Goal: Information Seeking & Learning: Learn about a topic

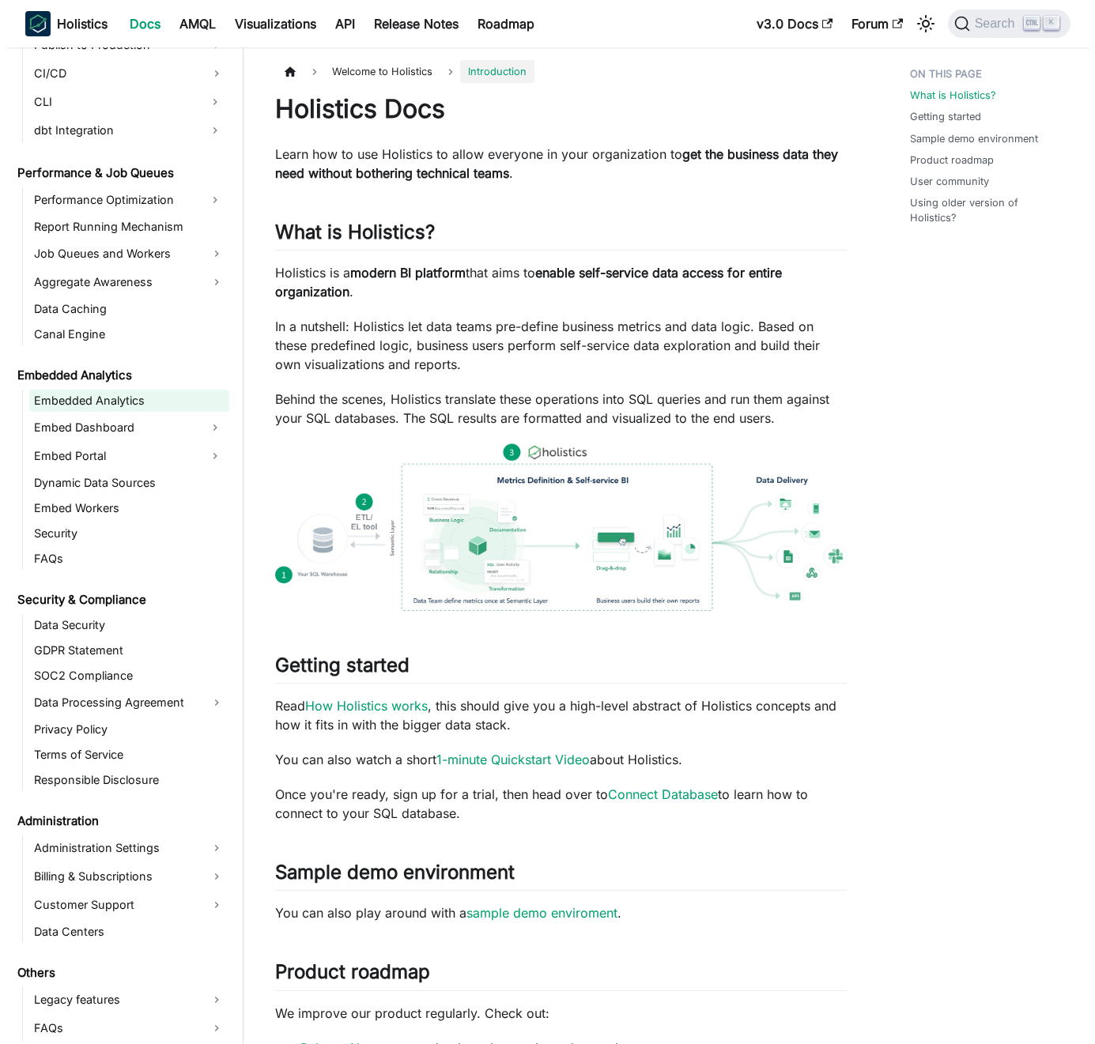
scroll to position [1336, 0]
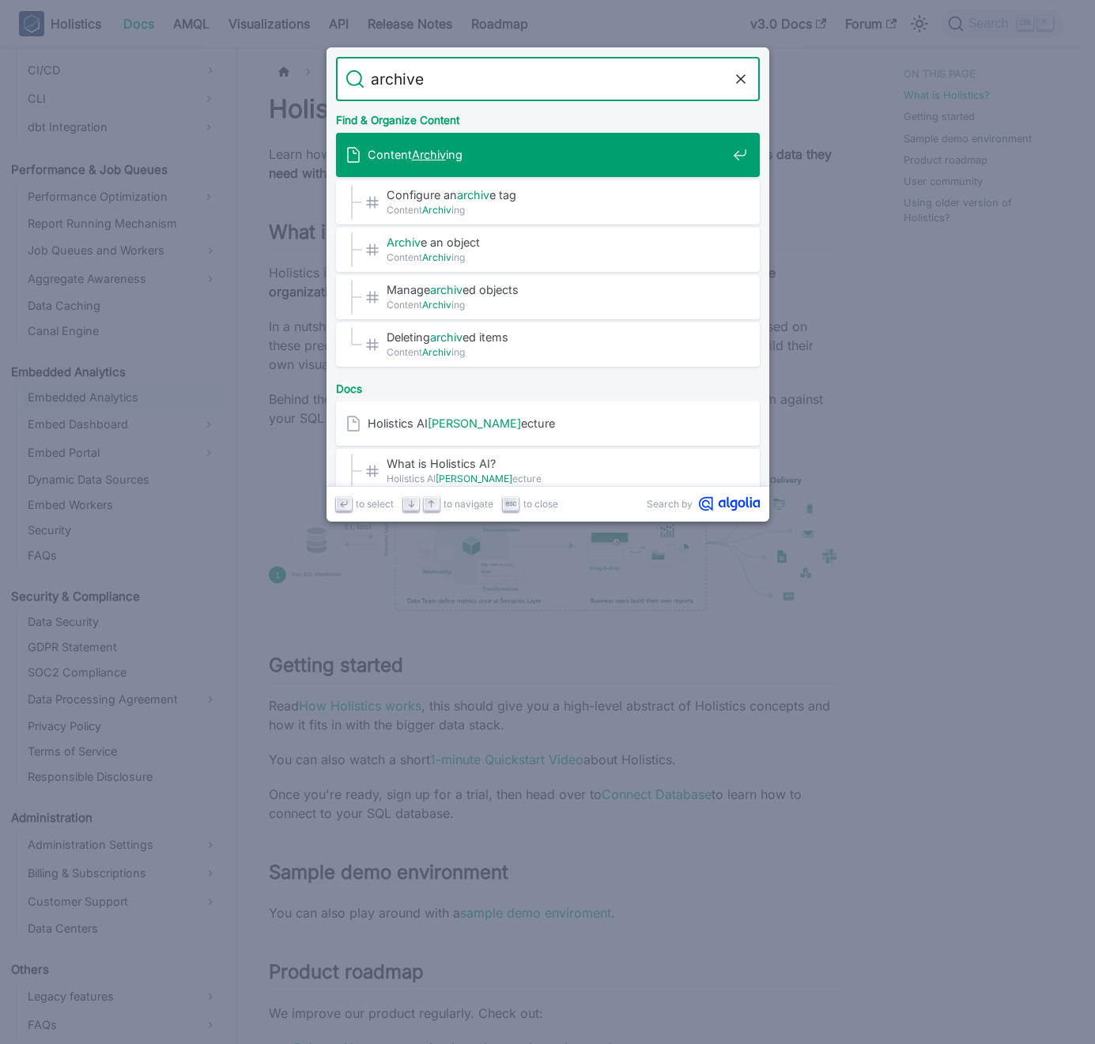
type input "archive"
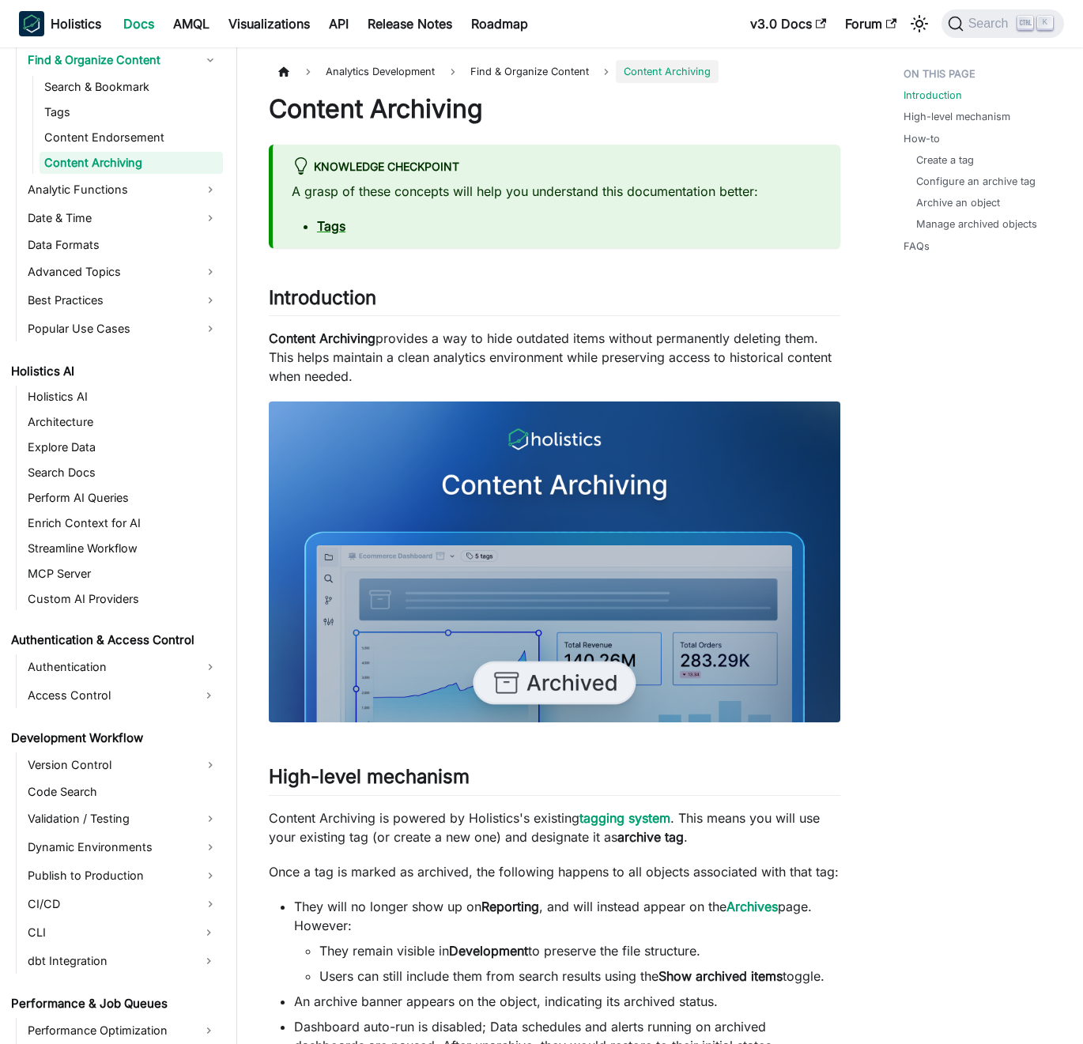
click at [417, 95] on h1 "Content Archiving" at bounding box center [554, 109] width 571 height 32
drag, startPoint x: 417, startPoint y: 95, endPoint x: 390, endPoint y: 107, distance: 28.6
click at [415, 96] on h1 "Content Archiving" at bounding box center [554, 109] width 571 height 32
click at [390, 107] on h1 "Content Archiving" at bounding box center [554, 109] width 571 height 32
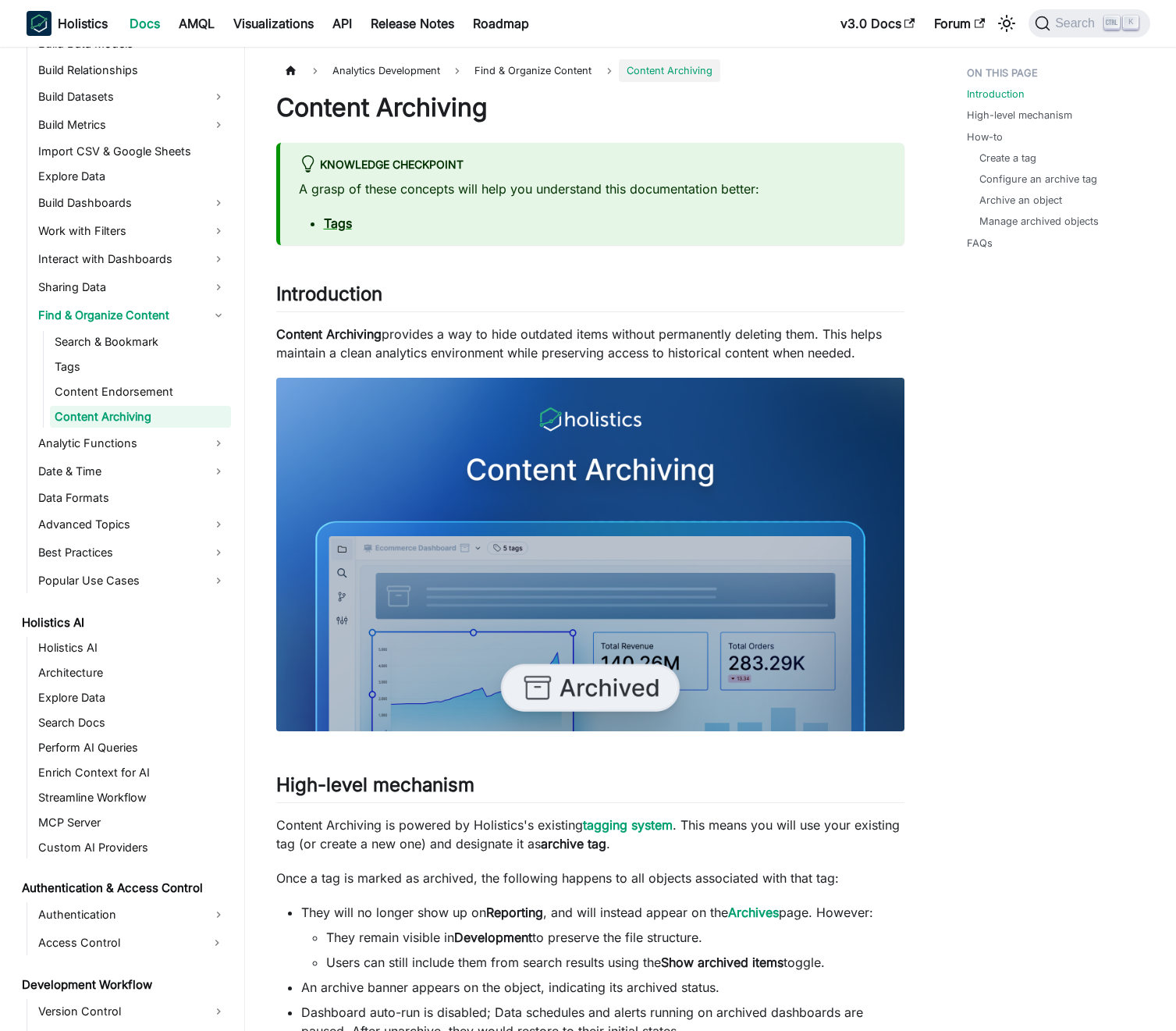
scroll to position [221, 0]
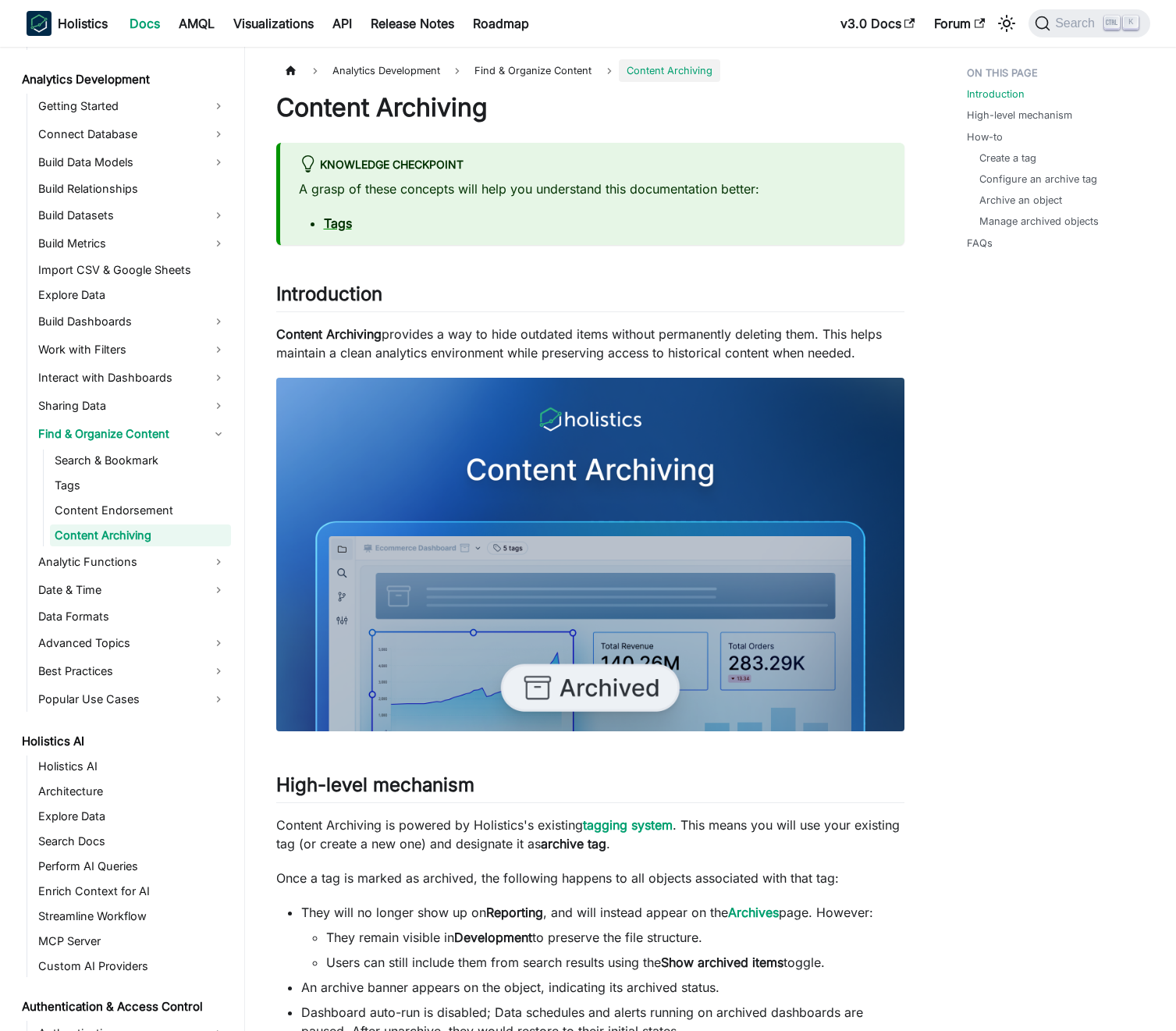
click at [518, 348] on p "Content Archiving provides a way to hide outdated items without permanently del…" at bounding box center [590, 344] width 628 height 38
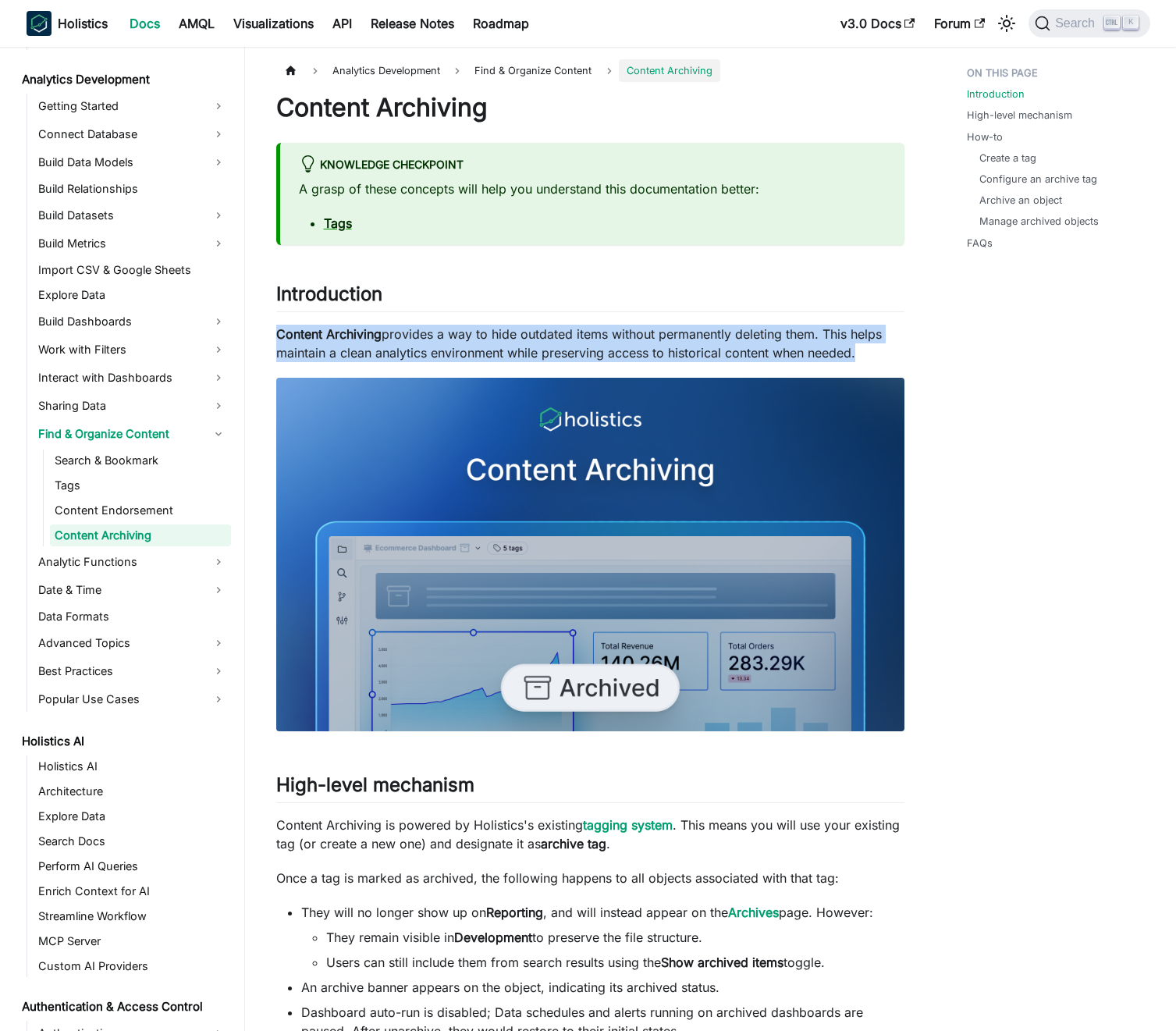
click at [518, 348] on p "Content Archiving provides a way to hide outdated items without permanently del…" at bounding box center [590, 344] width 628 height 38
click at [497, 340] on p "Content Archiving provides a way to hide outdated items without permanently del…" at bounding box center [590, 344] width 628 height 38
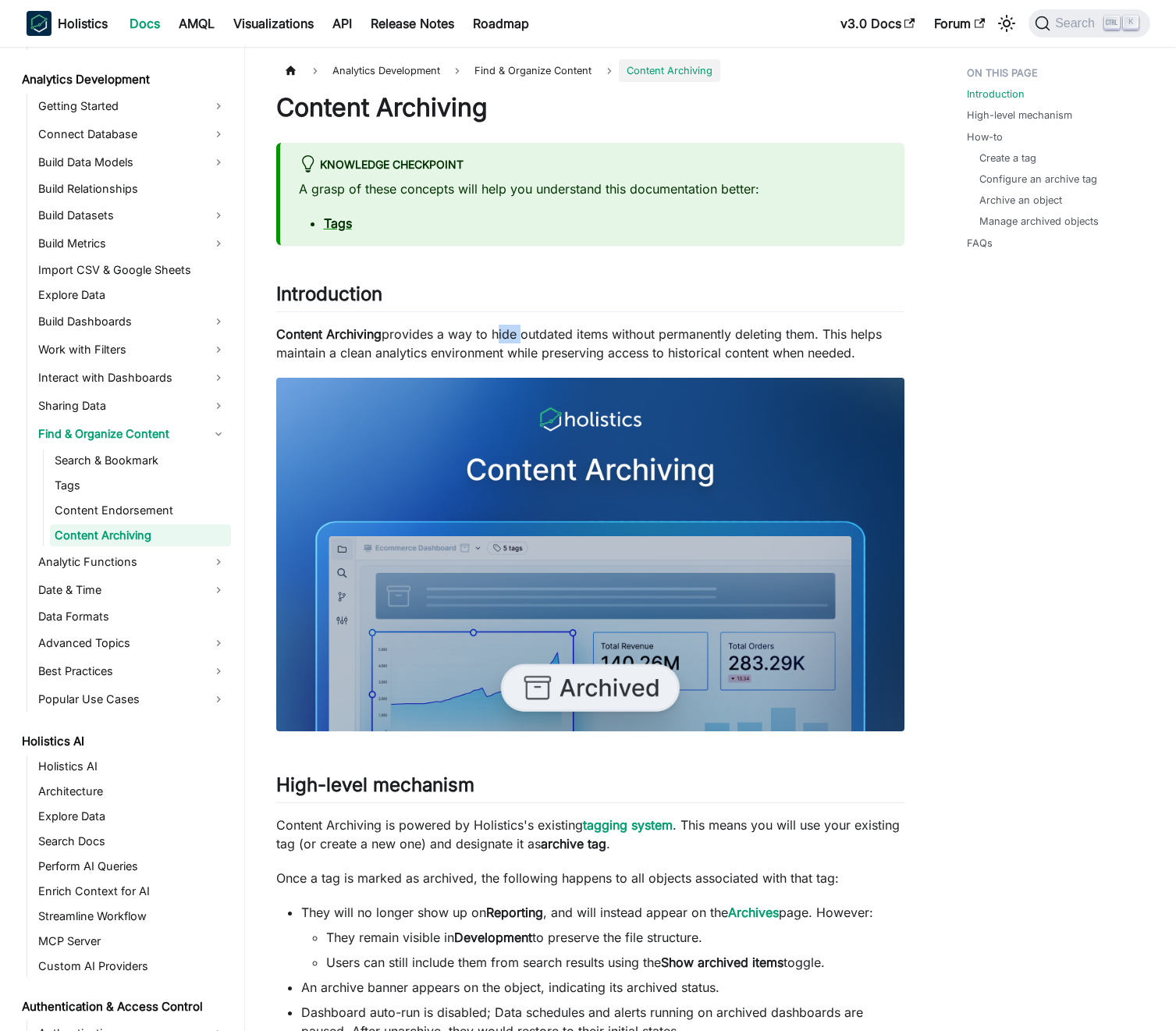
click at [497, 340] on p "Content Archiving provides a way to hide outdated items without permanently del…" at bounding box center [590, 344] width 628 height 38
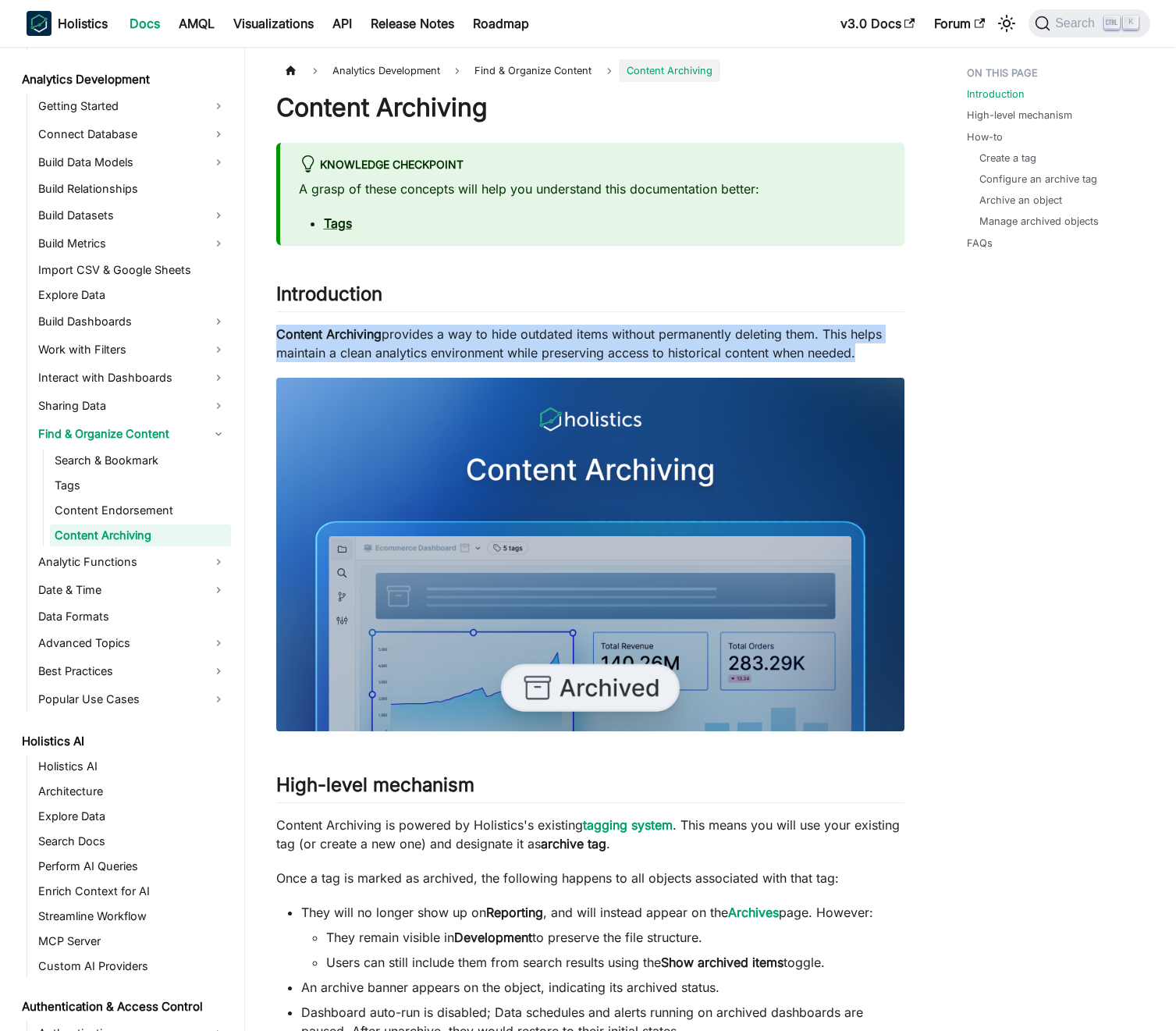
click at [497, 340] on p "Content Archiving provides a way to hide outdated items without permanently del…" at bounding box center [590, 344] width 628 height 38
click at [482, 338] on p "Content Archiving provides a way to hide outdated items without permanently del…" at bounding box center [590, 344] width 628 height 38
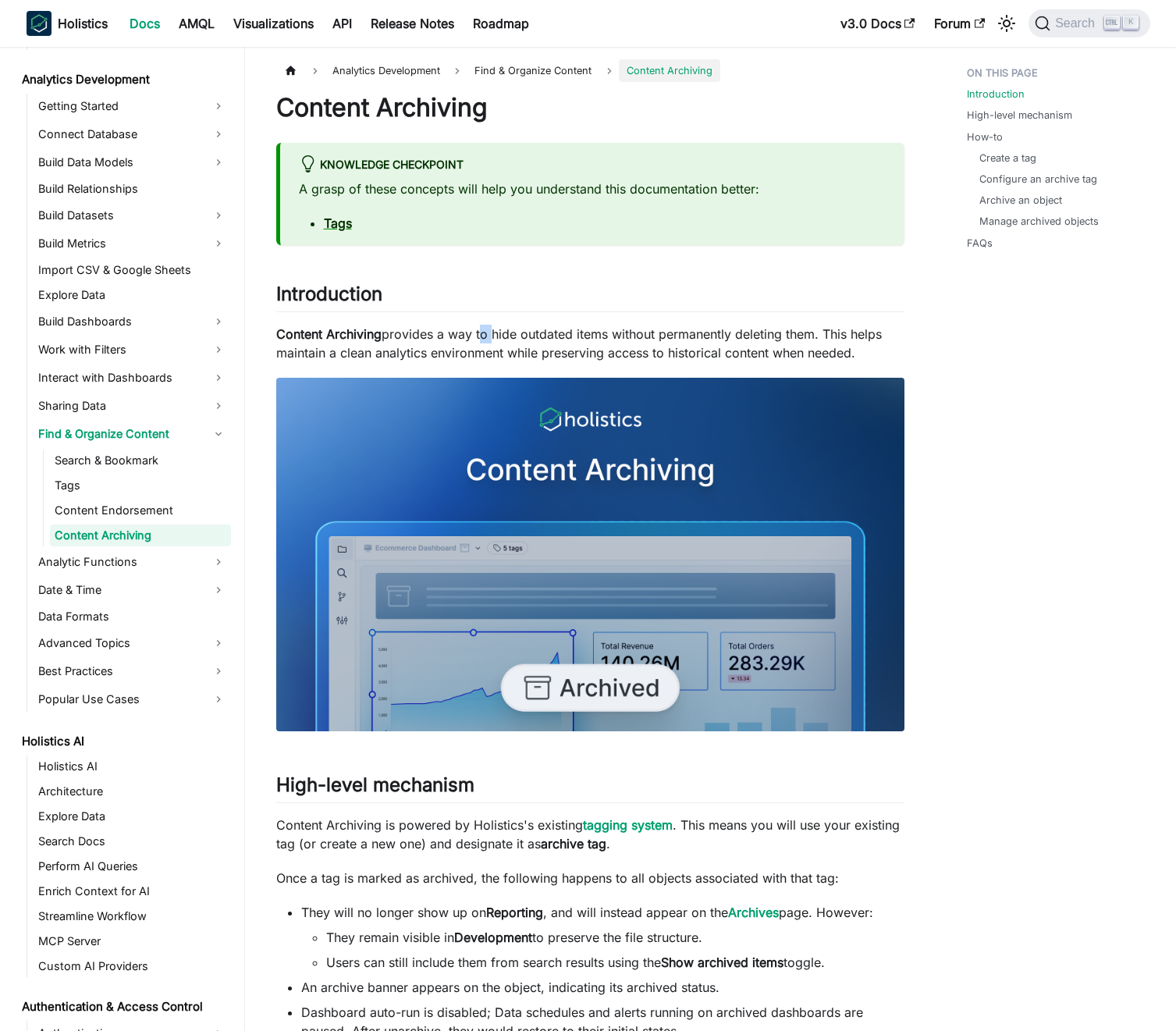
click at [482, 338] on p "Content Archiving provides a way to hide outdated items without permanently del…" at bounding box center [590, 344] width 628 height 38
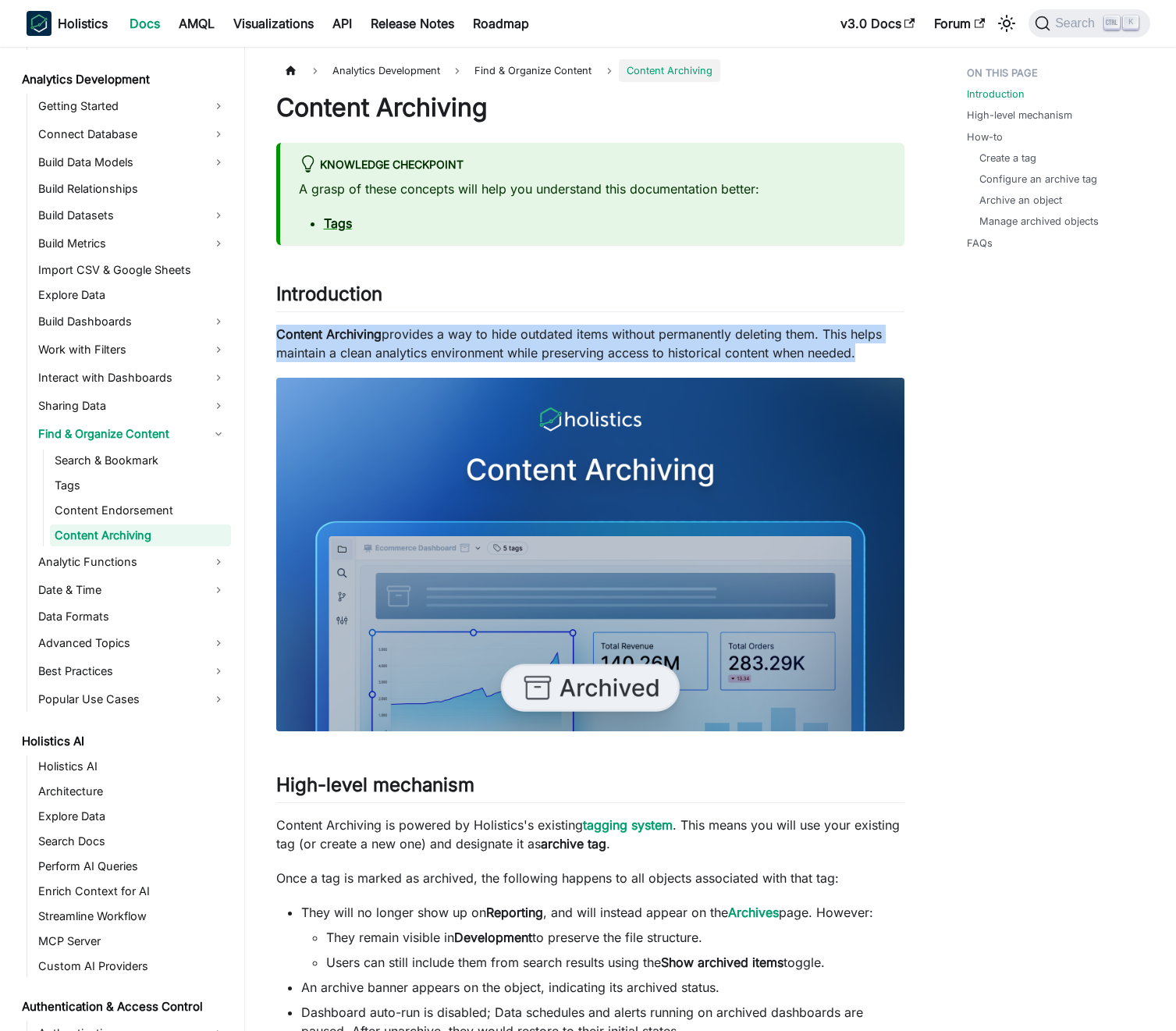
click at [482, 338] on p "Content Archiving provides a way to hide outdated items without permanently del…" at bounding box center [590, 344] width 628 height 38
click at [466, 338] on p "Content Archiving provides a way to hide outdated items without permanently del…" at bounding box center [590, 344] width 628 height 38
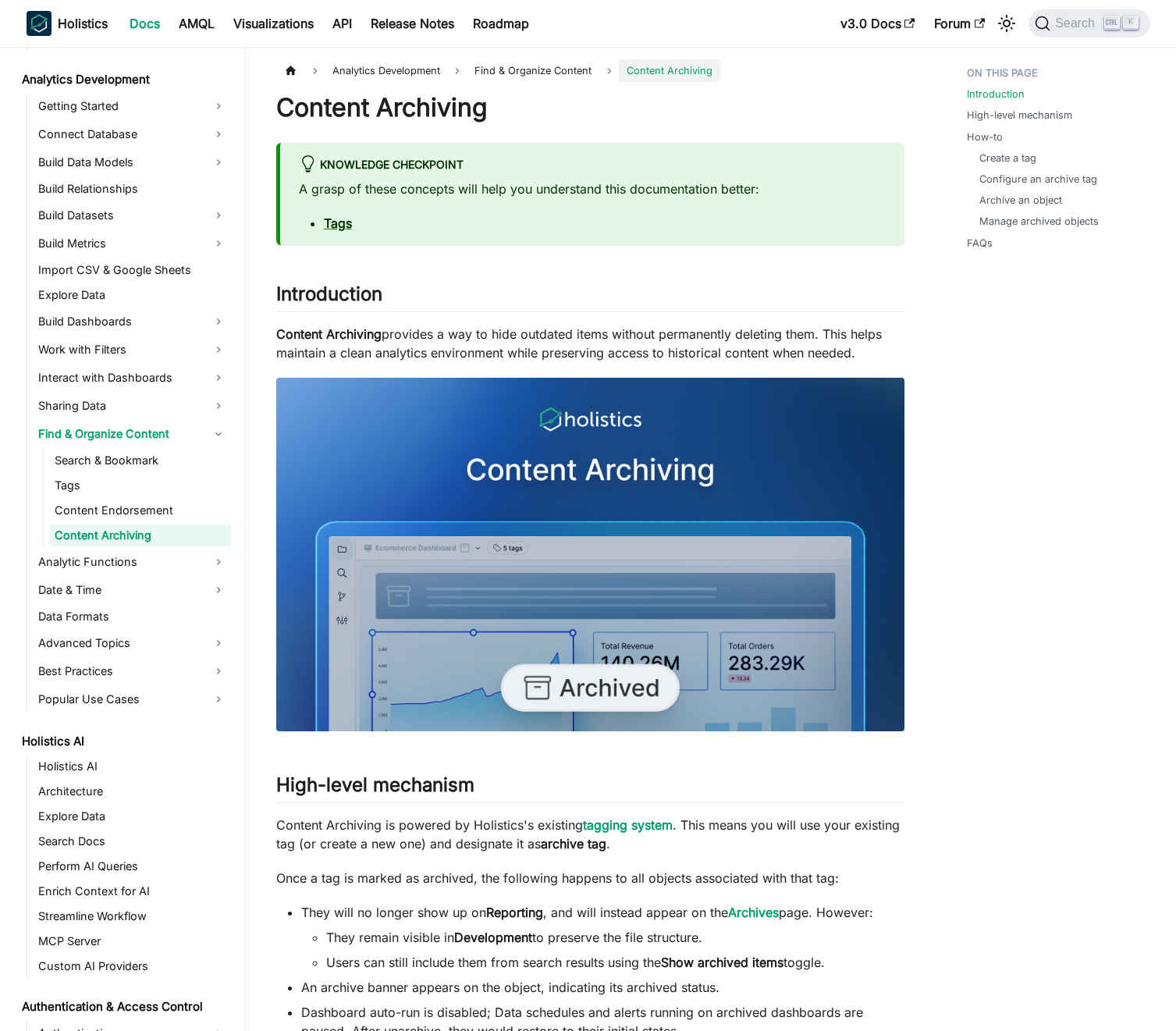
click at [466, 338] on p "Content Archiving provides a way to hide outdated items without permanently del…" at bounding box center [590, 344] width 628 height 38
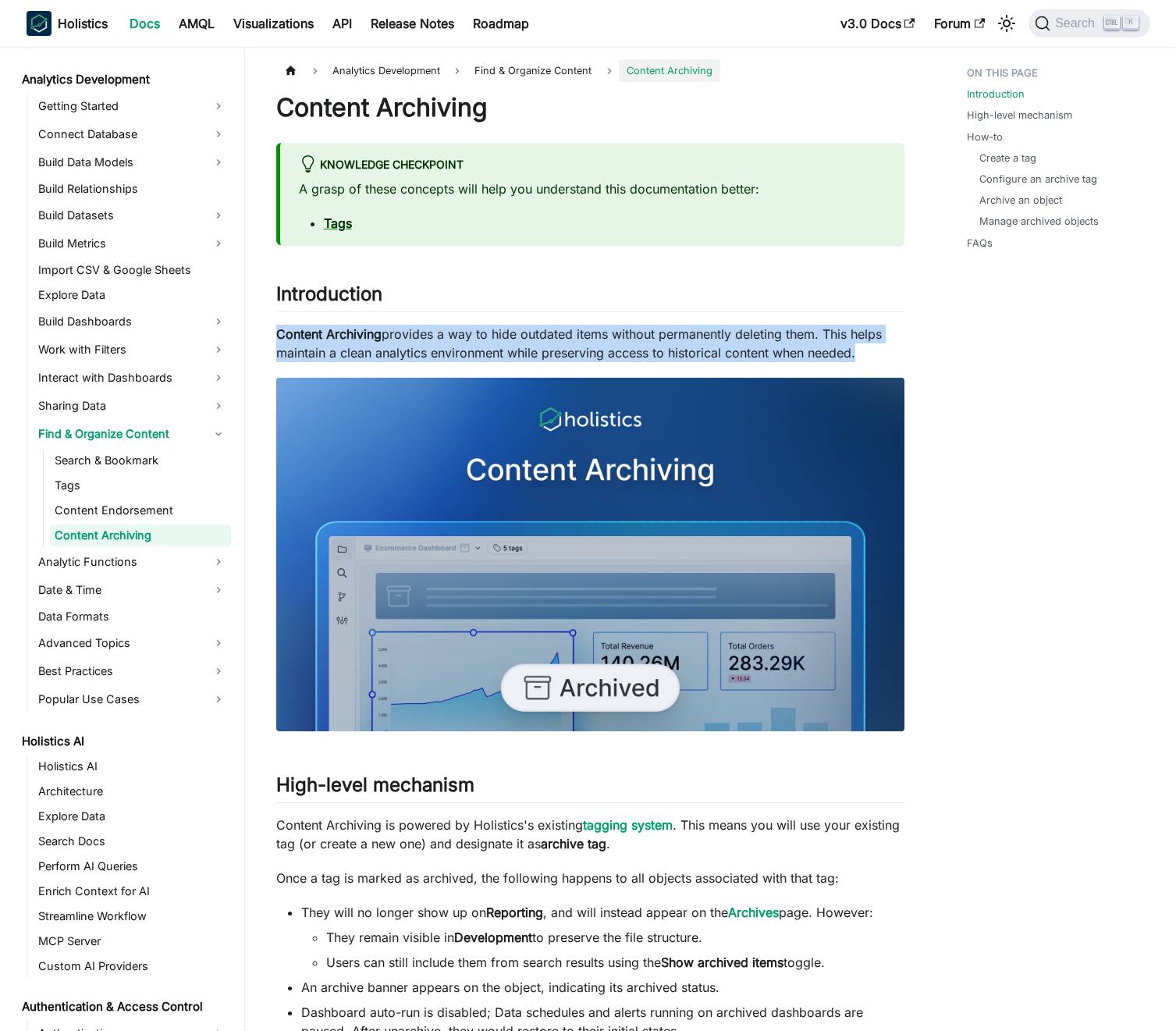
click at [466, 338] on p "Content Archiving provides a way to hide outdated items without permanently del…" at bounding box center [590, 344] width 628 height 38
click at [451, 339] on p "Content Archiving provides a way to hide outdated items without permanently del…" at bounding box center [590, 344] width 628 height 38
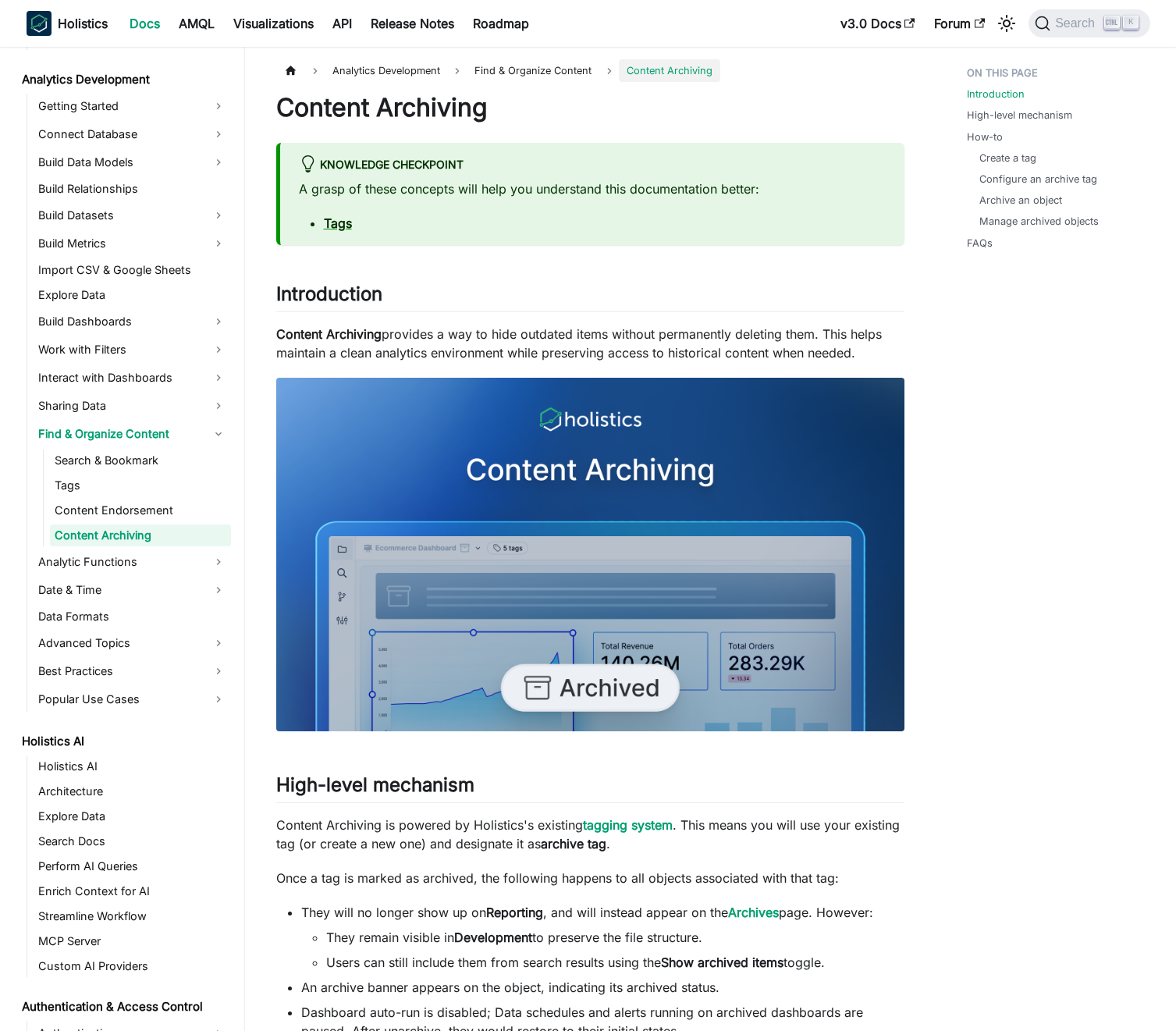
click at [451, 339] on p "Content Archiving provides a way to hide outdated items without permanently del…" at bounding box center [590, 344] width 628 height 38
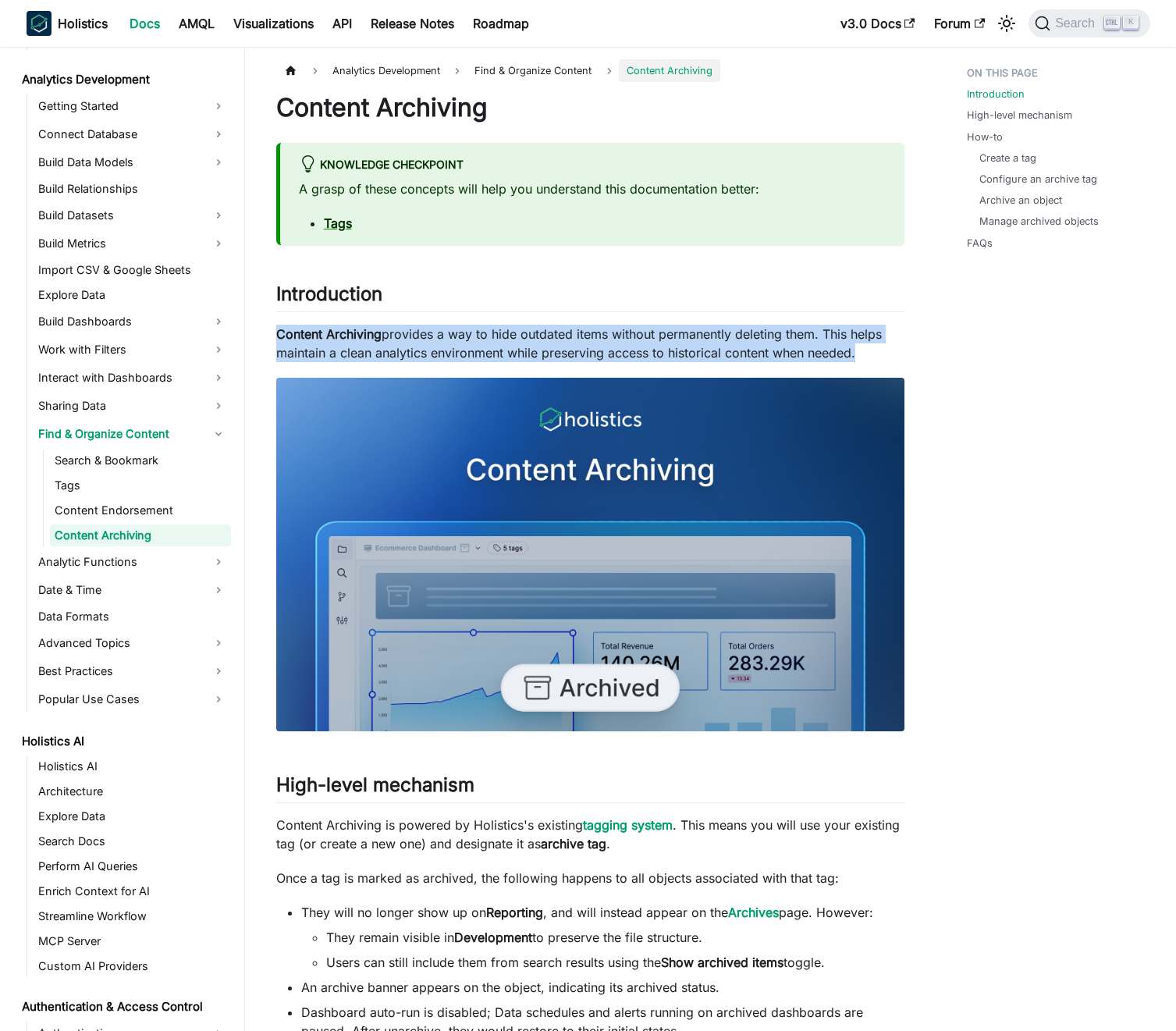
click at [451, 339] on p "Content Archiving provides a way to hide outdated items without permanently del…" at bounding box center [590, 344] width 628 height 38
click at [460, 339] on p "Content Archiving provides a way to hide outdated items without permanently del…" at bounding box center [590, 344] width 628 height 38
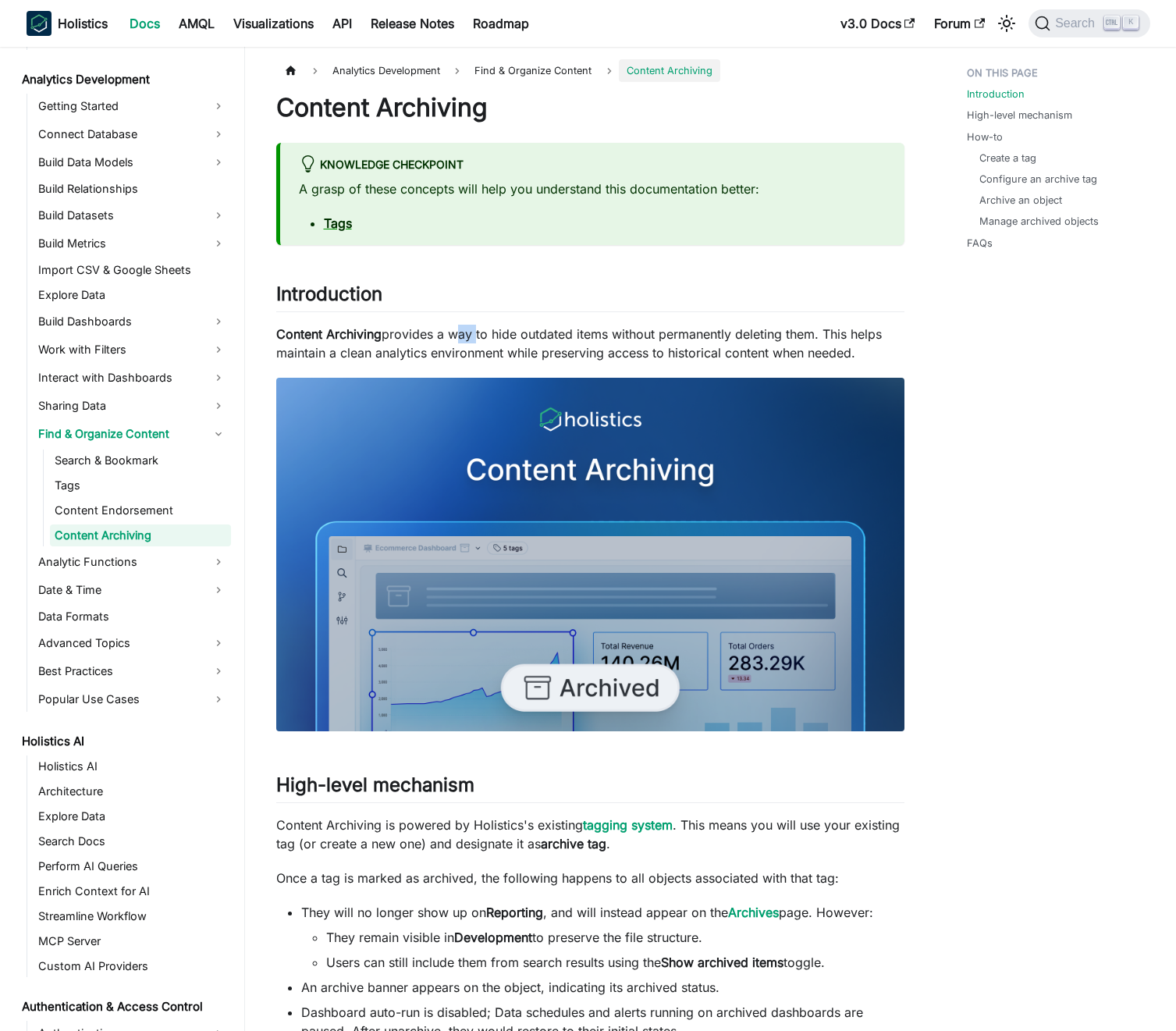
click at [460, 339] on p "Content Archiving provides a way to hide outdated items without permanently del…" at bounding box center [590, 344] width 628 height 38
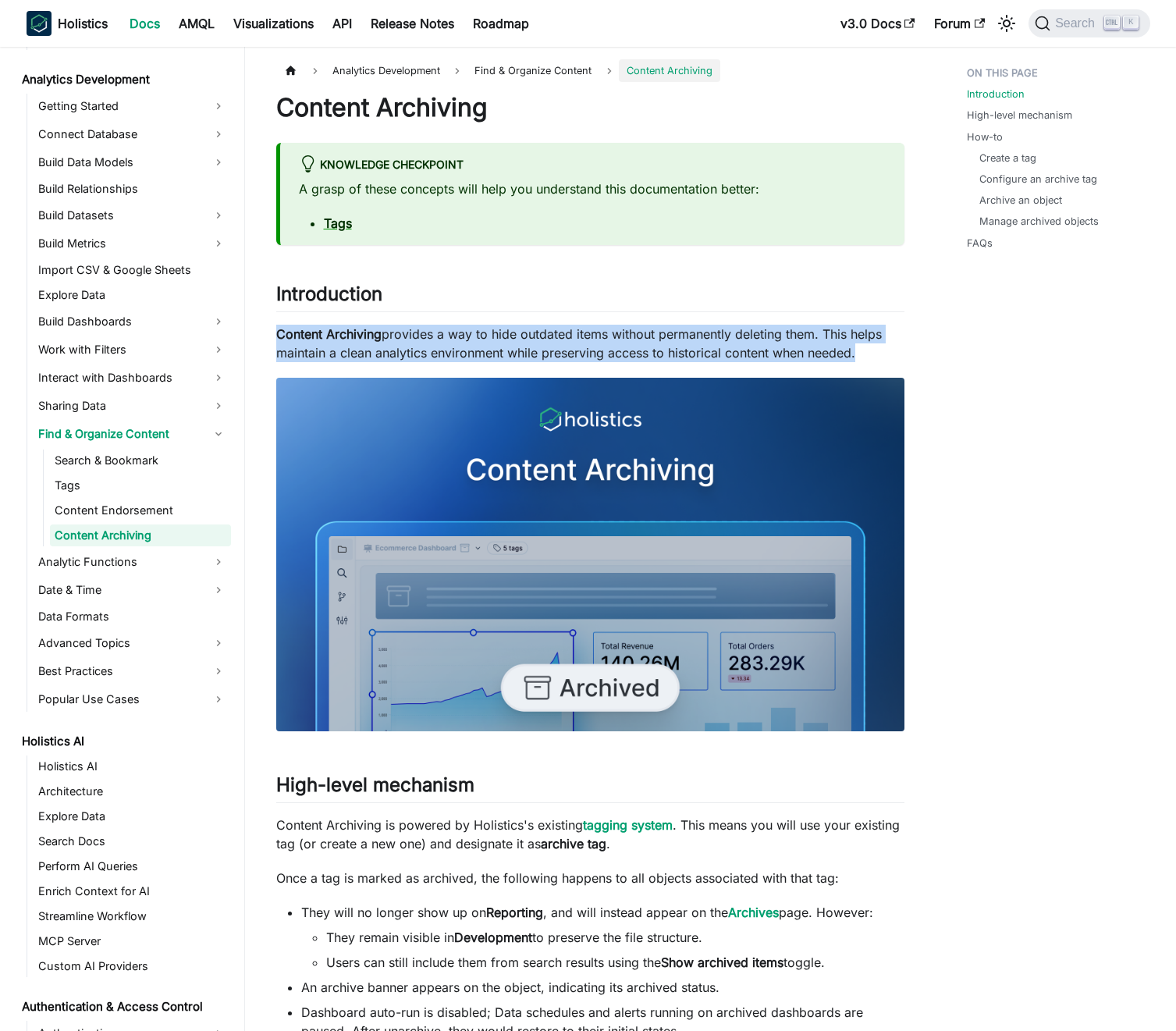
click at [460, 339] on p "Content Archiving provides a way to hide outdated items without permanently del…" at bounding box center [590, 344] width 628 height 38
click at [472, 341] on p "Content Archiving provides a way to hide outdated items without permanently del…" at bounding box center [590, 344] width 628 height 38
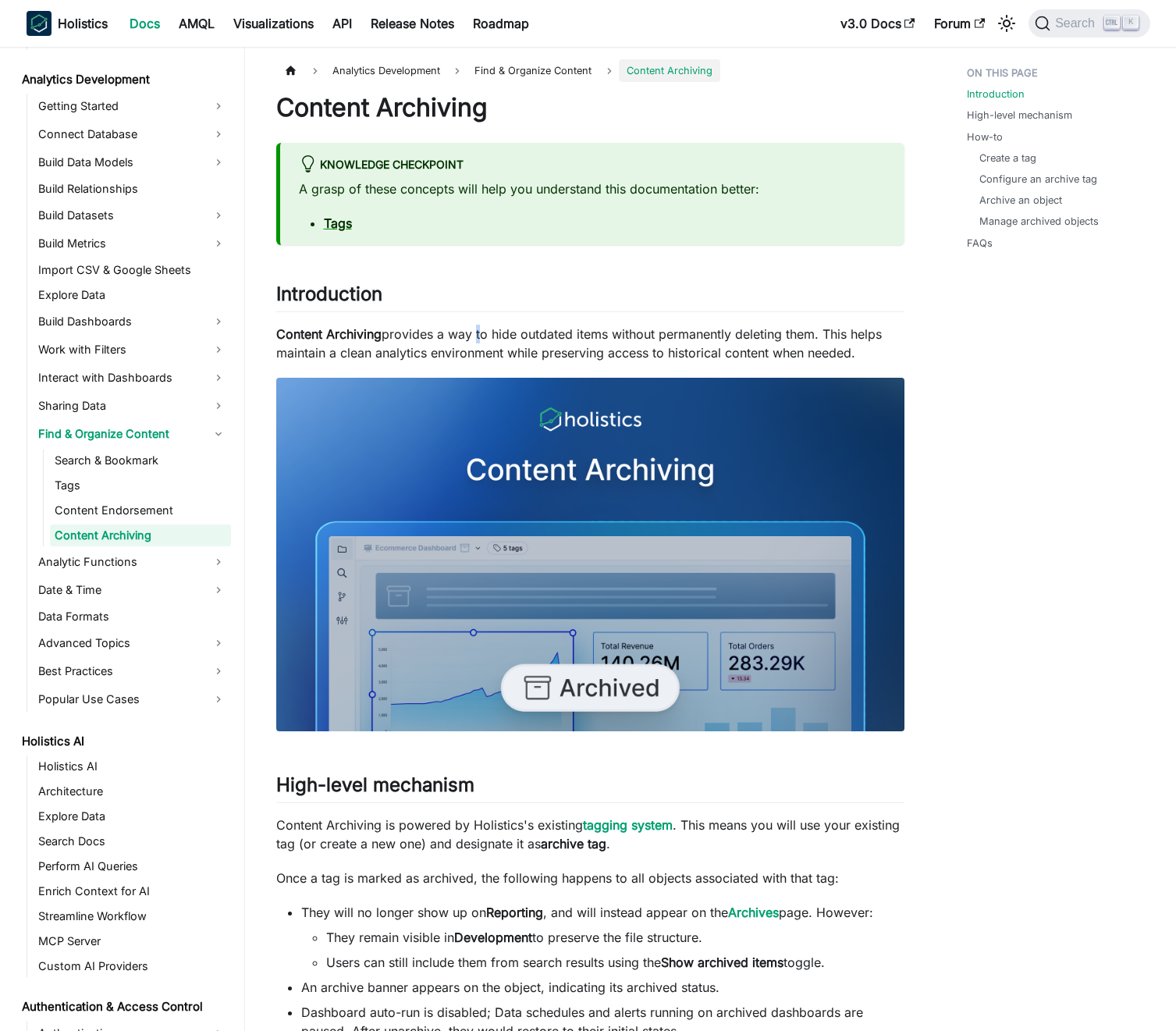
click at [472, 341] on p "Content Archiving provides a way to hide outdated items without permanently del…" at bounding box center [590, 344] width 628 height 38
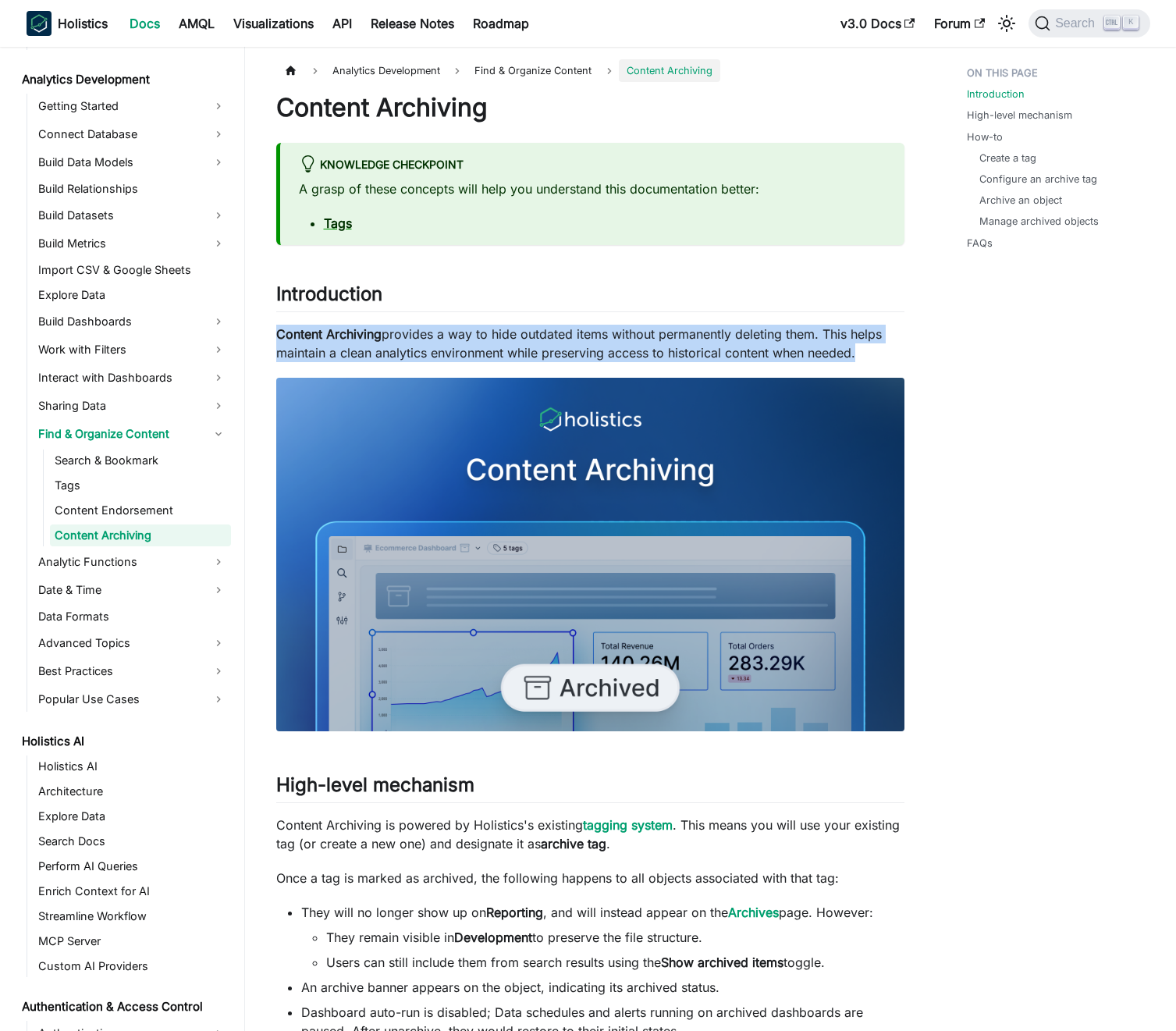
click at [472, 341] on p "Content Archiving provides a way to hide outdated items without permanently del…" at bounding box center [590, 344] width 628 height 38
click at [453, 338] on p "Content Archiving provides a way to hide outdated items without permanently del…" at bounding box center [590, 344] width 628 height 38
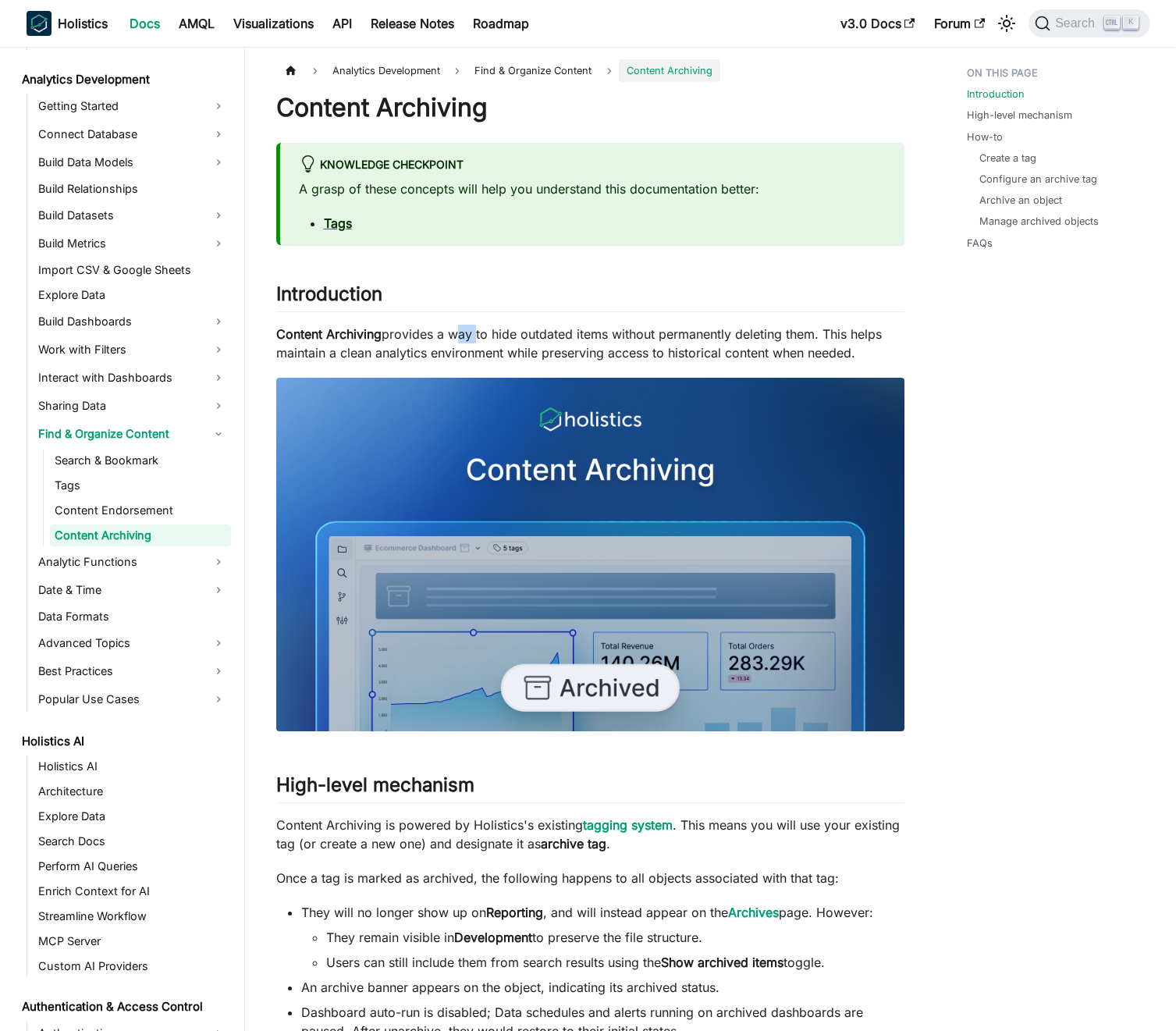
click at [453, 338] on p "Content Archiving provides a way to hide outdated items without permanently del…" at bounding box center [590, 344] width 628 height 38
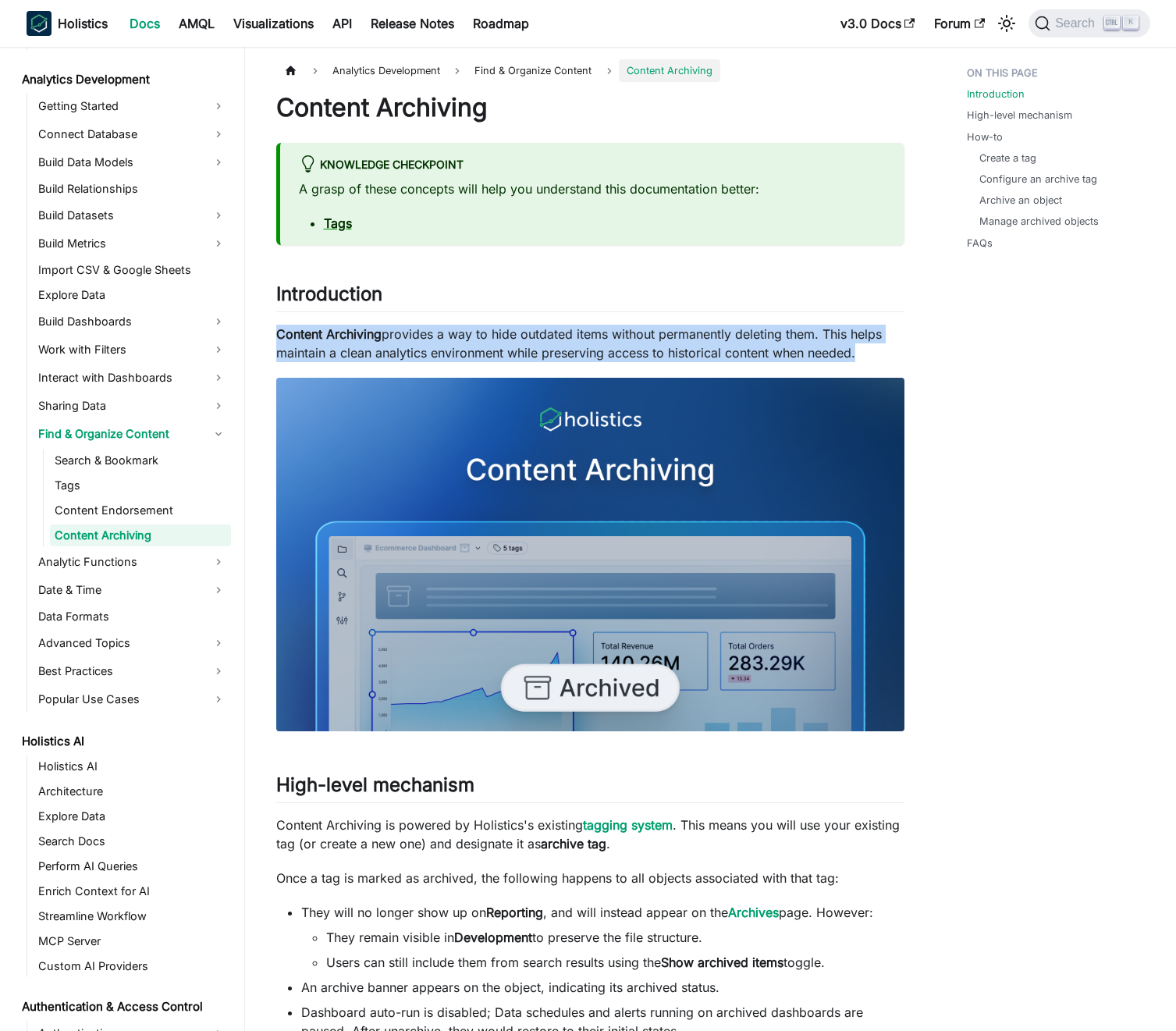
click at [453, 338] on p "Content Archiving provides a way to hide outdated items without permanently del…" at bounding box center [590, 344] width 628 height 38
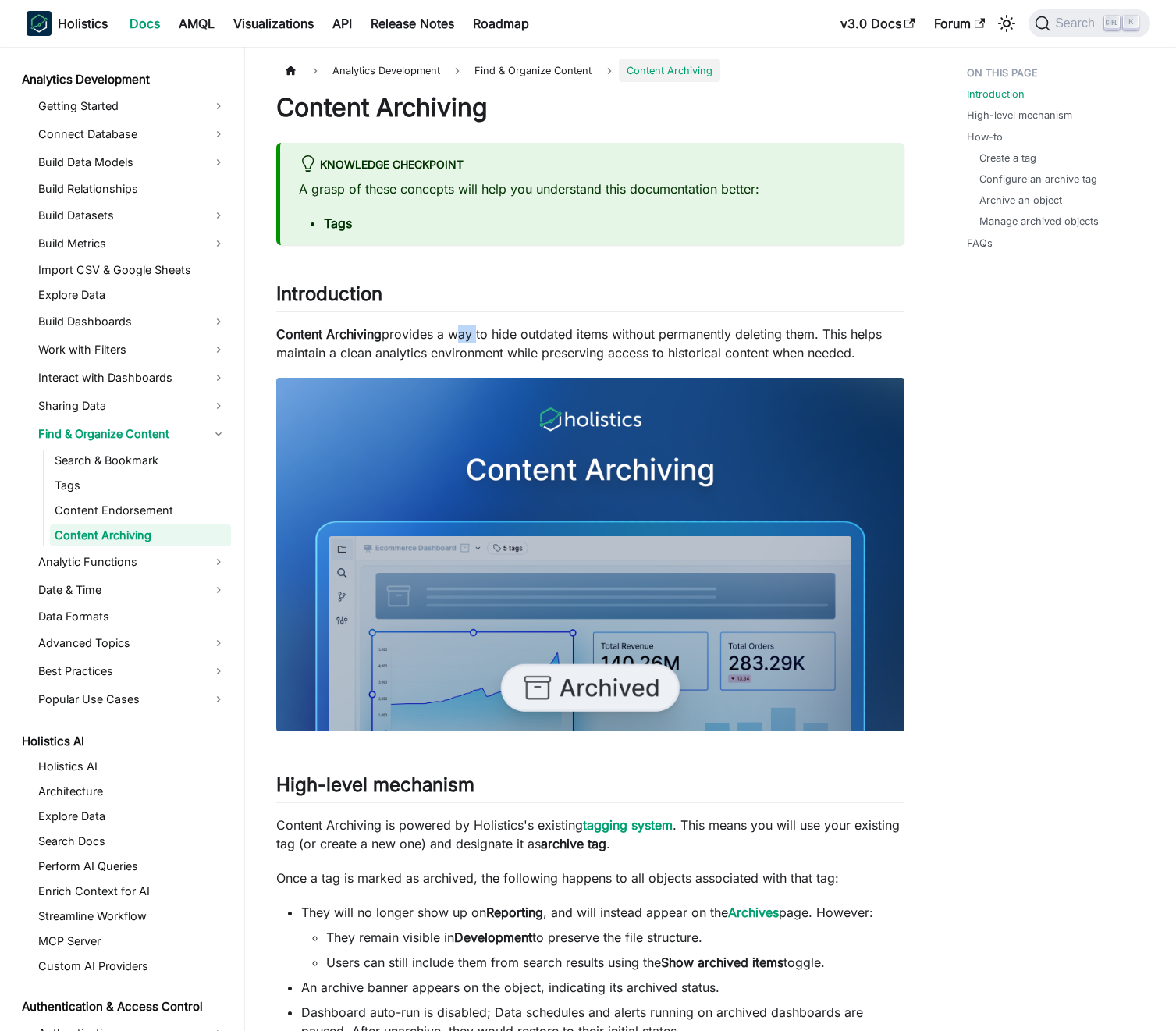
click at [453, 338] on p "Content Archiving provides a way to hide outdated items without permanently del…" at bounding box center [590, 344] width 628 height 38
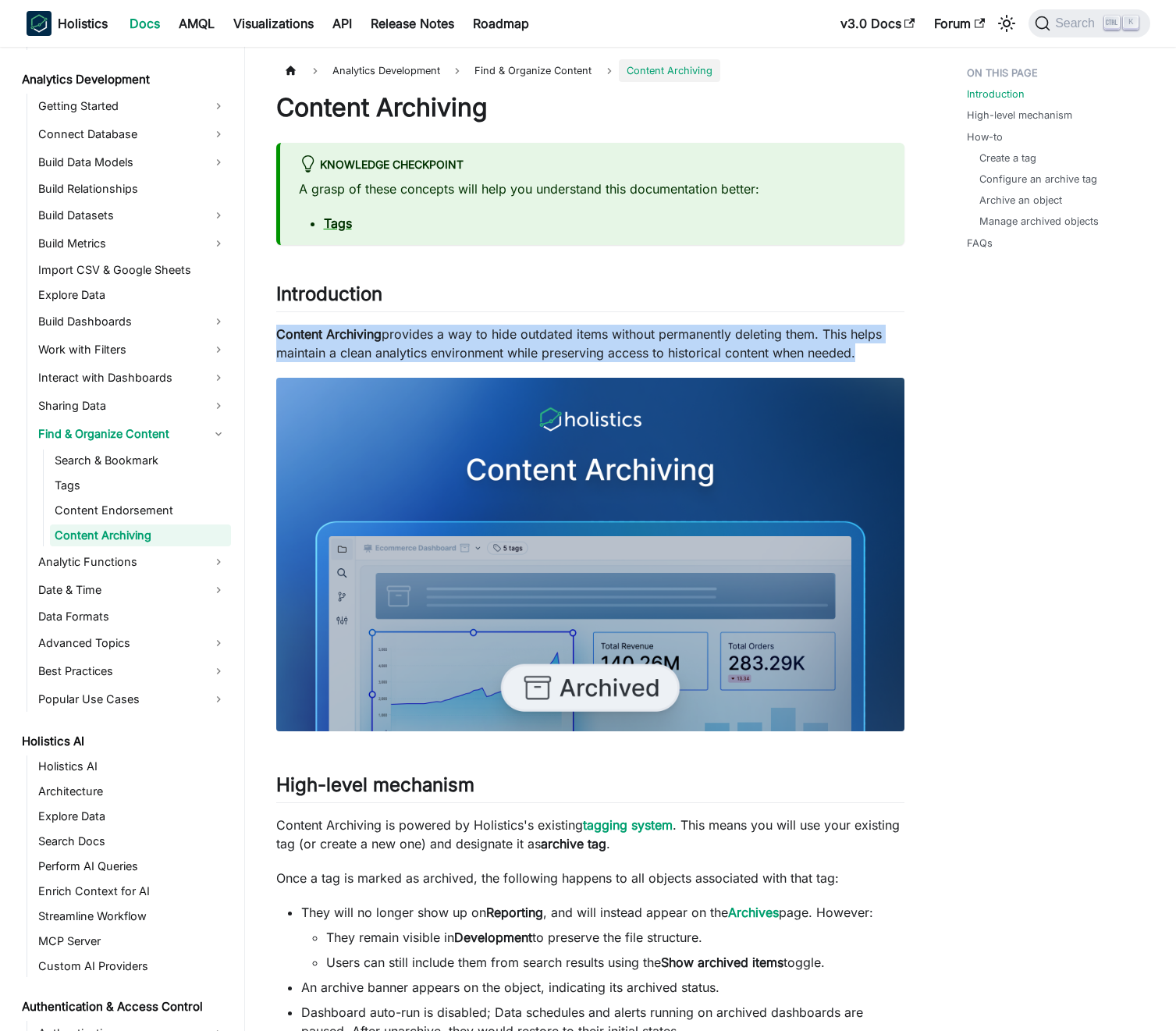
drag, startPoint x: 453, startPoint y: 338, endPoint x: 437, endPoint y: 338, distance: 16.0
click at [453, 338] on p "Content Archiving provides a way to hide outdated items without permanently del…" at bounding box center [590, 344] width 628 height 38
click at [437, 338] on p "Content Archiving provides a way to hide outdated items without permanently del…" at bounding box center [590, 344] width 628 height 38
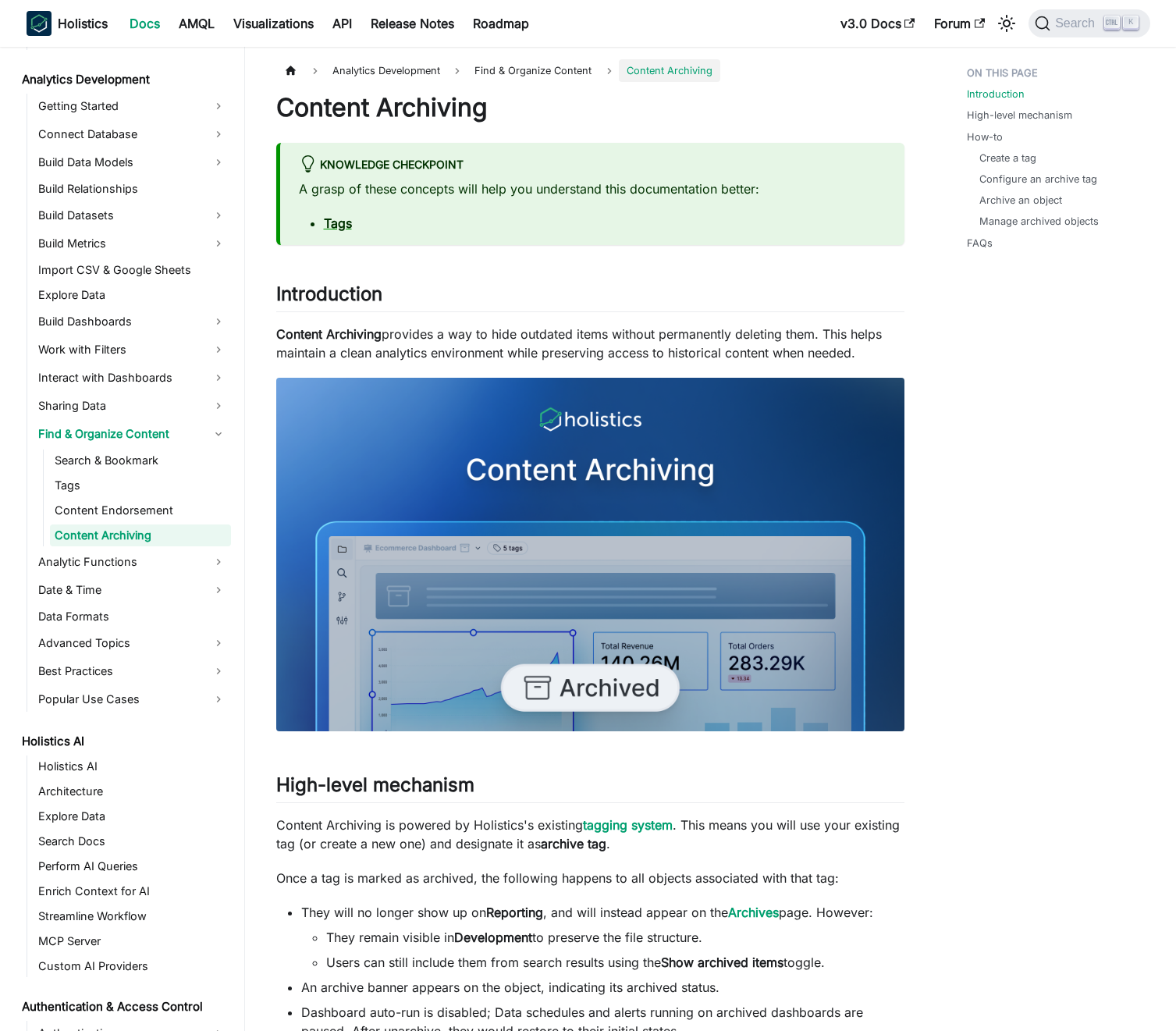
click at [437, 338] on p "Content Archiving provides a way to hide outdated items without permanently del…" at bounding box center [590, 344] width 628 height 38
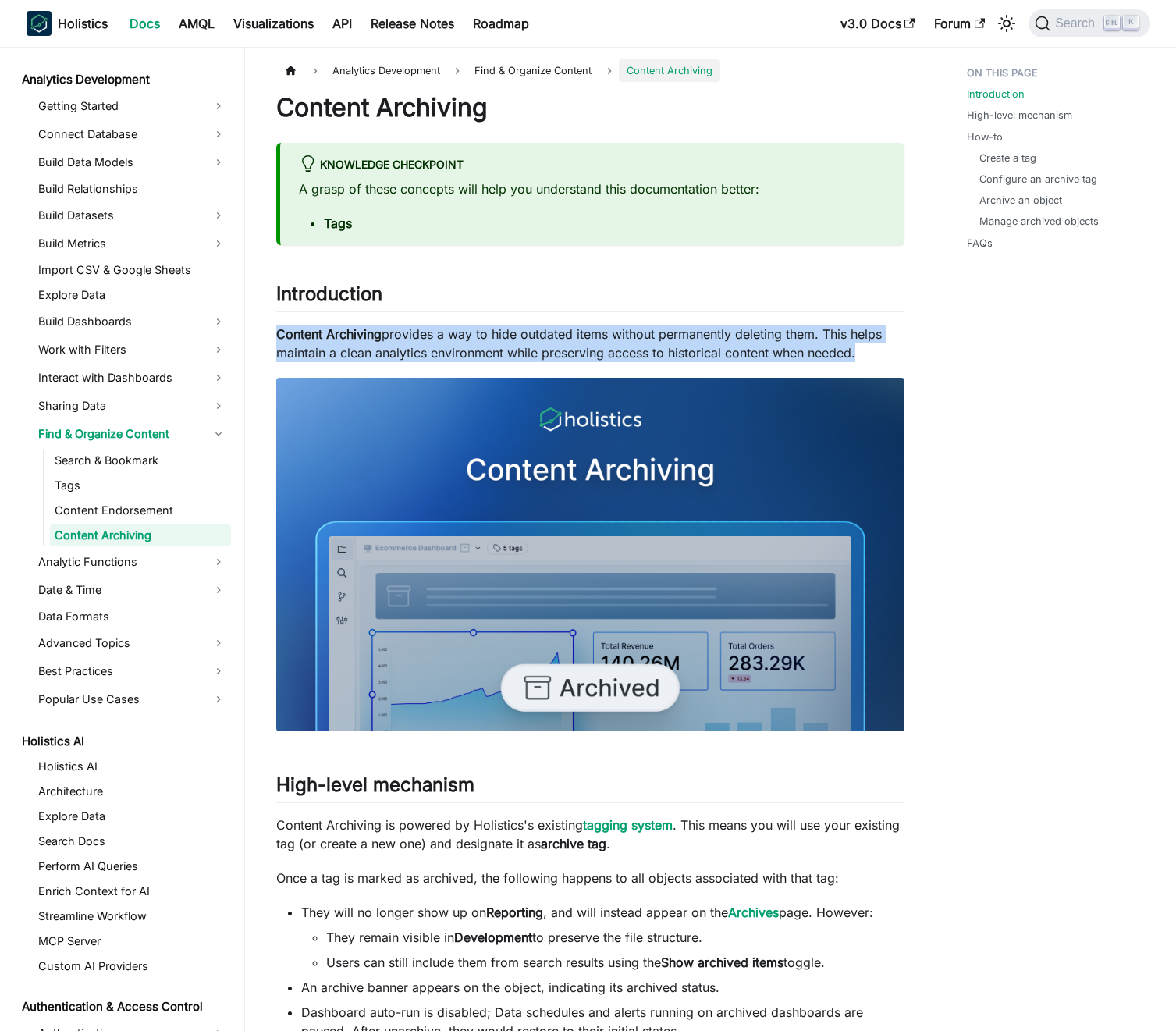
click at [437, 338] on p "Content Archiving provides a way to hide outdated items without permanently del…" at bounding box center [590, 344] width 628 height 38
click at [463, 342] on p "Content Archiving provides a way to hide outdated items without permanently del…" at bounding box center [590, 344] width 628 height 38
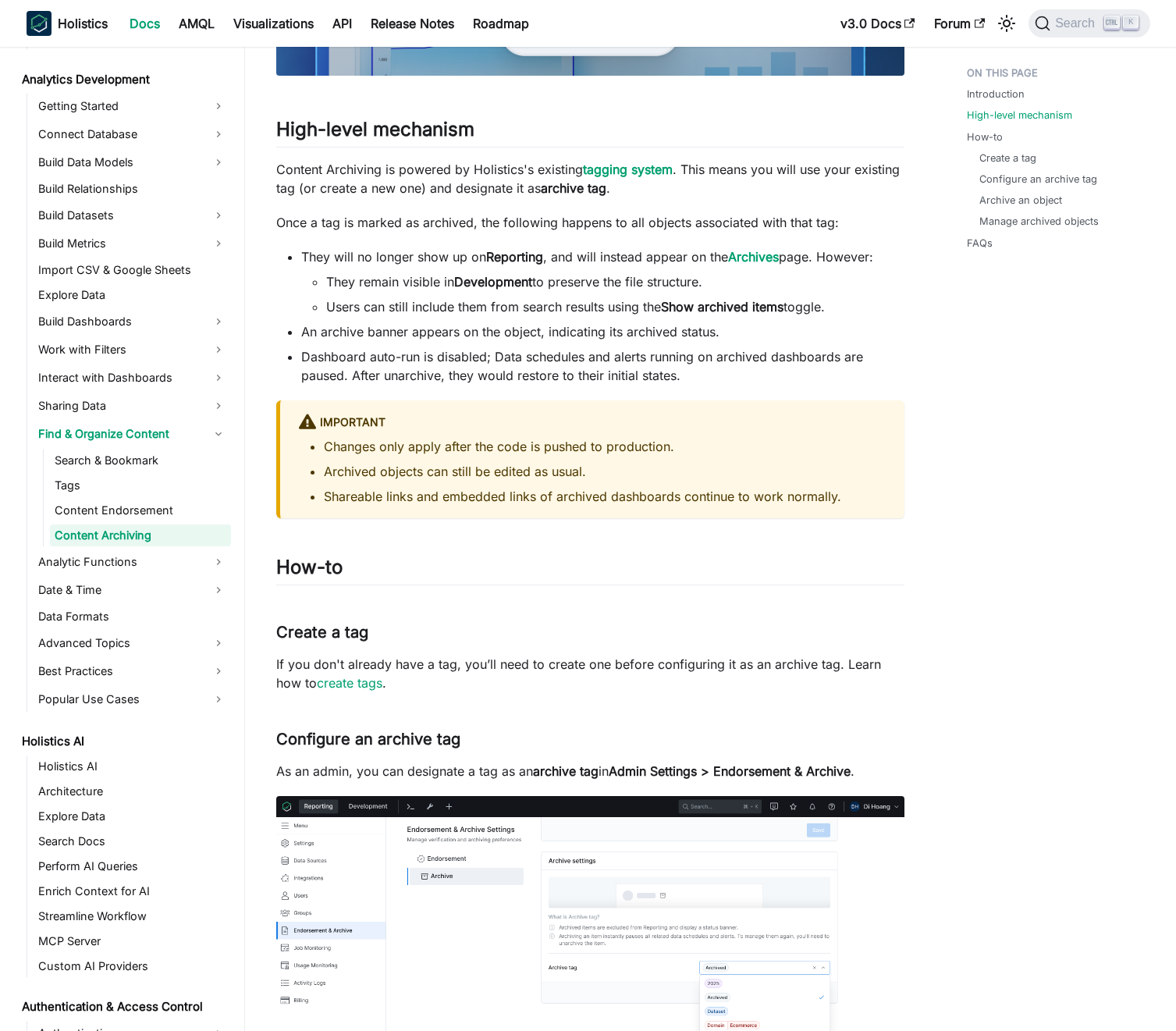
scroll to position [936, 0]
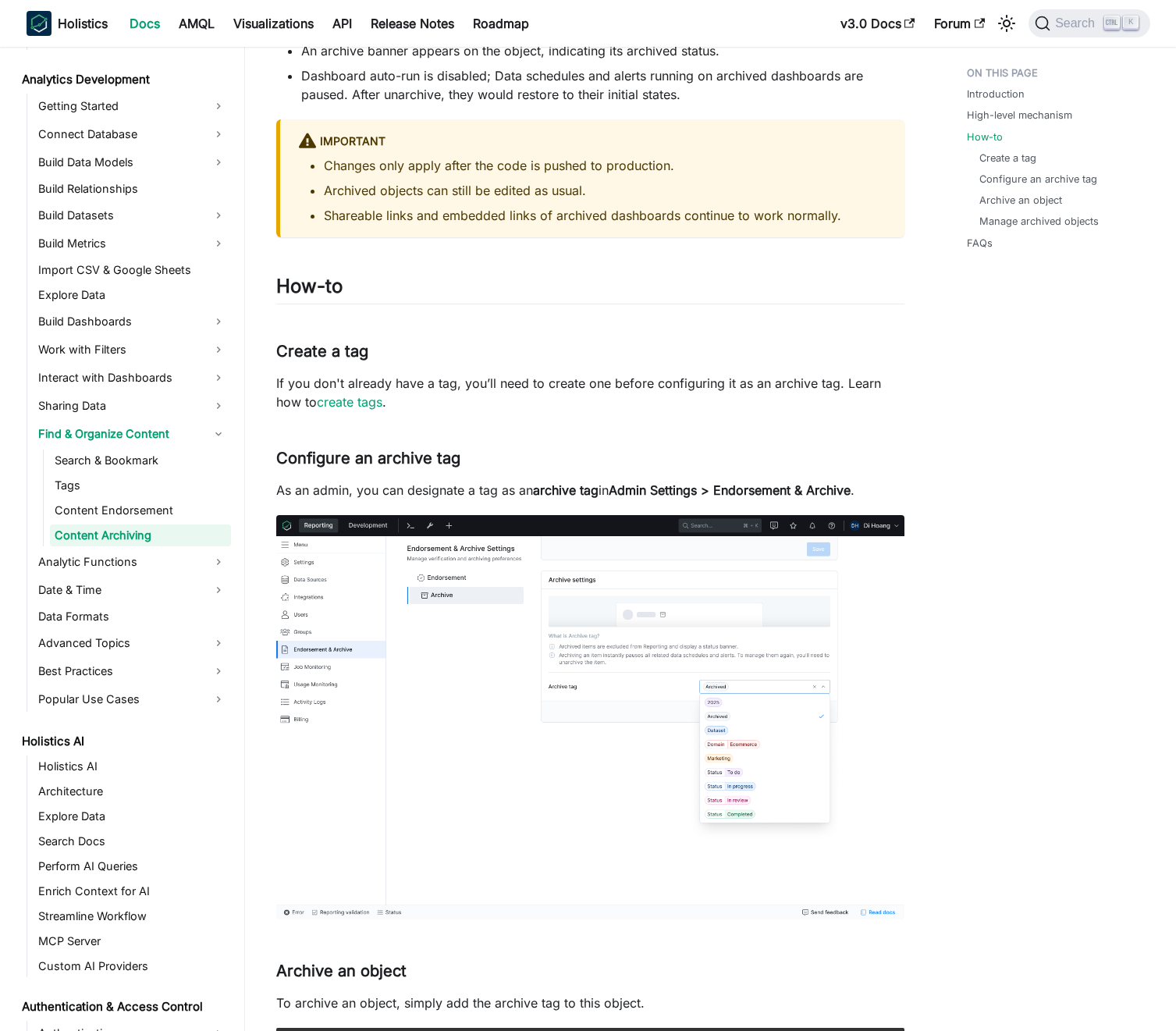
click at [458, 374] on p "If you don't already have a tag, you’ll need to create one before configuring i…" at bounding box center [590, 393] width 628 height 38
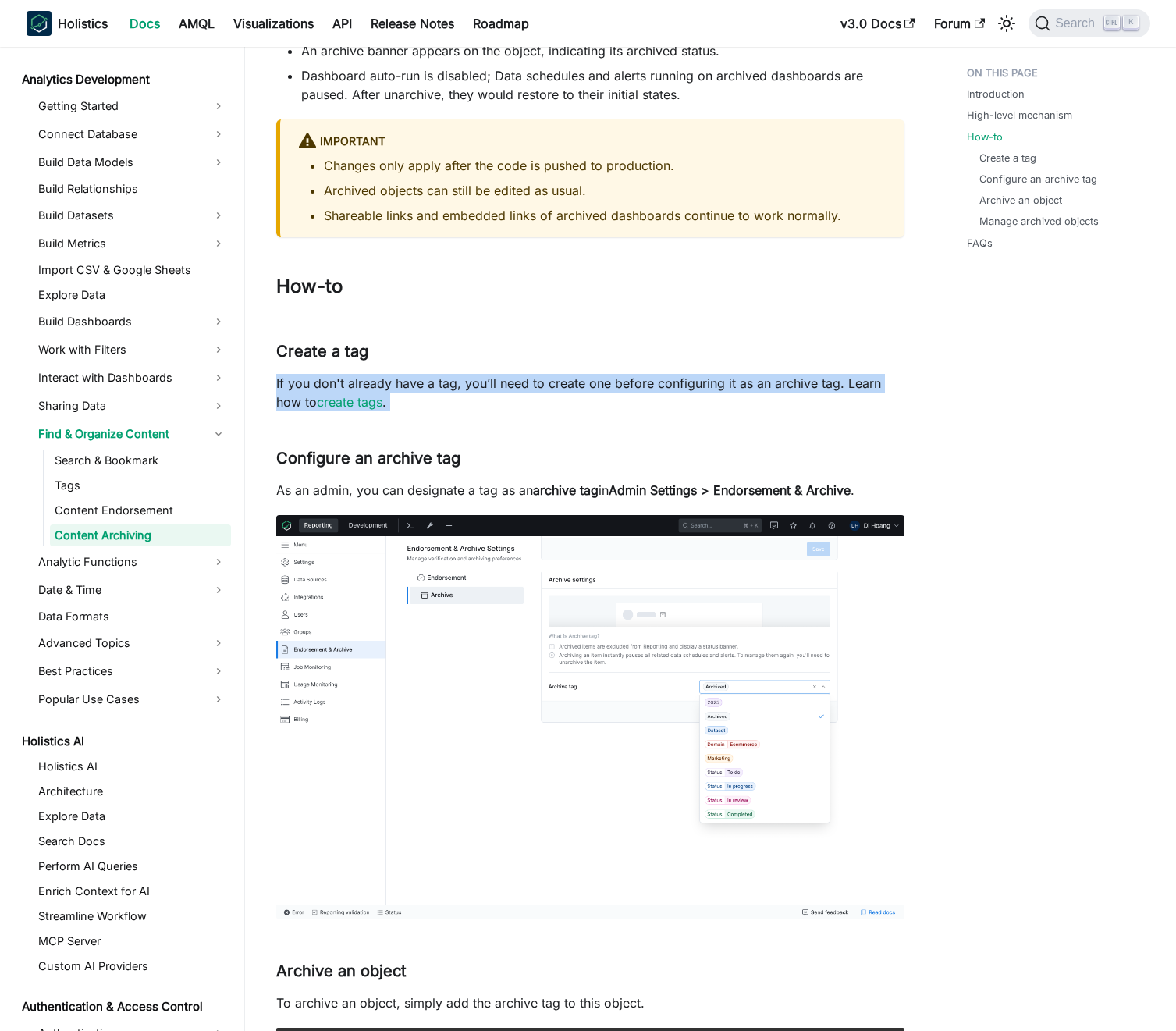
click at [458, 374] on p "If you don't already have a tag, you’ll need to create one before configuring i…" at bounding box center [590, 393] width 628 height 38
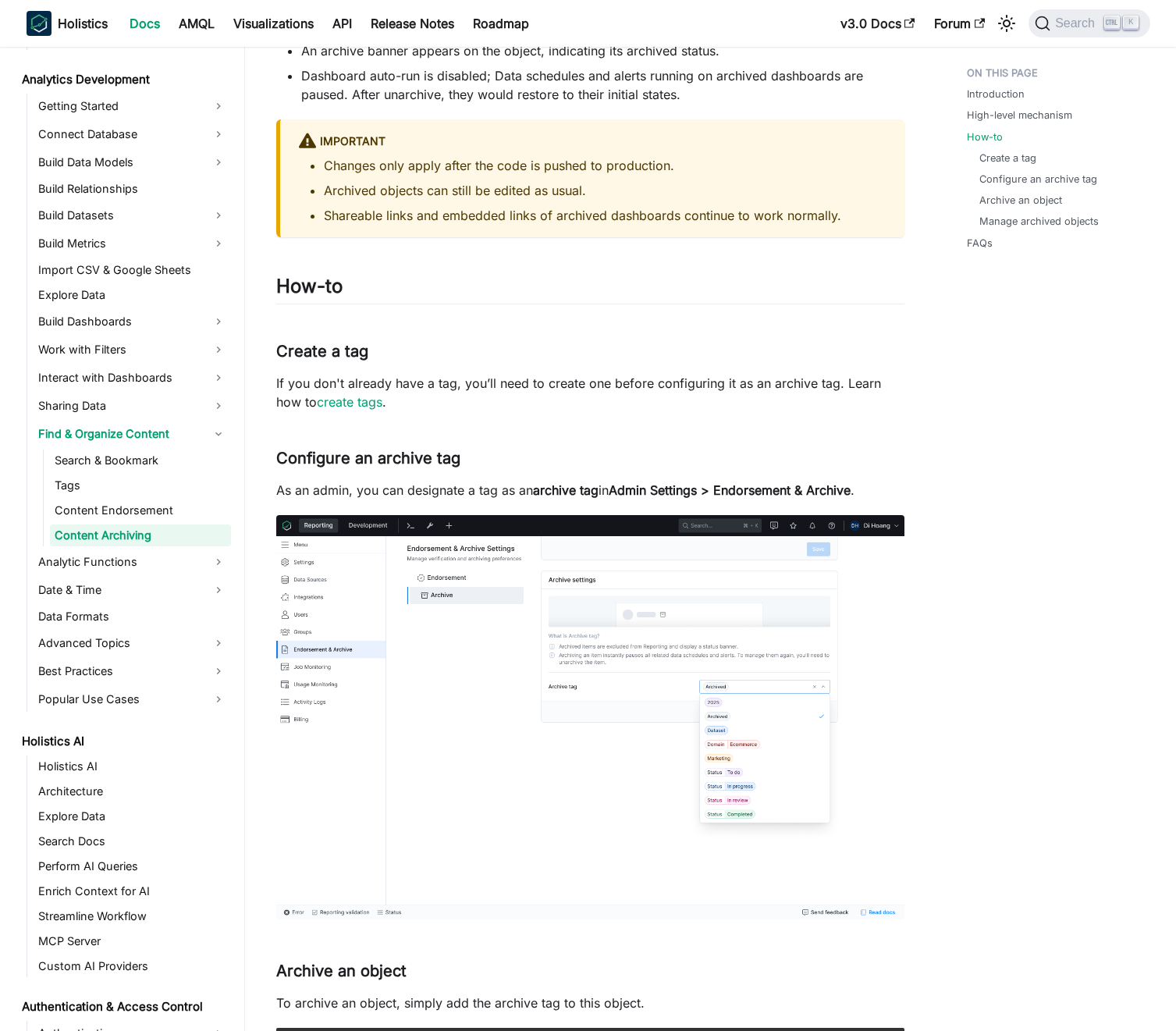
click at [427, 378] on p "If you don't already have a tag, you’ll need to create one before configuring i…" at bounding box center [590, 393] width 628 height 38
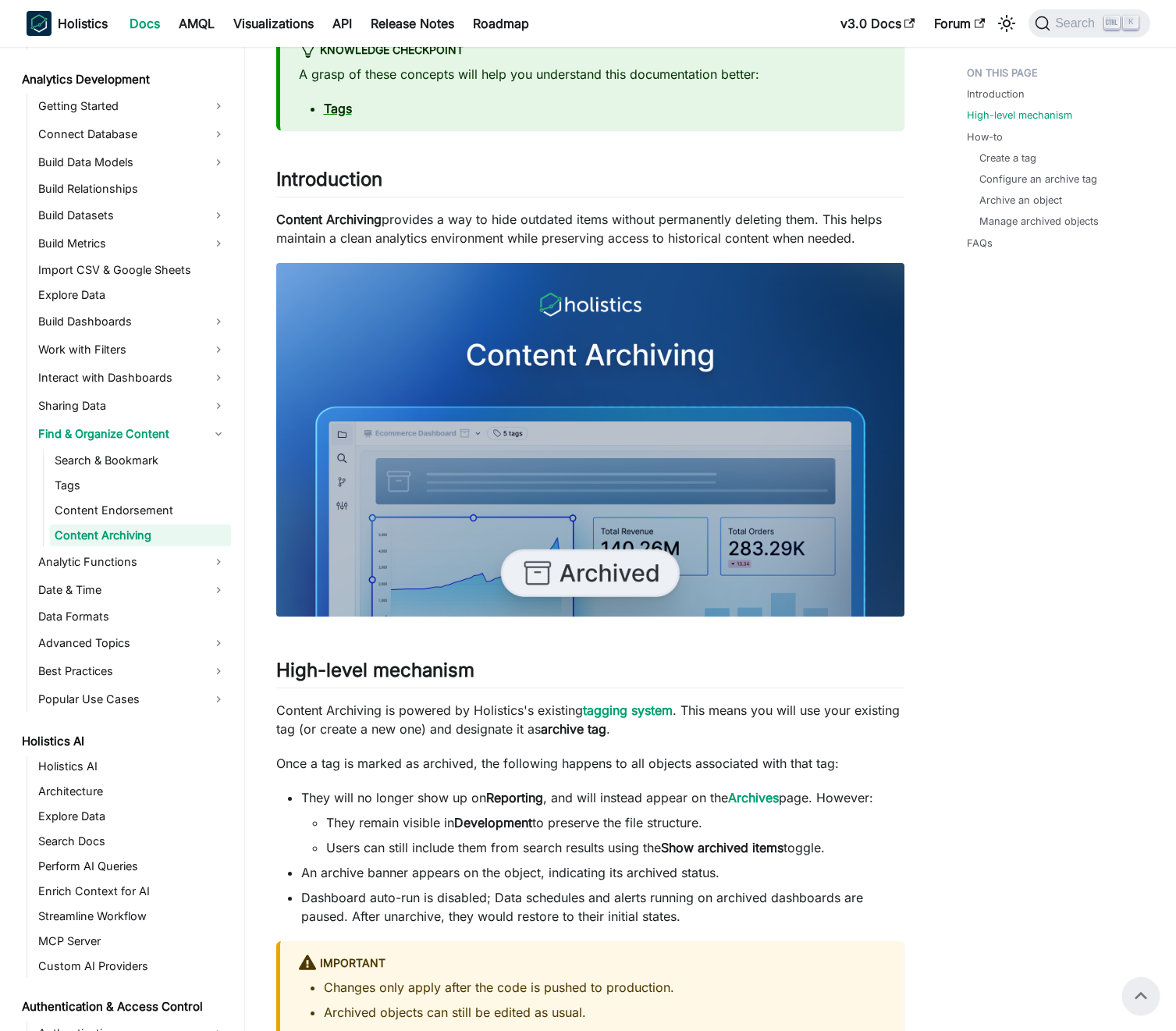
scroll to position [0, 0]
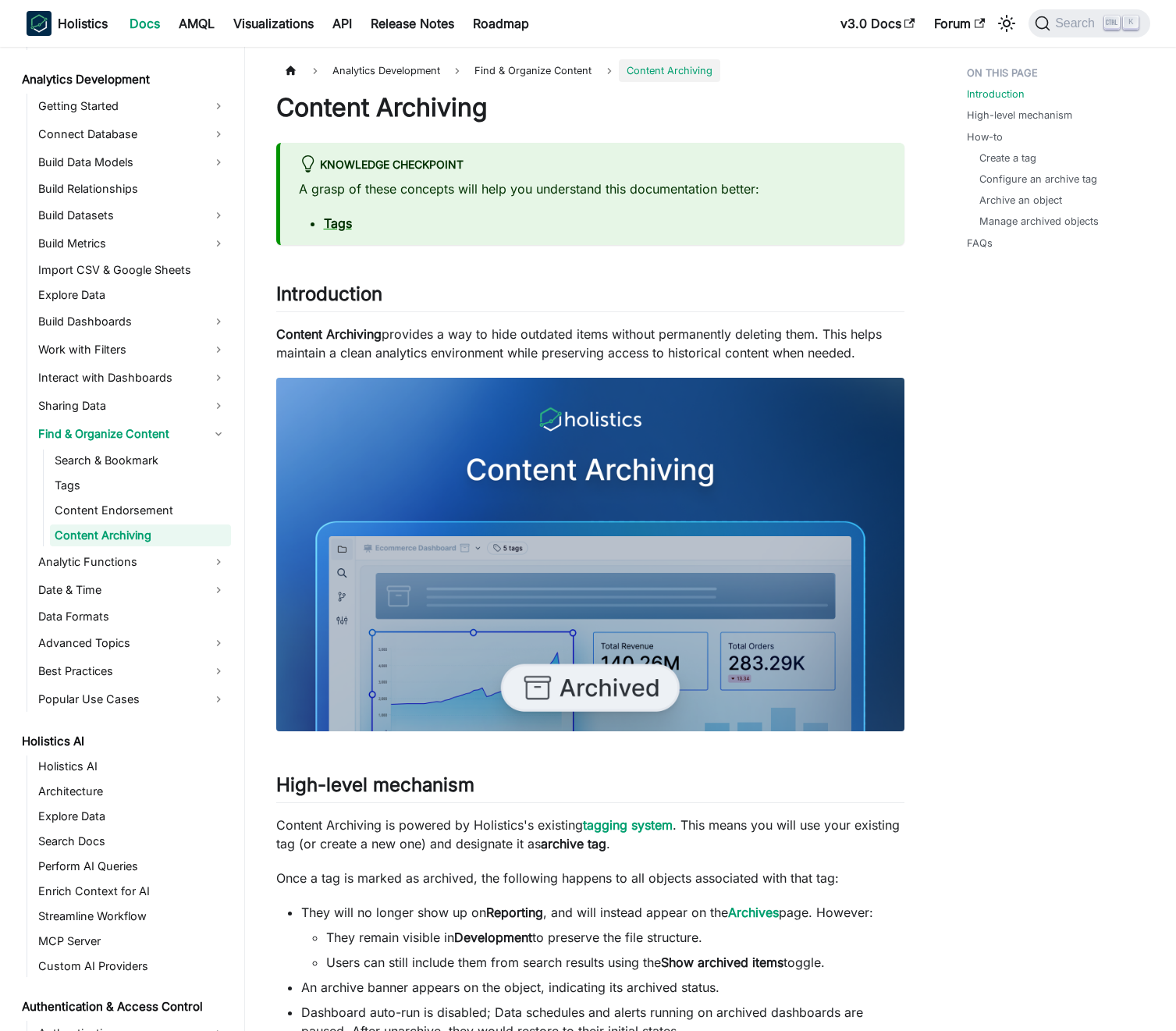
click at [427, 346] on p "Content Archiving provides a way to hide outdated items without permanently del…" at bounding box center [590, 344] width 628 height 38
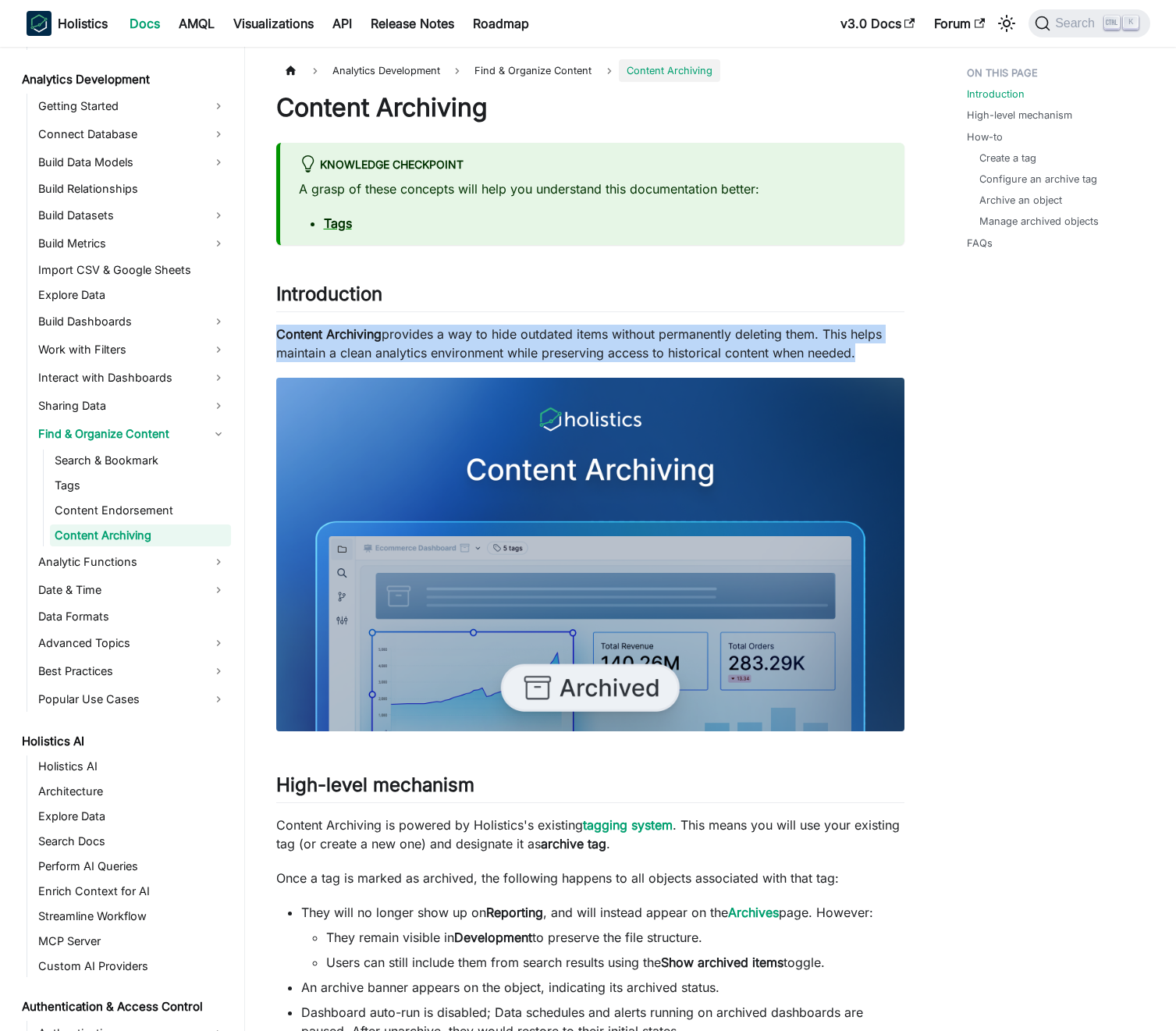
click at [427, 346] on p "Content Archiving provides a way to hide outdated items without permanently del…" at bounding box center [590, 344] width 628 height 38
click at [433, 346] on p "Content Archiving provides a way to hide outdated items without permanently del…" at bounding box center [590, 344] width 628 height 38
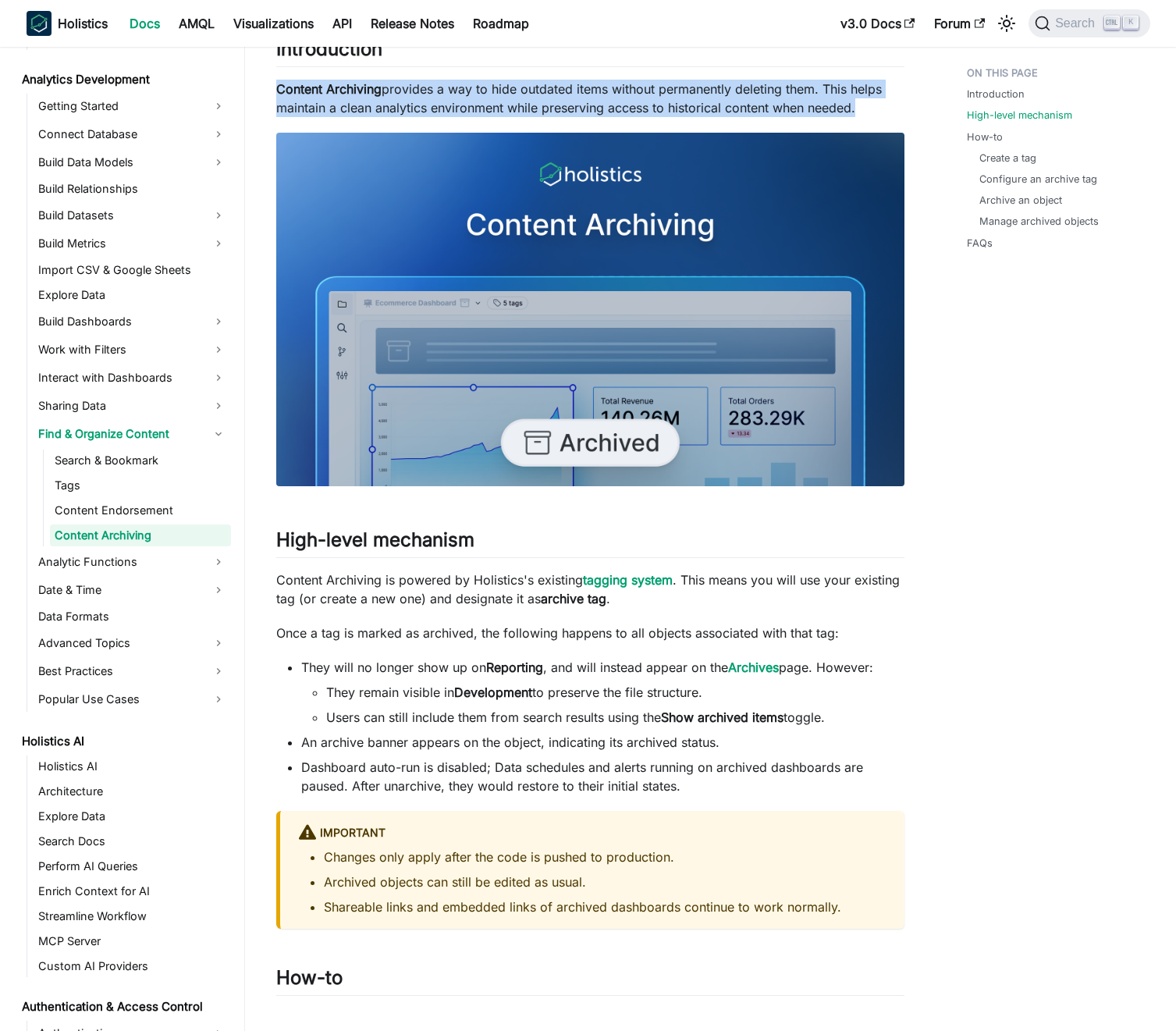
scroll to position [468, 0]
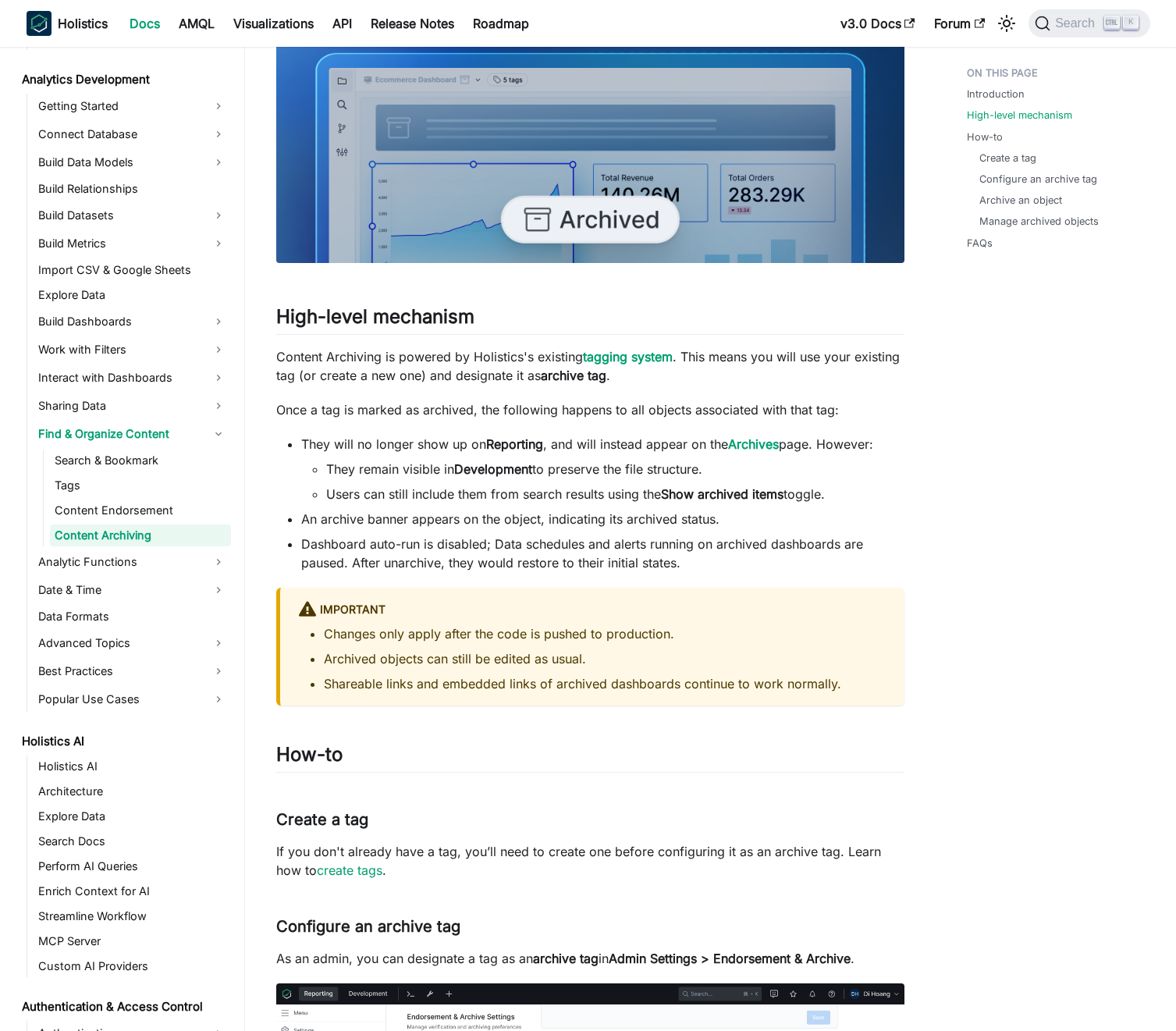
click at [436, 359] on p "Content Archiving is powered by Holistics's existing tagging system . This mean…" at bounding box center [590, 366] width 628 height 38
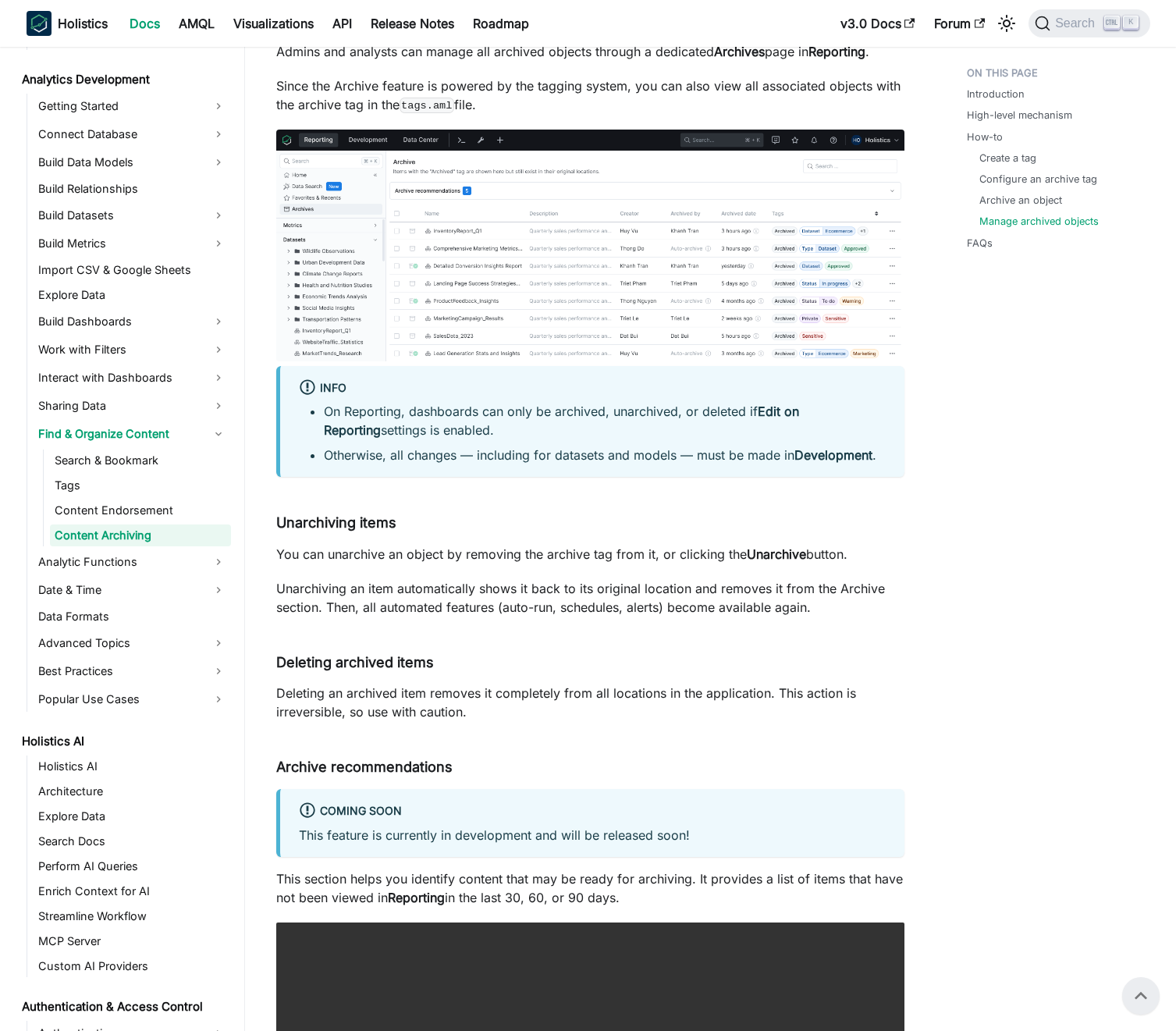
scroll to position [2528, 0]
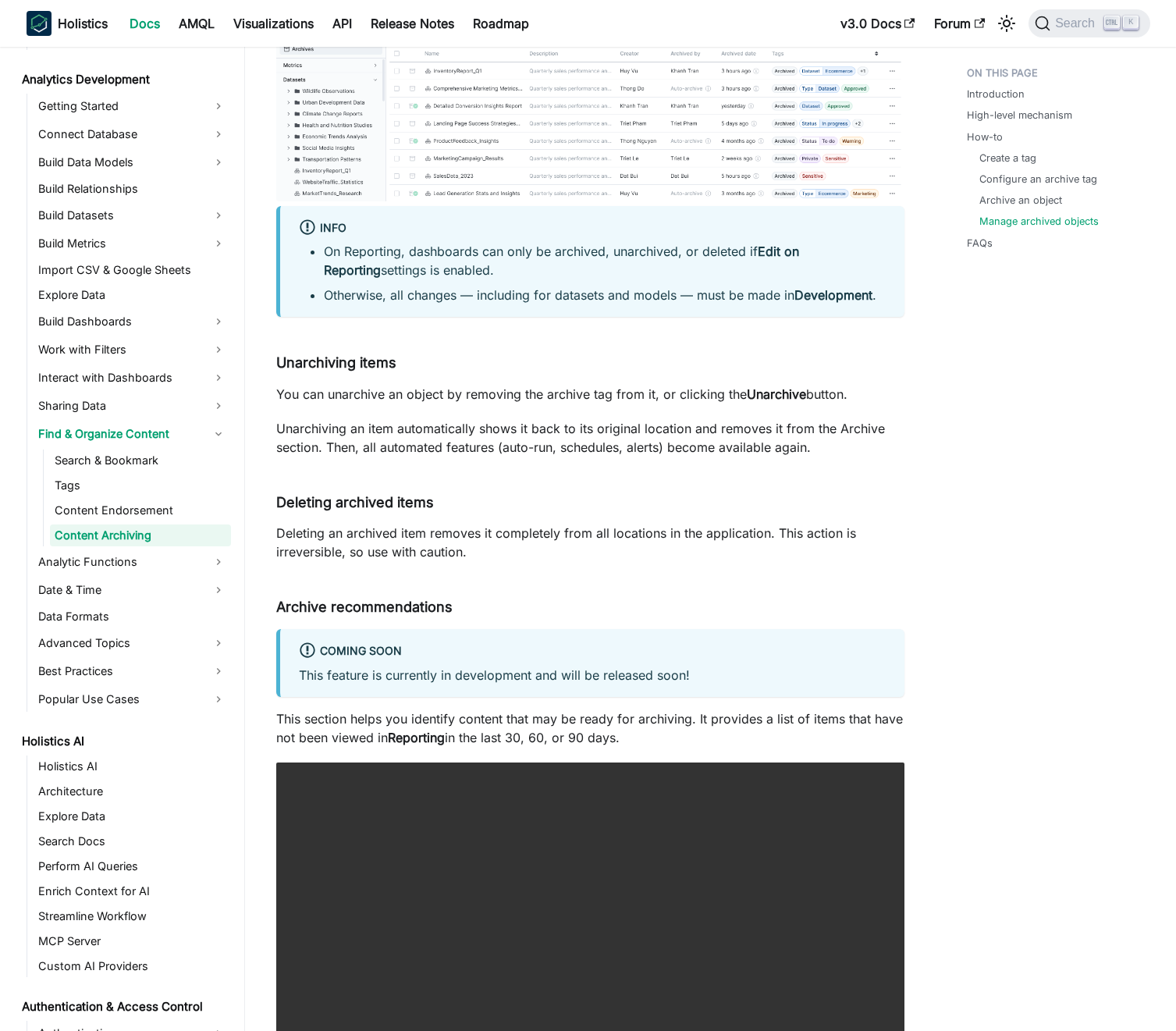
click at [437, 400] on p "You can unarchive an object by removing the archive tag from it, or clicking th…" at bounding box center [590, 394] width 628 height 19
click at [423, 398] on p "You can unarchive an object by removing the archive tag from it, or clicking th…" at bounding box center [590, 394] width 628 height 19
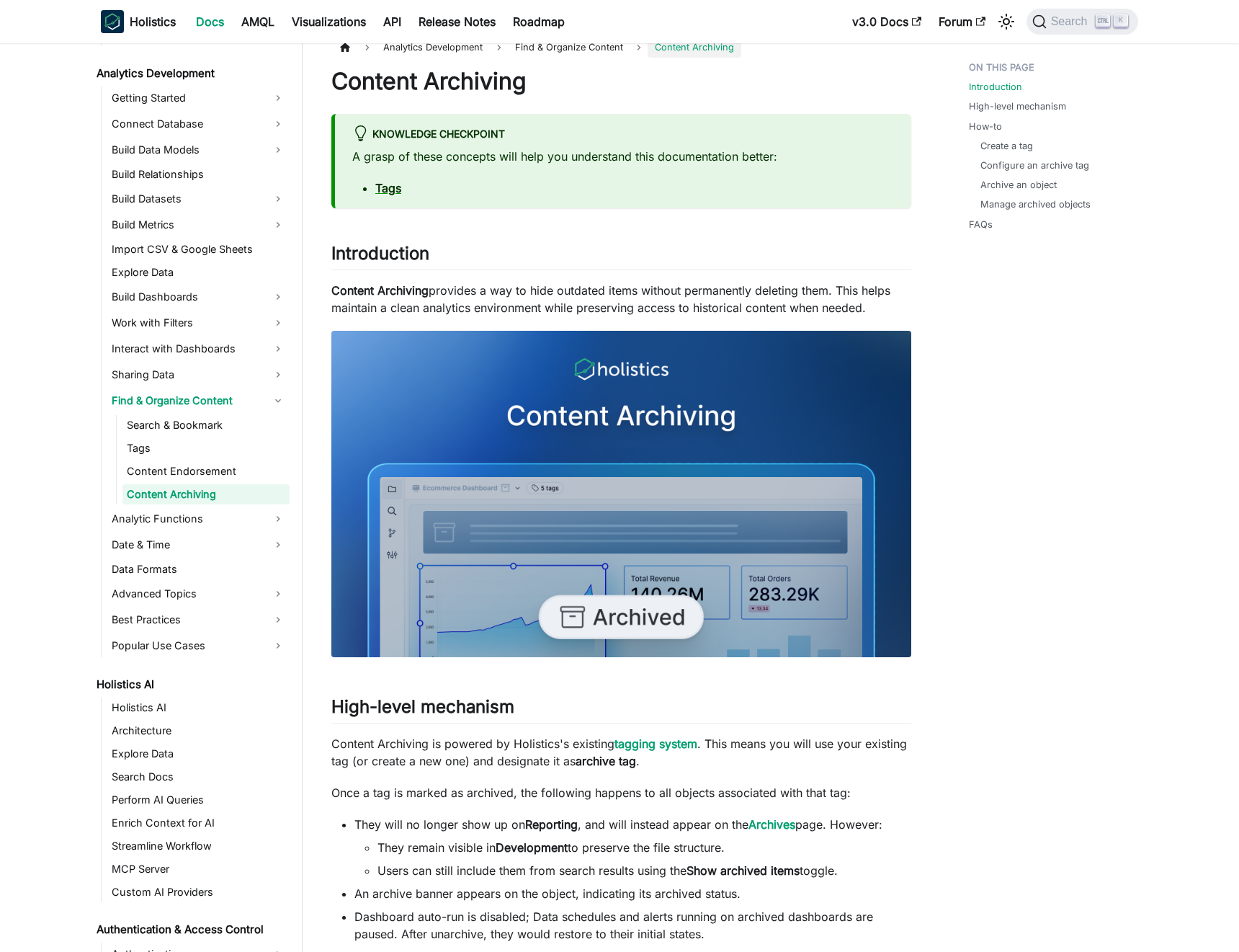
scroll to position [0, 0]
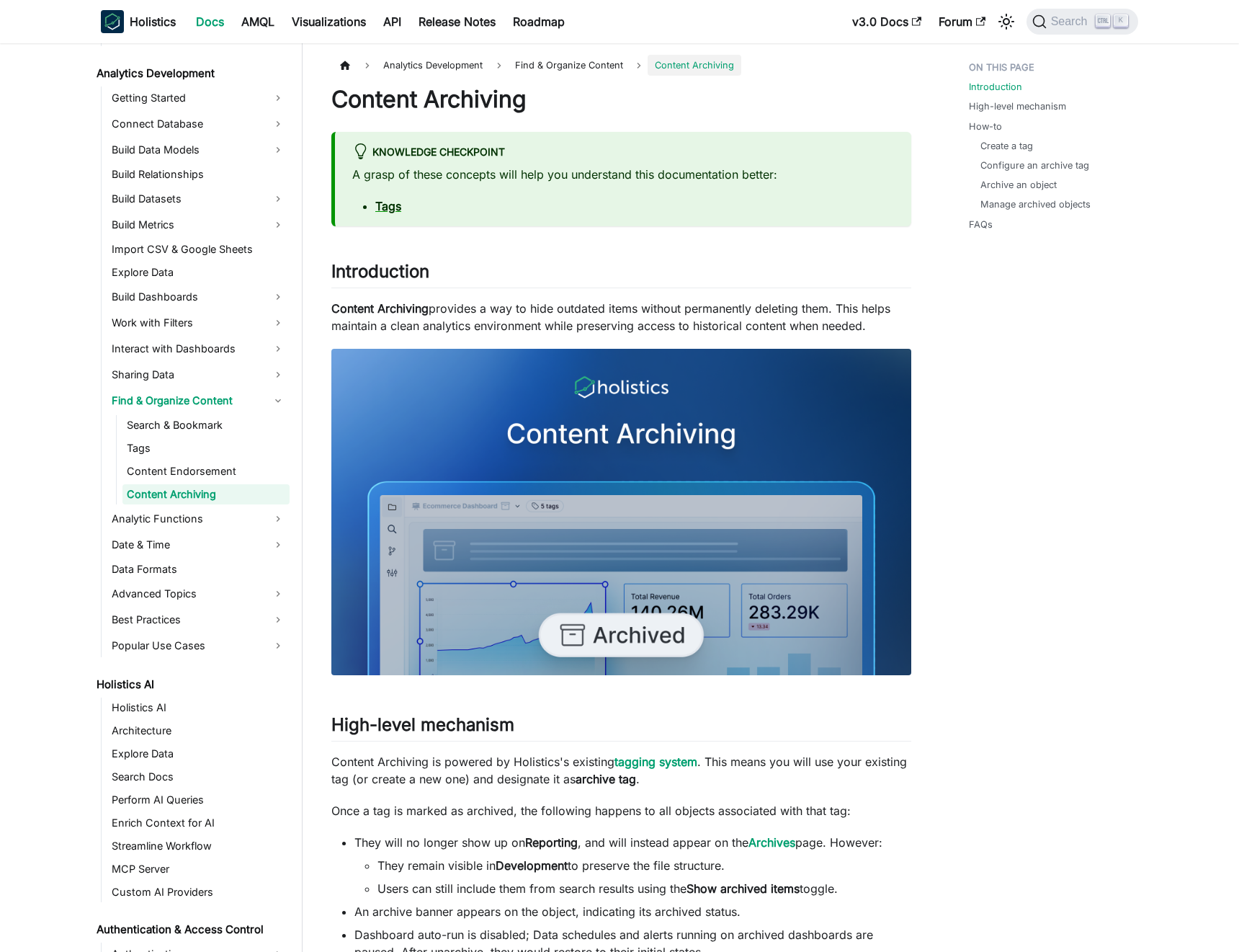
click at [556, 305] on p "Content Archiving provides a way to hide outdated items without permanently del…" at bounding box center [622, 317] width 580 height 35
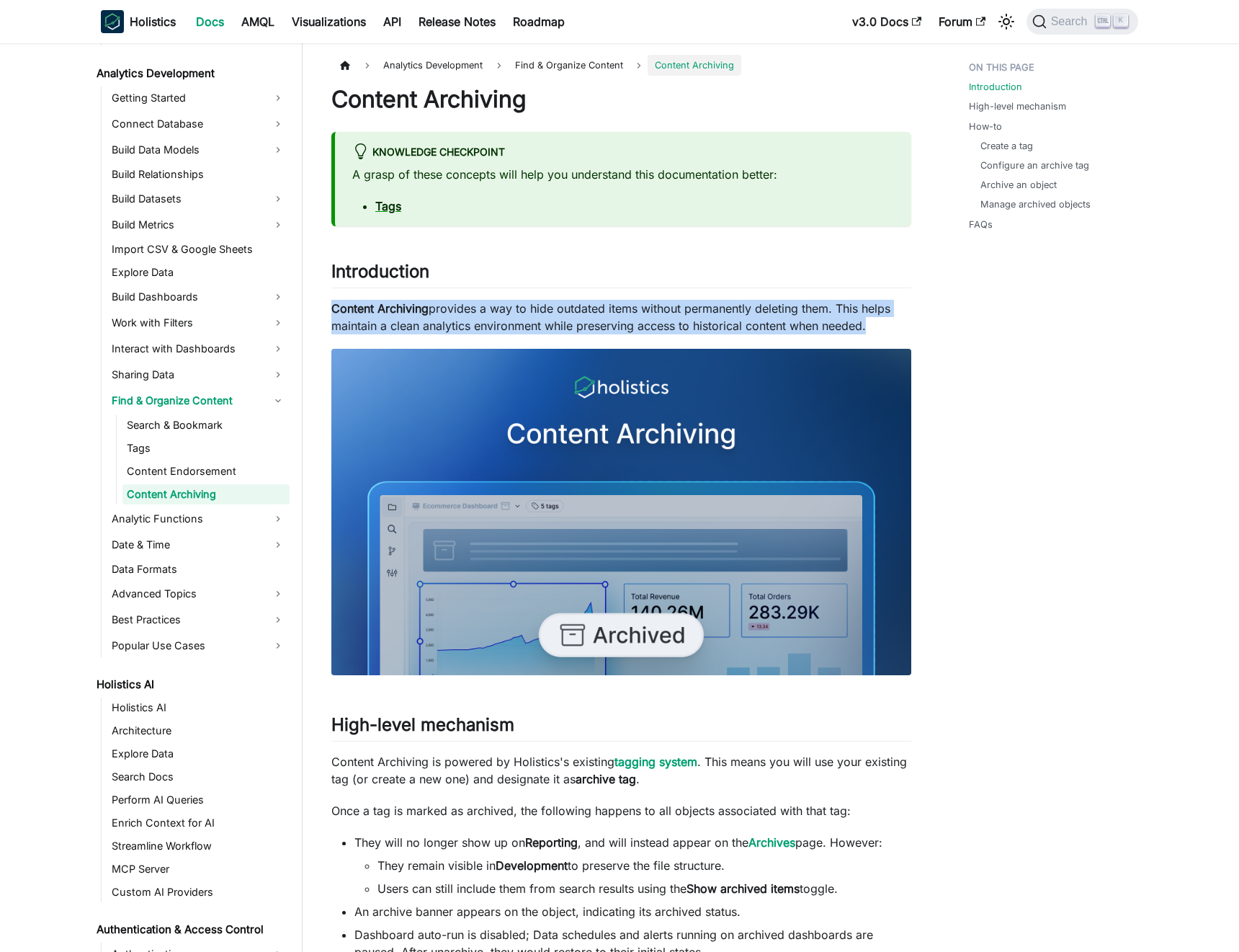
drag, startPoint x: 556, startPoint y: 305, endPoint x: 544, endPoint y: 306, distance: 12.0
click at [556, 305] on p "Content Archiving provides a way to hide outdated items without permanently del…" at bounding box center [622, 317] width 580 height 35
click at [544, 306] on p "Content Archiving provides a way to hide outdated items without permanently del…" at bounding box center [622, 317] width 580 height 35
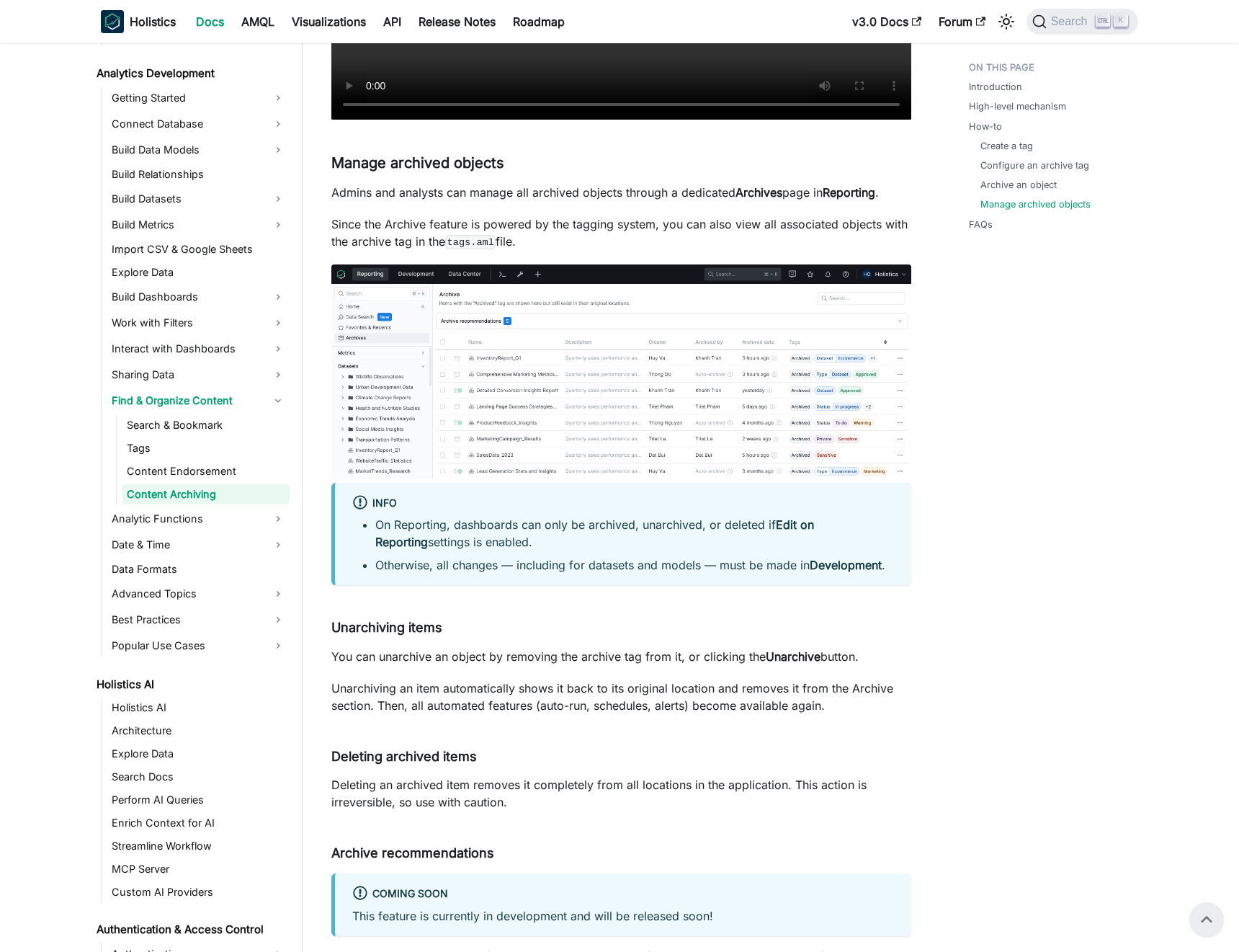
scroll to position [1989, 0]
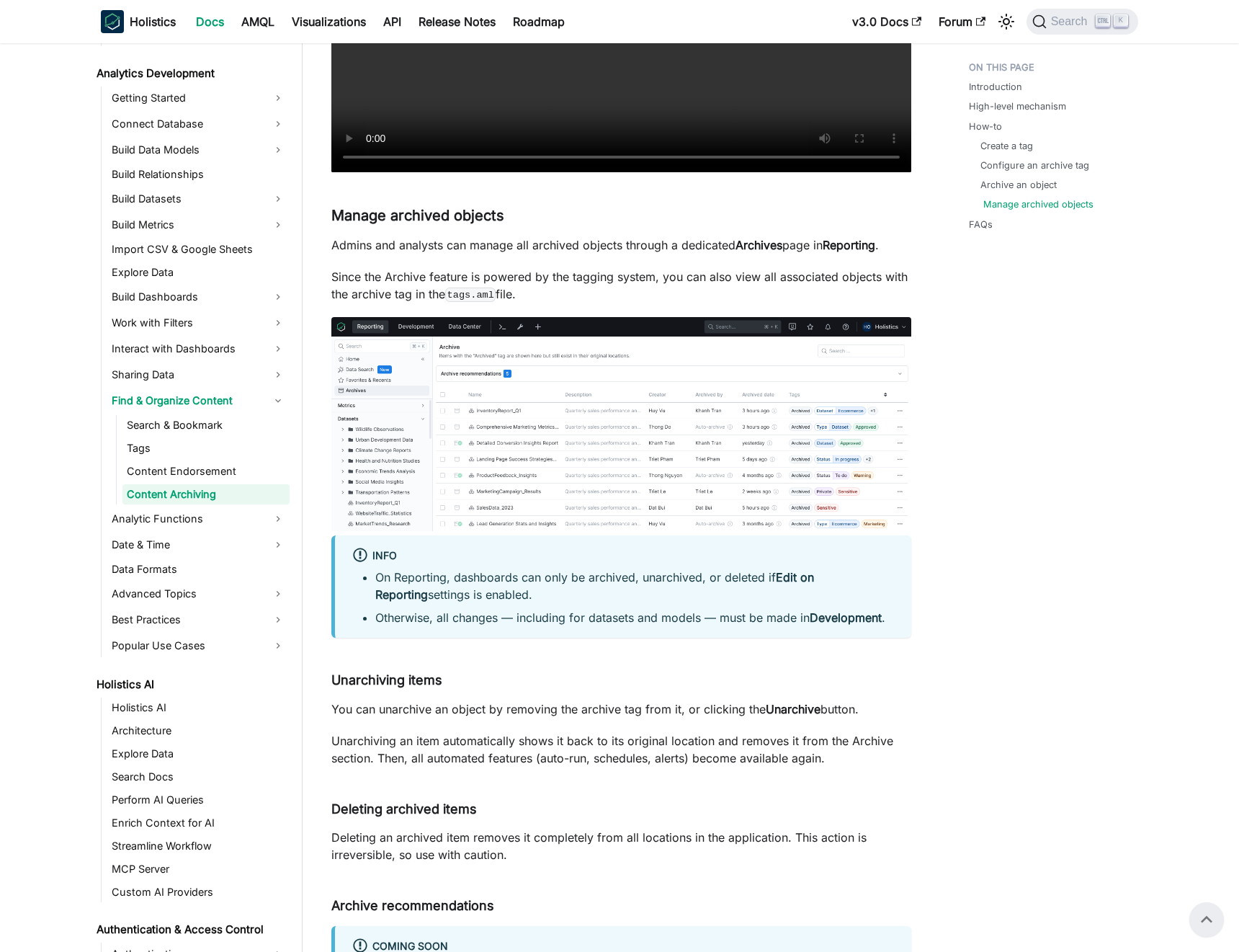
click at [911, 202] on link "Manage archived objects" at bounding box center [1038, 204] width 110 height 14
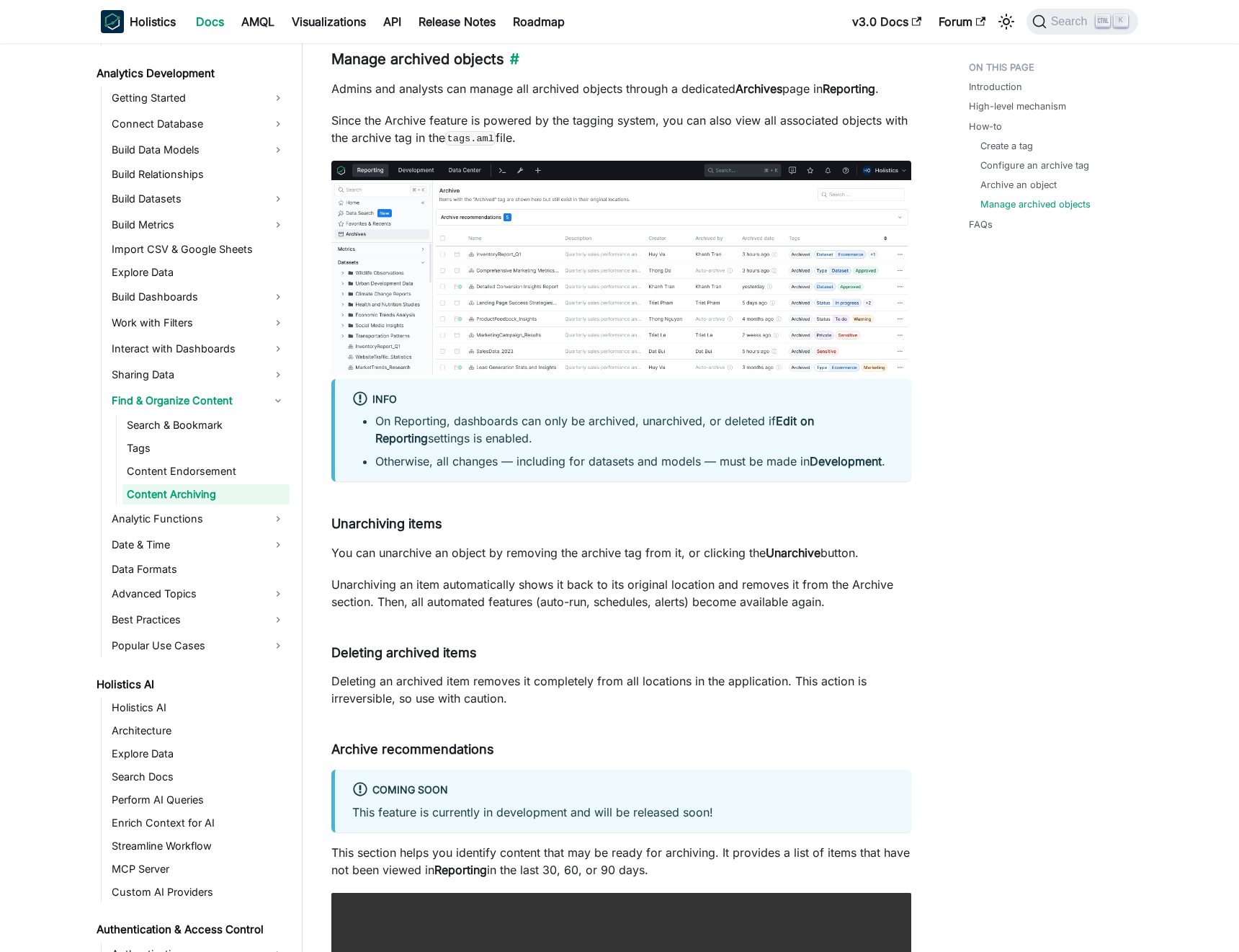
click at [396, 65] on h3 "Manage archived objects ​" at bounding box center [622, 59] width 580 height 18
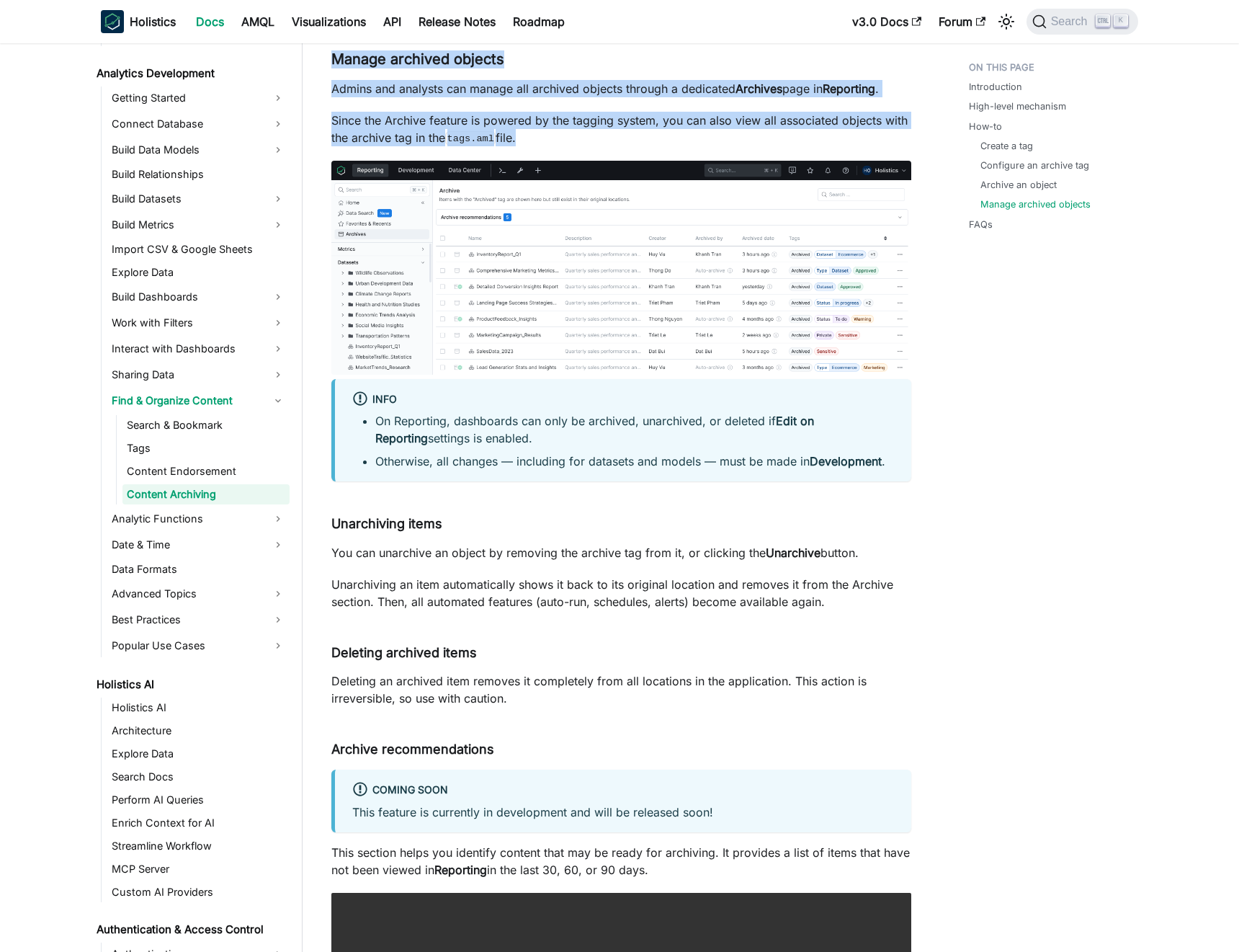
drag, startPoint x: 396, startPoint y: 65, endPoint x: 424, endPoint y: 135, distance: 75.4
click at [423, 136] on p "Since the Archive feature is powered by the tagging system, you can also view a…" at bounding box center [622, 129] width 580 height 35
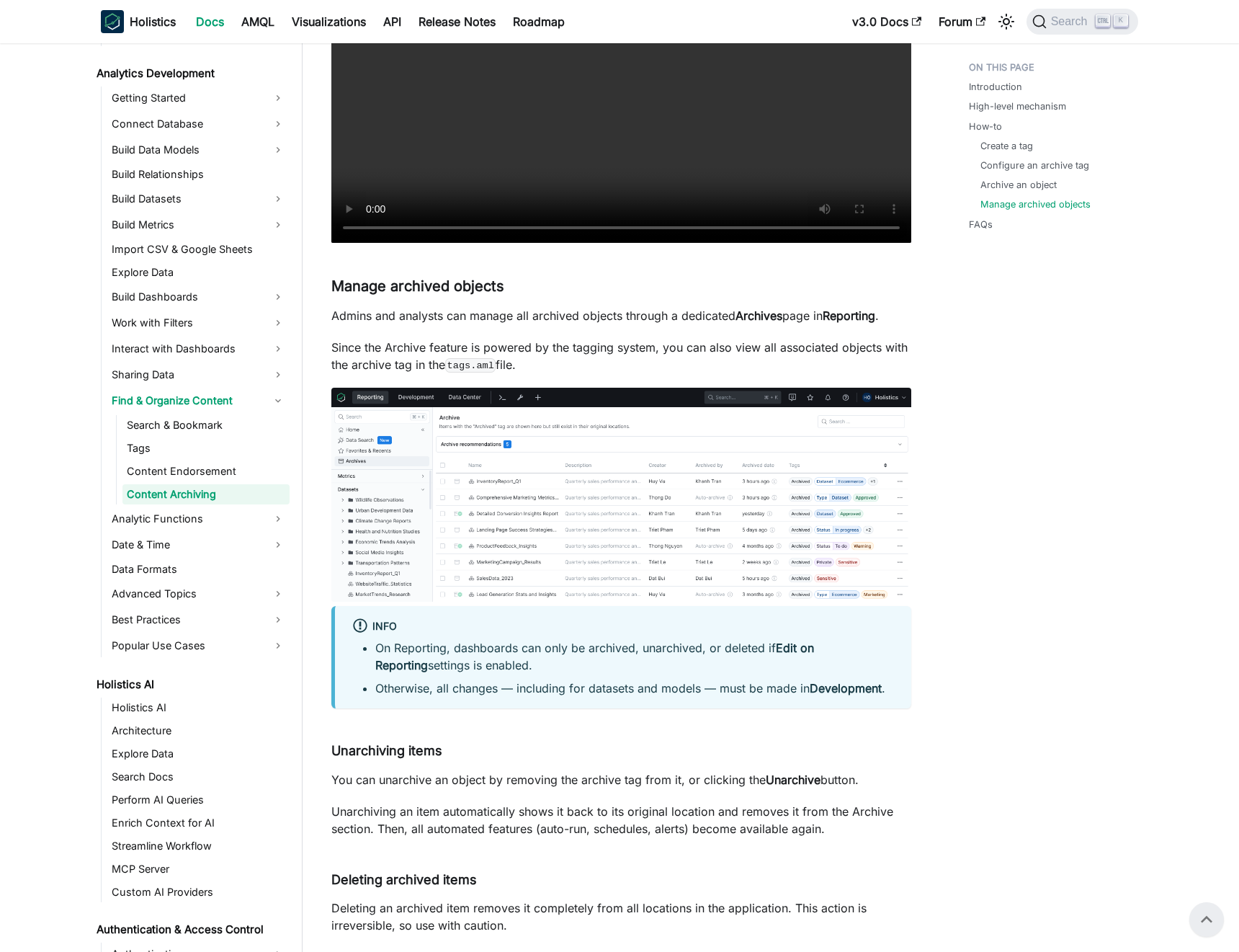
scroll to position [1799, 0]
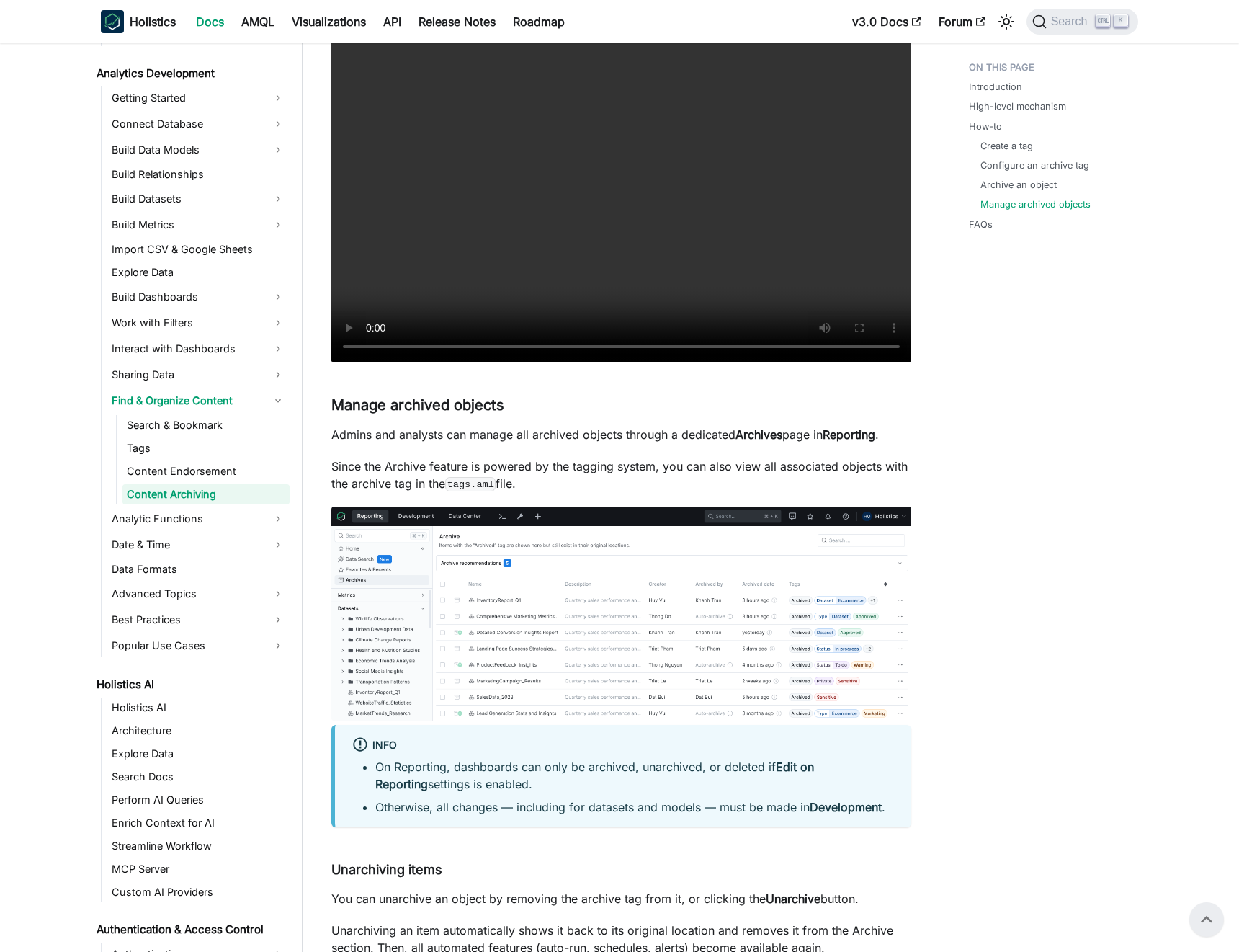
click at [539, 456] on div "Content Archiving knowledge checkpoint A grasp of these concepts will help you …" at bounding box center [622, 124] width 580 height 3678
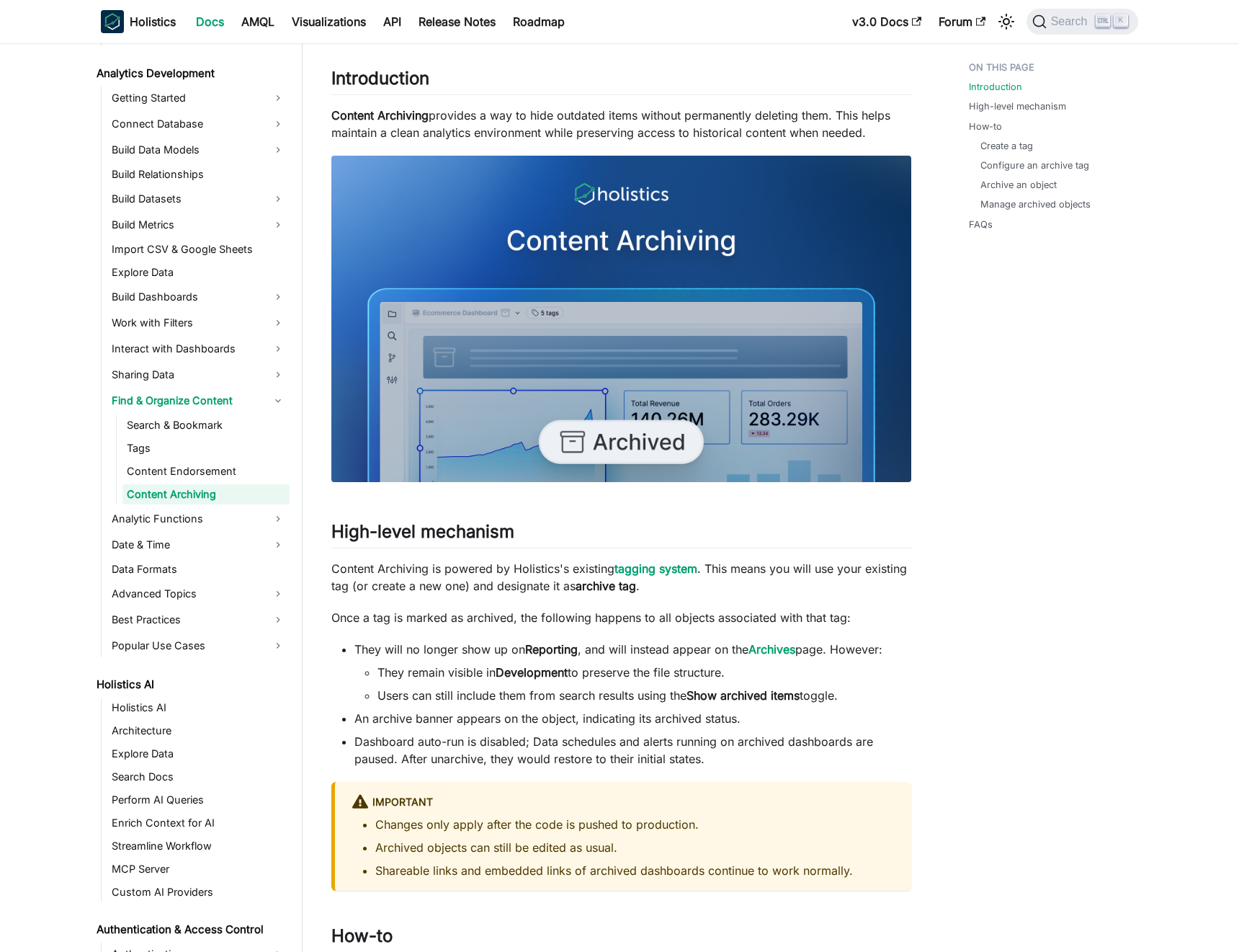
scroll to position [0, 0]
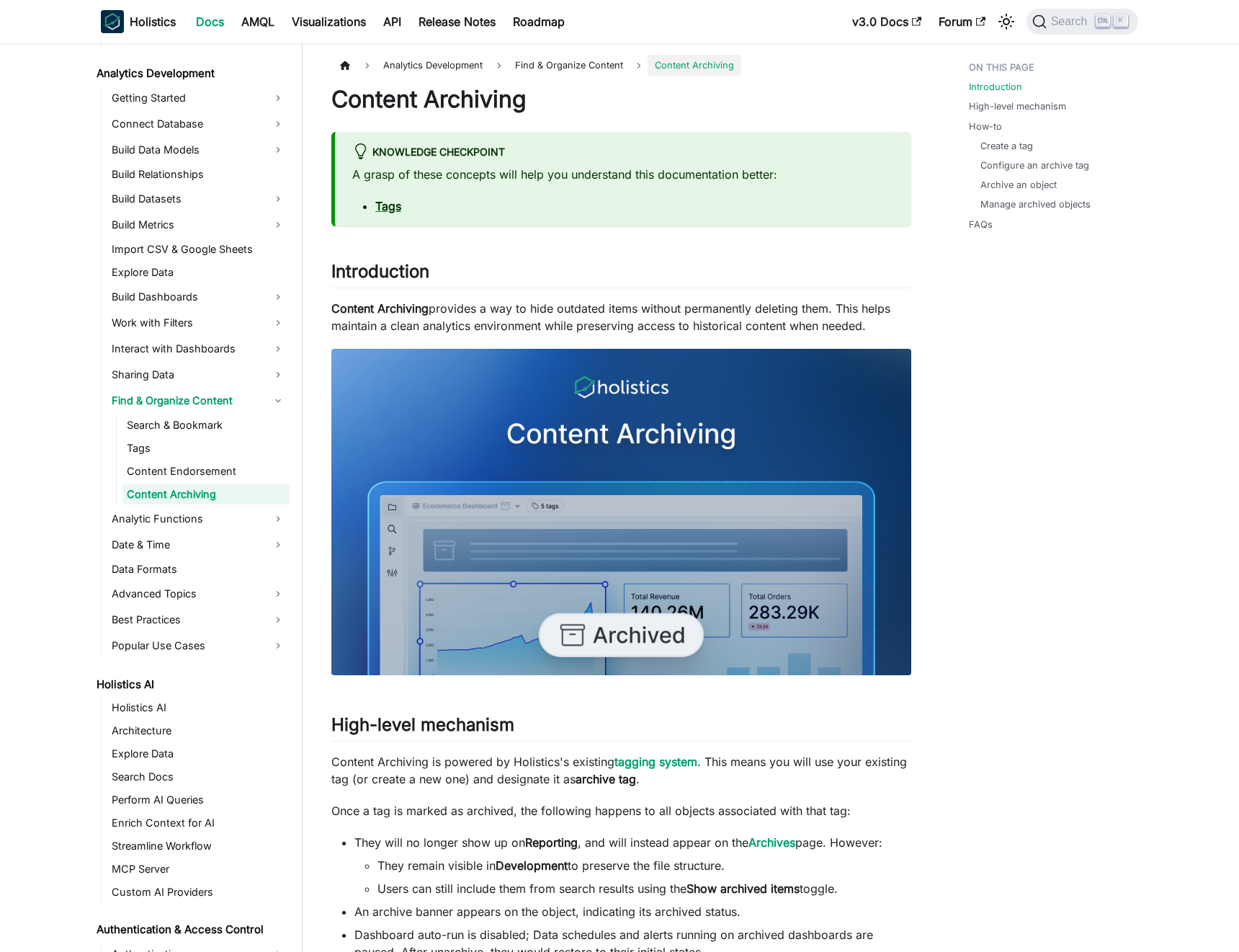
click at [559, 326] on p "Content Archiving provides a way to hide outdated items without permanently del…" at bounding box center [622, 317] width 580 height 35
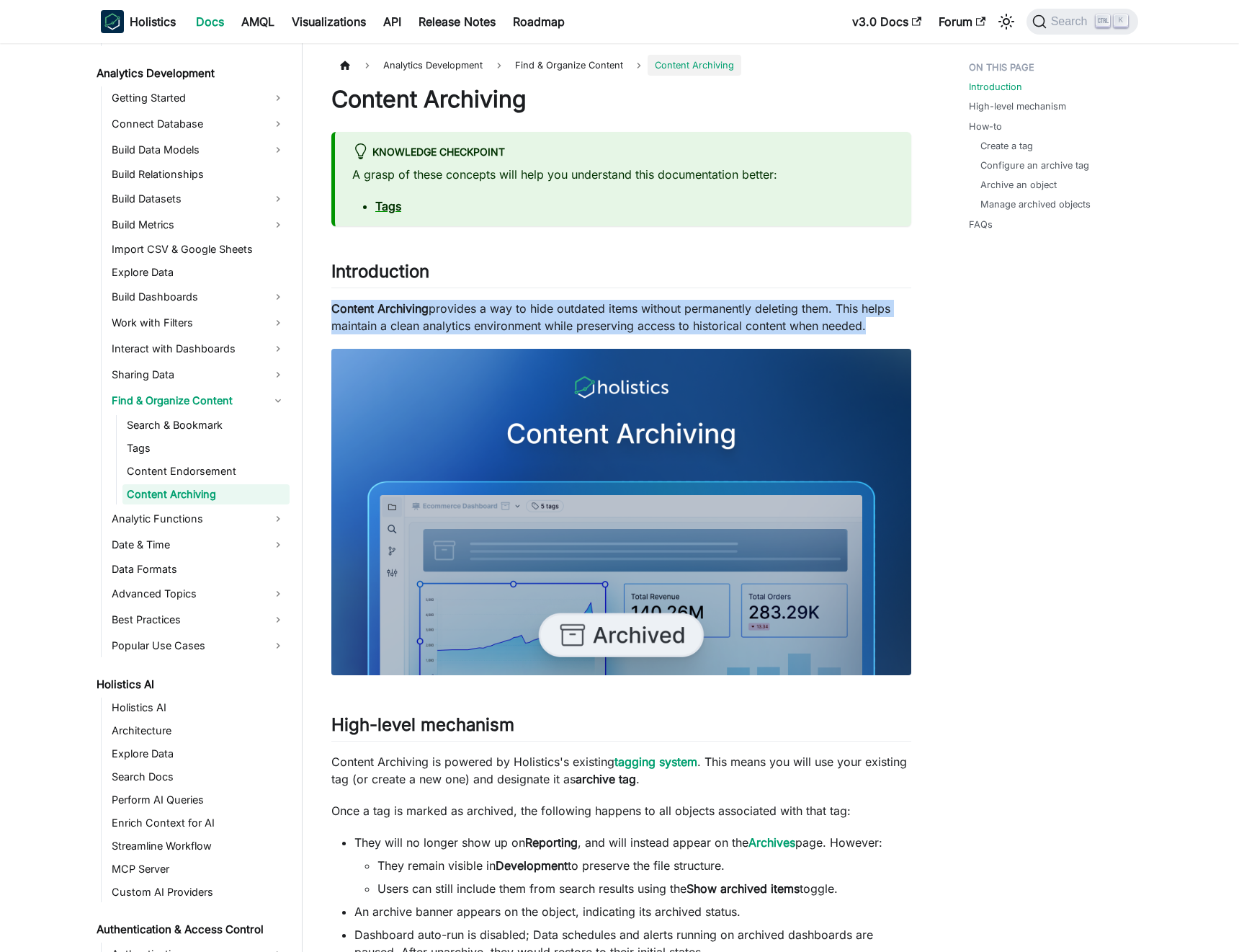
click at [560, 325] on p "Content Archiving provides a way to hide outdated items without permanently del…" at bounding box center [622, 317] width 580 height 35
click at [569, 316] on p "Content Archiving provides a way to hide outdated items without permanently del…" at bounding box center [622, 317] width 580 height 35
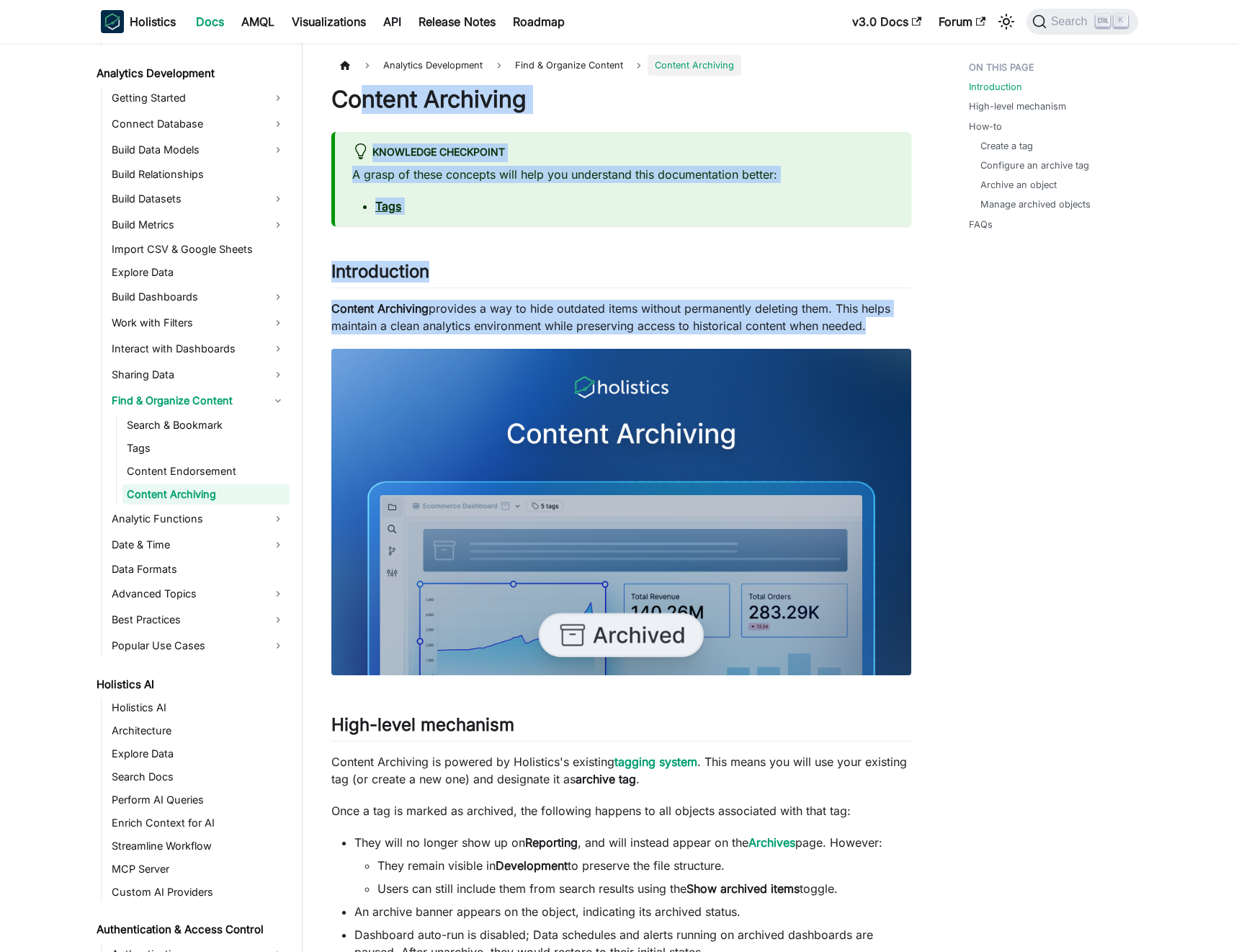
drag, startPoint x: 367, startPoint y: 109, endPoint x: 624, endPoint y: 442, distance: 420.6
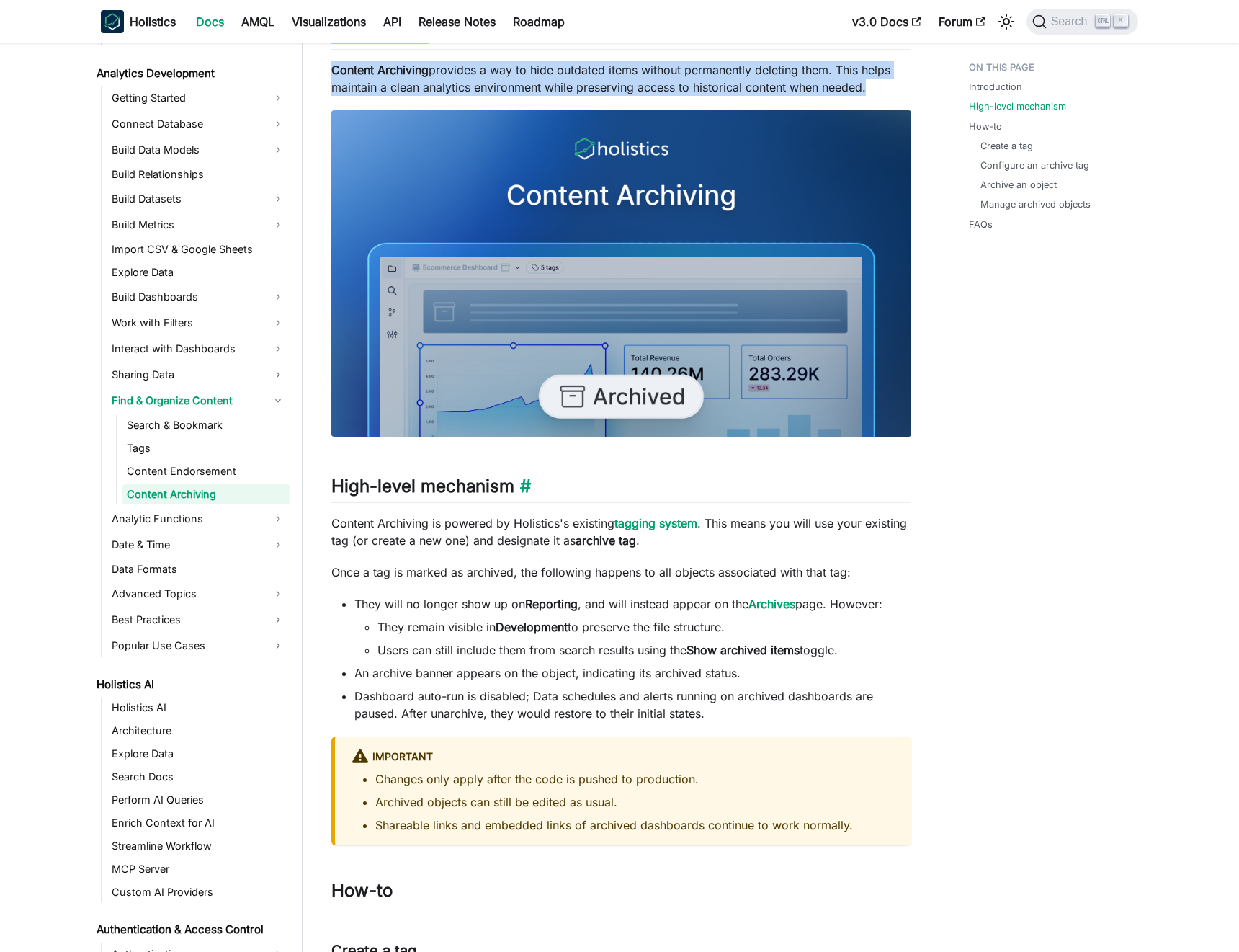
scroll to position [432, 0]
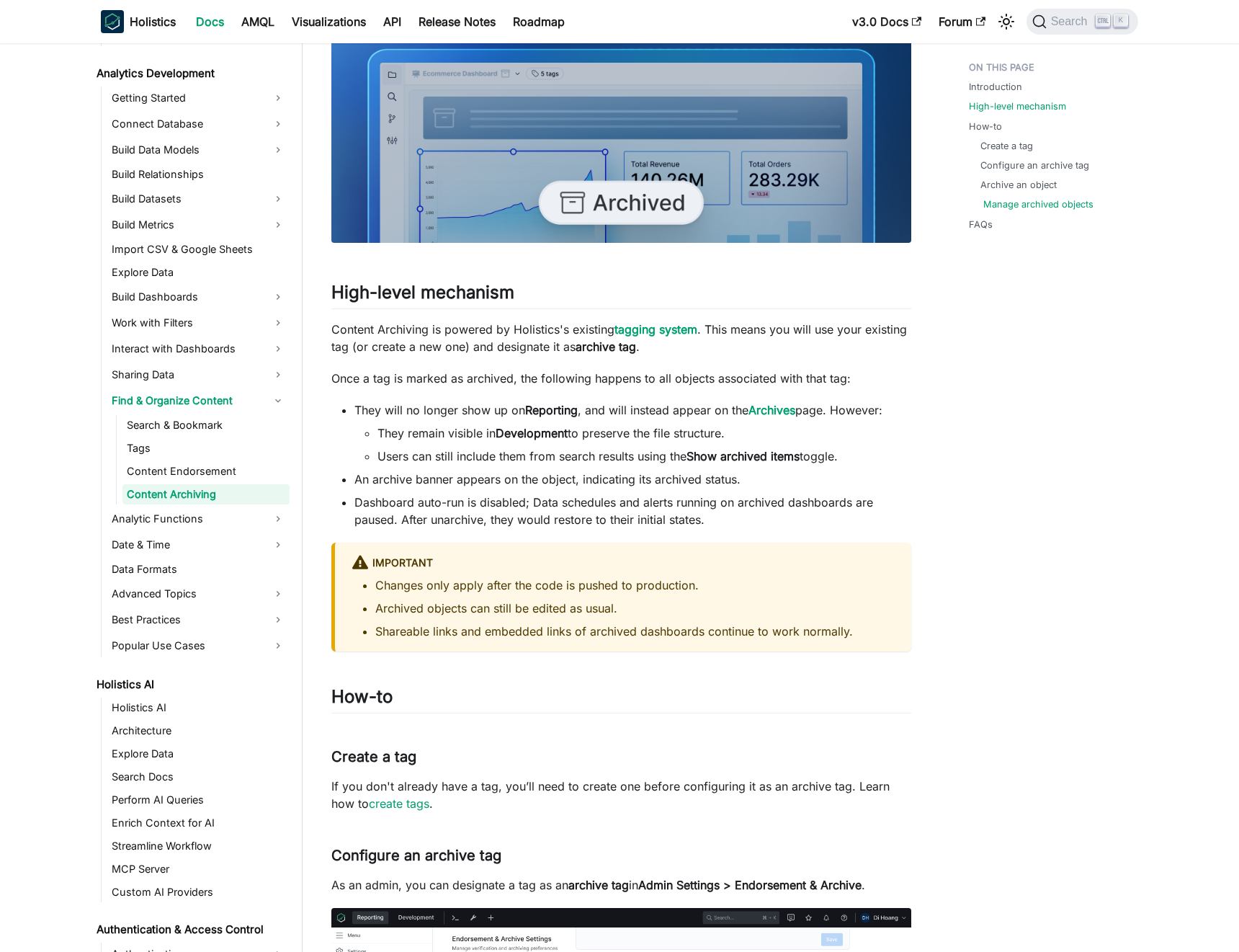
click at [911, 202] on link "Manage archived objects" at bounding box center [1038, 204] width 110 height 14
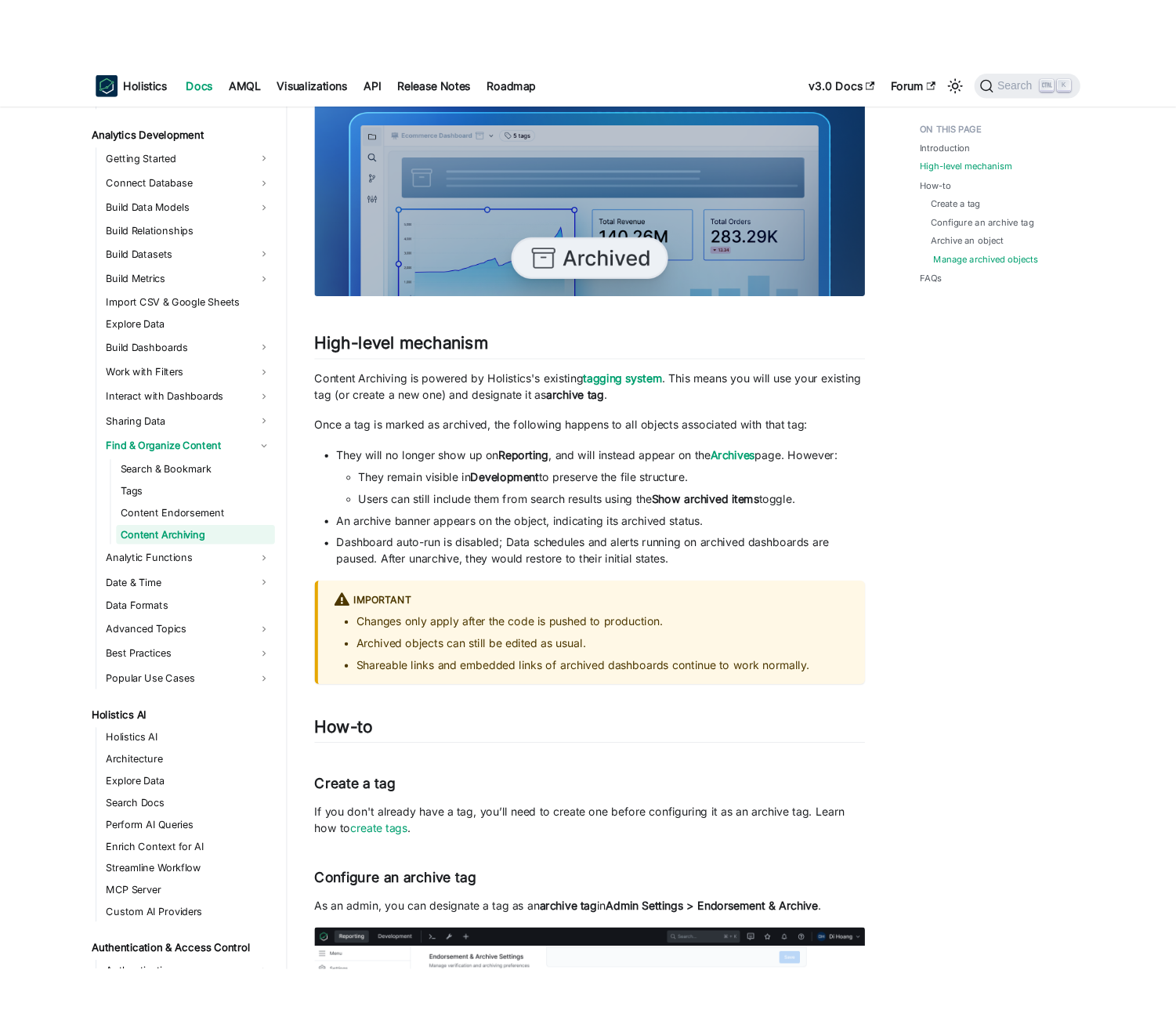
scroll to position [2333, 0]
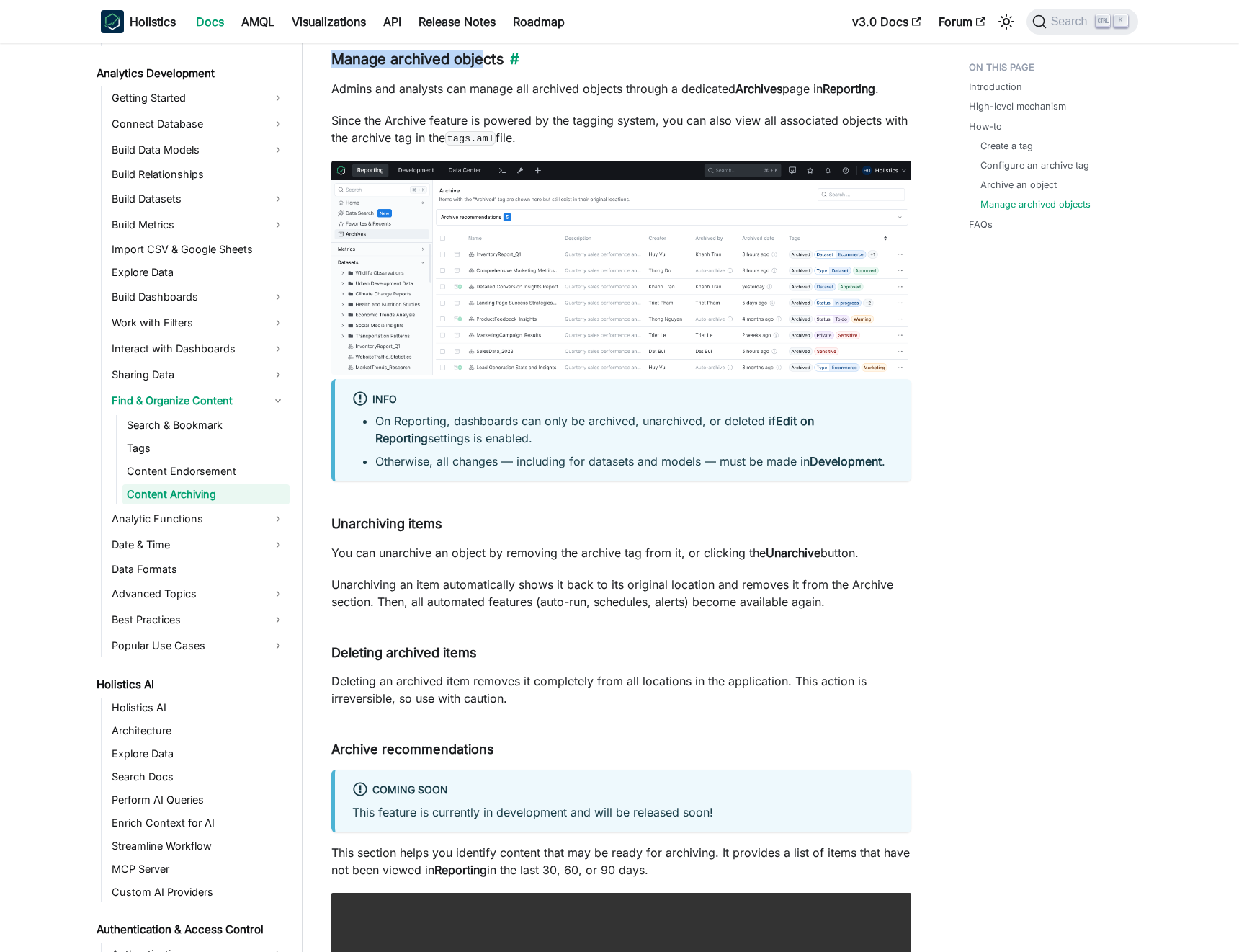
drag, startPoint x: 341, startPoint y: 60, endPoint x: 480, endPoint y: 59, distance: 139.0
click at [480, 59] on h3 "Manage archived objects ​" at bounding box center [622, 59] width 580 height 18
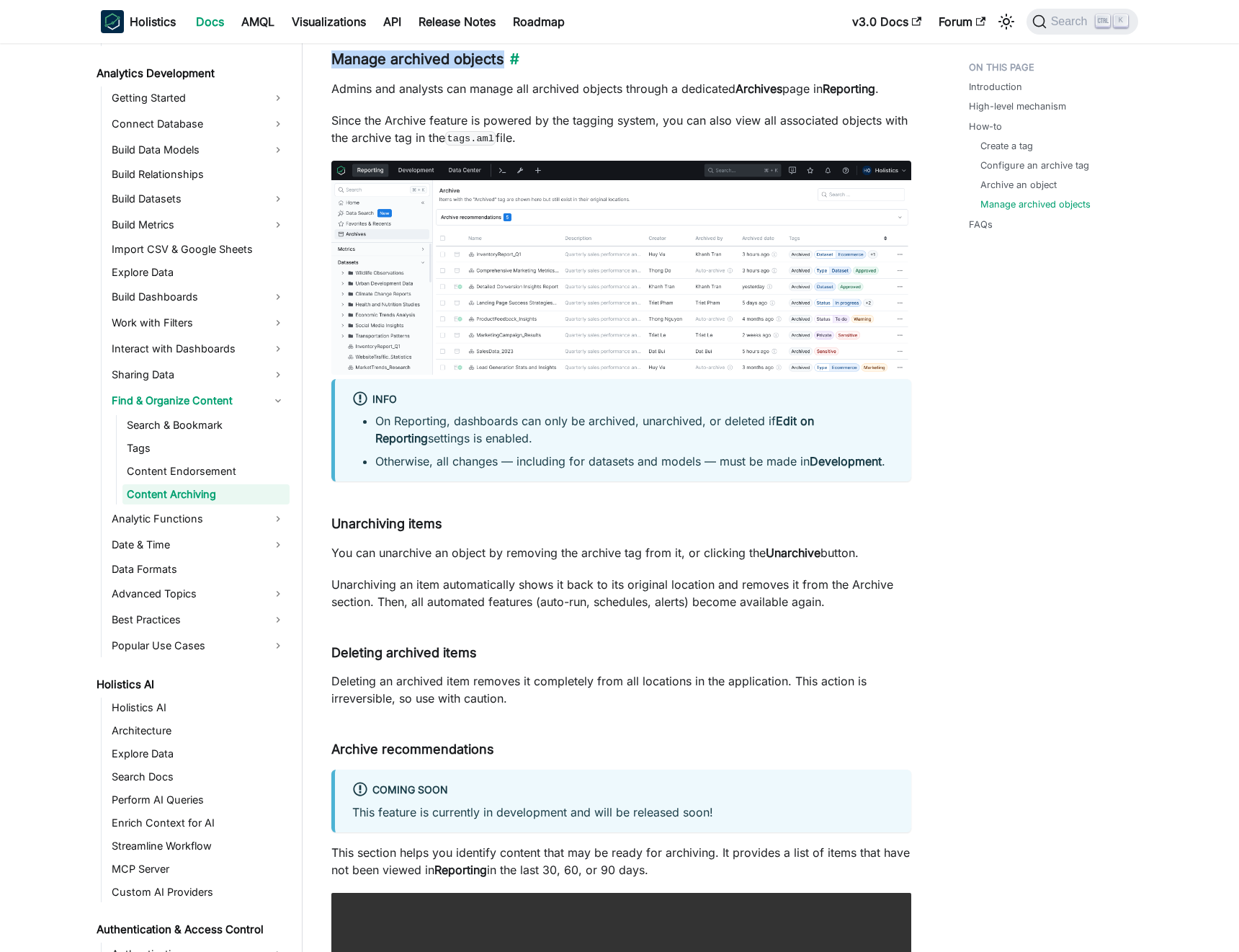
click at [466, 58] on h3 "Manage archived objects ​" at bounding box center [622, 59] width 580 height 18
click at [462, 80] on p "Admins and analysts can manage all archived objects through a dedicated Archive…" at bounding box center [622, 88] width 580 height 17
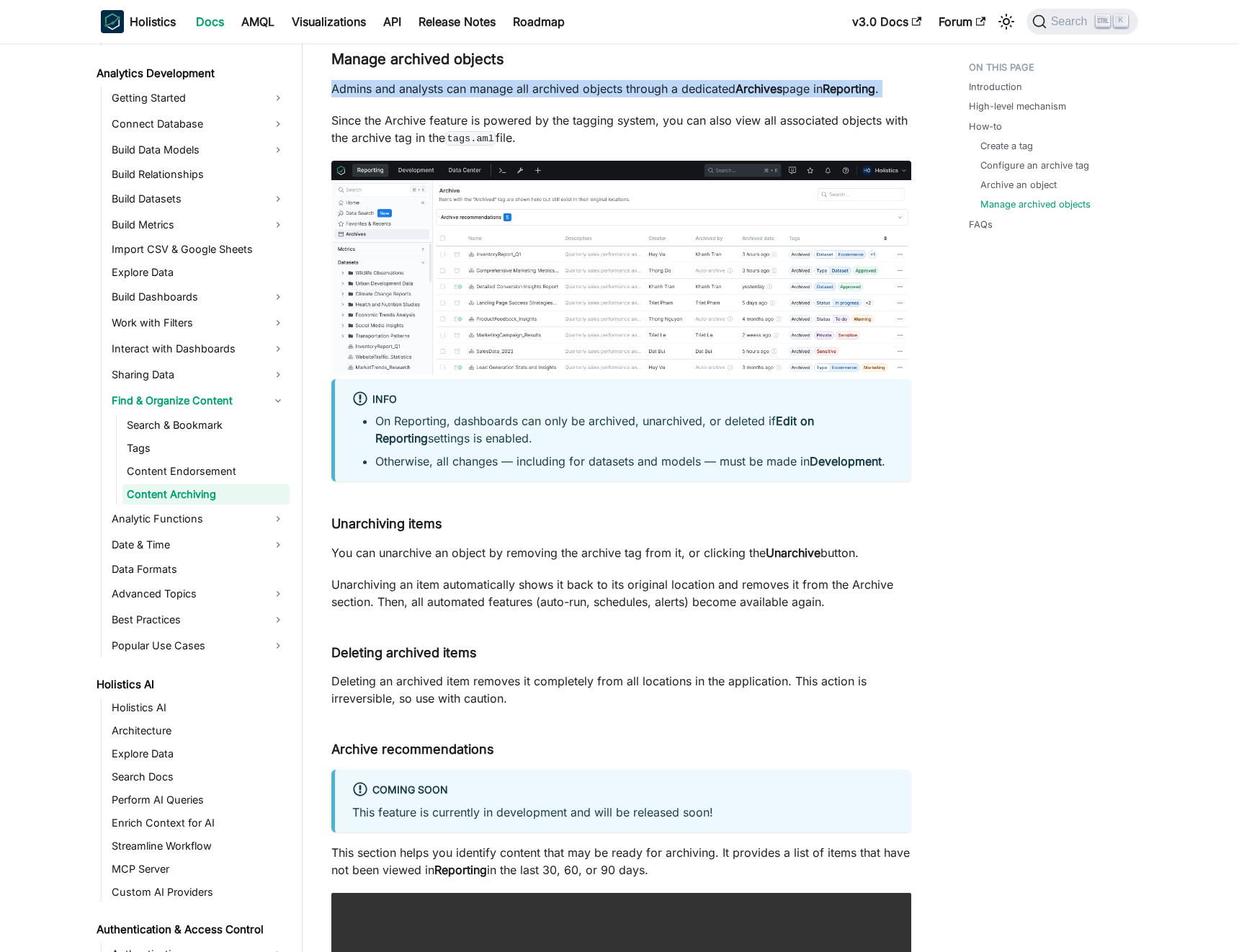
click at [462, 80] on p "Admins and analysts can manage all archived objects through a dedicated Archive…" at bounding box center [622, 88] width 580 height 17
click at [452, 85] on p "Admins and analysts can manage all archived objects through a dedicated Archive…" at bounding box center [622, 88] width 580 height 17
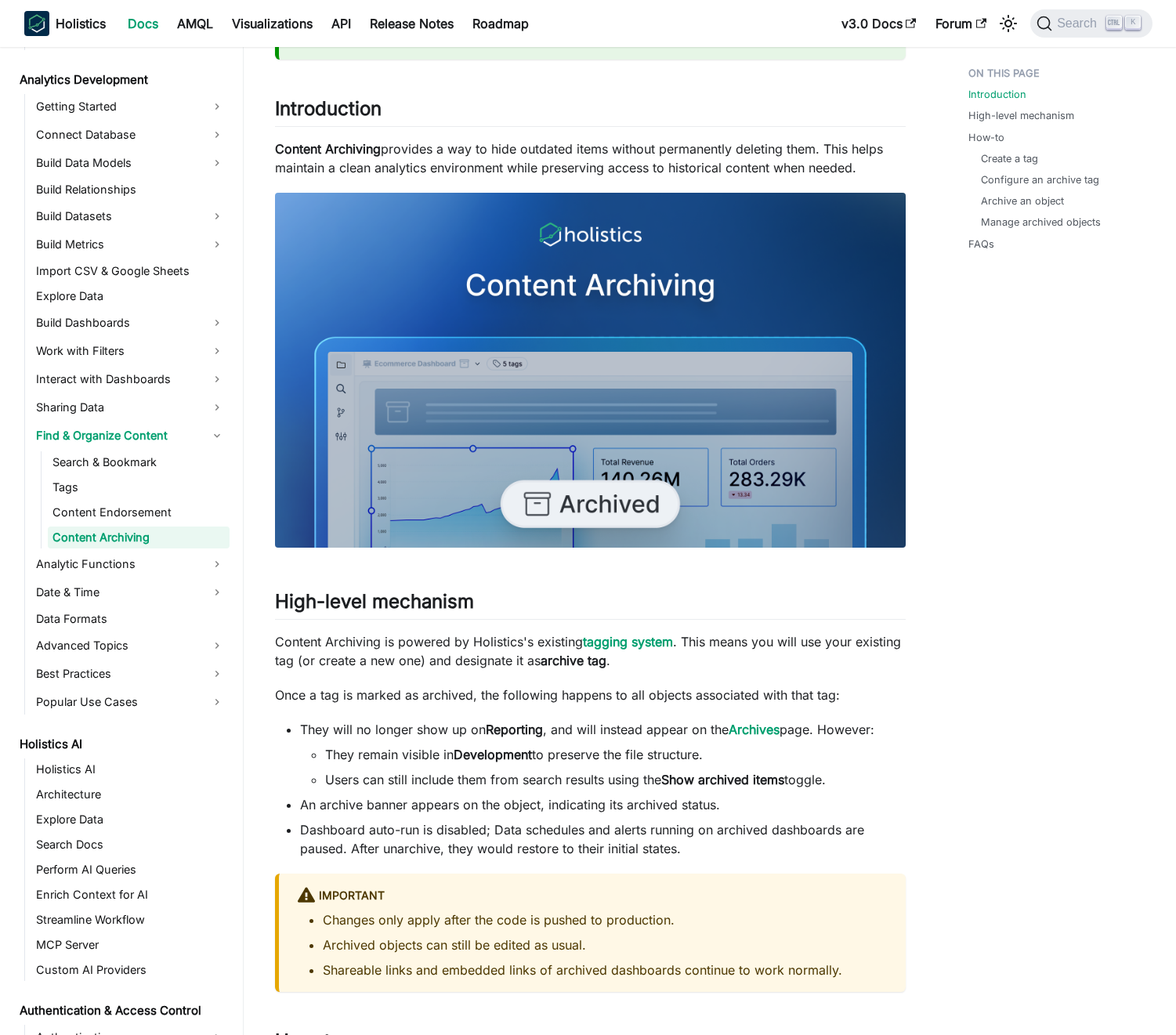
scroll to position [0, 0]
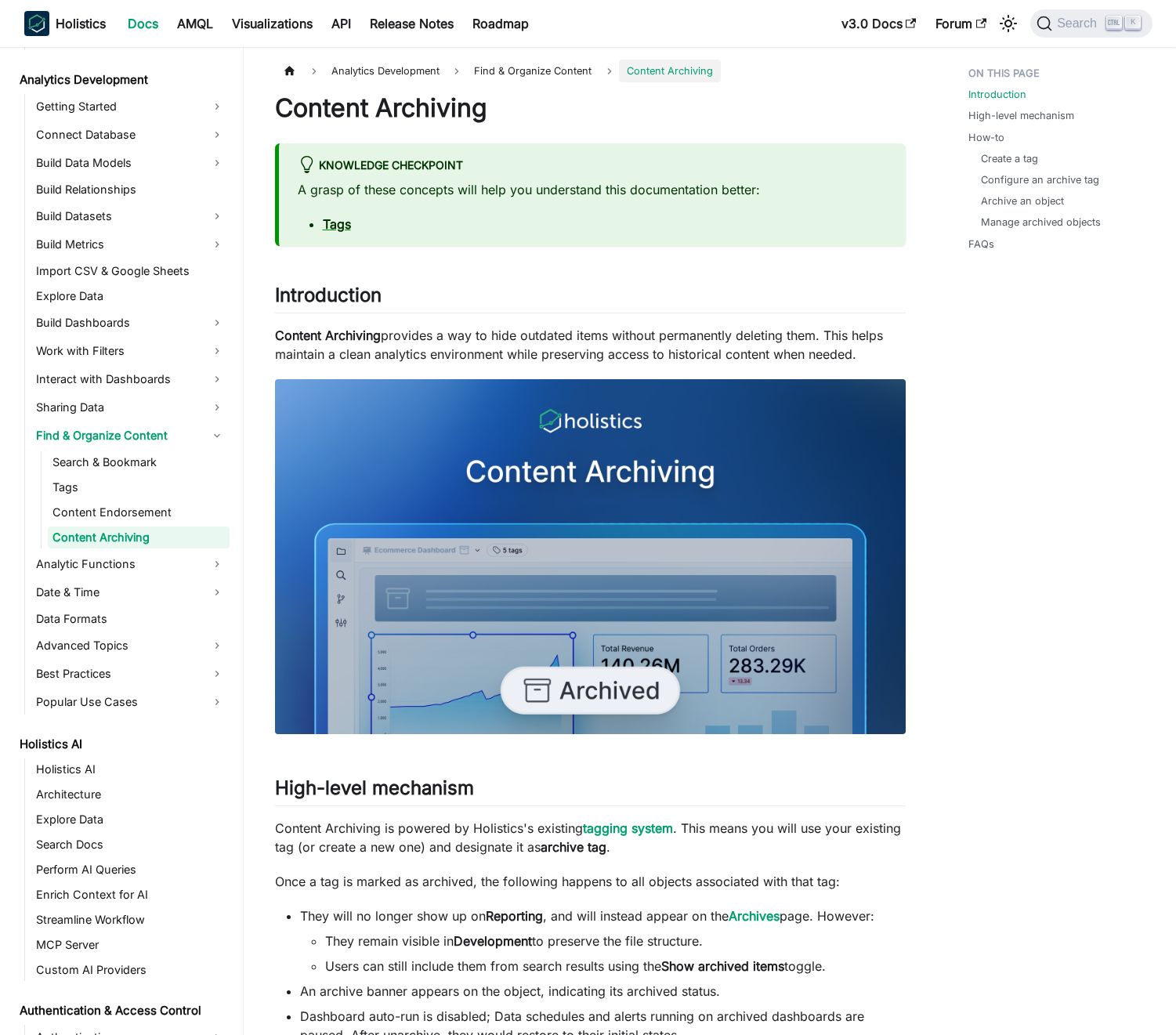
click at [593, 173] on div "knowledge checkpoint" at bounding box center [592, 166] width 589 height 21
click at [585, 180] on p "A grasp of these concepts will help you understand this documentation better:" at bounding box center [592, 189] width 589 height 19
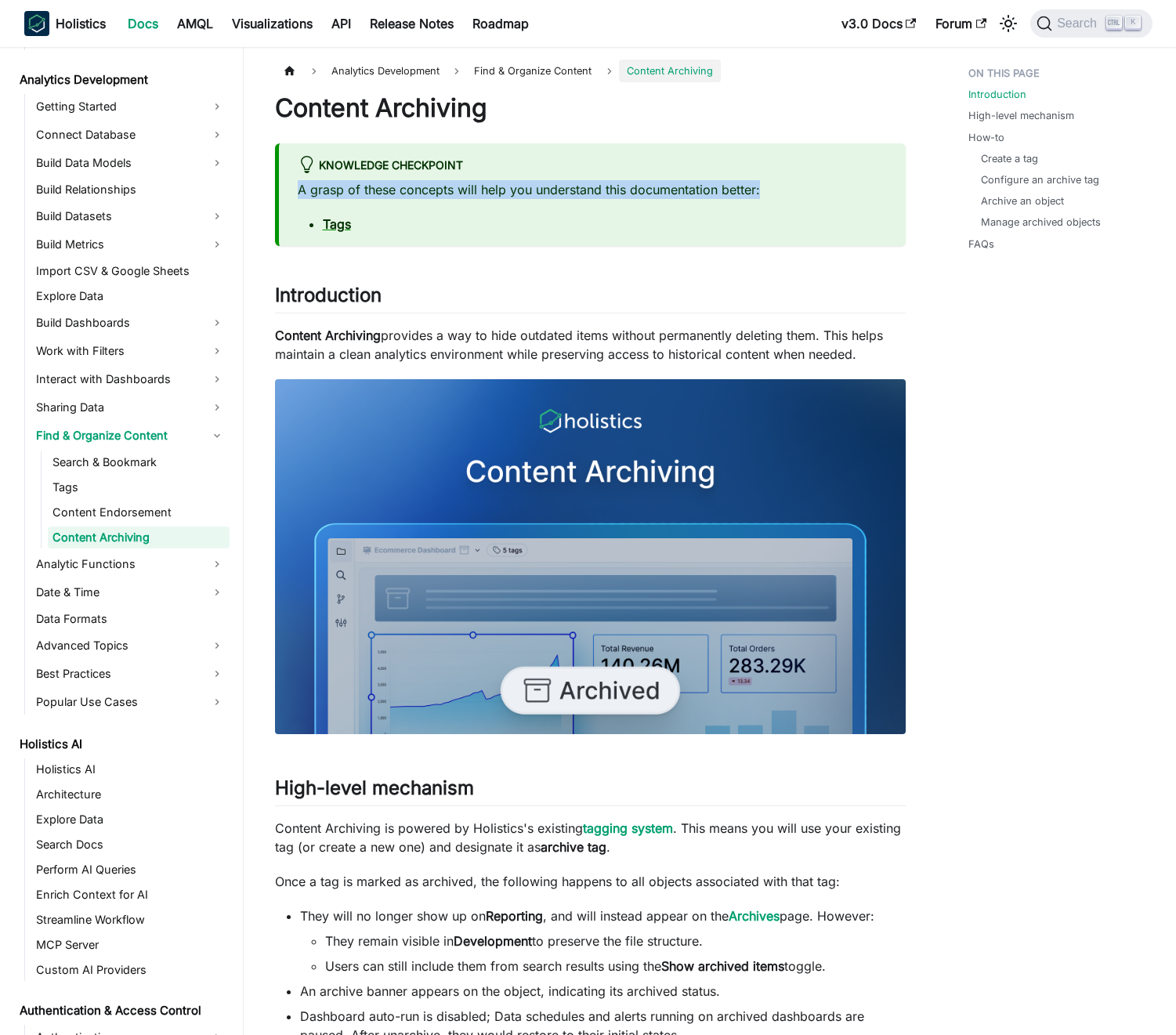
click at [585, 180] on p "A grasp of these concepts will help you understand this documentation better:" at bounding box center [592, 189] width 589 height 19
click at [574, 180] on p "A grasp of these concepts will help you understand this documentation better:" at bounding box center [592, 189] width 589 height 19
click at [574, 196] on p "A grasp of these concepts will help you understand this documentation better:" at bounding box center [592, 189] width 589 height 19
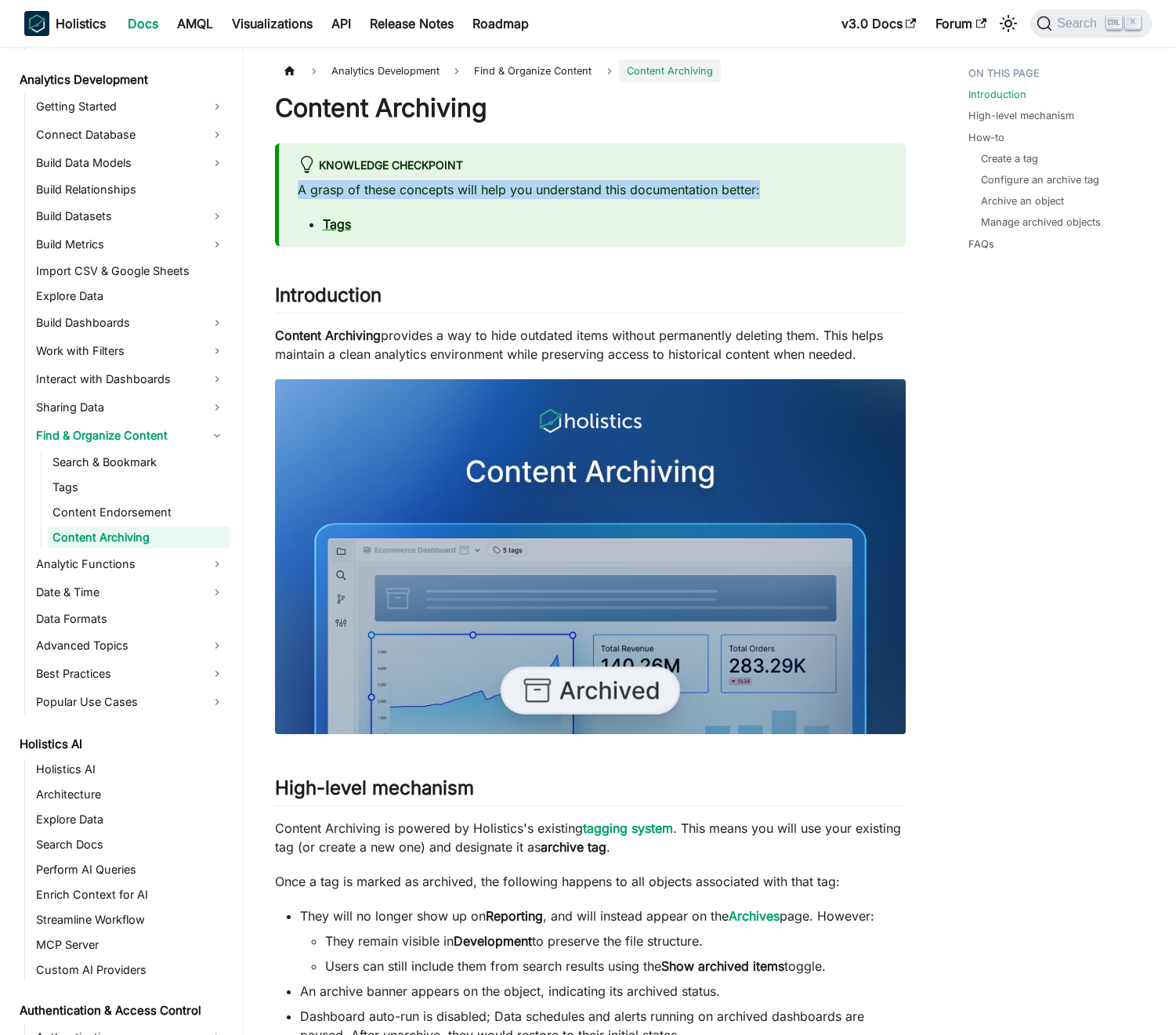
click at [558, 194] on p "A grasp of these concepts will help you understand this documentation better:" at bounding box center [592, 189] width 589 height 19
click at [507, 328] on p "Content Archiving provides a way to hide outdated items without permanently del…" at bounding box center [590, 345] width 631 height 38
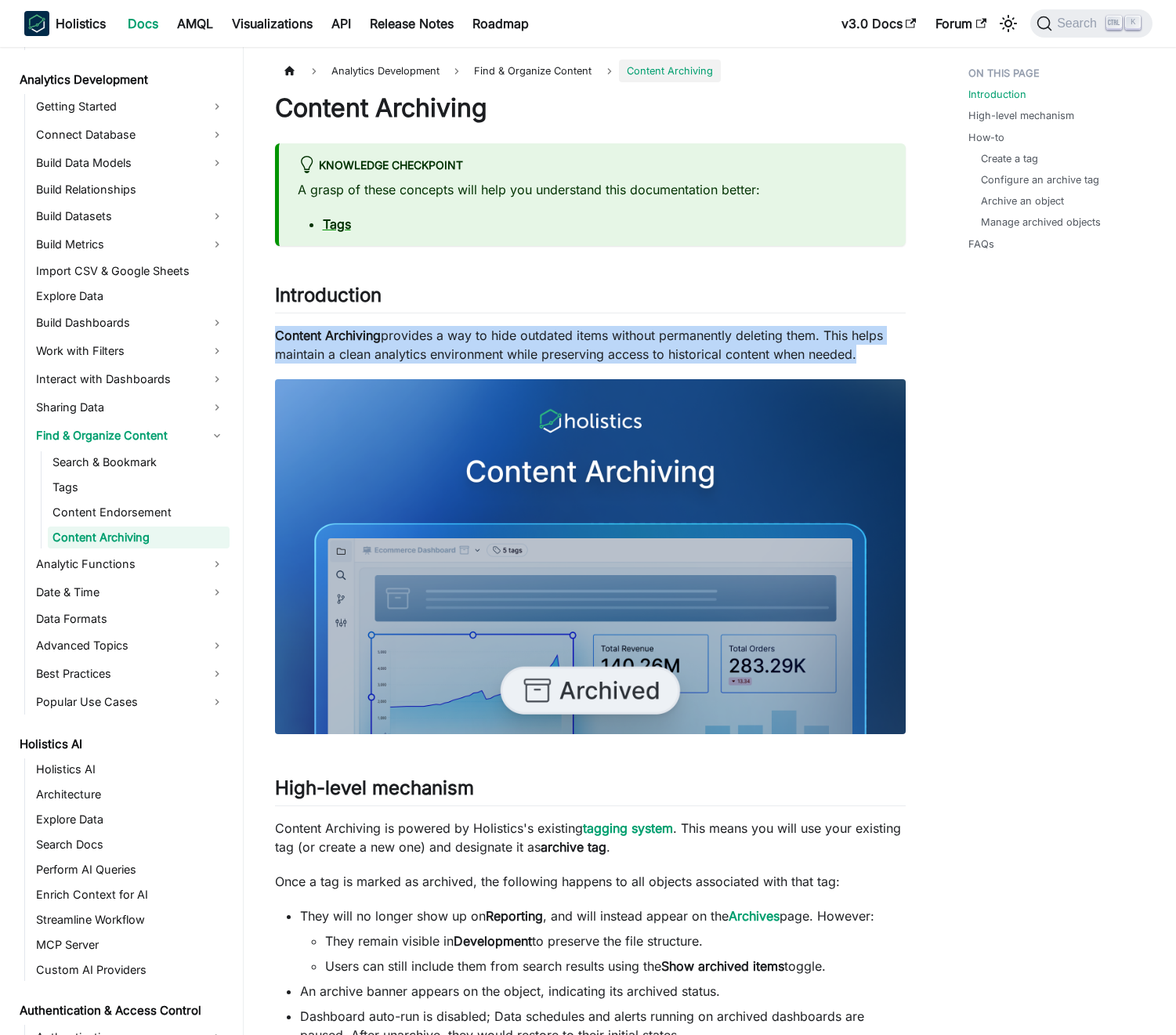
click at [507, 328] on p "Content Archiving provides a way to hide outdated items without permanently del…" at bounding box center [590, 345] width 631 height 38
click at [492, 329] on p "Content Archiving provides a way to hide outdated items without permanently del…" at bounding box center [590, 345] width 631 height 38
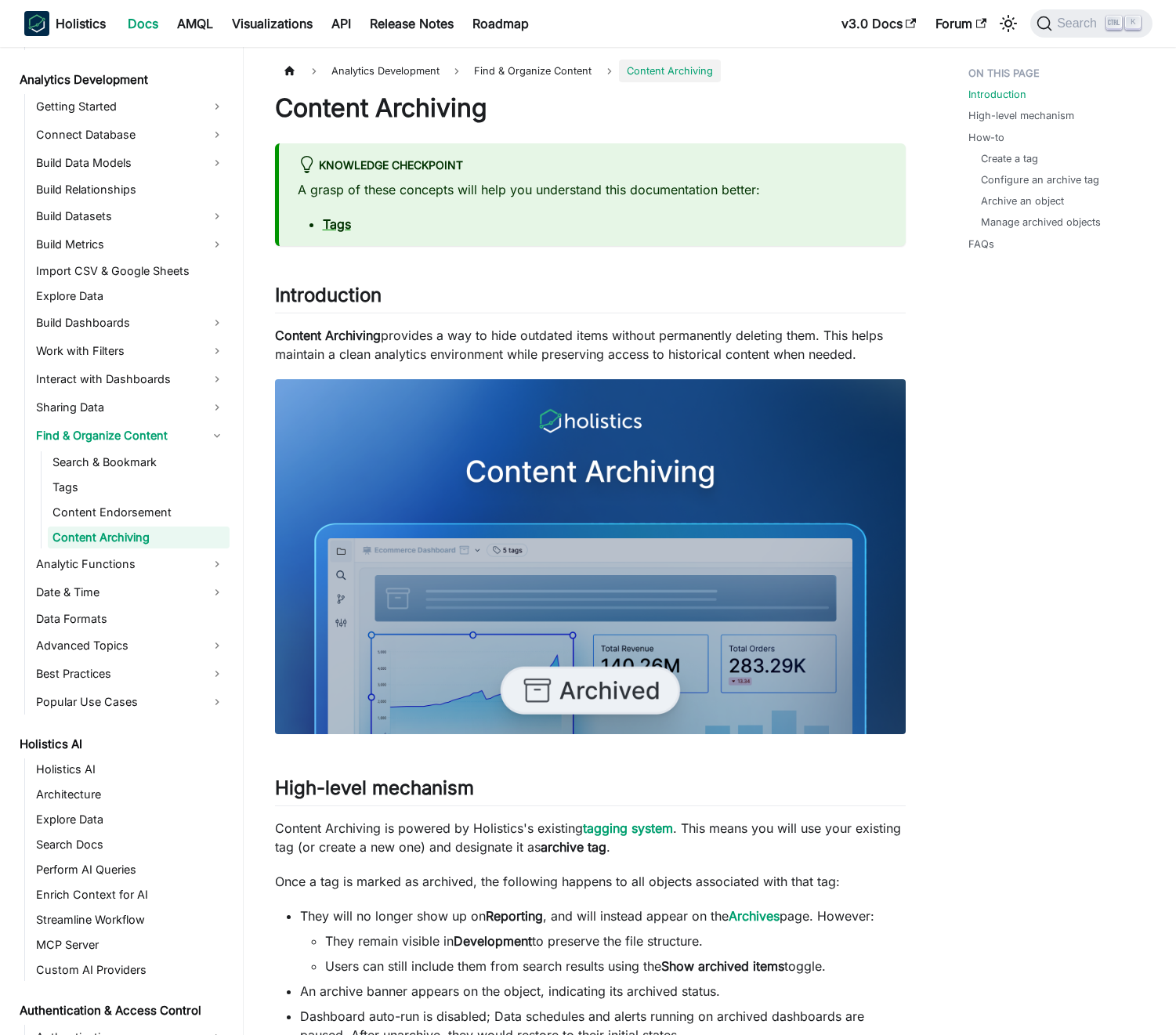
click at [492, 329] on p "Content Archiving provides a way to hide outdated items without permanently del…" at bounding box center [590, 345] width 631 height 38
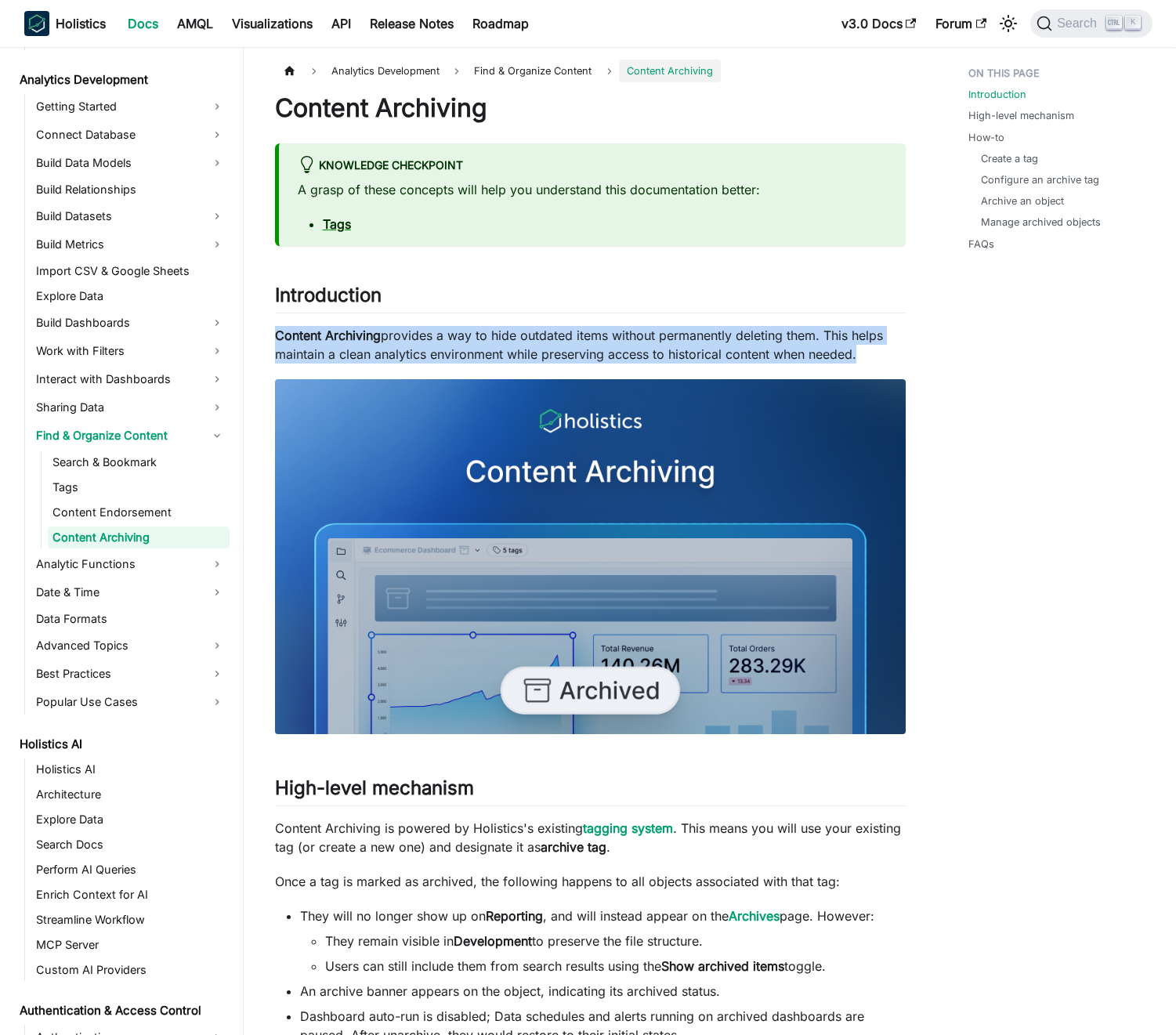
click at [492, 329] on p "Content Archiving provides a way to hide outdated items without permanently del…" at bounding box center [590, 345] width 631 height 38
click at [481, 328] on p "Content Archiving provides a way to hide outdated items without permanently del…" at bounding box center [590, 345] width 631 height 38
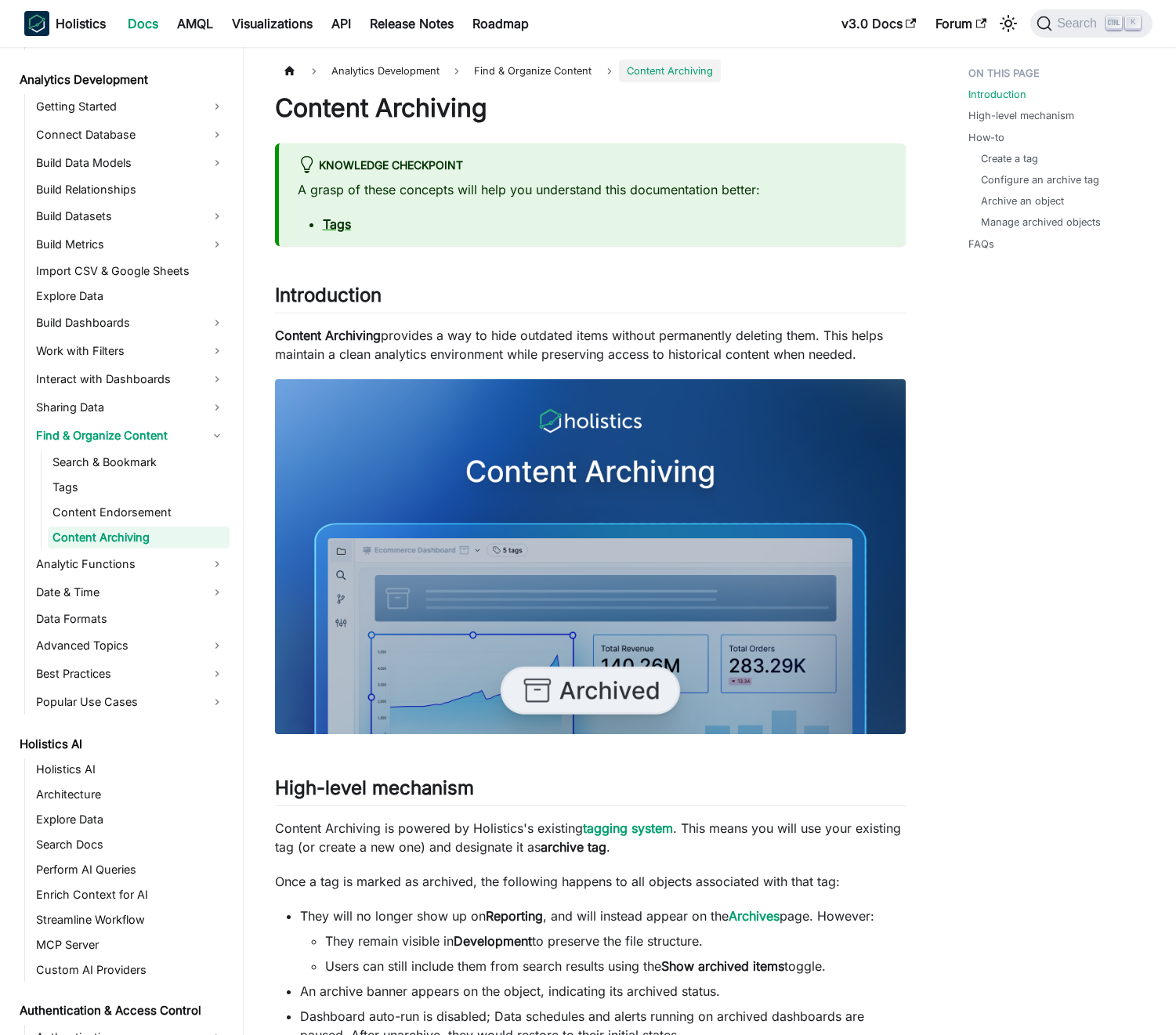
click at [499, 327] on p "Content Archiving provides a way to hide outdated items without permanently del…" at bounding box center [590, 345] width 631 height 38
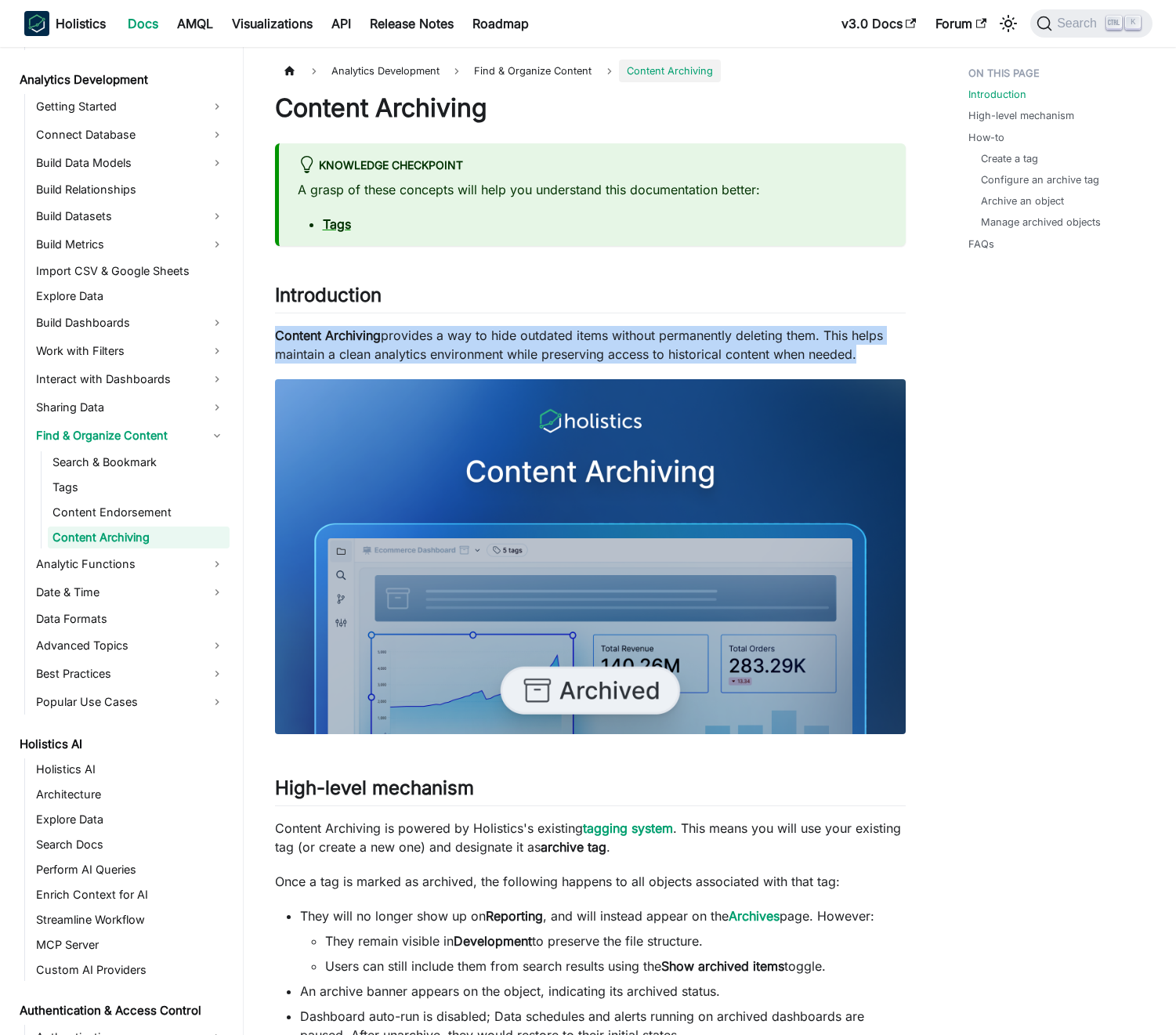
click at [499, 327] on p "Content Archiving provides a way to hide outdated items without permanently del…" at bounding box center [590, 345] width 631 height 38
click at [486, 328] on p "Content Archiving provides a way to hide outdated items without permanently del…" at bounding box center [590, 345] width 631 height 38
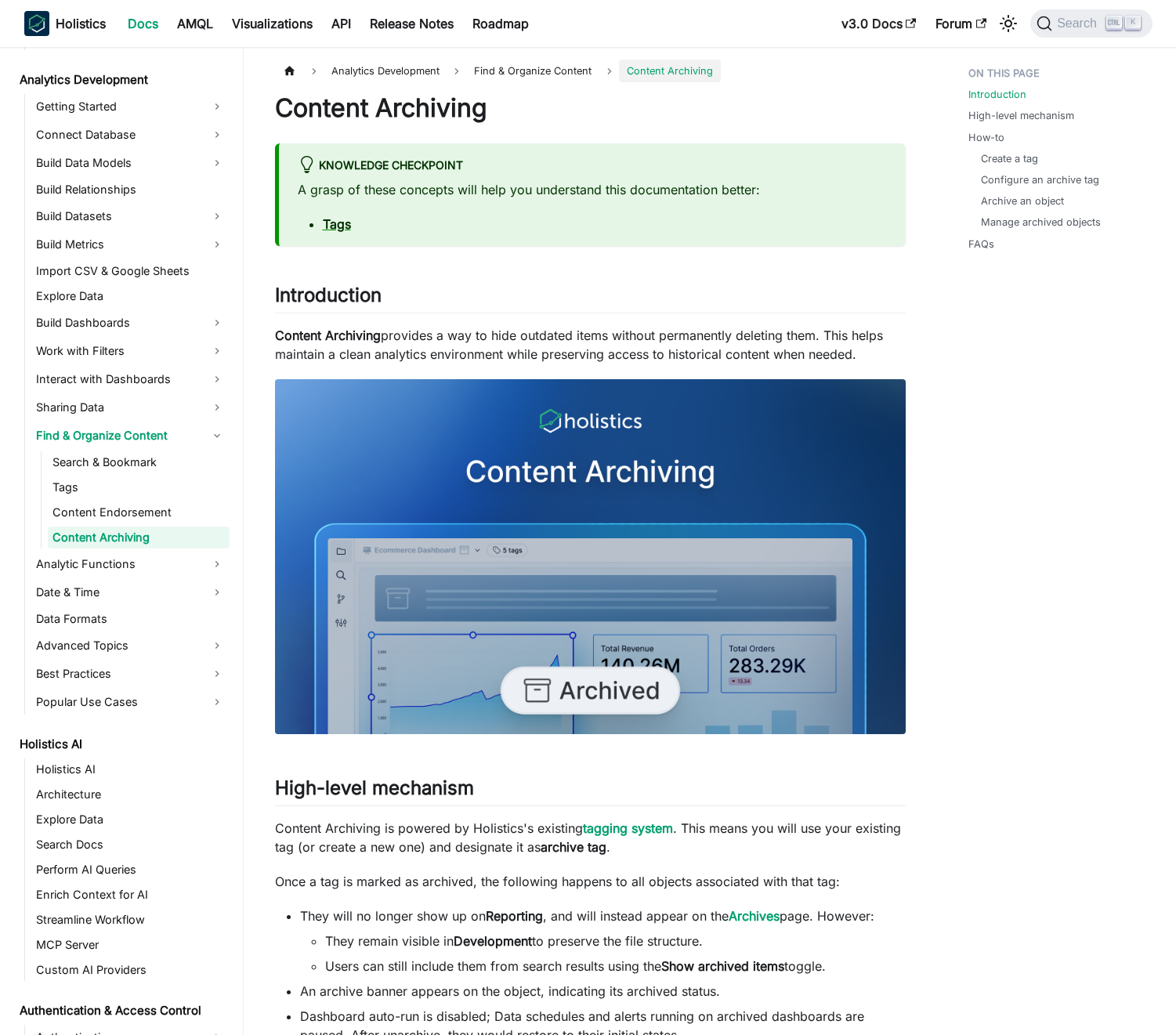
click at [482, 331] on p "Content Archiving provides a way to hide outdated items without permanently del…" at bounding box center [590, 345] width 631 height 38
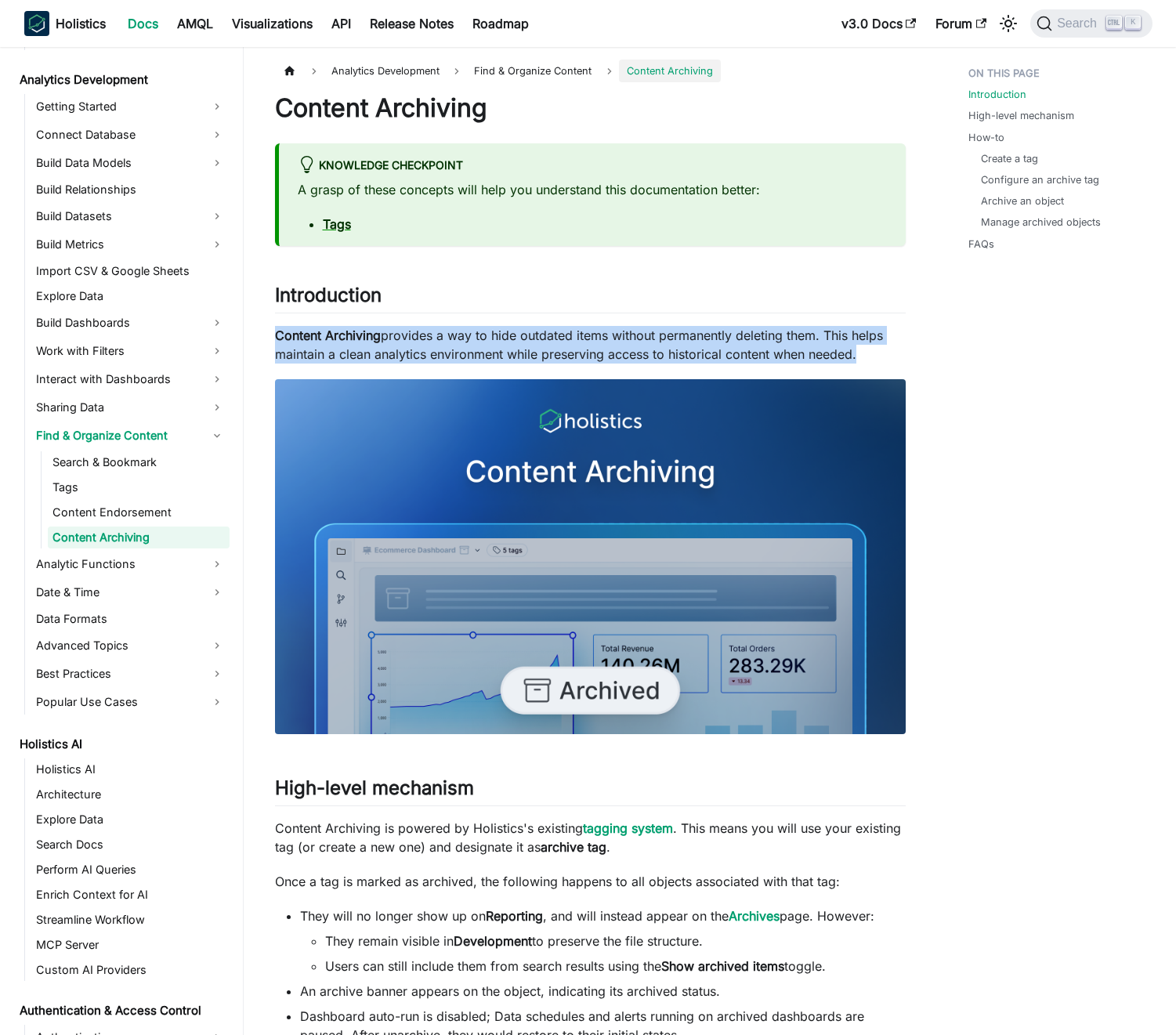
click at [482, 331] on p "Content Archiving provides a way to hide outdated items without permanently del…" at bounding box center [590, 345] width 631 height 38
click at [495, 333] on p "Content Archiving provides a way to hide outdated items without permanently del…" at bounding box center [590, 345] width 631 height 38
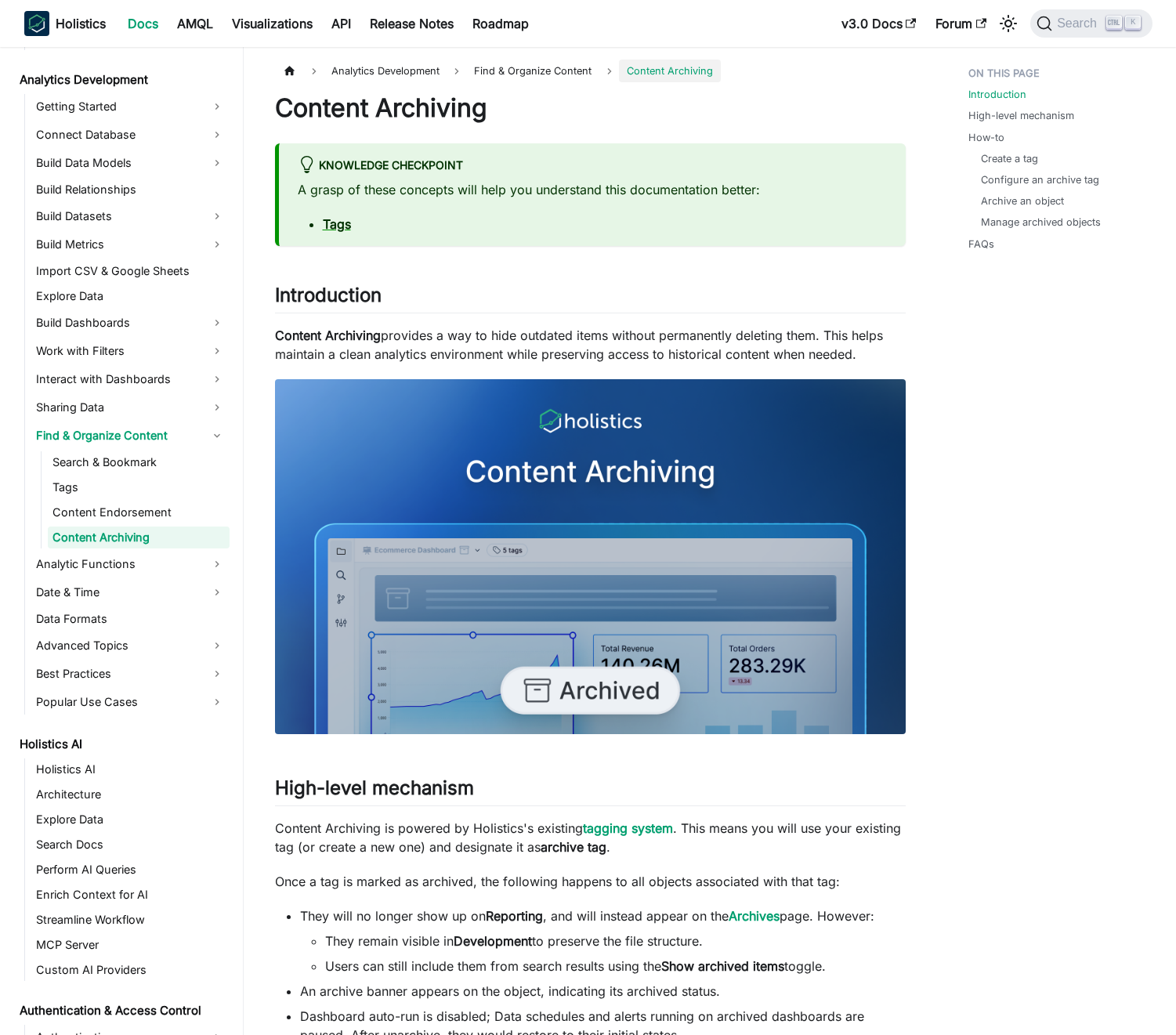
click at [495, 333] on p "Content Archiving provides a way to hide outdated items without permanently del…" at bounding box center [590, 345] width 631 height 38
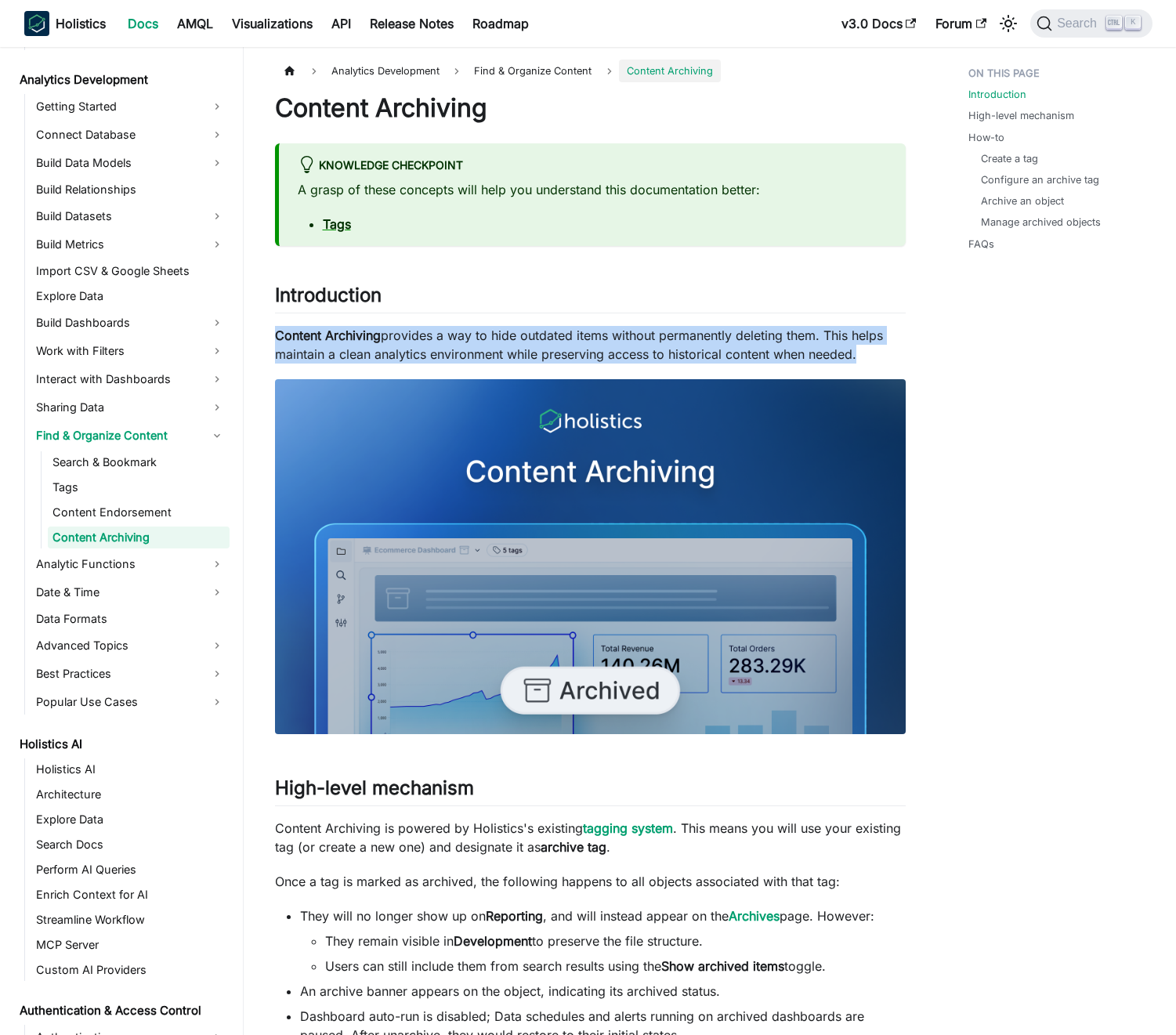
drag, startPoint x: 495, startPoint y: 333, endPoint x: 471, endPoint y: 337, distance: 24.3
click at [488, 334] on p "Content Archiving provides a way to hide outdated items without permanently del…" at bounding box center [590, 345] width 631 height 38
click at [471, 337] on p "Content Archiving provides a way to hide outdated items without permanently del…" at bounding box center [590, 345] width 631 height 38
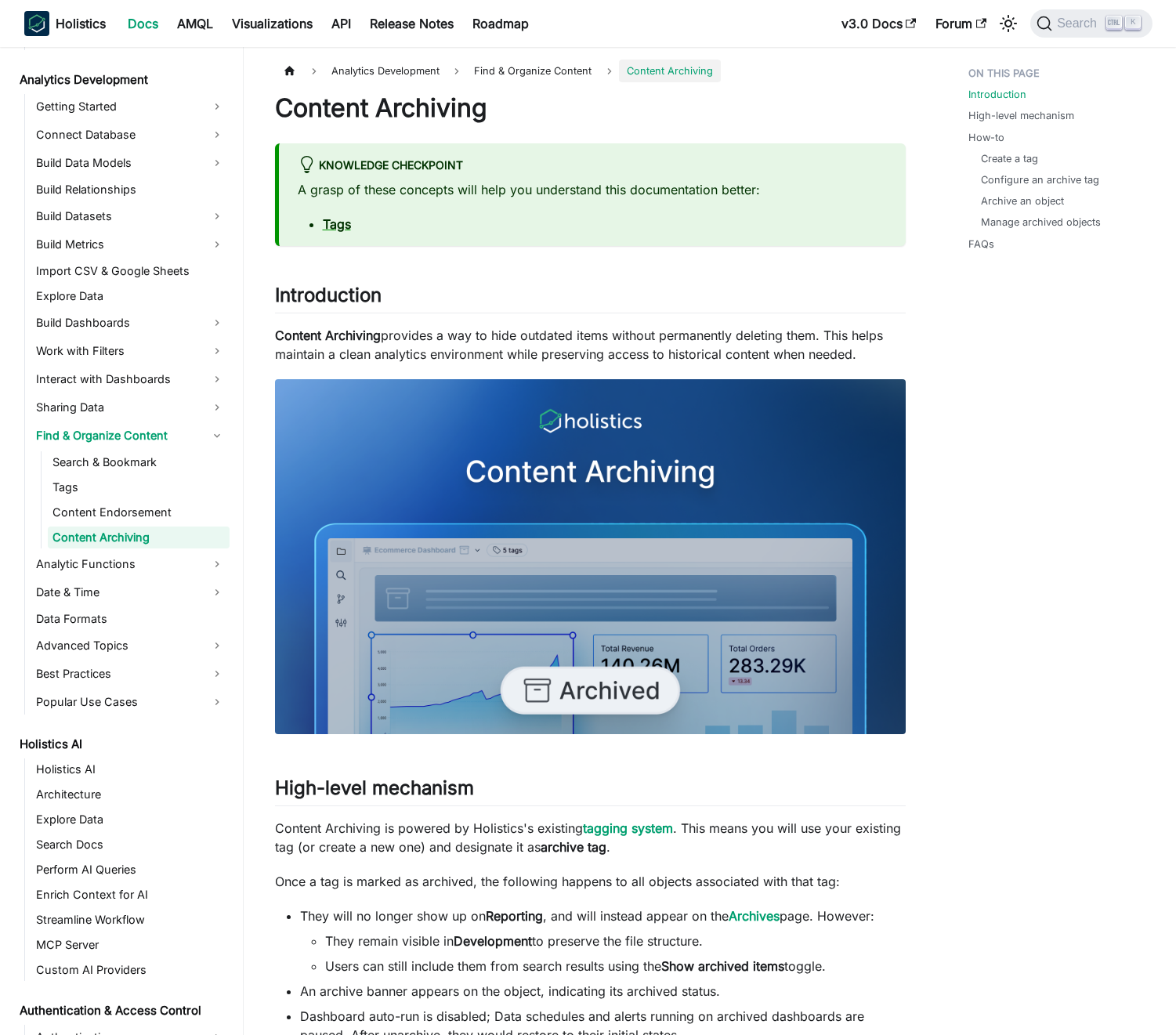
click at [471, 337] on p "Content Archiving provides a way to hide outdated items without permanently del…" at bounding box center [590, 345] width 631 height 38
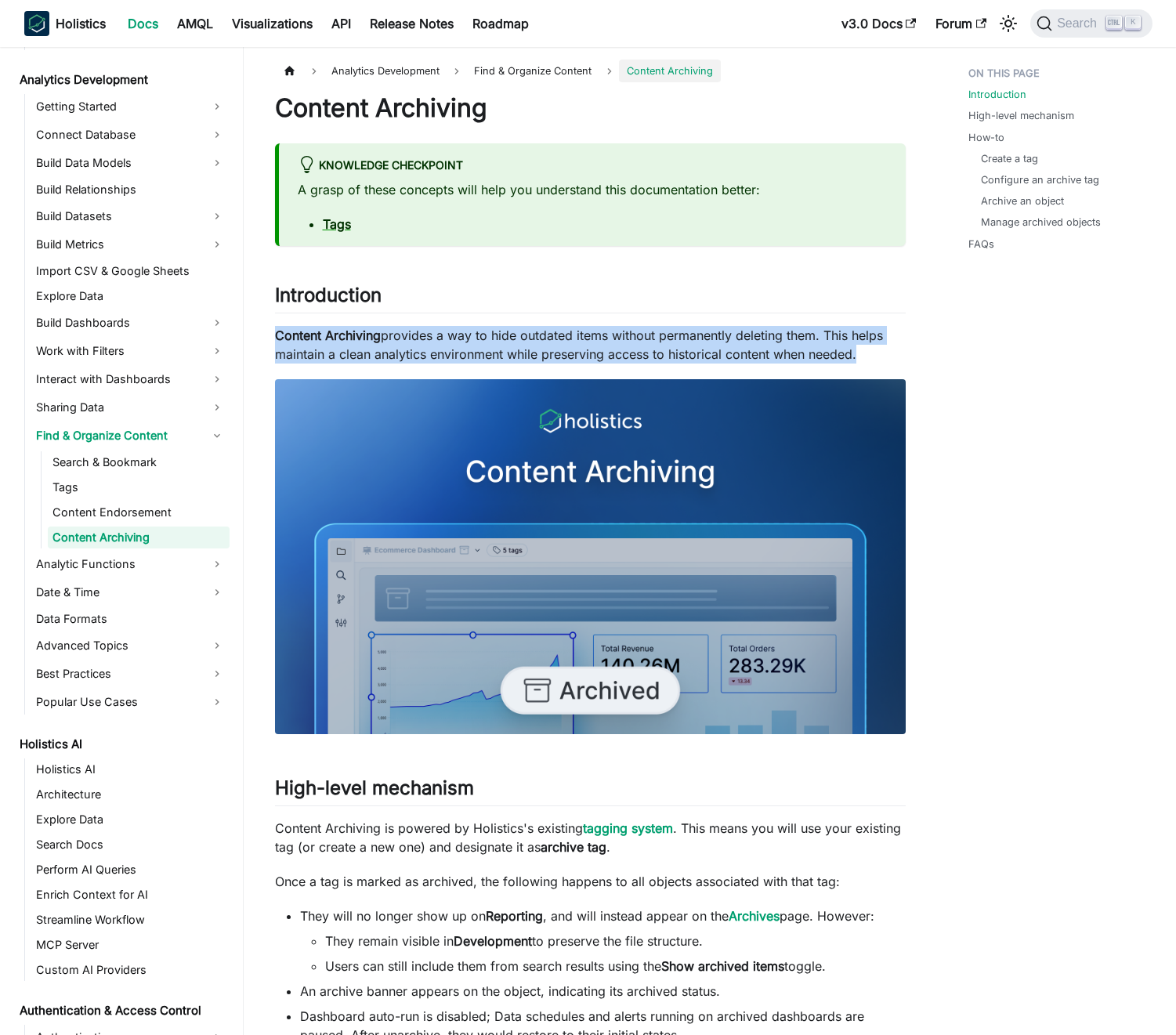
click at [471, 337] on p "Content Archiving provides a way to hide outdated items without permanently del…" at bounding box center [590, 345] width 631 height 38
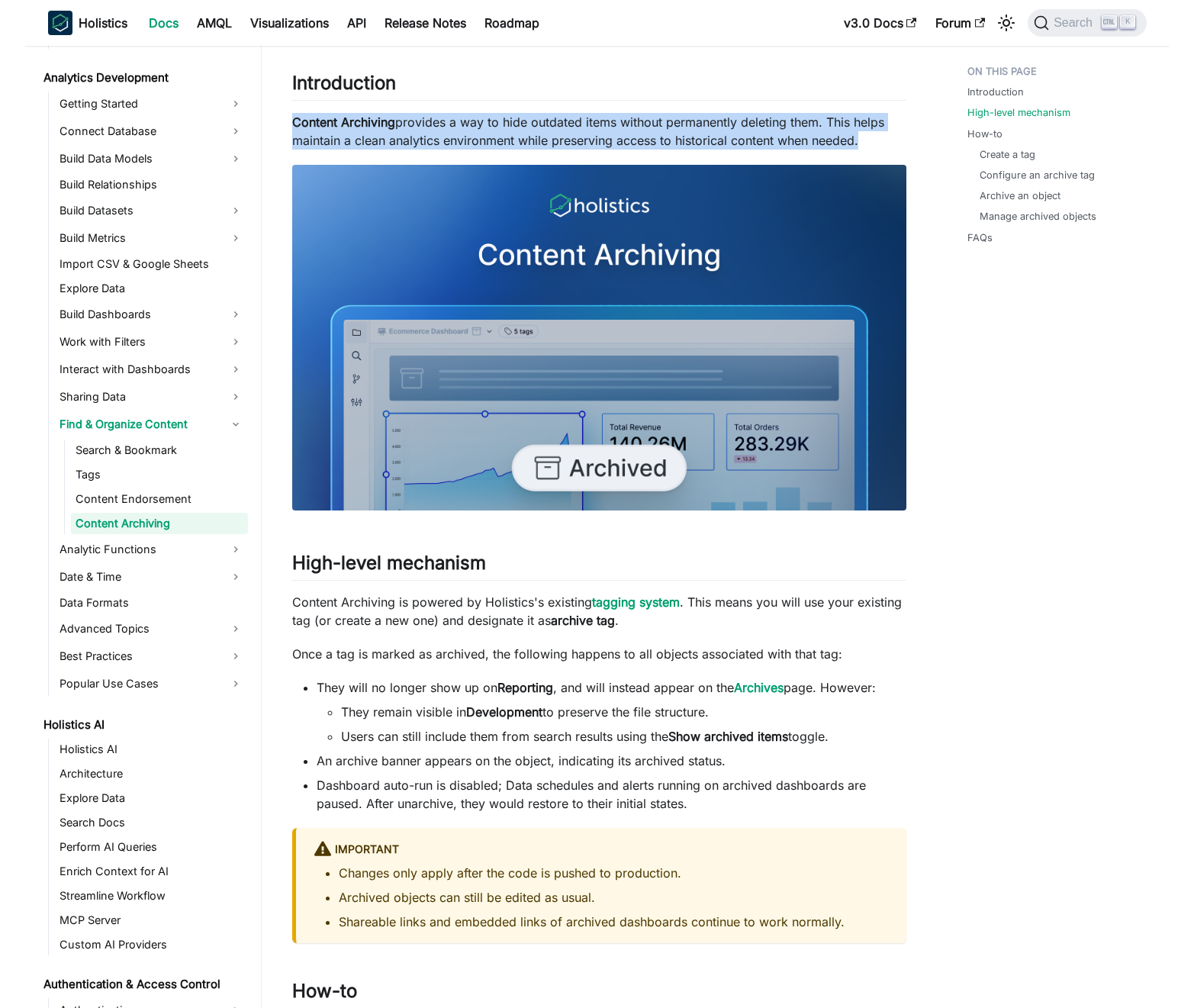
scroll to position [366, 0]
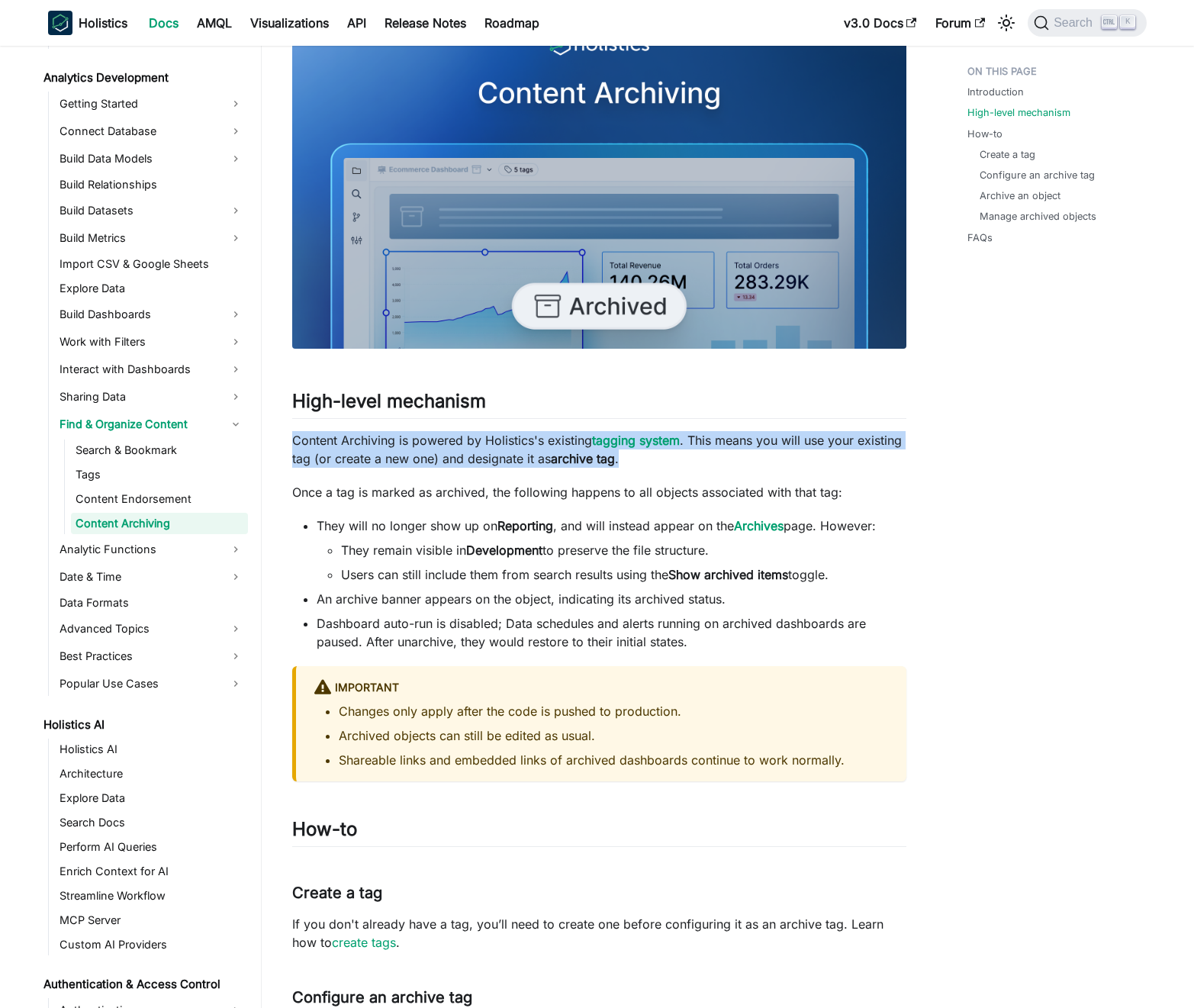
drag, startPoint x: 295, startPoint y: 434, endPoint x: 639, endPoint y: 457, distance: 344.8
click at [639, 457] on p "Content Archiving is powered by Holistics's existing tagging system . This mean…" at bounding box center [599, 450] width 614 height 37
click at [450, 450] on p "Content Archiving is powered by Holistics's existing tagging system . This mean…" at bounding box center [599, 450] width 614 height 37
drag, startPoint x: 295, startPoint y: 442, endPoint x: 627, endPoint y: 462, distance: 332.6
click at [627, 462] on p "Content Archiving is powered by Holistics's existing tagging system . This mean…" at bounding box center [599, 450] width 614 height 37
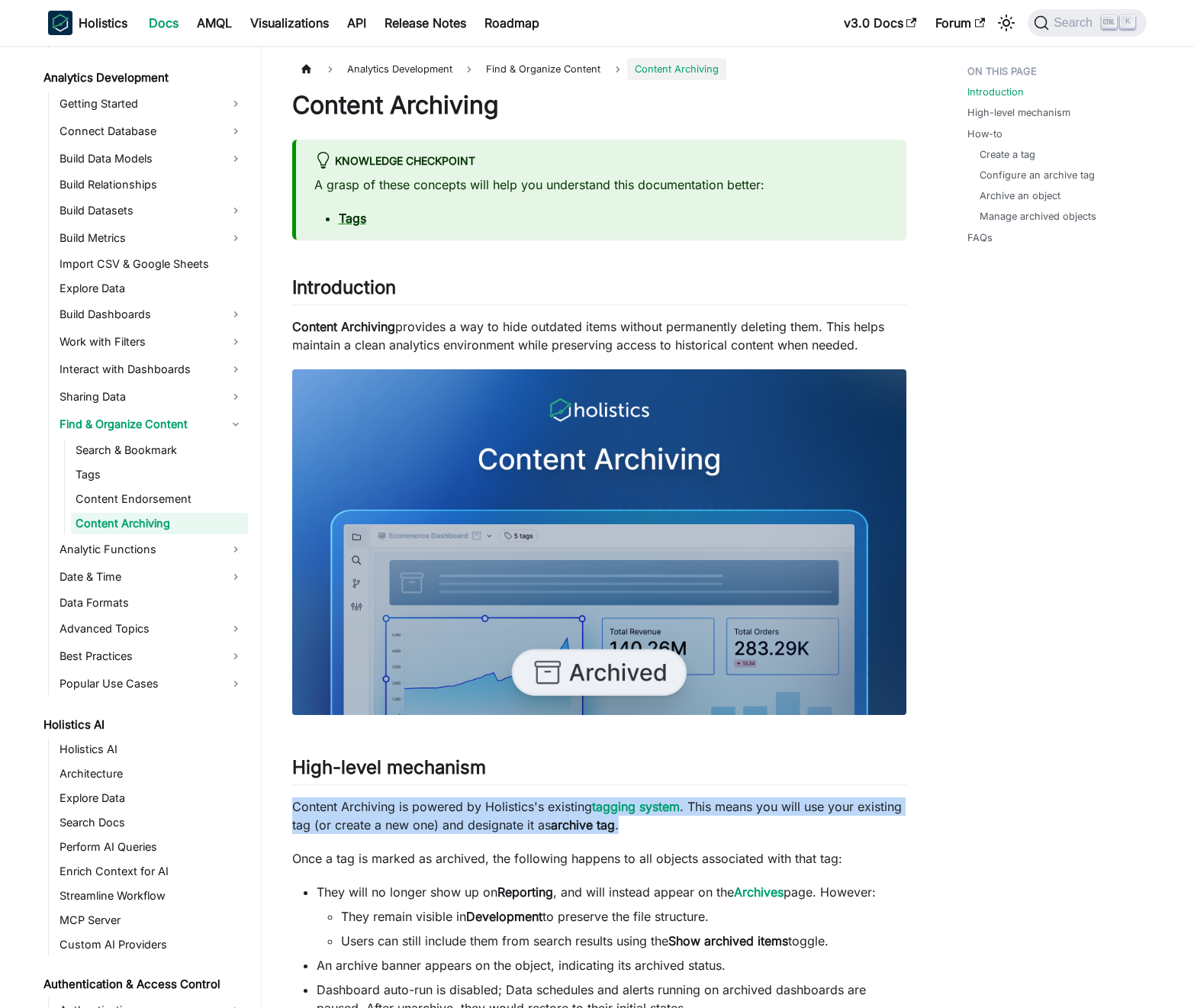
scroll to position [183, 0]
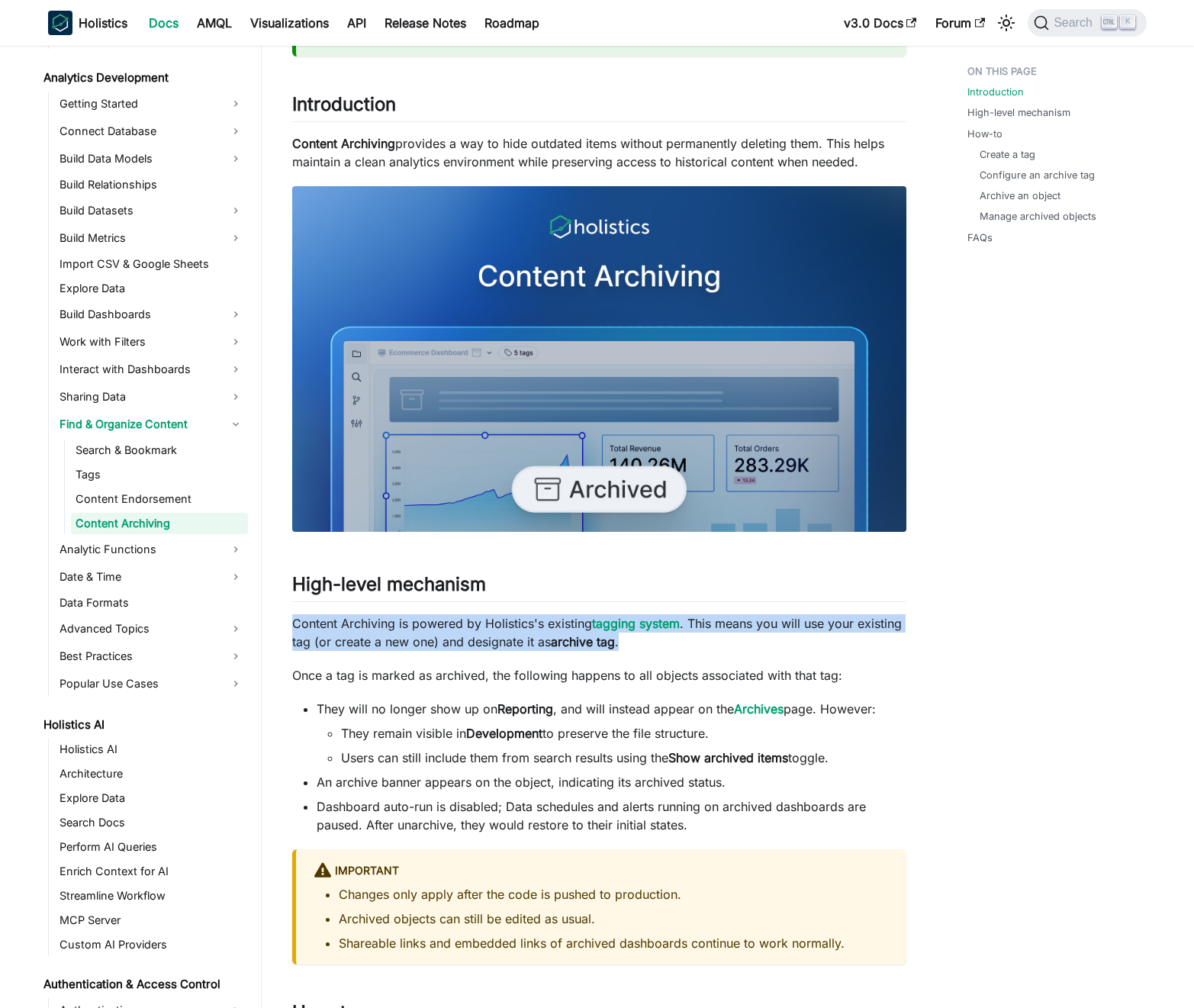
click at [479, 645] on p "Content Archiving is powered by Holistics's existing tagging system . This mean…" at bounding box center [599, 632] width 614 height 37
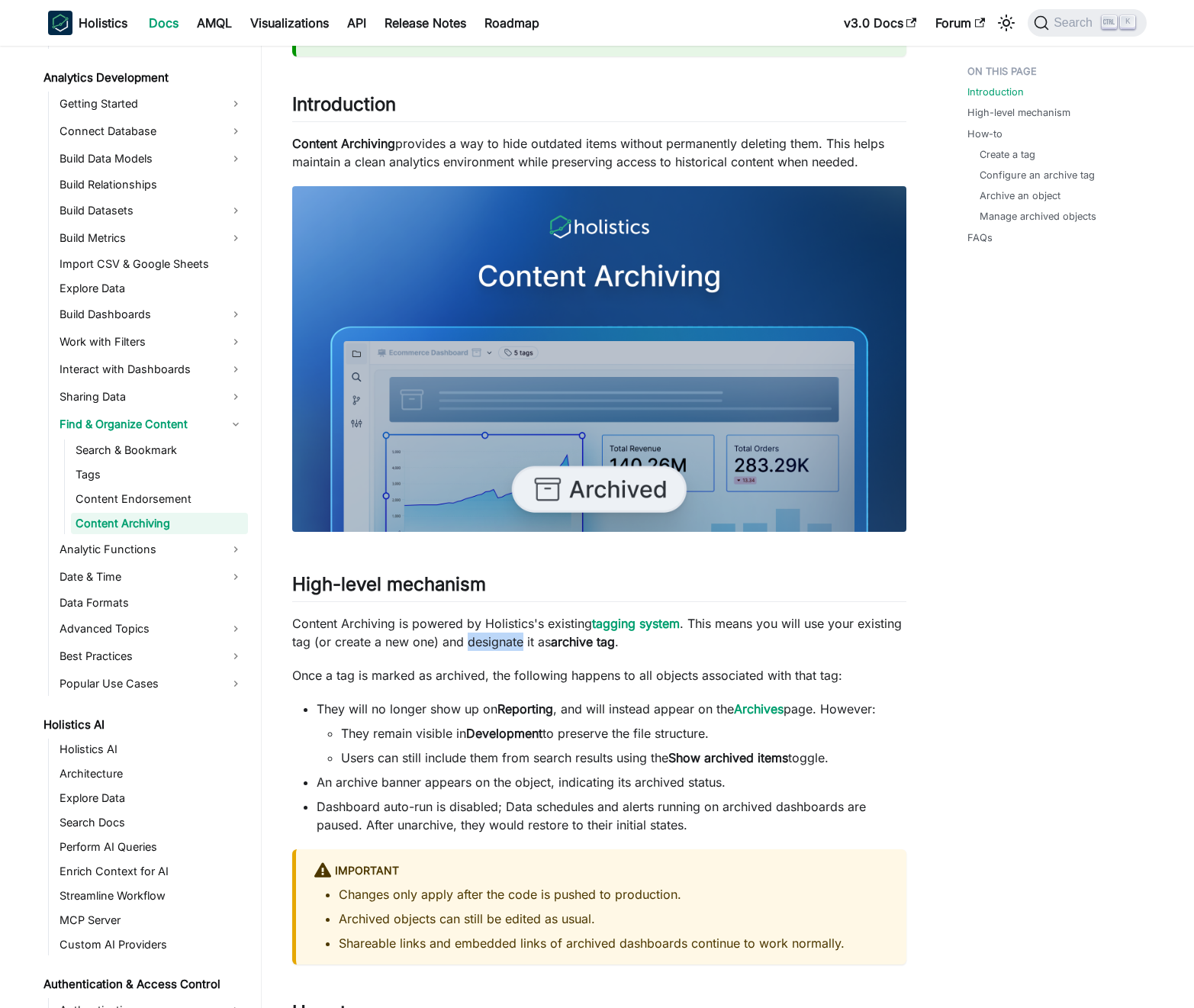
click at [479, 645] on p "Content Archiving is powered by Holistics's existing tagging system . This mean…" at bounding box center [599, 632] width 614 height 37
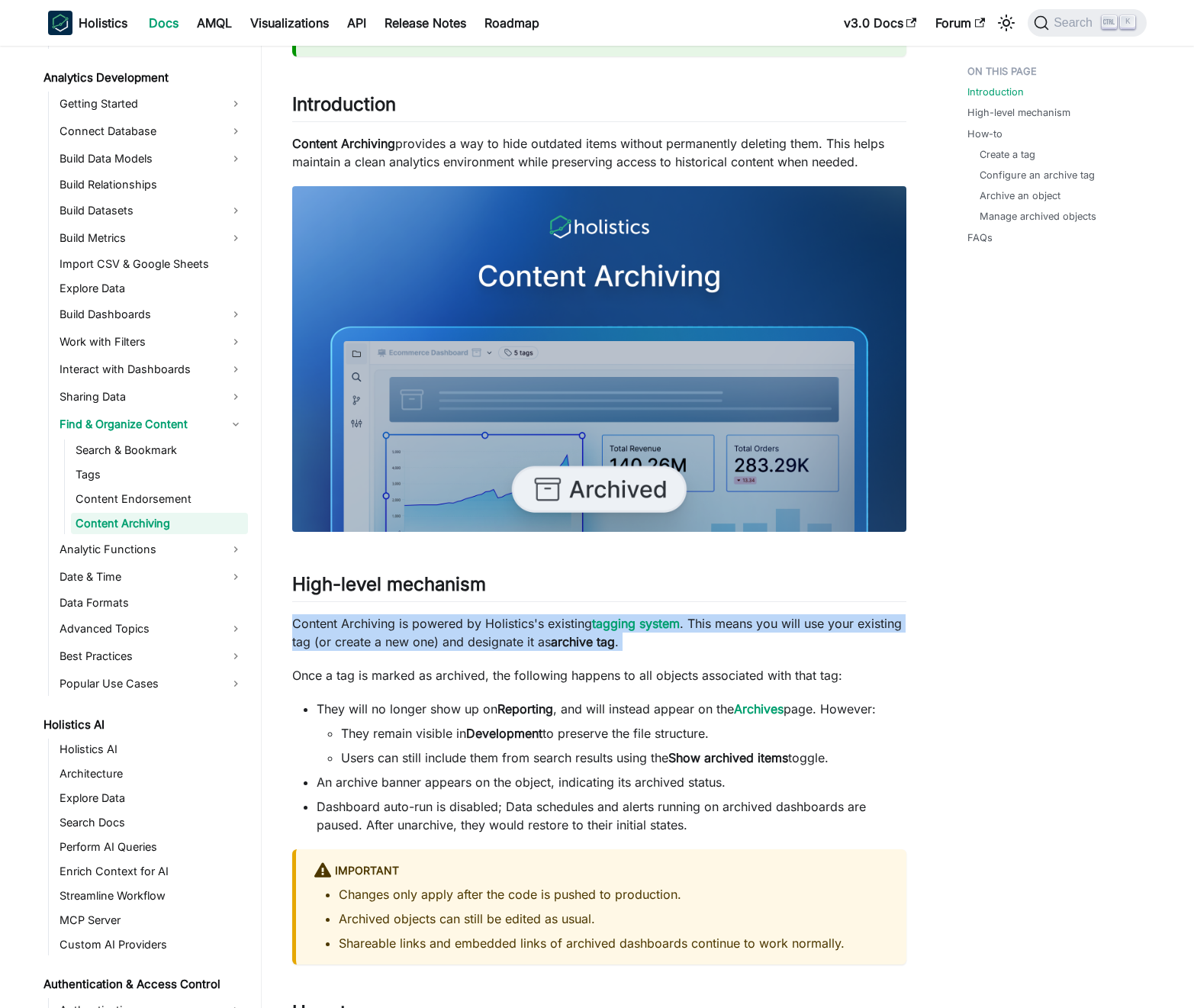
click at [479, 645] on p "Content Archiving is powered by Holistics's existing tagging system . This mean…" at bounding box center [599, 632] width 614 height 37
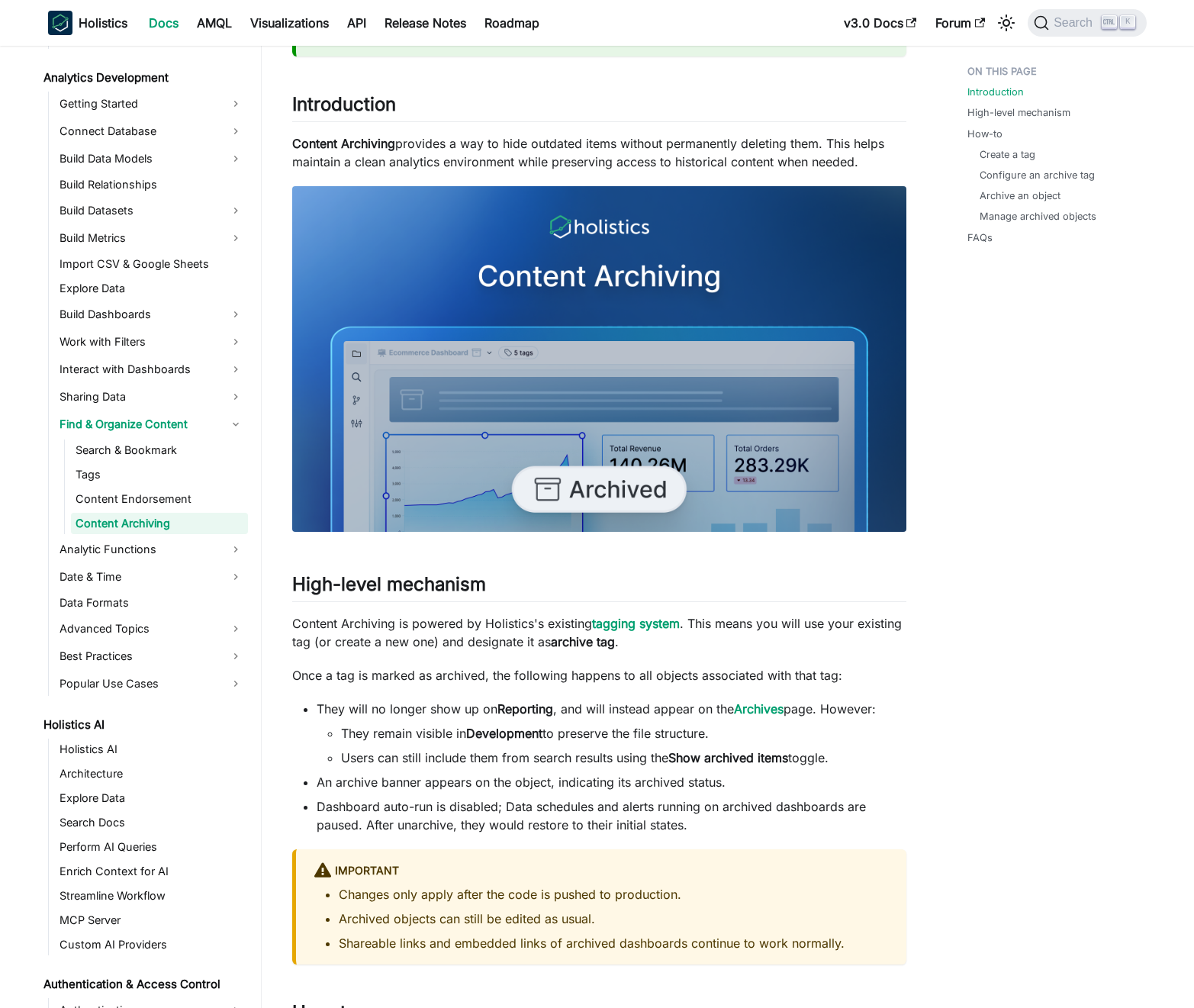
click at [453, 643] on p "Content Archiving is powered by Holistics's existing tagging system . This mean…" at bounding box center [599, 632] width 614 height 37
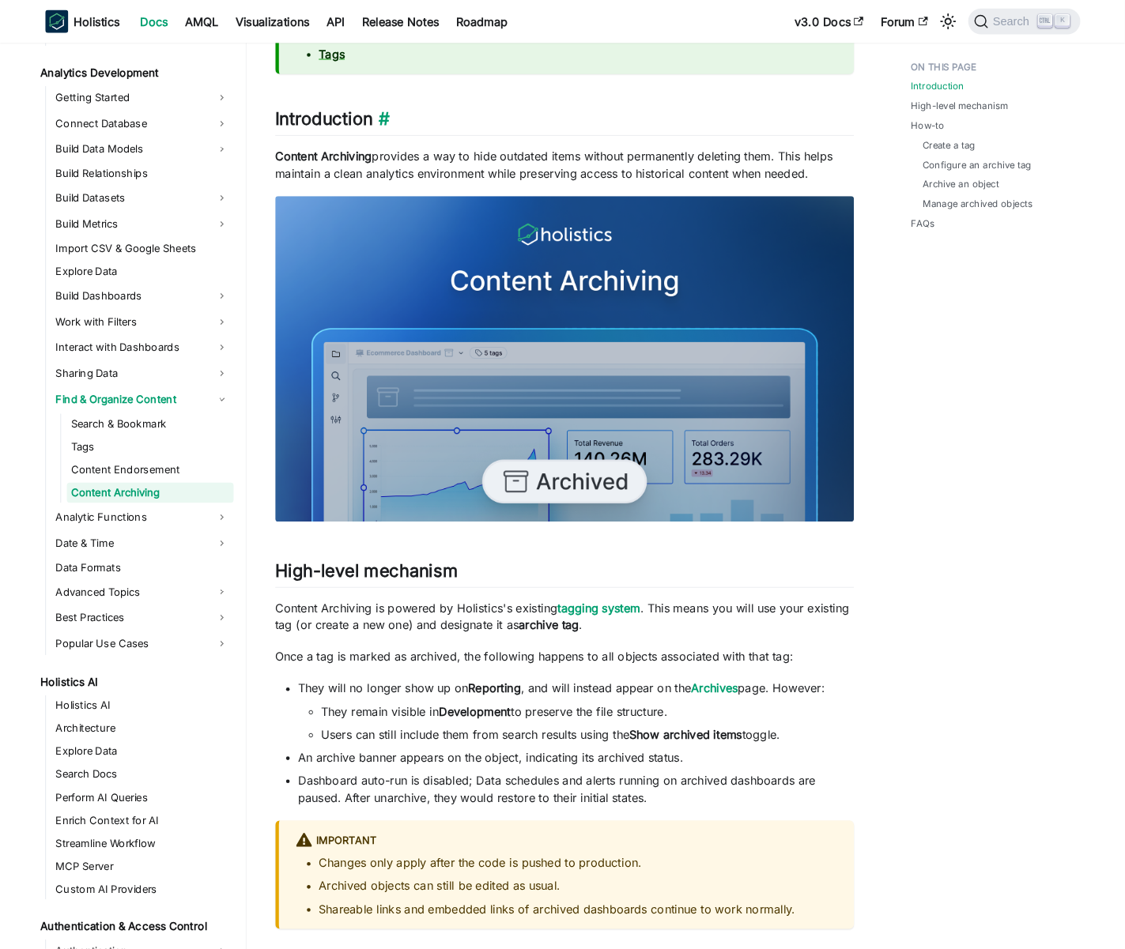
scroll to position [0, 0]
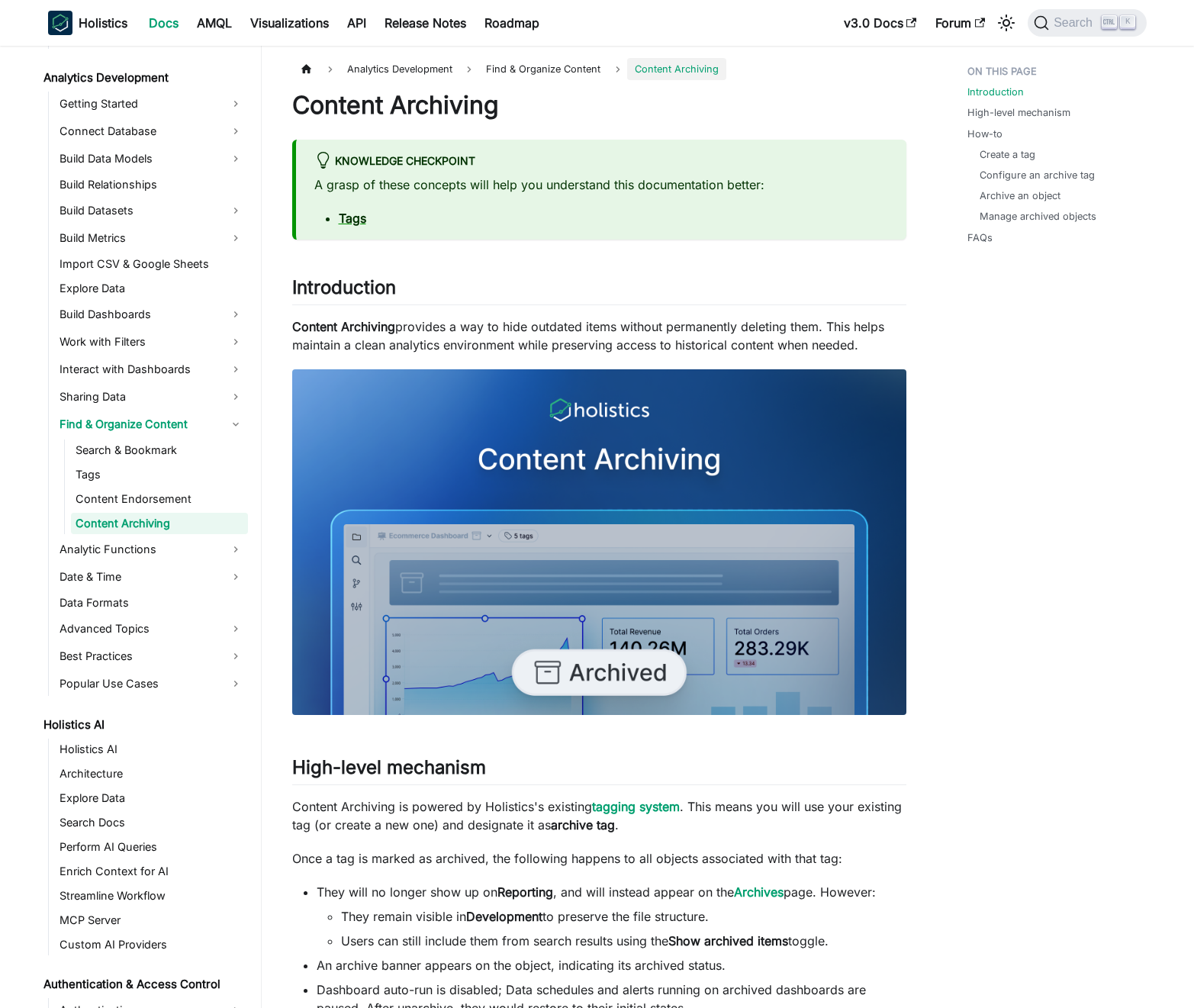
click at [479, 182] on p "A grasp of these concepts will help you understand this documentation better:" at bounding box center [601, 184] width 573 height 18
click at [487, 184] on p "A grasp of these concepts will help you understand this documentation better:" at bounding box center [601, 184] width 573 height 18
click at [638, 183] on p "A grasp of these concepts will help you understand this documentation better:" at bounding box center [601, 184] width 573 height 18
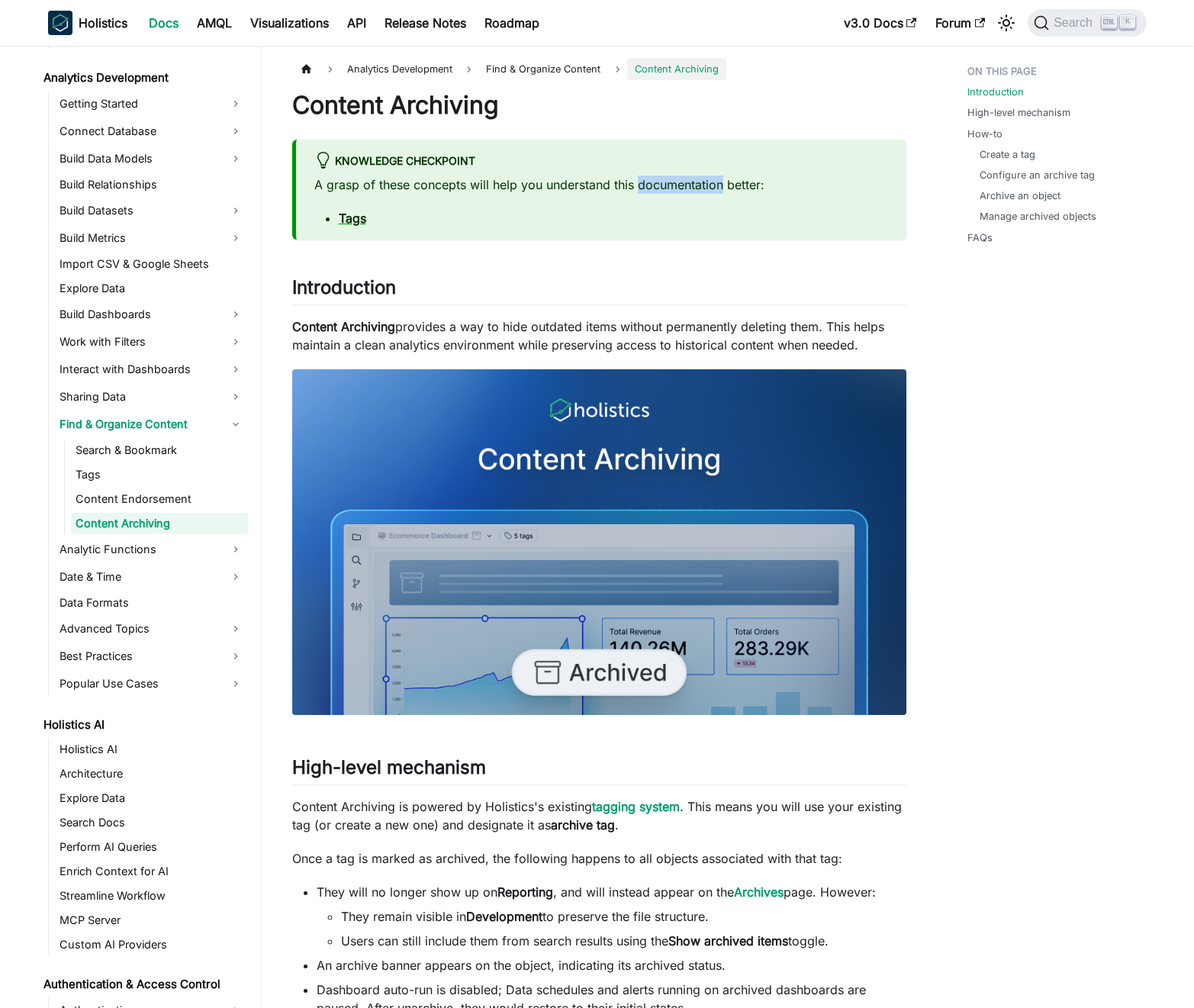
click at [638, 183] on p "A grasp of these concepts will help you understand this documentation better:" at bounding box center [601, 184] width 573 height 18
drag, startPoint x: 638, startPoint y: 183, endPoint x: 620, endPoint y: 183, distance: 18.0
click at [638, 183] on p "A grasp of these concepts will help you understand this documentation better:" at bounding box center [601, 184] width 573 height 18
click at [620, 183] on p "A grasp of these concepts will help you understand this documentation better:" at bounding box center [601, 184] width 573 height 18
drag, startPoint x: 1012, startPoint y: 264, endPoint x: 956, endPoint y: 87, distance: 185.6
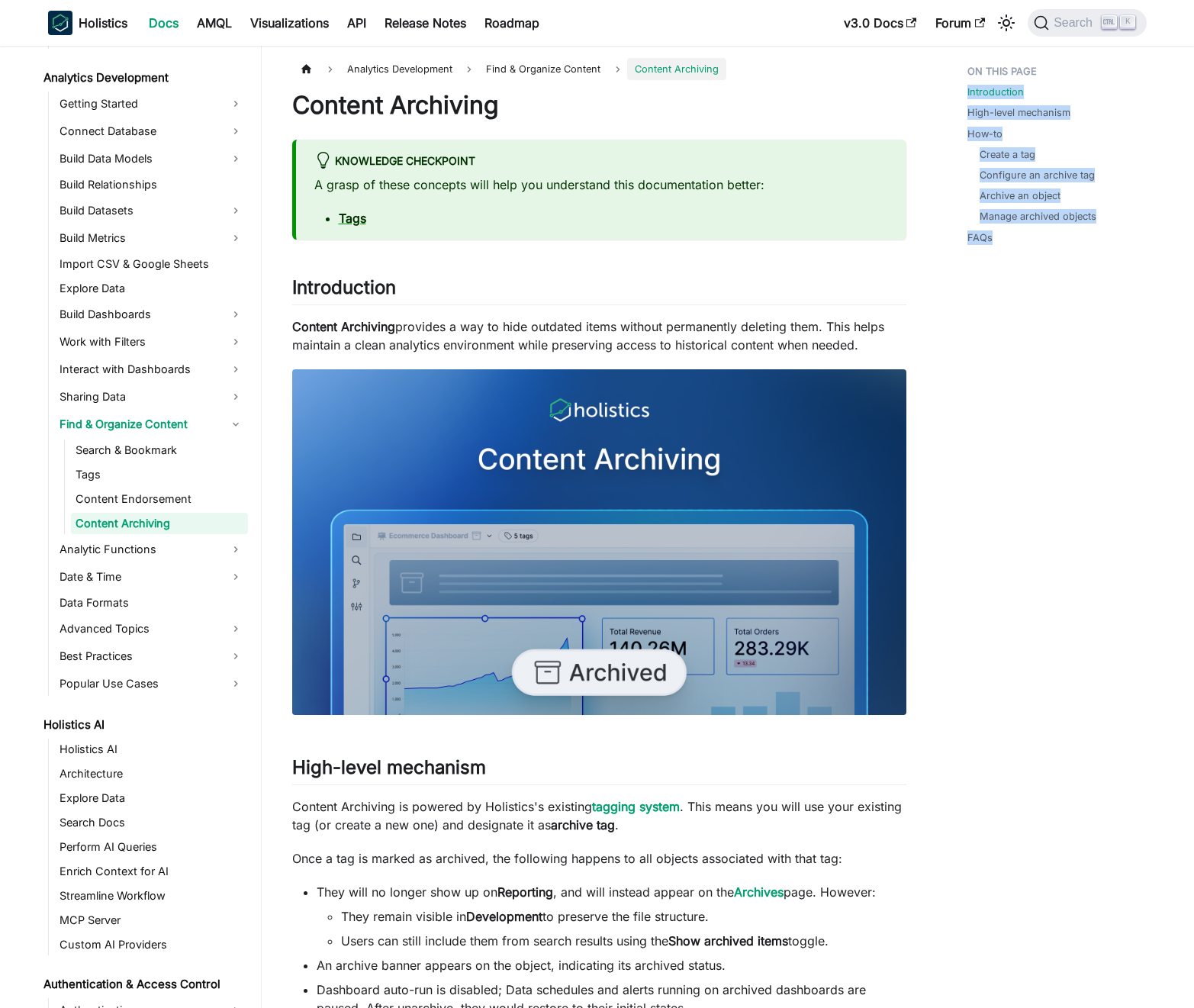
drag, startPoint x: 1024, startPoint y: 275, endPoint x: 1010, endPoint y: 241, distance: 36.8
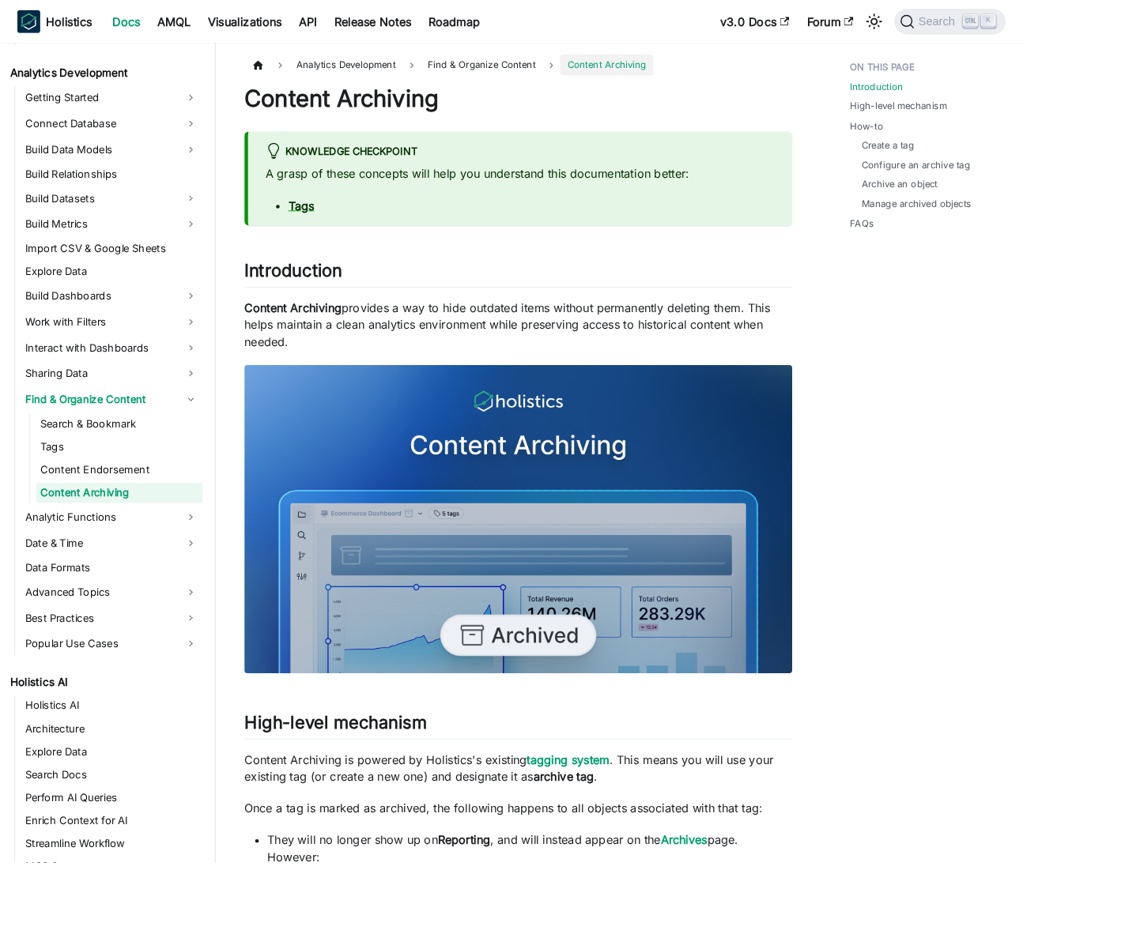
scroll to position [224, 0]
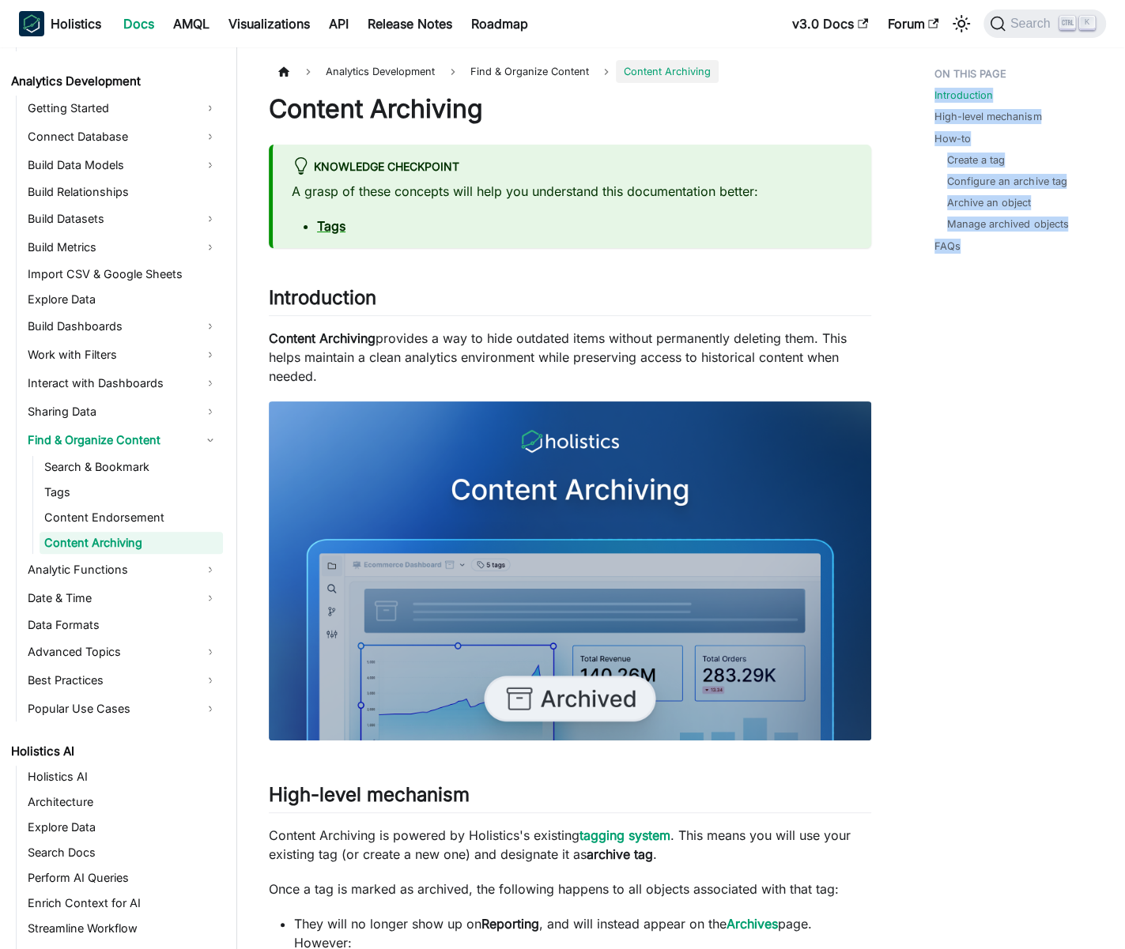
drag, startPoint x: 982, startPoint y: 257, endPoint x: 928, endPoint y: 87, distance: 178.5
drag, startPoint x: 948, startPoint y: 290, endPoint x: 948, endPoint y: 273, distance: 16.6
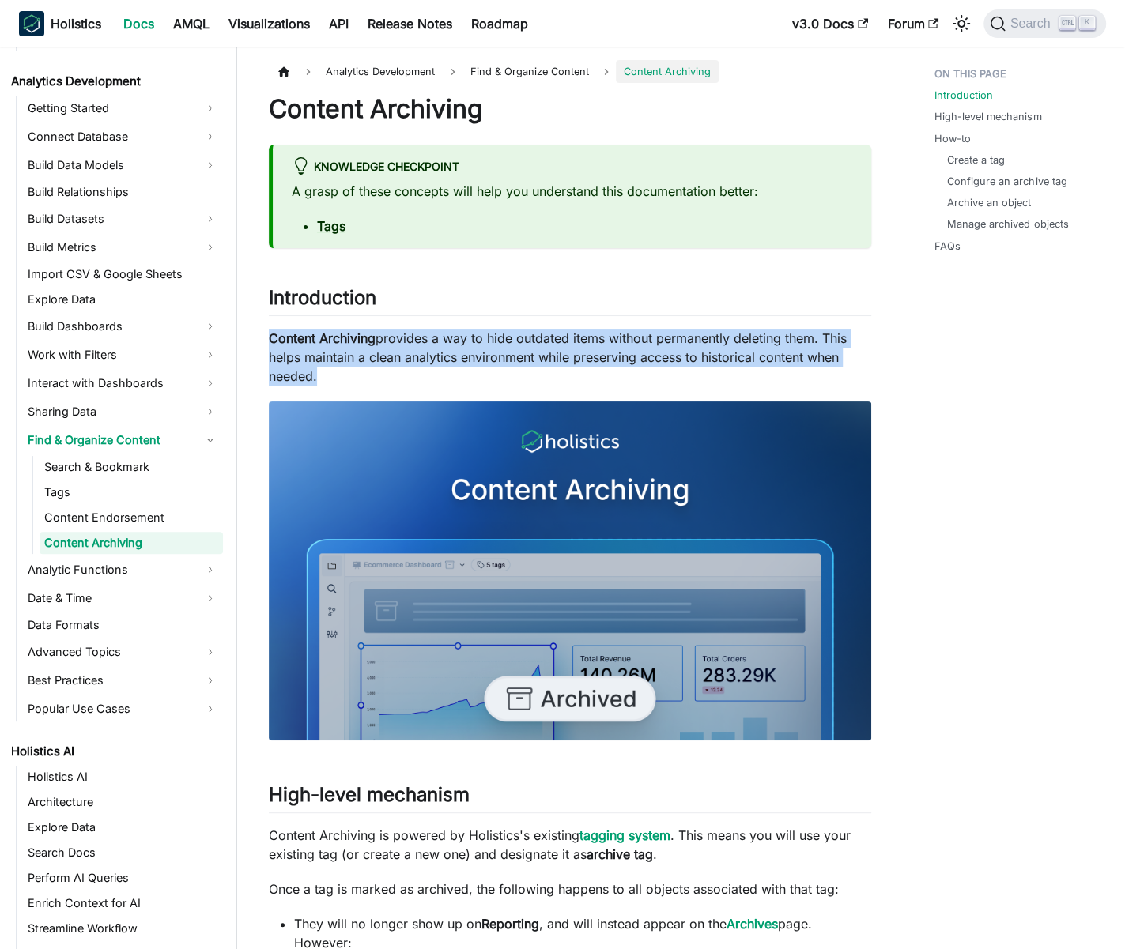
click at [454, 342] on p "Content Archiving provides a way to hide outdated items without permanently del…" at bounding box center [570, 357] width 602 height 57
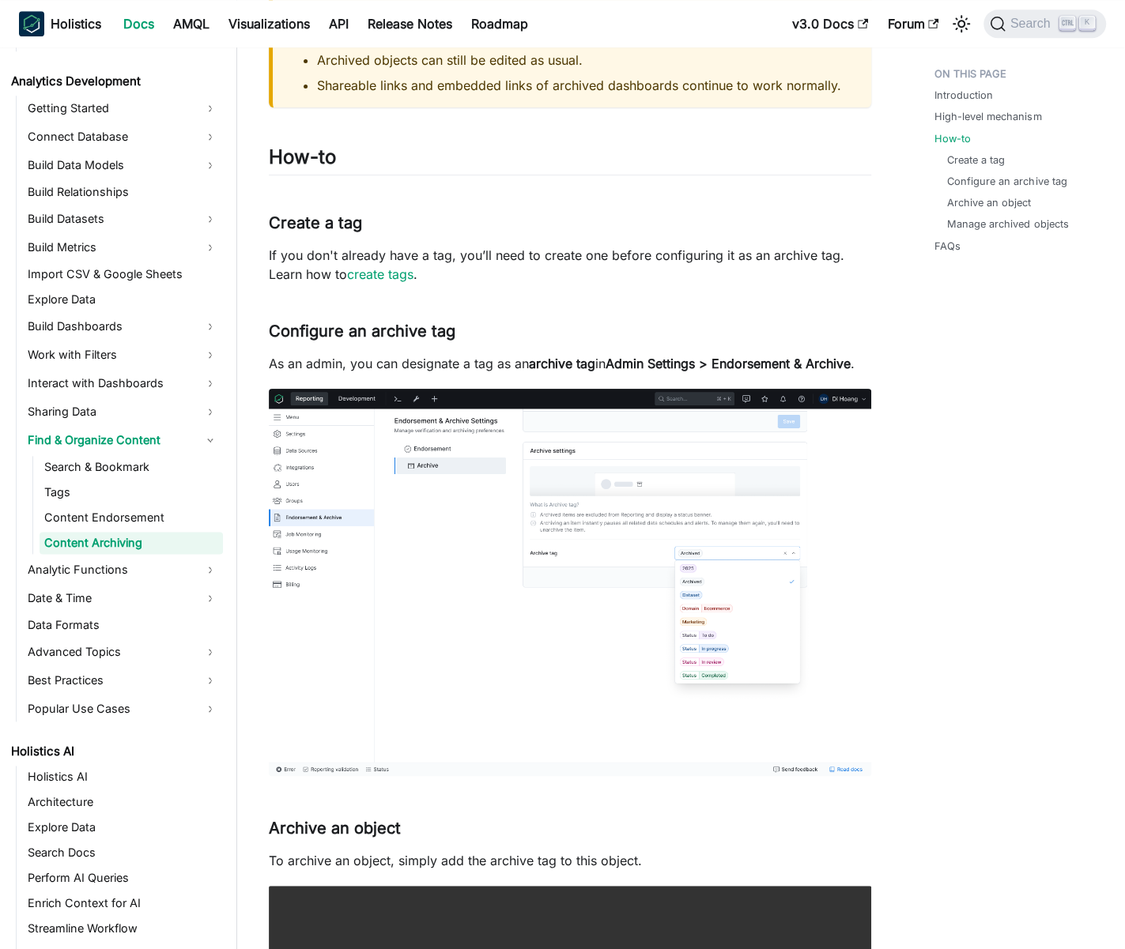
scroll to position [1121, 0]
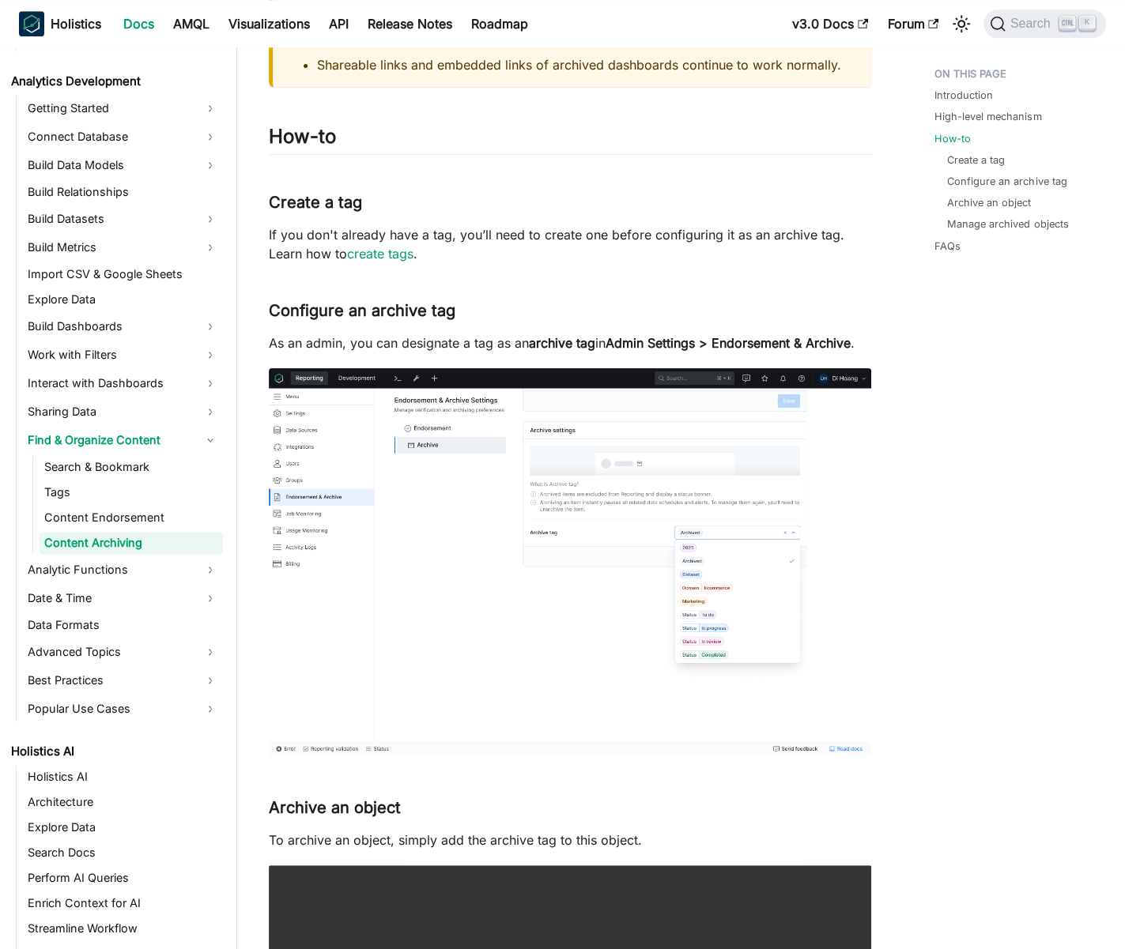
drag, startPoint x: 914, startPoint y: 160, endPoint x: 909, endPoint y: 169, distance: 9.9
drag, startPoint x: 925, startPoint y: 158, endPoint x: 1010, endPoint y: 160, distance: 85.4
click at [999, 160] on ul "Introduction High-level mechanism How-to Create a tag Configure an archive tag …" at bounding box center [1014, 163] width 184 height 206
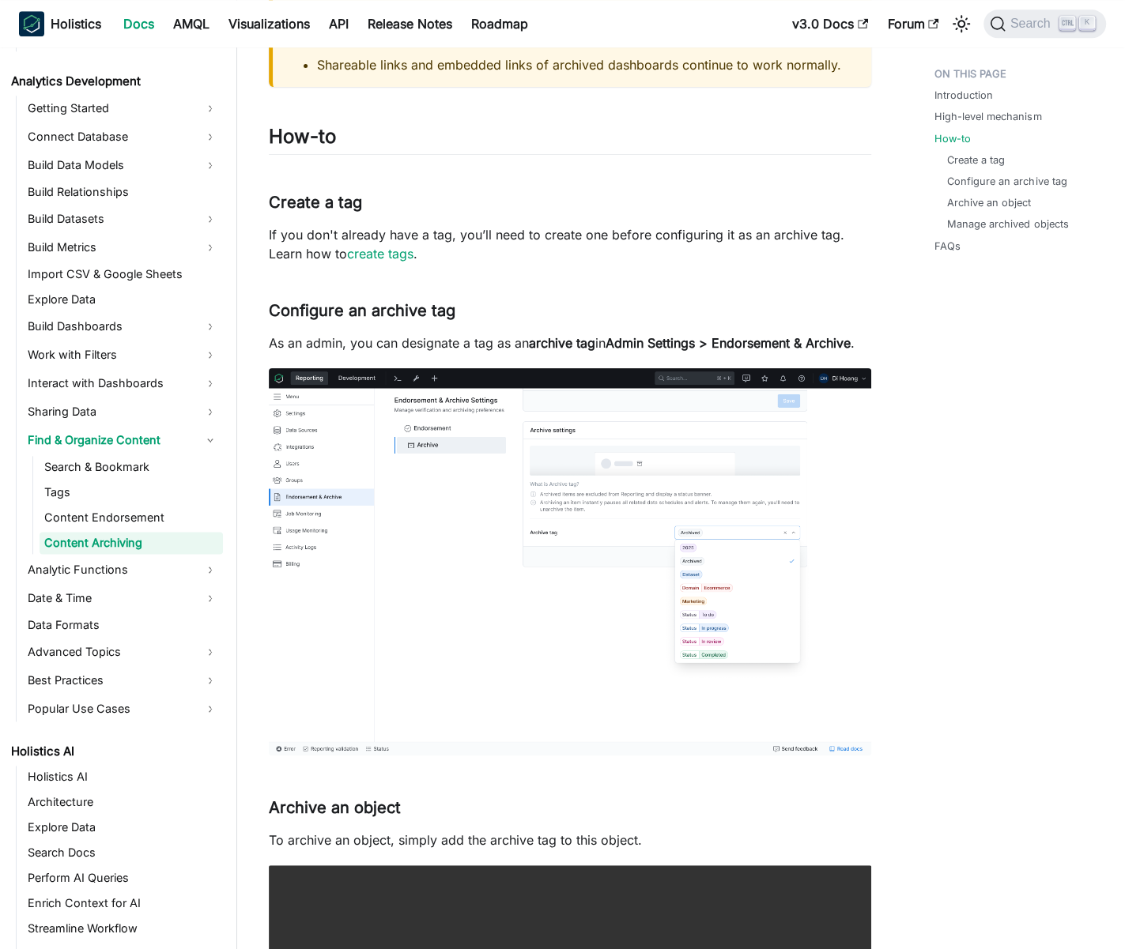
click at [929, 165] on ul "Introduction High-level mechanism How-to Create a tag Configure an archive tag …" at bounding box center [1014, 163] width 184 height 206
drag, startPoint x: 937, startPoint y: 159, endPoint x: 1069, endPoint y: 179, distance: 133.5
click at [999, 179] on ul "Introduction High-level mechanism How-to Create a tag Configure an archive tag …" at bounding box center [1014, 163] width 184 height 206
drag, startPoint x: 935, startPoint y: 154, endPoint x: 1069, endPoint y: 178, distance: 136.4
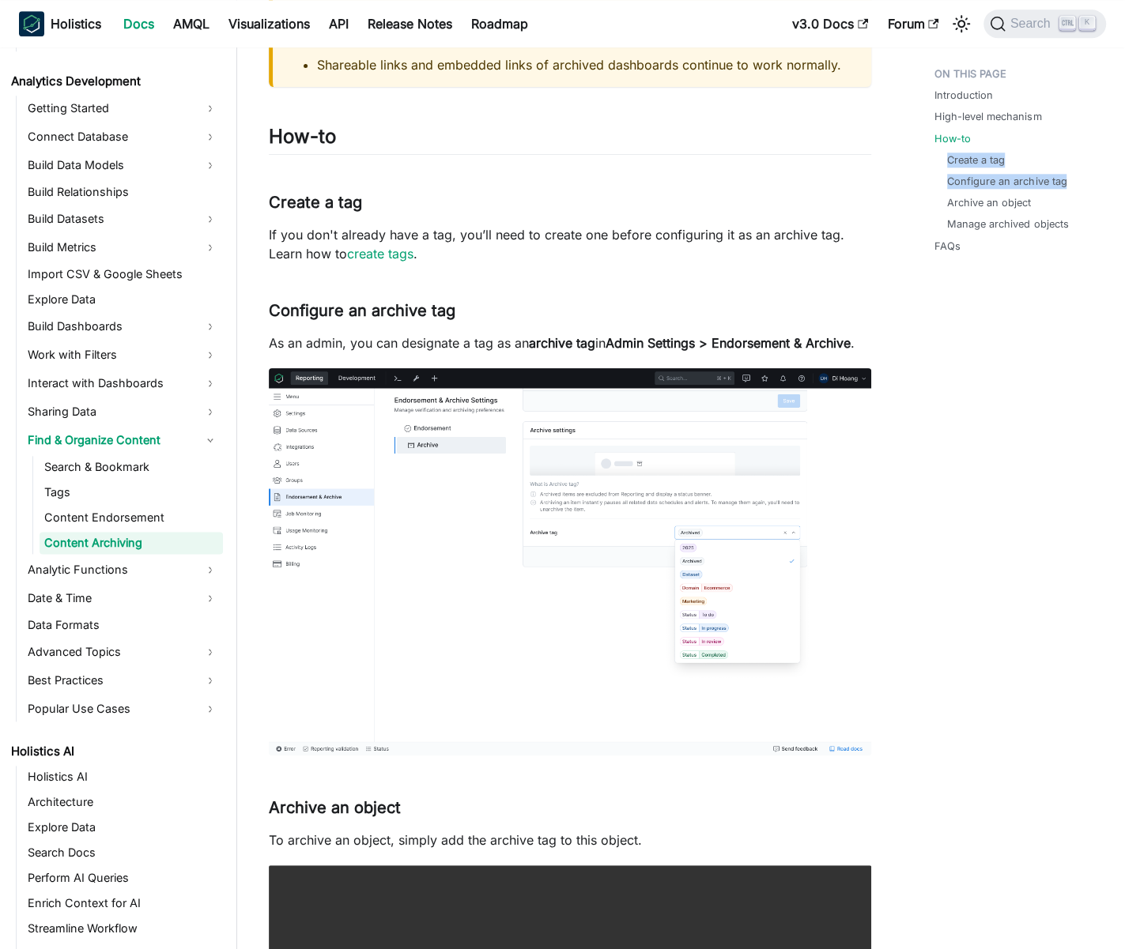
click at [999, 178] on ul "Introduction High-level mechanism How-to Create a tag Configure an archive tag …" at bounding box center [1014, 163] width 184 height 206
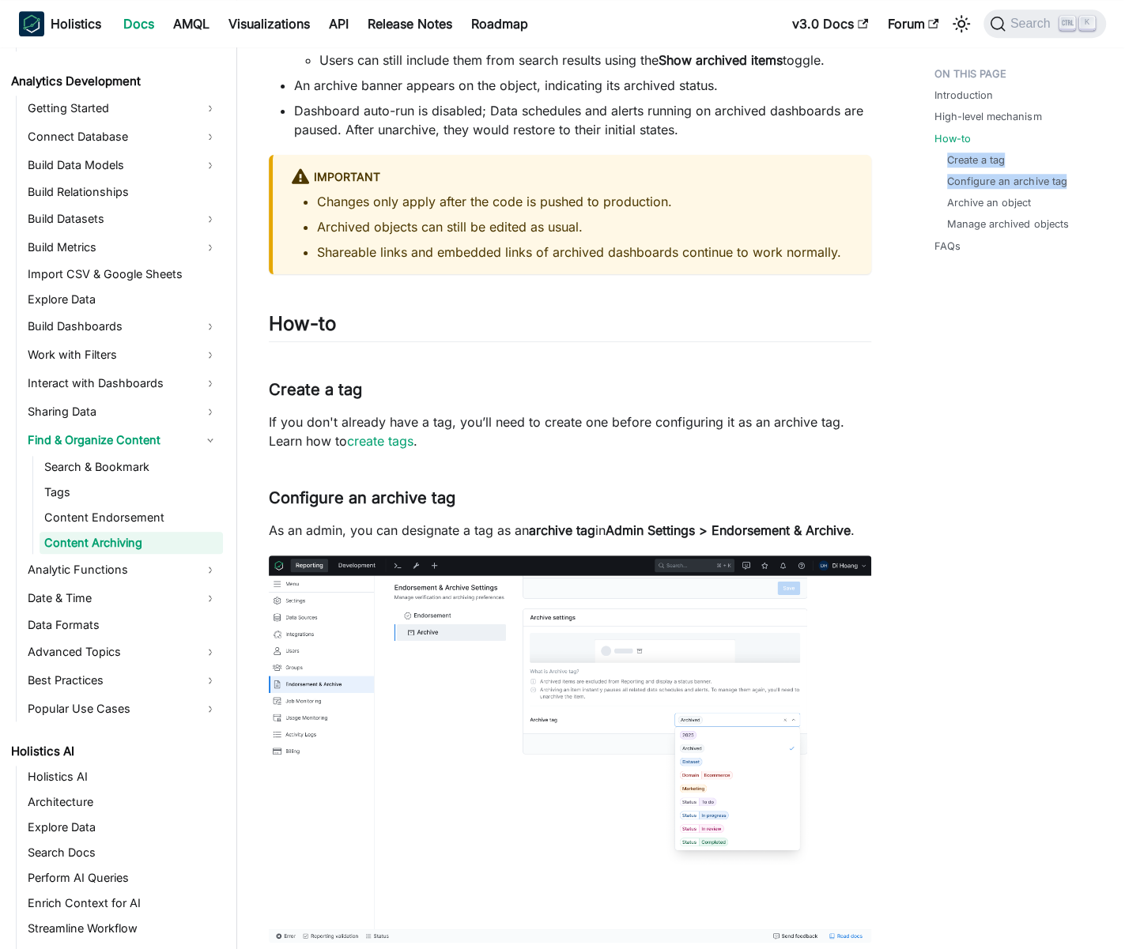
scroll to position [1035, 0]
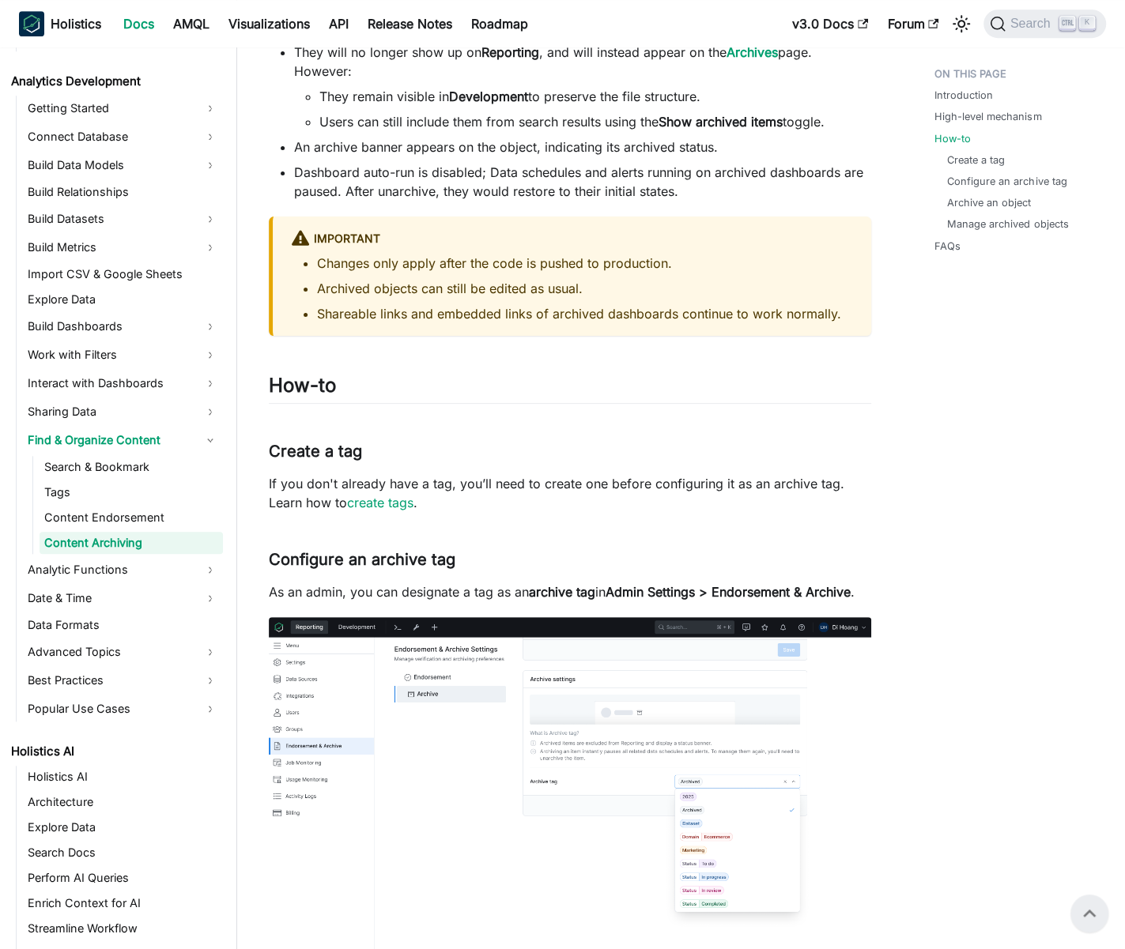
scroll to position [861, 0]
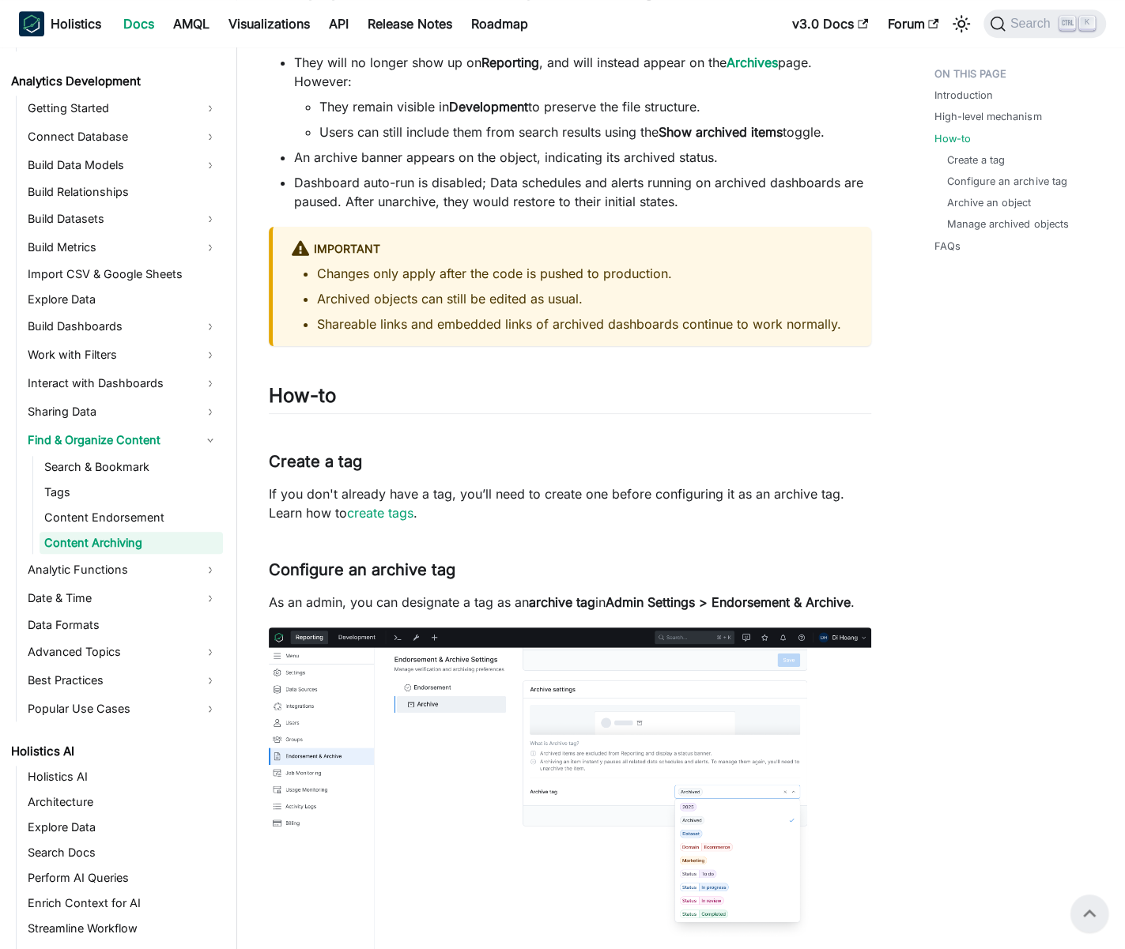
click at [974, 232] on ul "Introduction High-level mechanism How-to Create a tag Configure an archive tag …" at bounding box center [1014, 163] width 184 height 206
click at [973, 225] on link "Manage archived objects" at bounding box center [1010, 224] width 121 height 15
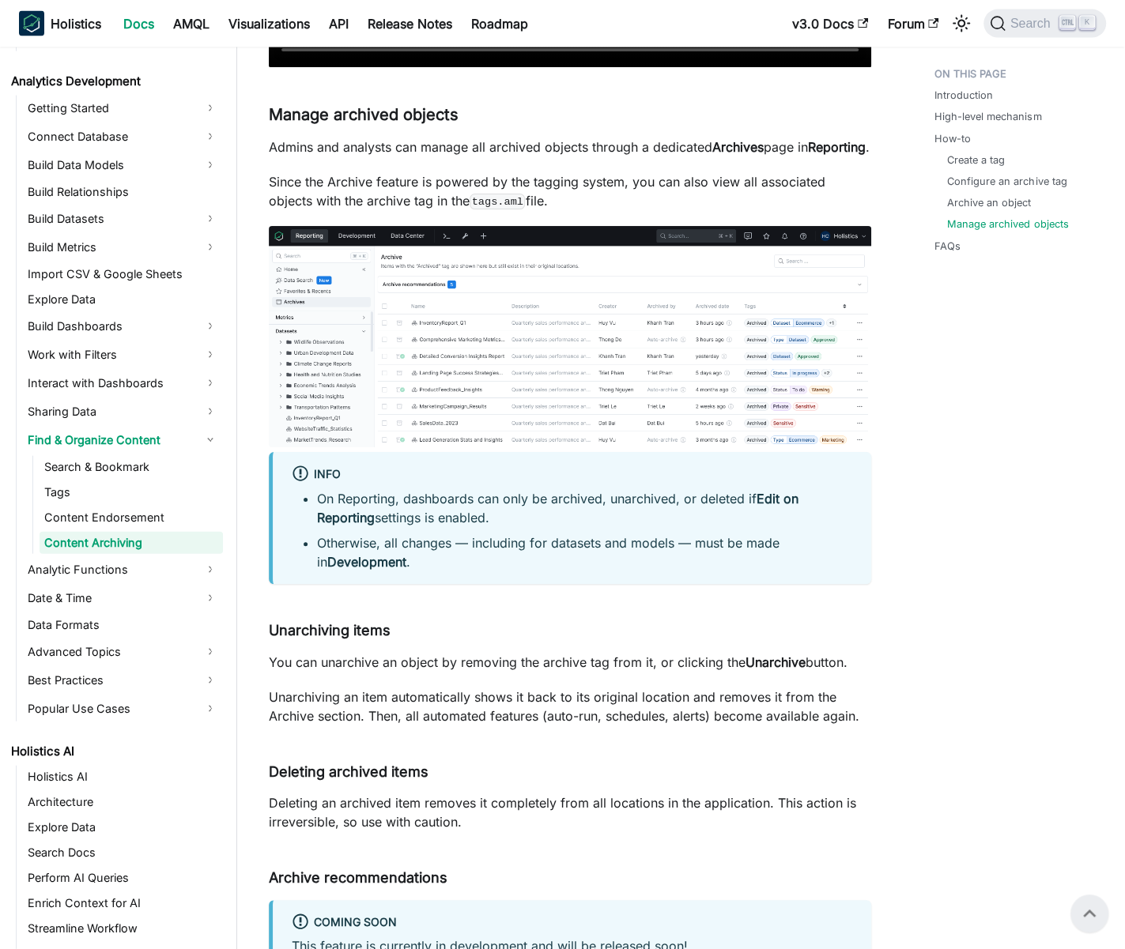
scroll to position [2159, 0]
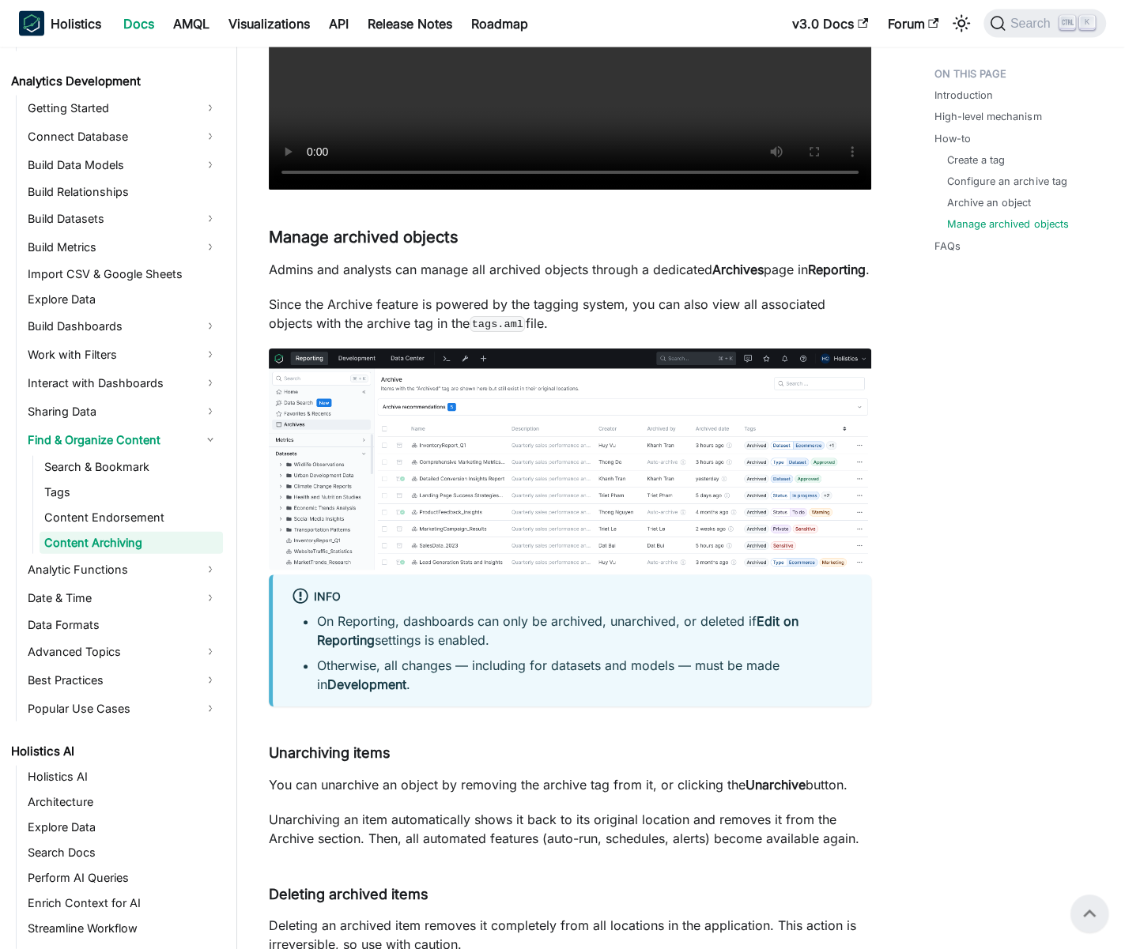
click at [394, 465] on img at bounding box center [570, 460] width 602 height 222
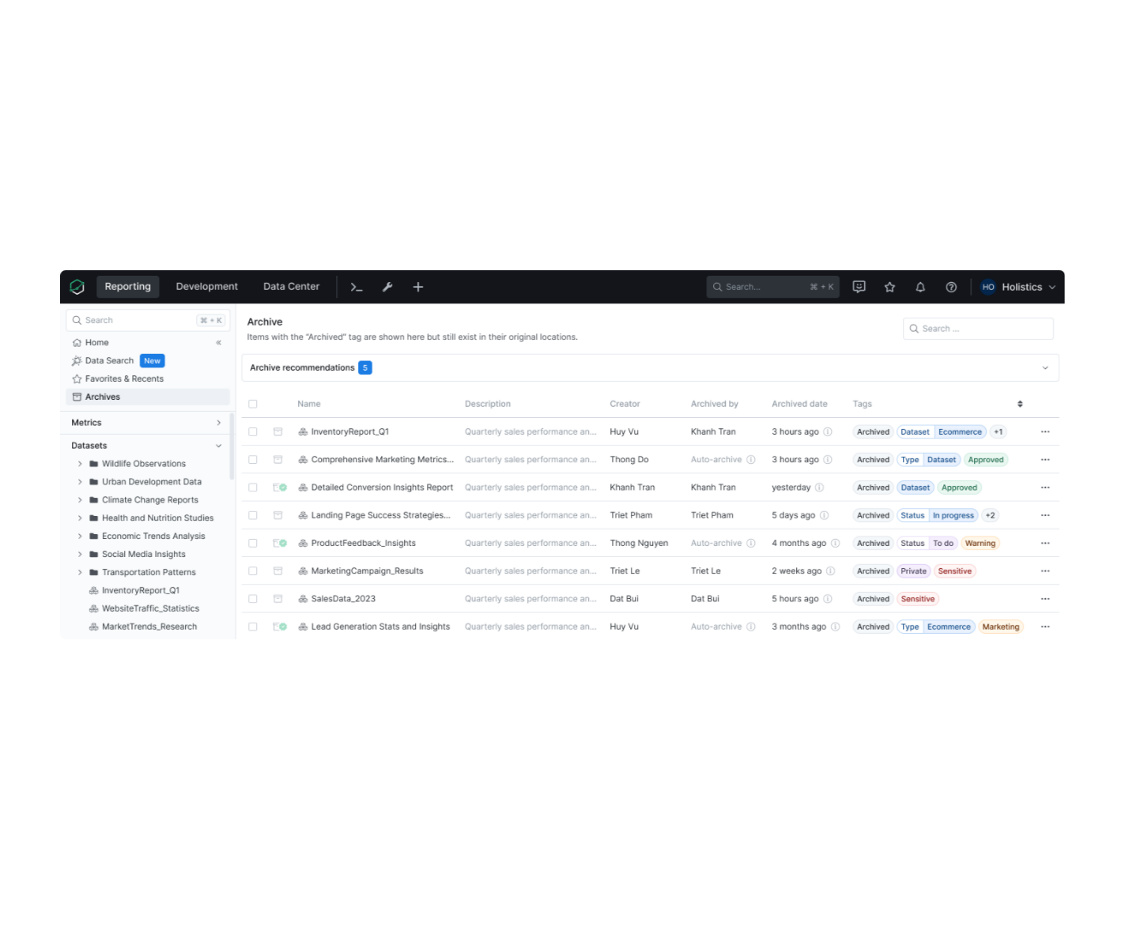
click at [447, 236] on div at bounding box center [562, 474] width 1125 height 949
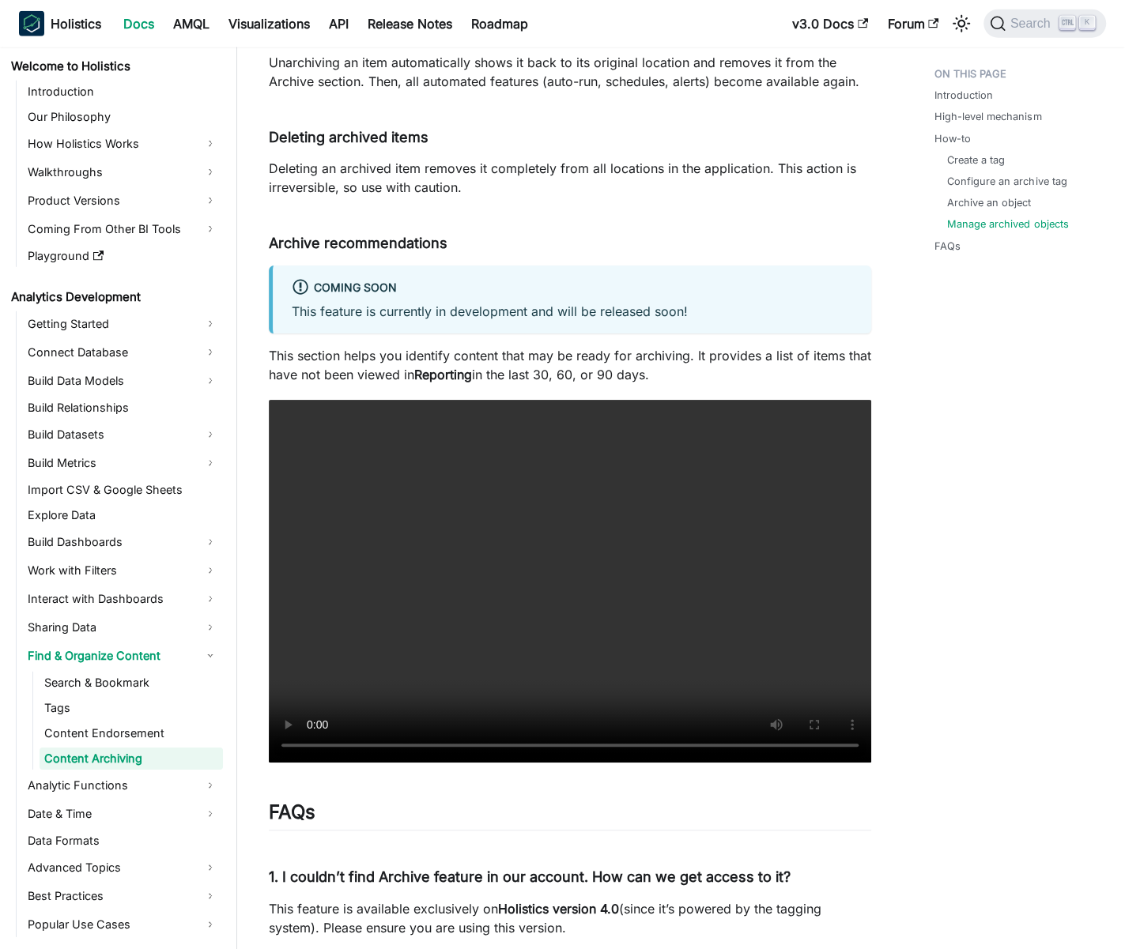
scroll to position [2935, 0]
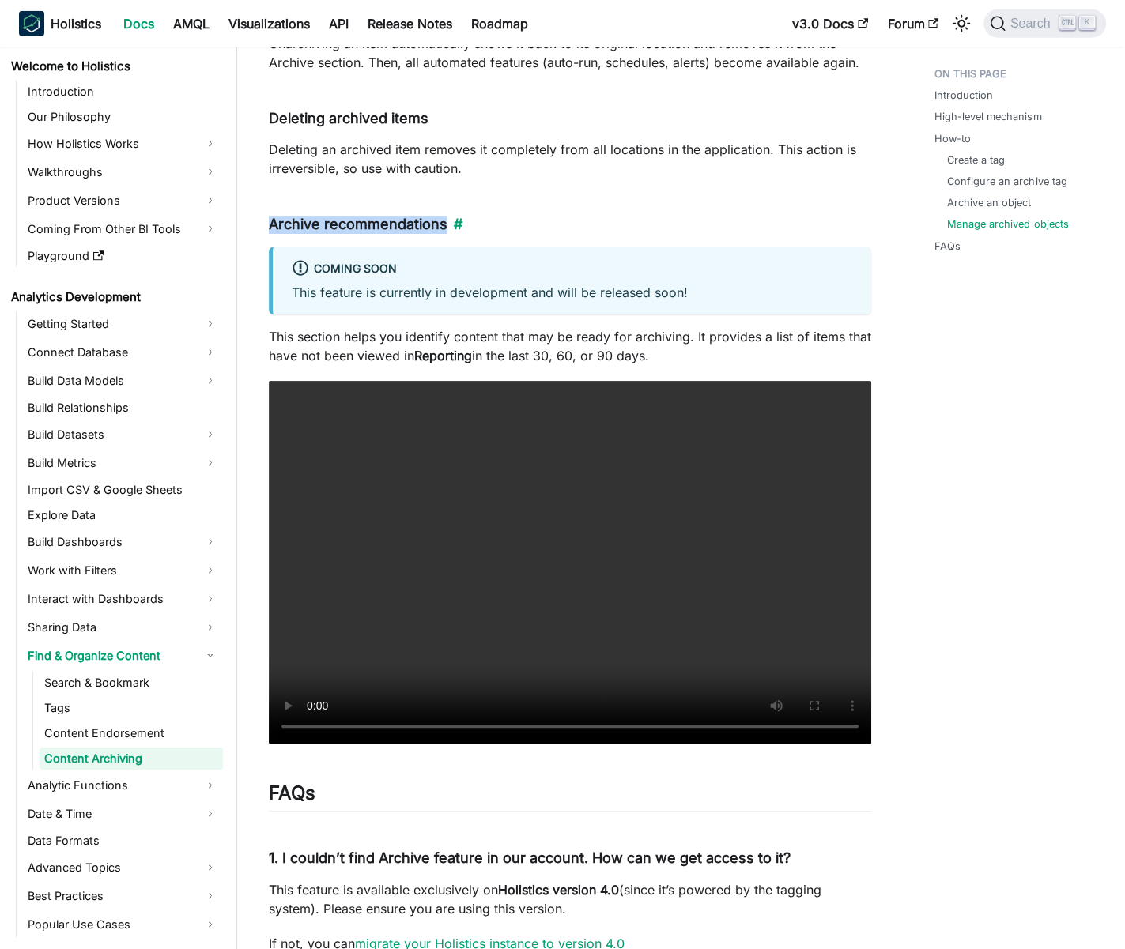
drag, startPoint x: 265, startPoint y: 238, endPoint x: 442, endPoint y: 251, distance: 177.5
click at [393, 234] on h4 "Archive recommendations ​" at bounding box center [570, 225] width 602 height 18
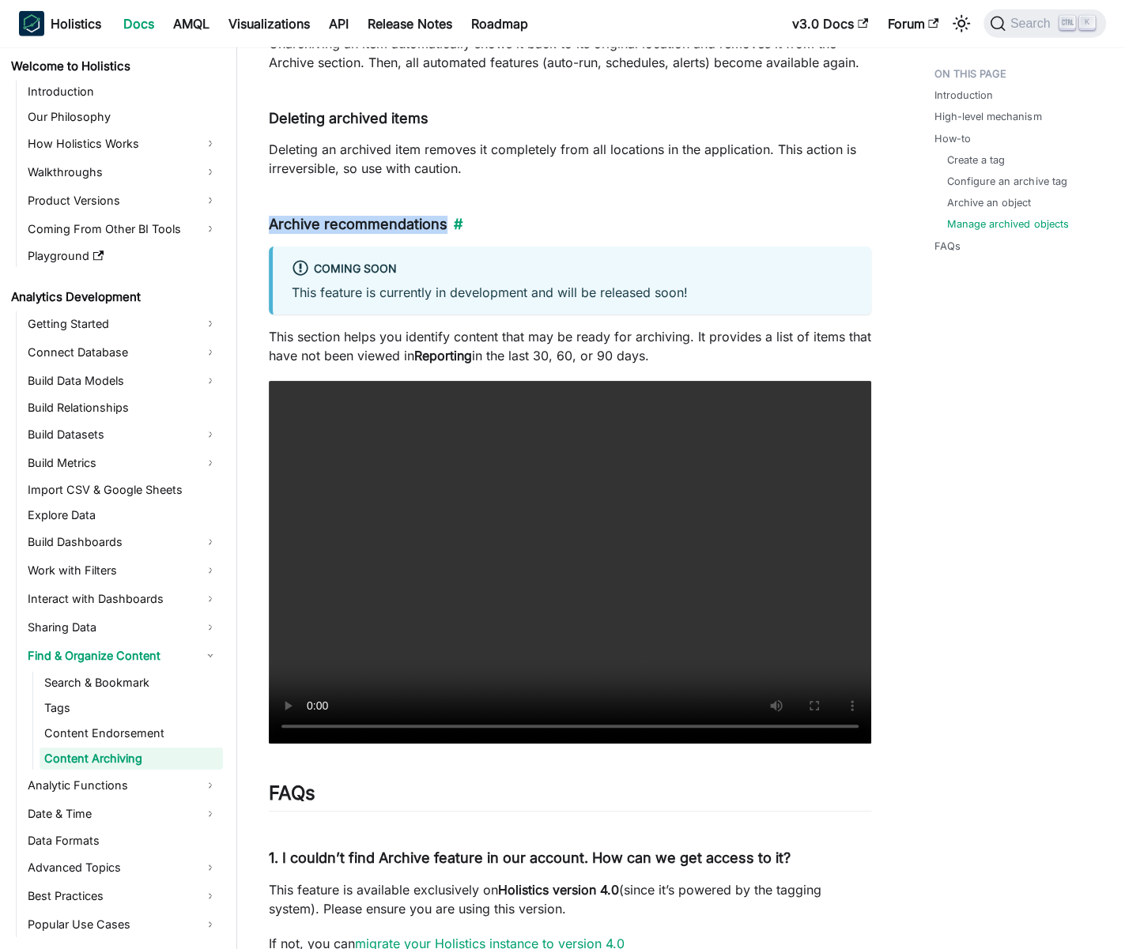
click at [378, 234] on h4 "Archive recommendations ​" at bounding box center [570, 225] width 602 height 18
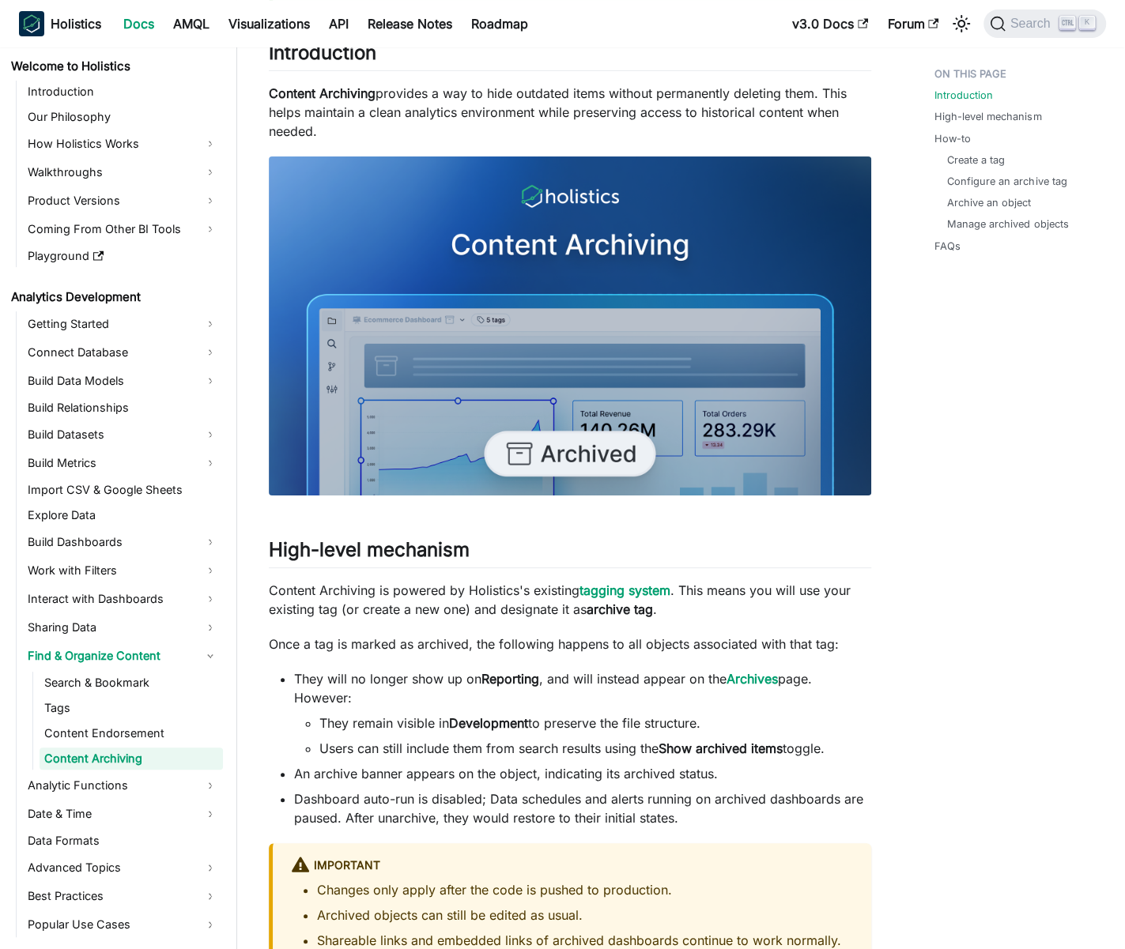
scroll to position [0, 0]
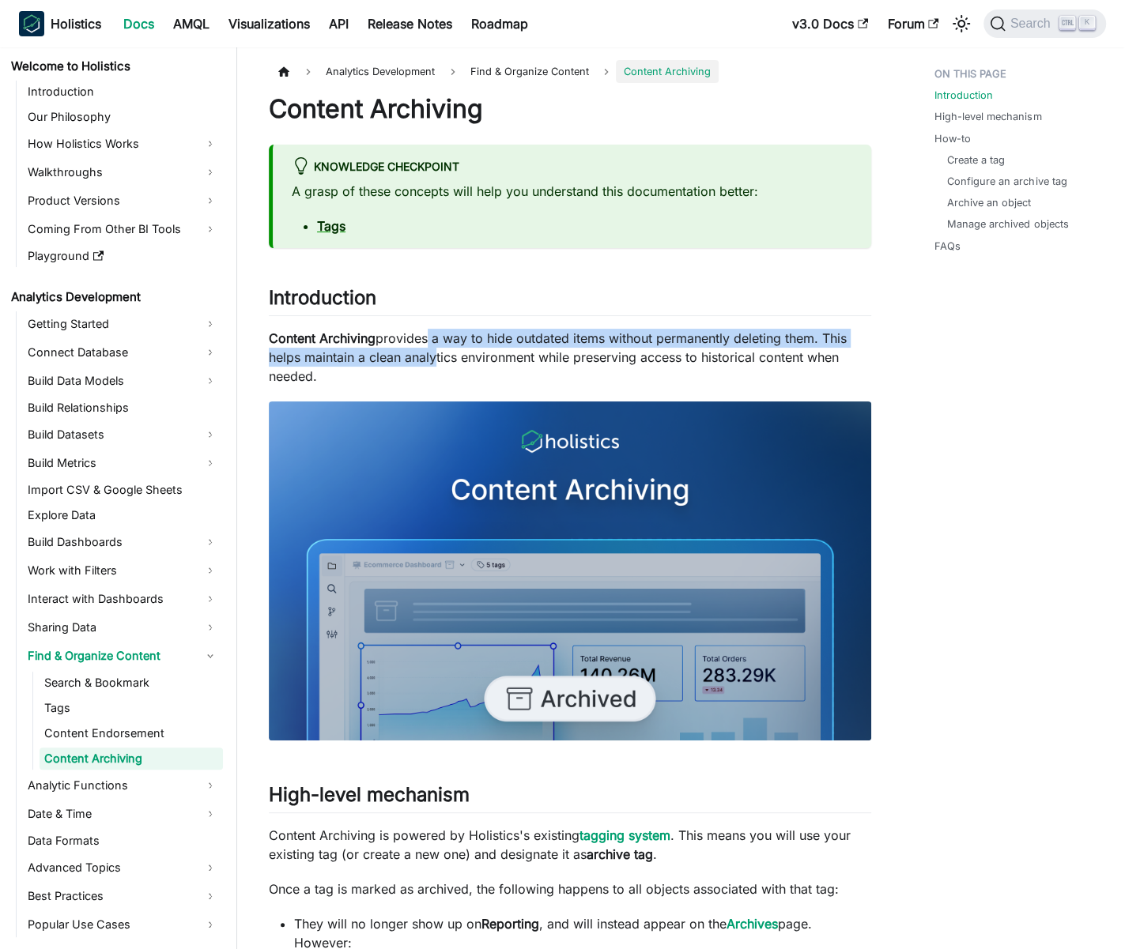
drag, startPoint x: 420, startPoint y: 334, endPoint x: 434, endPoint y: 370, distance: 38.0
click at [434, 369] on p "Content Archiving provides a way to hide outdated items without permanently del…" at bounding box center [570, 357] width 602 height 57
click at [434, 370] on p "Content Archiving provides a way to hide outdated items without permanently del…" at bounding box center [570, 357] width 602 height 57
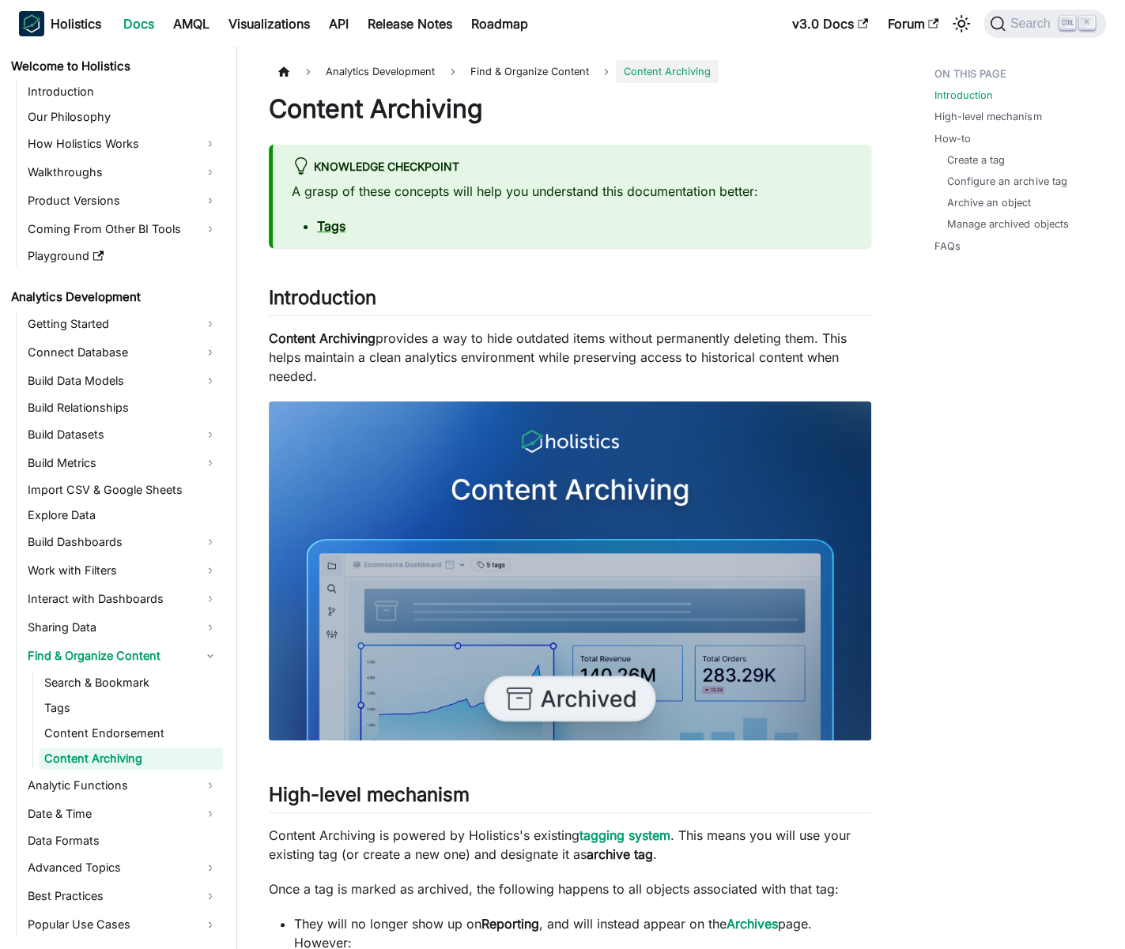
click at [356, 356] on p "Content Archiving provides a way to hide outdated items without permanently del…" at bounding box center [570, 357] width 602 height 57
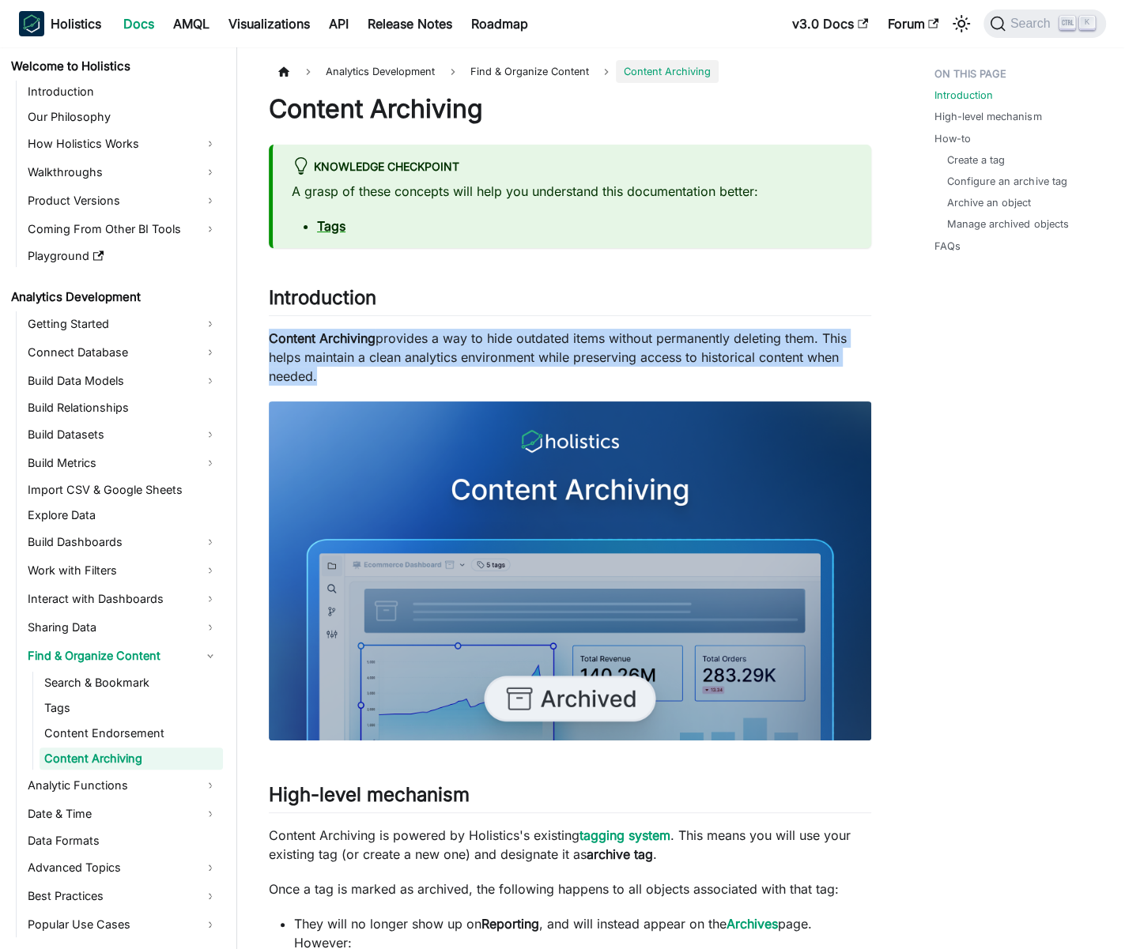
click at [358, 356] on p "Content Archiving provides a way to hide outdated items without permanently del…" at bounding box center [570, 357] width 602 height 57
click at [374, 355] on p "Content Archiving provides a way to hide outdated items without permanently del…" at bounding box center [570, 357] width 602 height 57
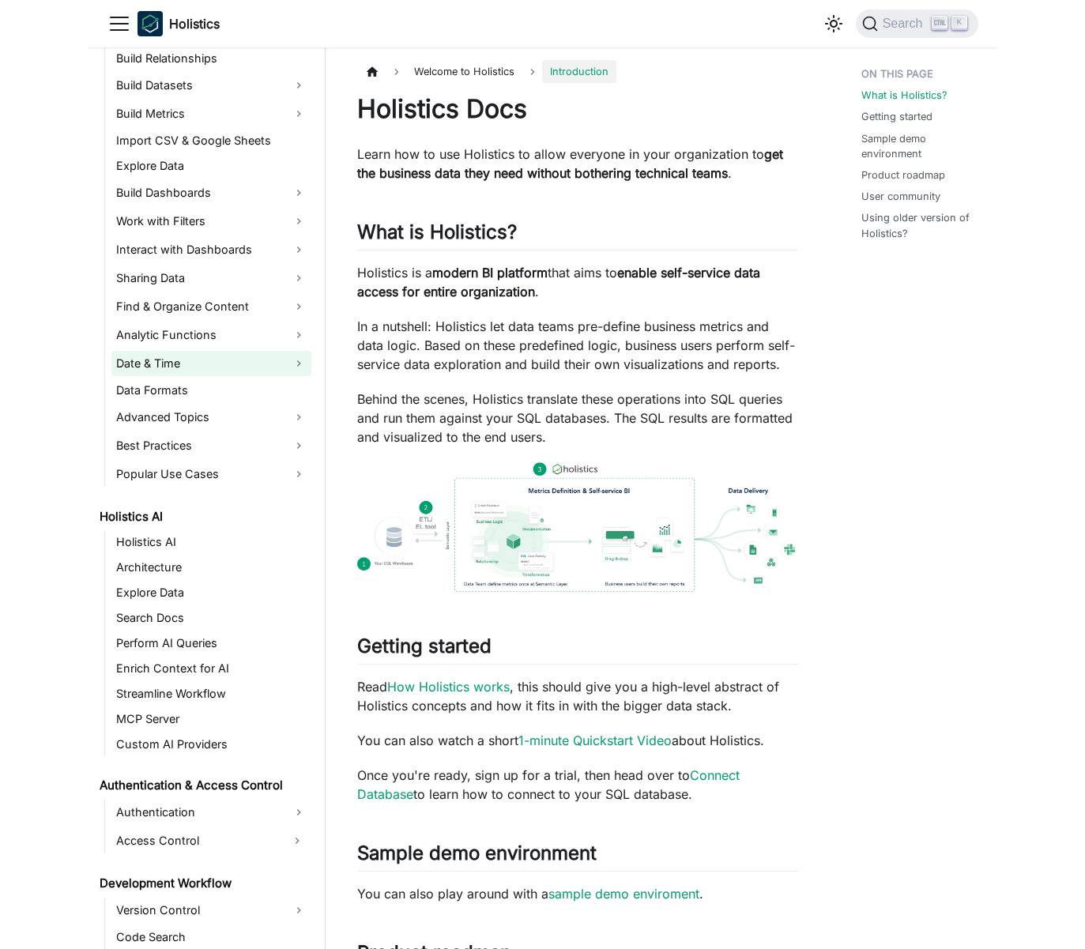
scroll to position [258, 0]
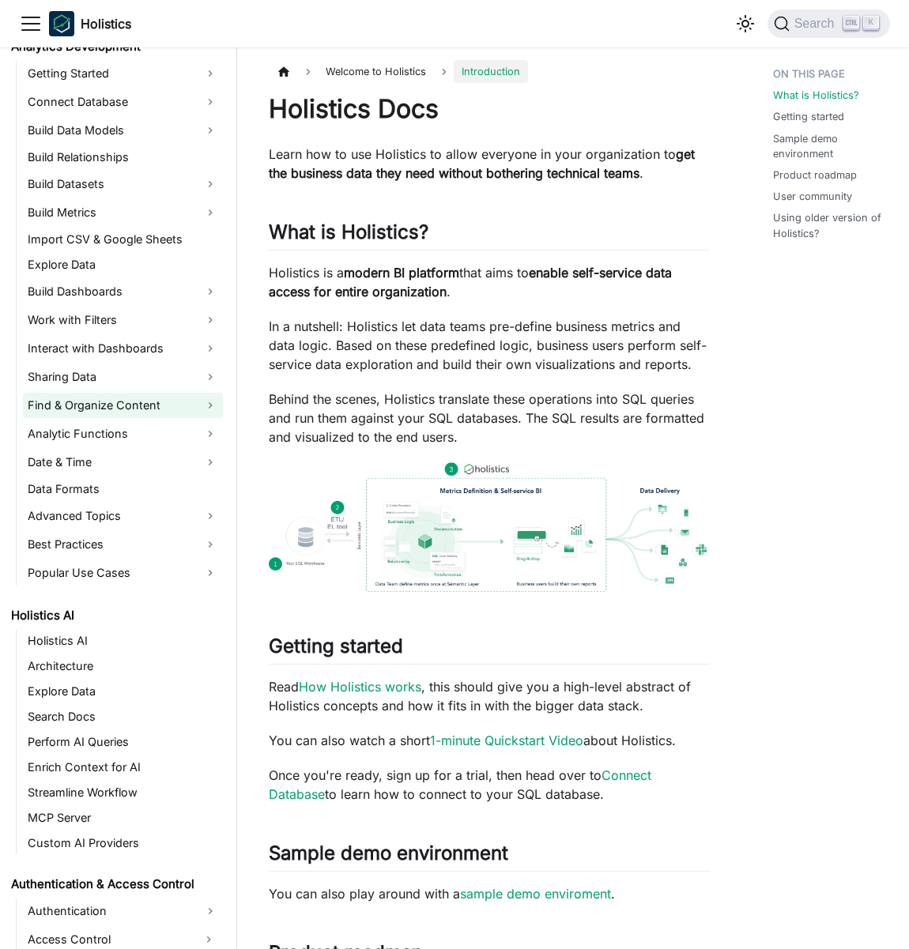
click at [112, 404] on link "Find & Organize Content" at bounding box center [123, 405] width 200 height 25
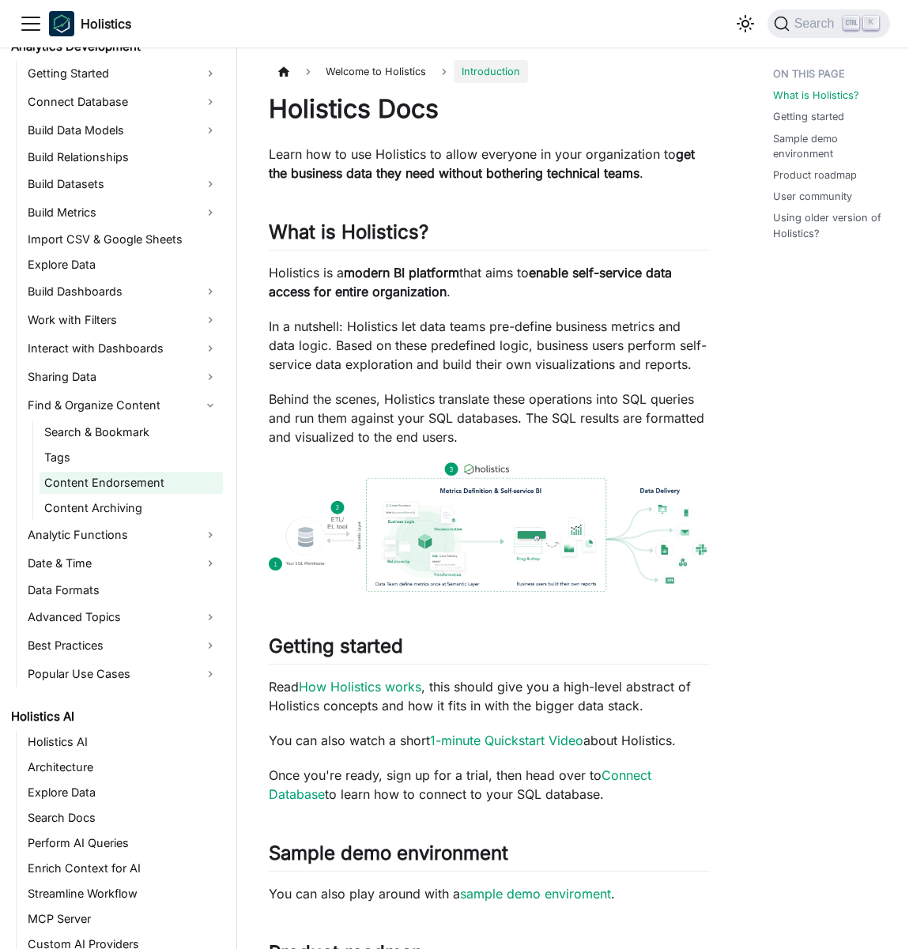
click at [111, 504] on link "Content Archiving" at bounding box center [131, 508] width 183 height 22
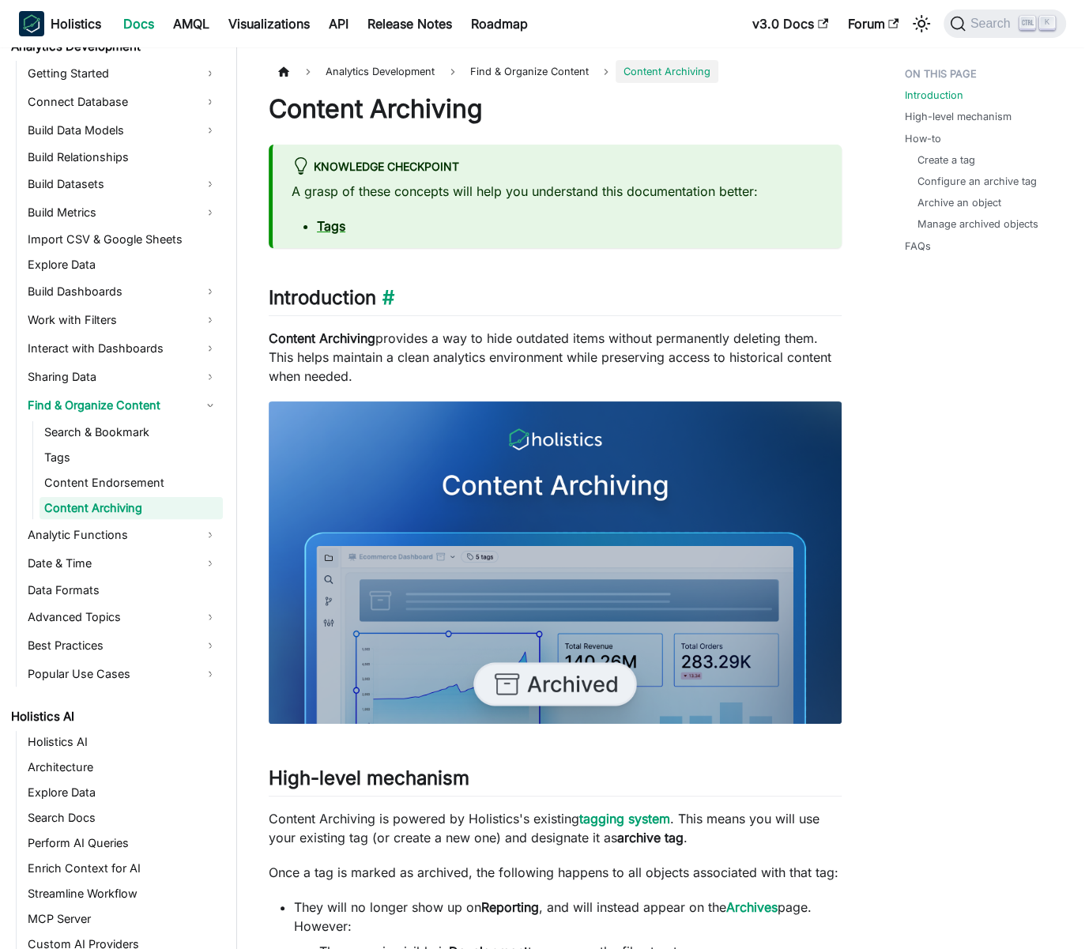
click at [405, 291] on h2 "Introduction ​" at bounding box center [555, 301] width 573 height 30
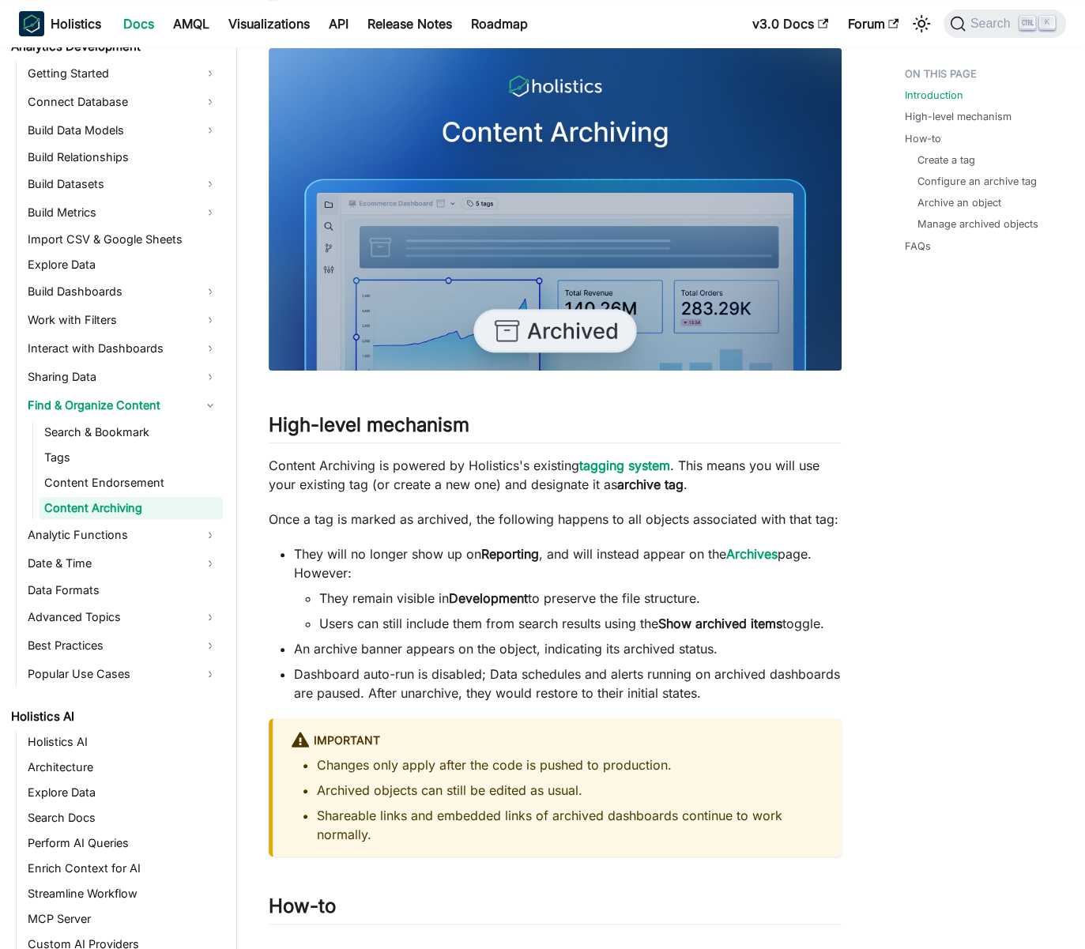
scroll to position [172, 0]
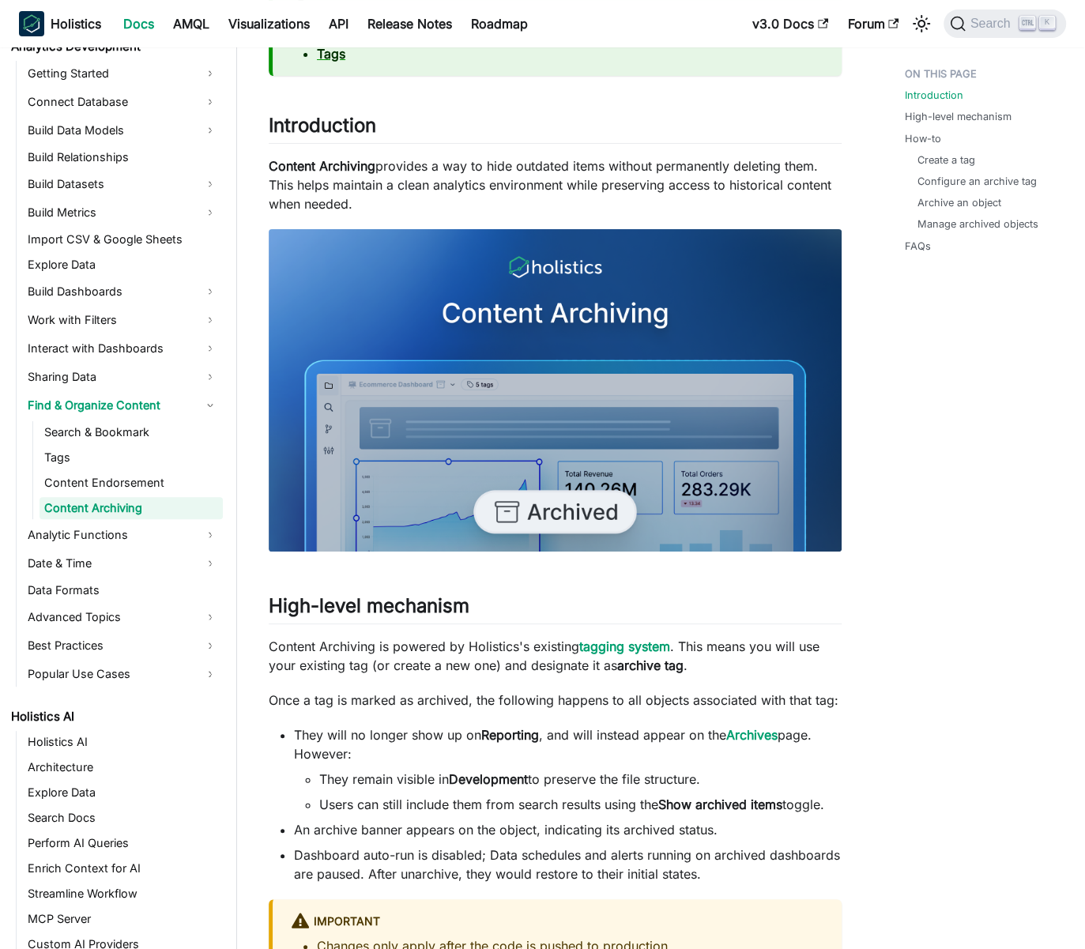
click at [537, 196] on p "Content Archiving provides a way to hide outdated items without permanently del…" at bounding box center [555, 184] width 573 height 57
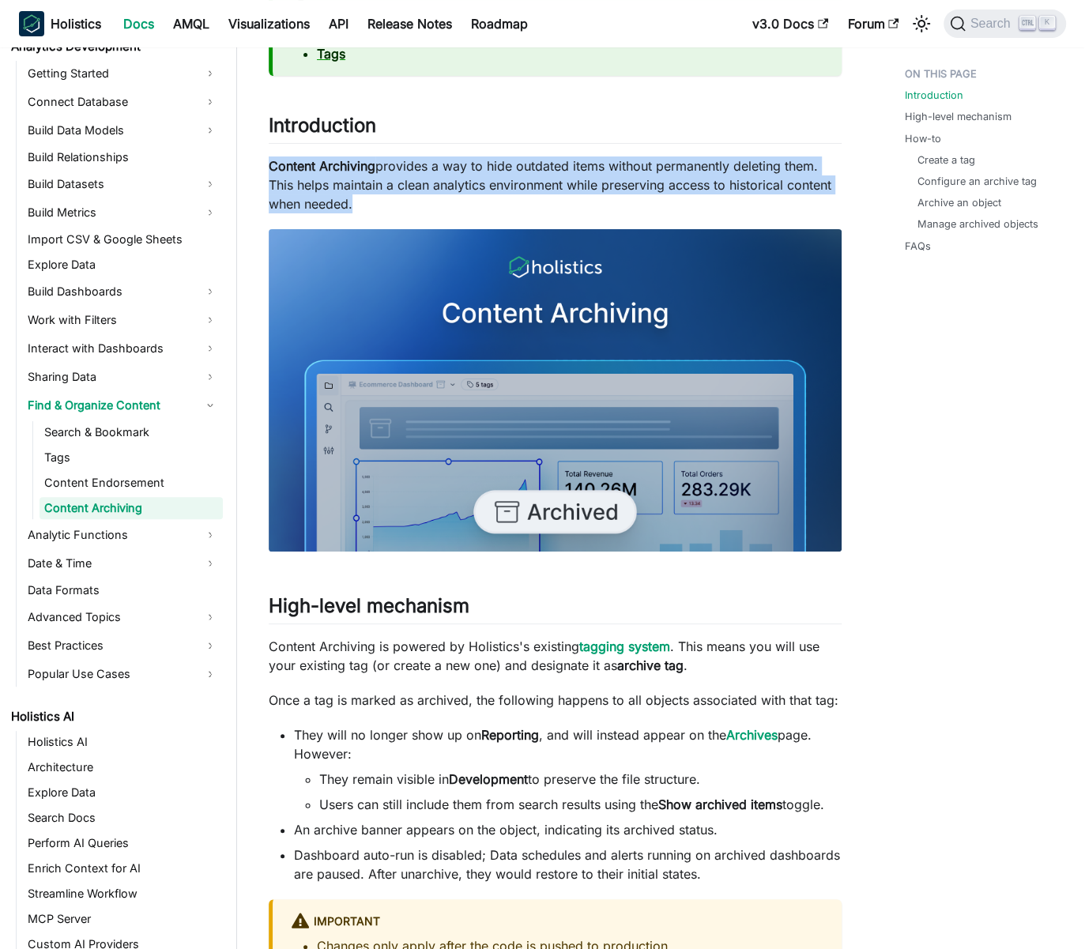
click at [537, 196] on p "Content Archiving provides a way to hide outdated items without permanently del…" at bounding box center [555, 184] width 573 height 57
click at [523, 194] on p "Content Archiving provides a way to hide outdated items without permanently del…" at bounding box center [555, 184] width 573 height 57
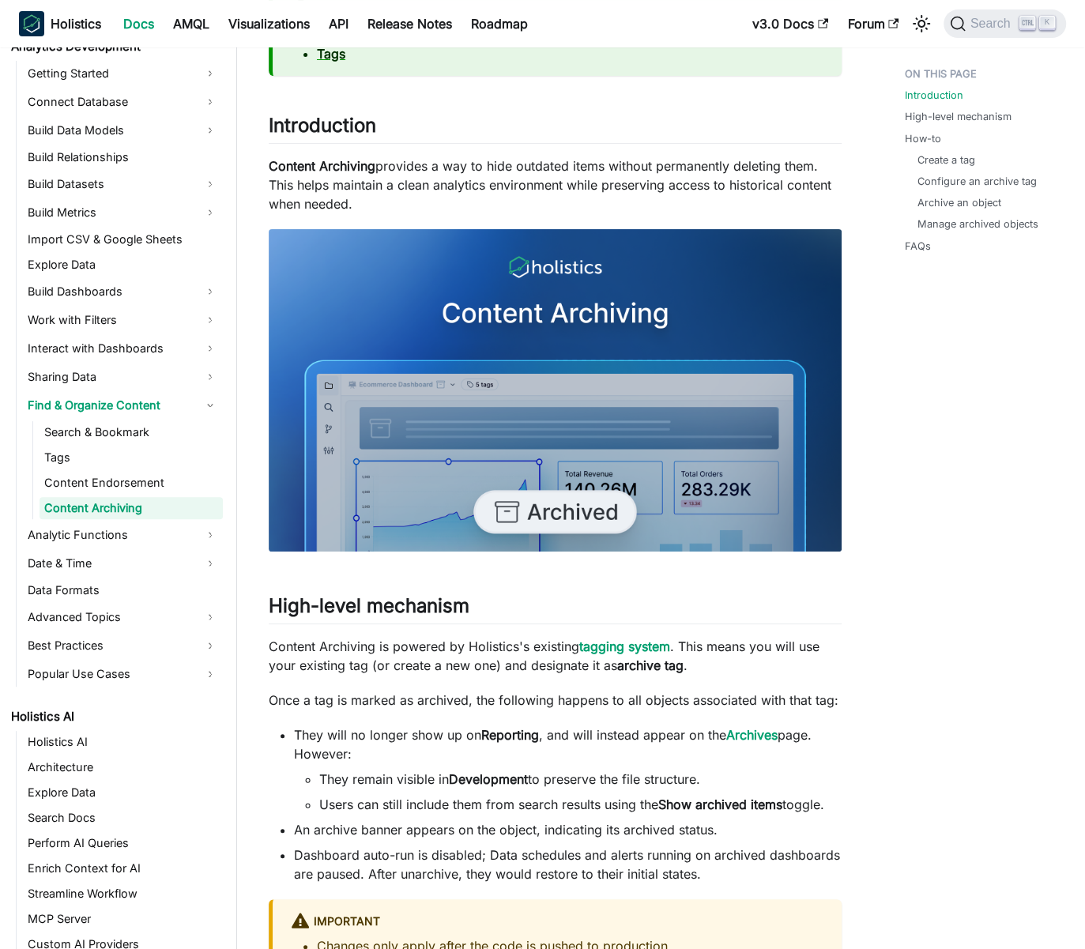
click at [577, 166] on p "Content Archiving provides a way to hide outdated items without permanently del…" at bounding box center [555, 184] width 573 height 57
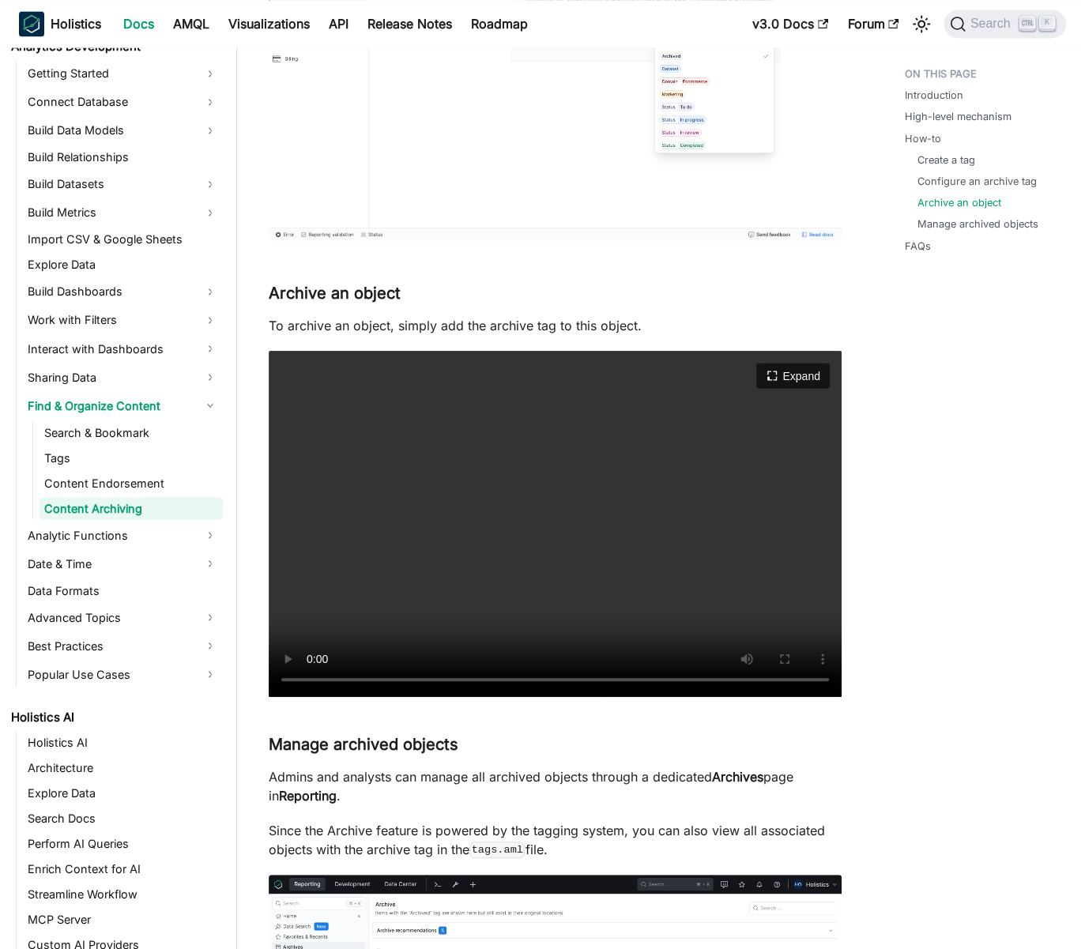
scroll to position [1810, 0]
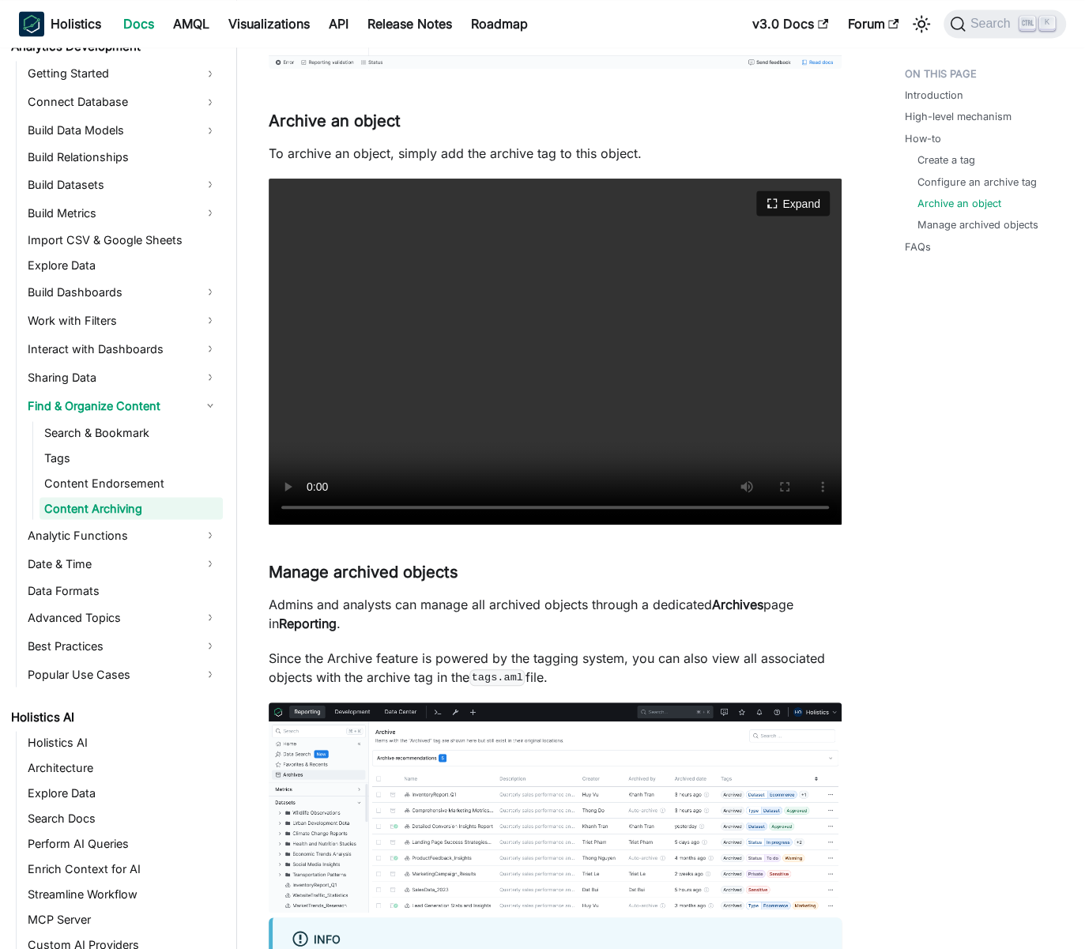
click at [551, 372] on video "Your browser does not support embedding video, but you can download it ." at bounding box center [555, 352] width 573 height 346
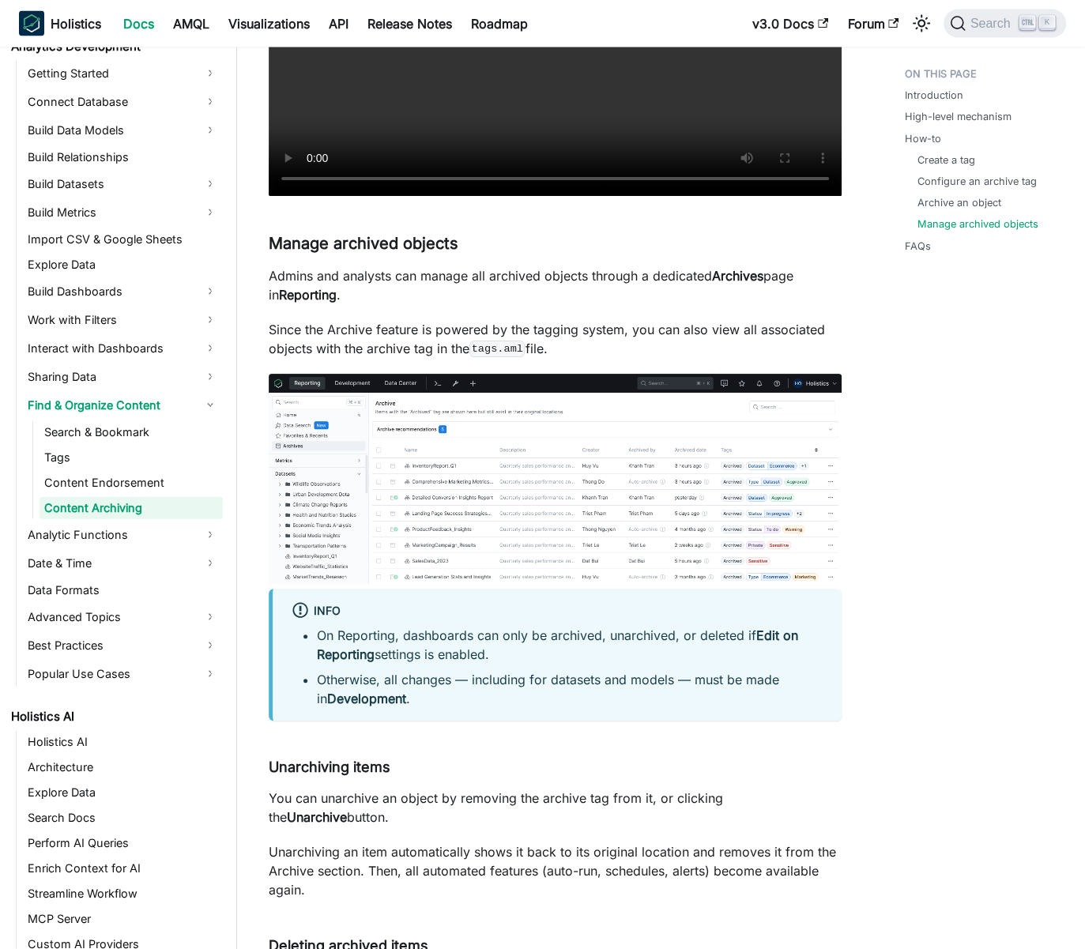
scroll to position [2155, 0]
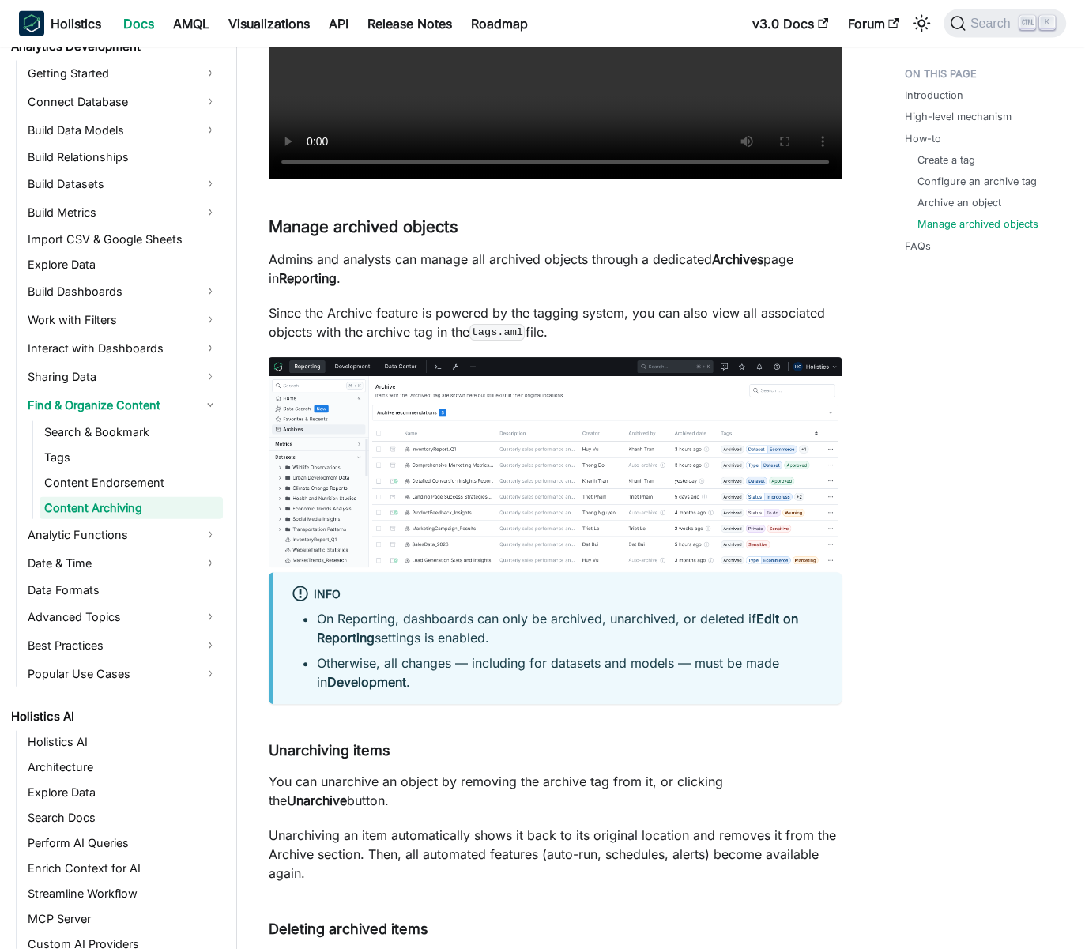
click at [459, 446] on img at bounding box center [555, 462] width 573 height 211
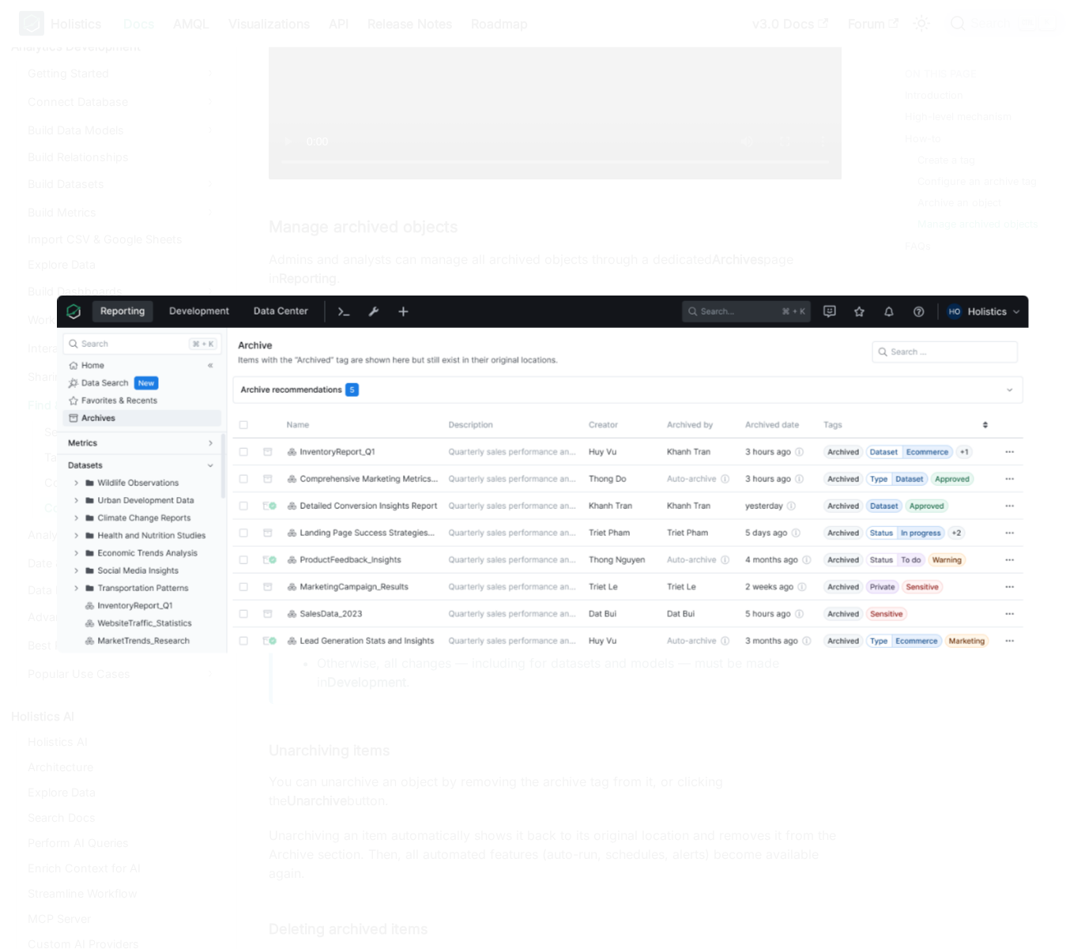
click at [447, 213] on div at bounding box center [542, 474] width 1085 height 949
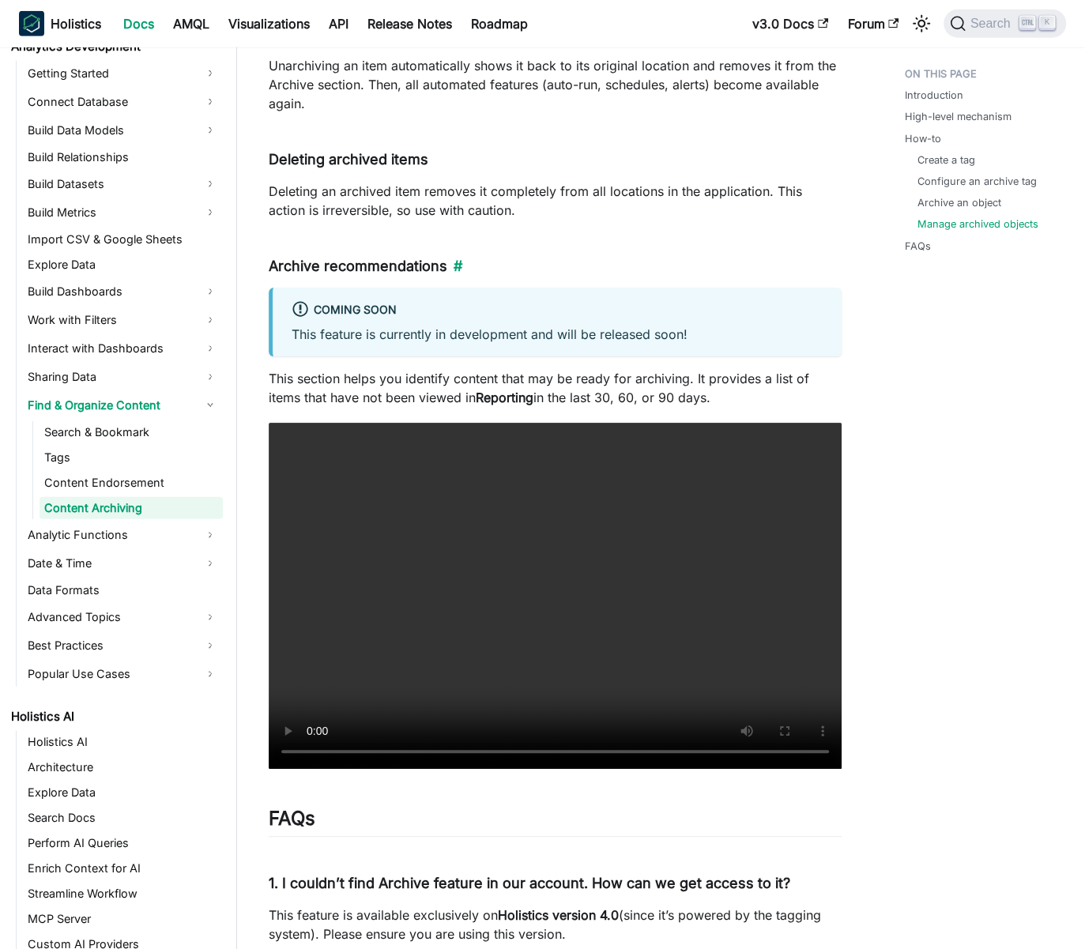
scroll to position [2931, 0]
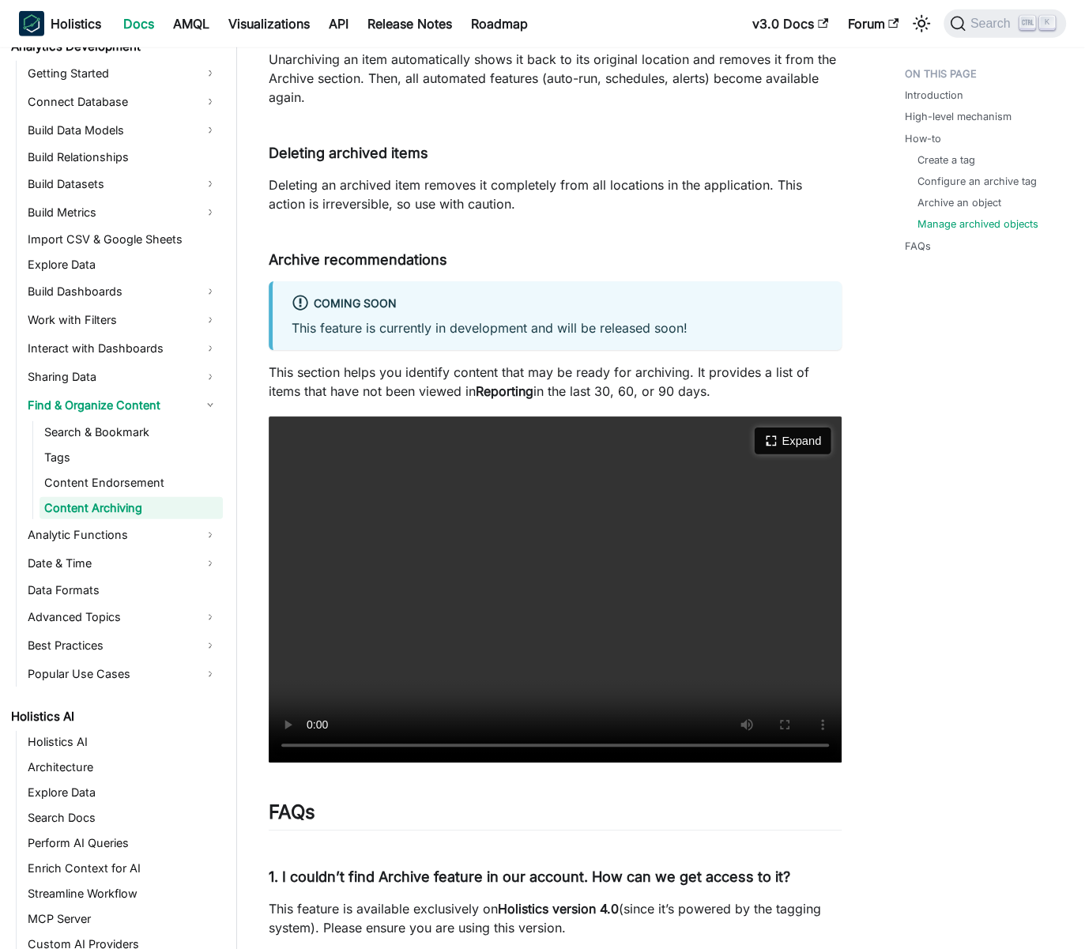
click at [797, 439] on button "Expand" at bounding box center [793, 441] width 77 height 27
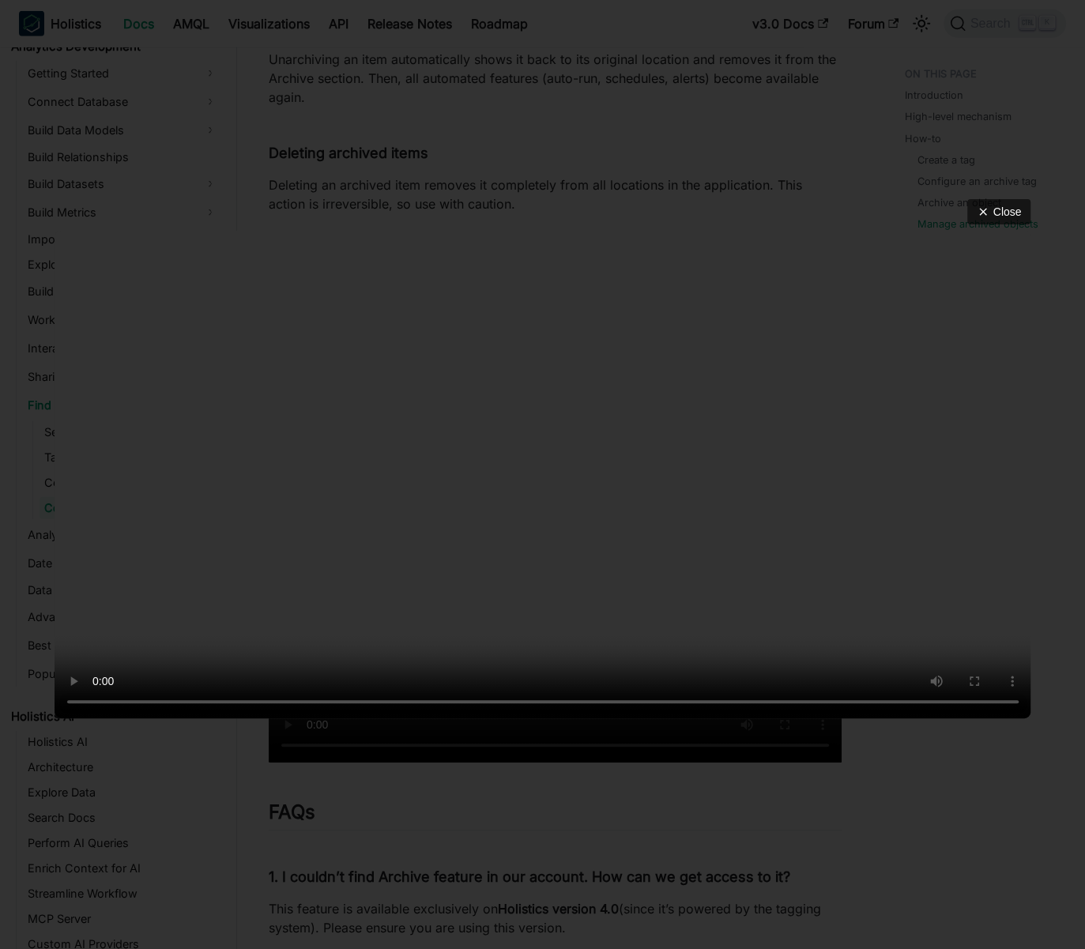
click at [499, 840] on div "Close" at bounding box center [542, 474] width 1085 height 949
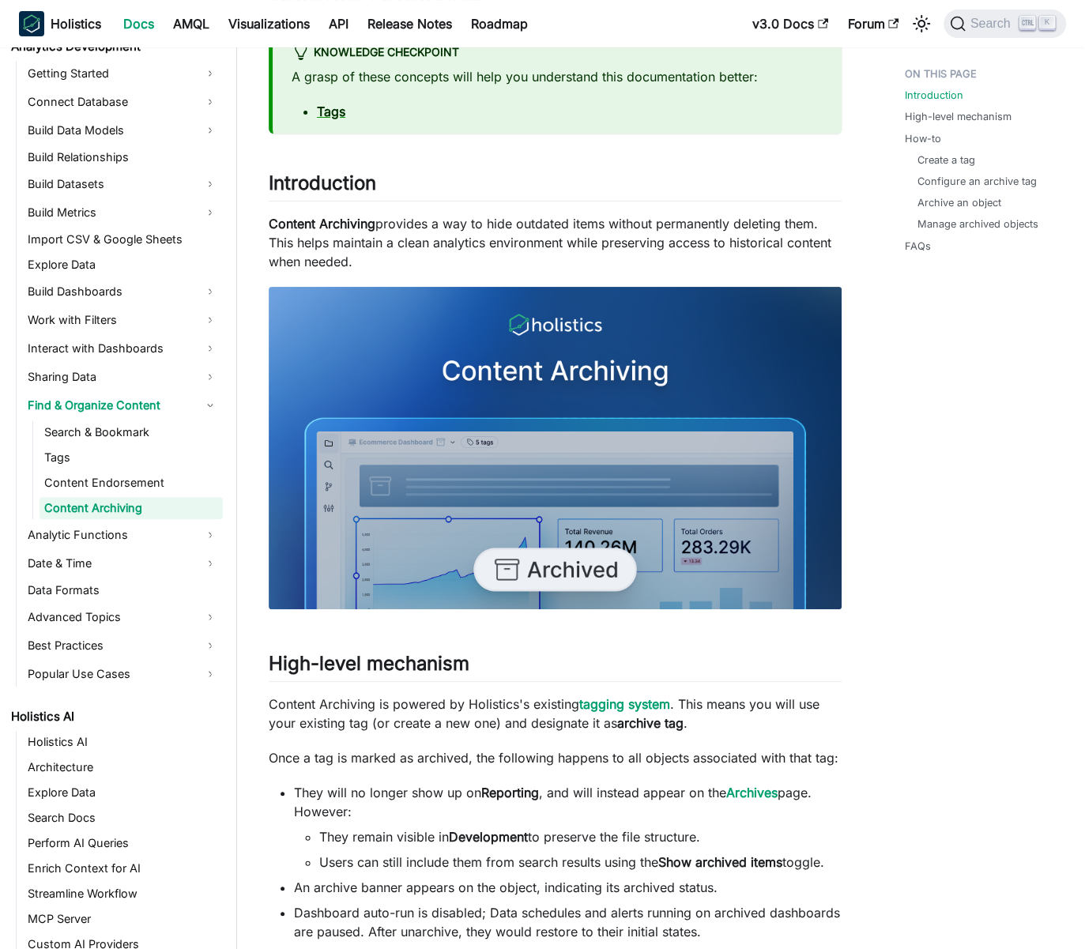
scroll to position [0, 0]
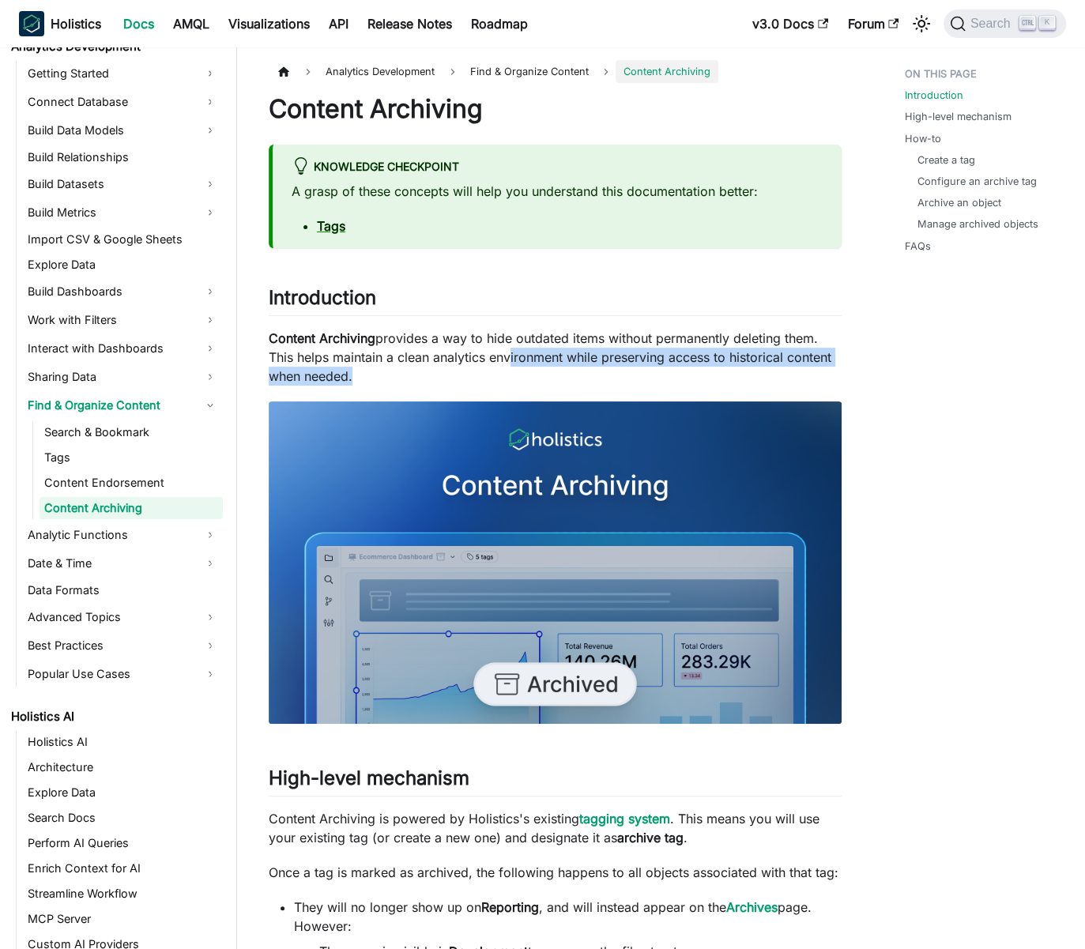
drag, startPoint x: 514, startPoint y: 374, endPoint x: 556, endPoint y: 460, distance: 95.8
click at [574, 359] on p "Content Archiving provides a way to hide outdated items without permanently del…" at bounding box center [555, 357] width 573 height 57
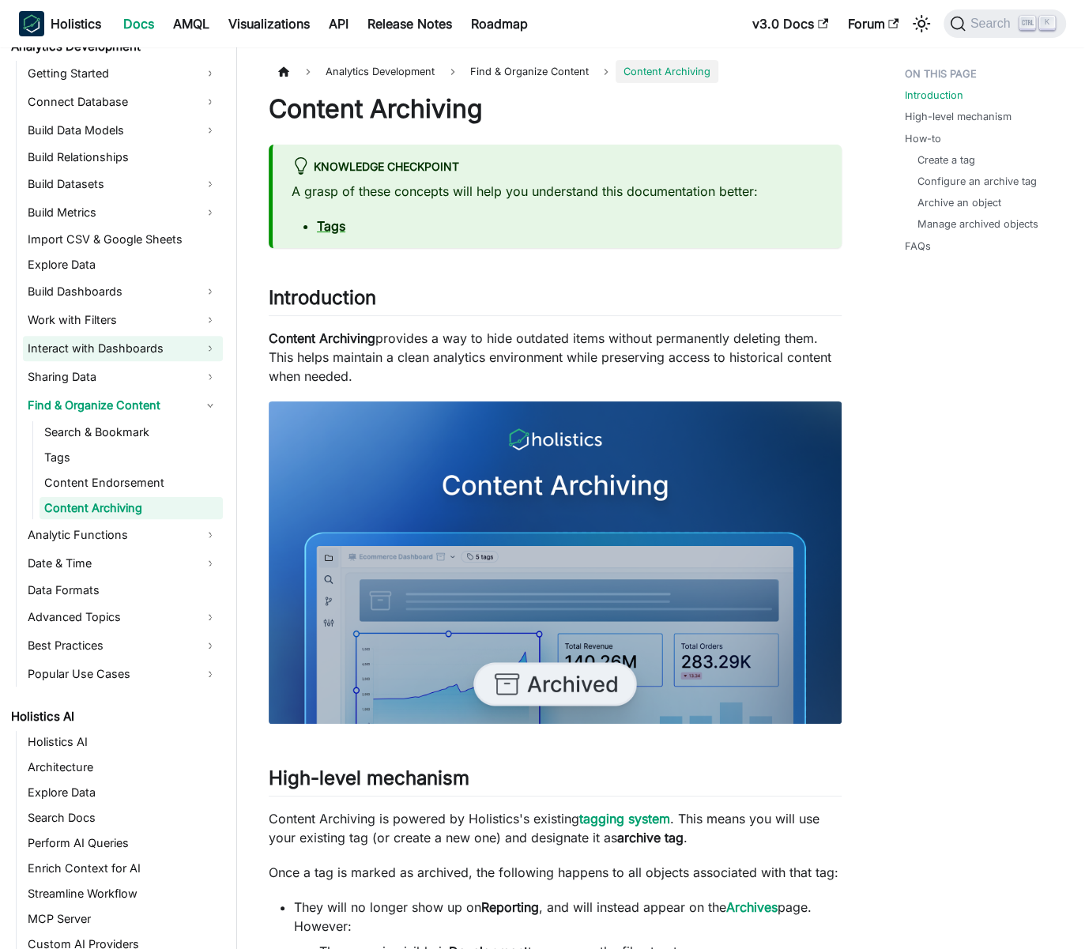
click at [136, 357] on link "Interact with Dashboards" at bounding box center [123, 348] width 200 height 25
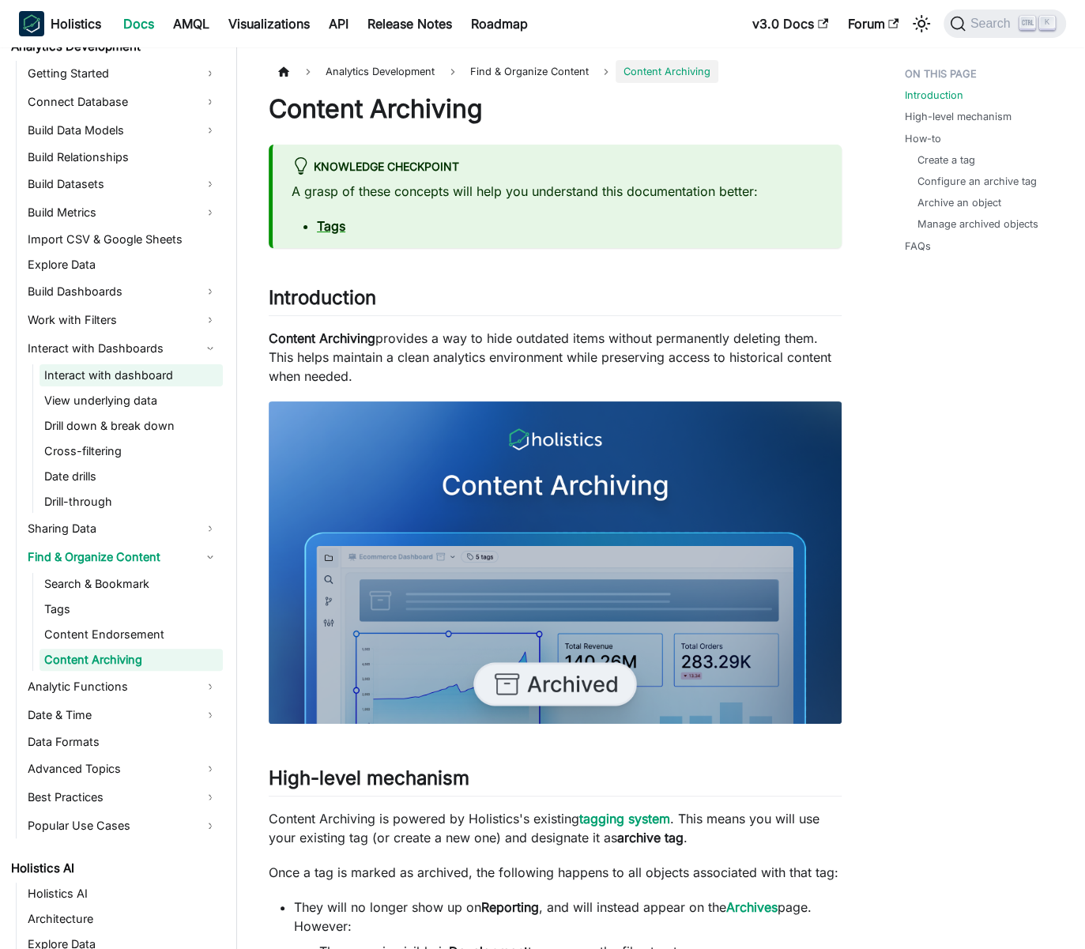
drag, startPoint x: 139, startPoint y: 373, endPoint x: 140, endPoint y: 382, distance: 8.7
click at [140, 373] on link "Interact with dashboard" at bounding box center [131, 375] width 183 height 22
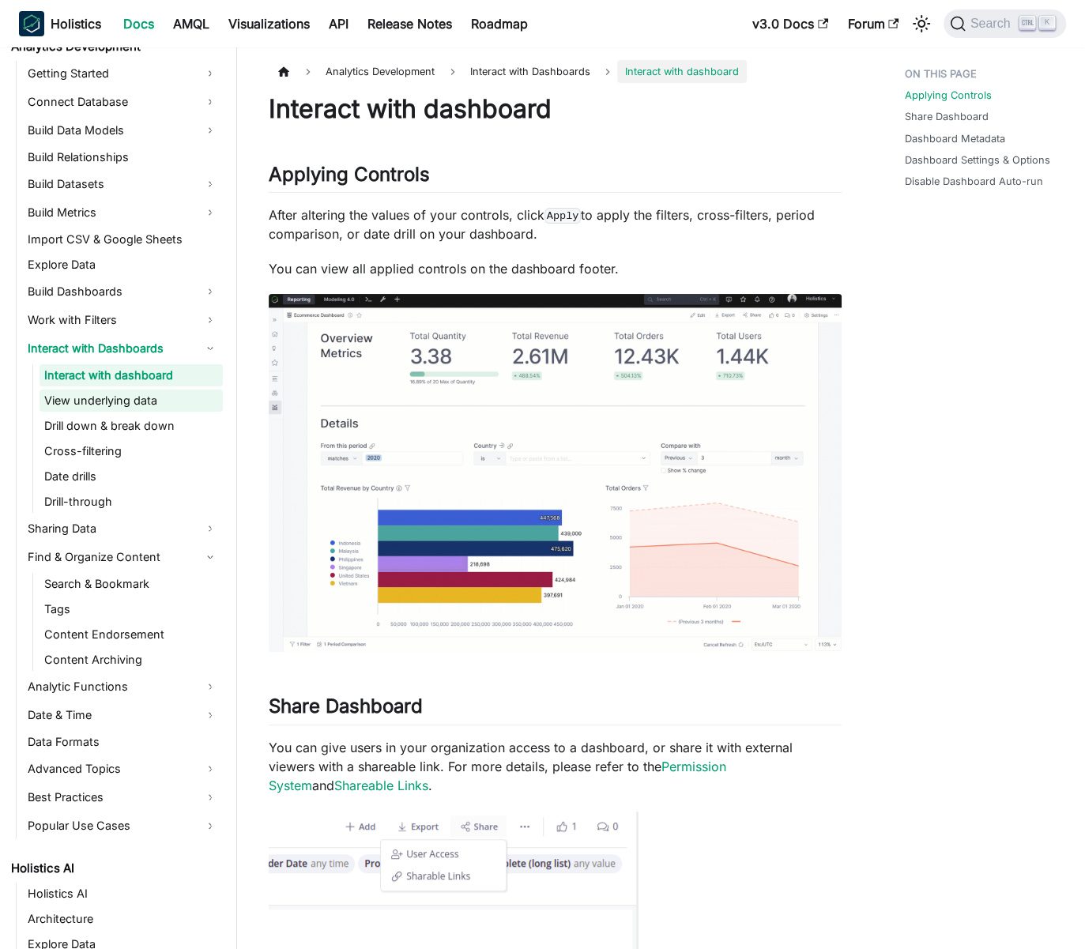
click at [141, 398] on link "View underlying data" at bounding box center [131, 401] width 183 height 22
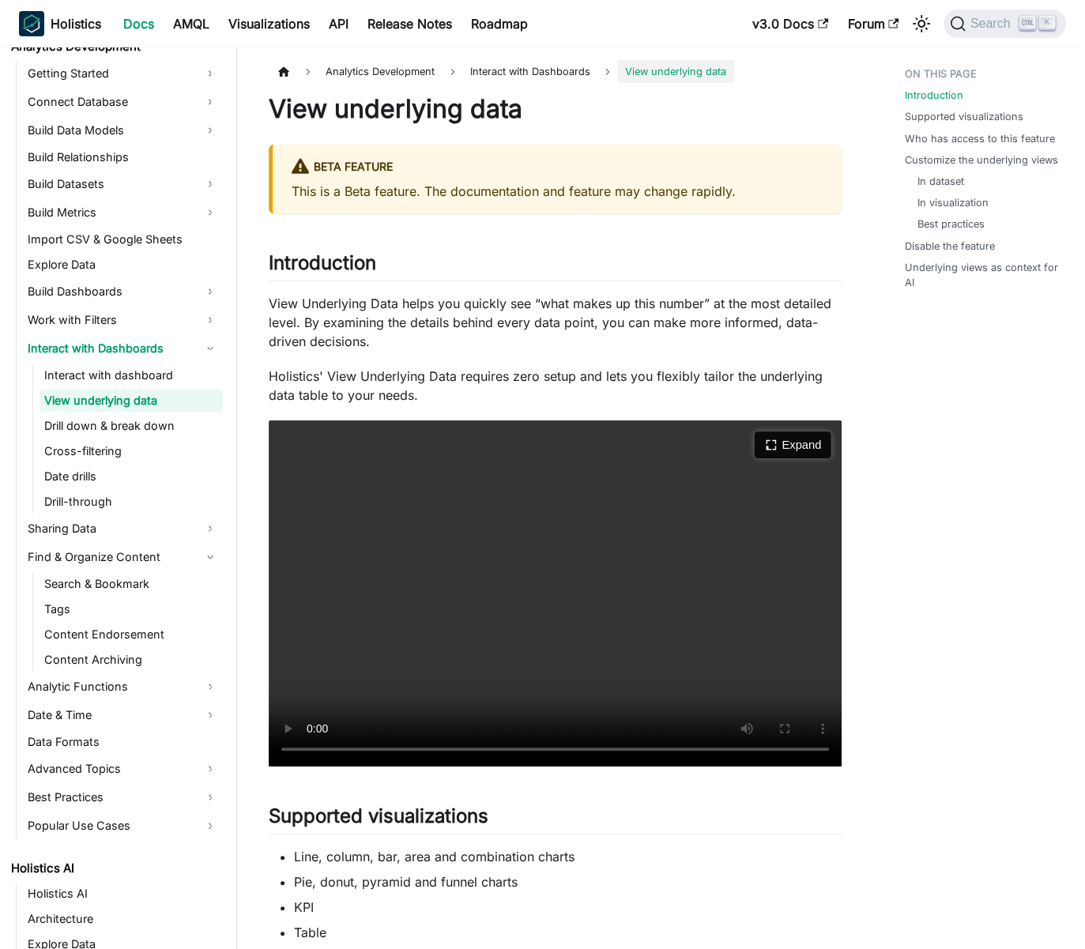
click at [786, 446] on button "Expand" at bounding box center [793, 445] width 77 height 27
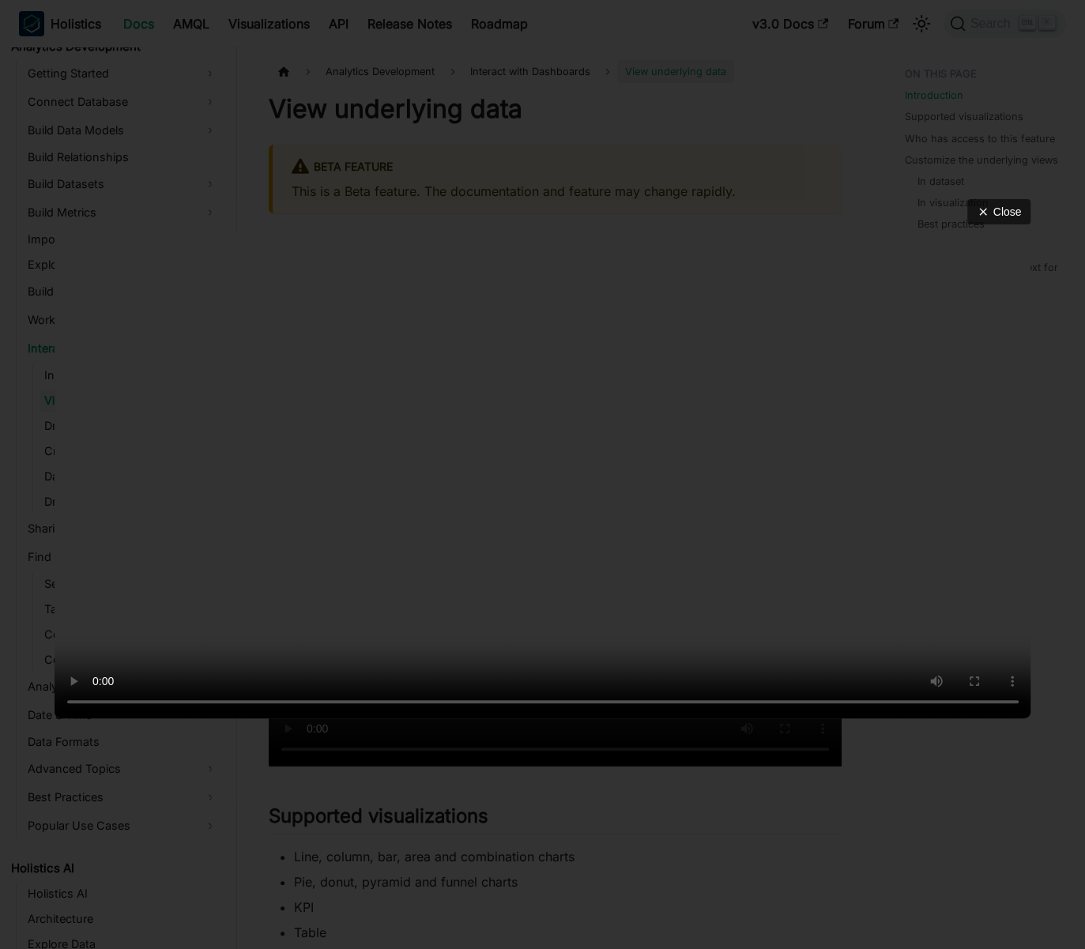
click at [505, 417] on video at bounding box center [543, 475] width 977 height 488
click at [908, 198] on button "Close" at bounding box center [999, 211] width 67 height 27
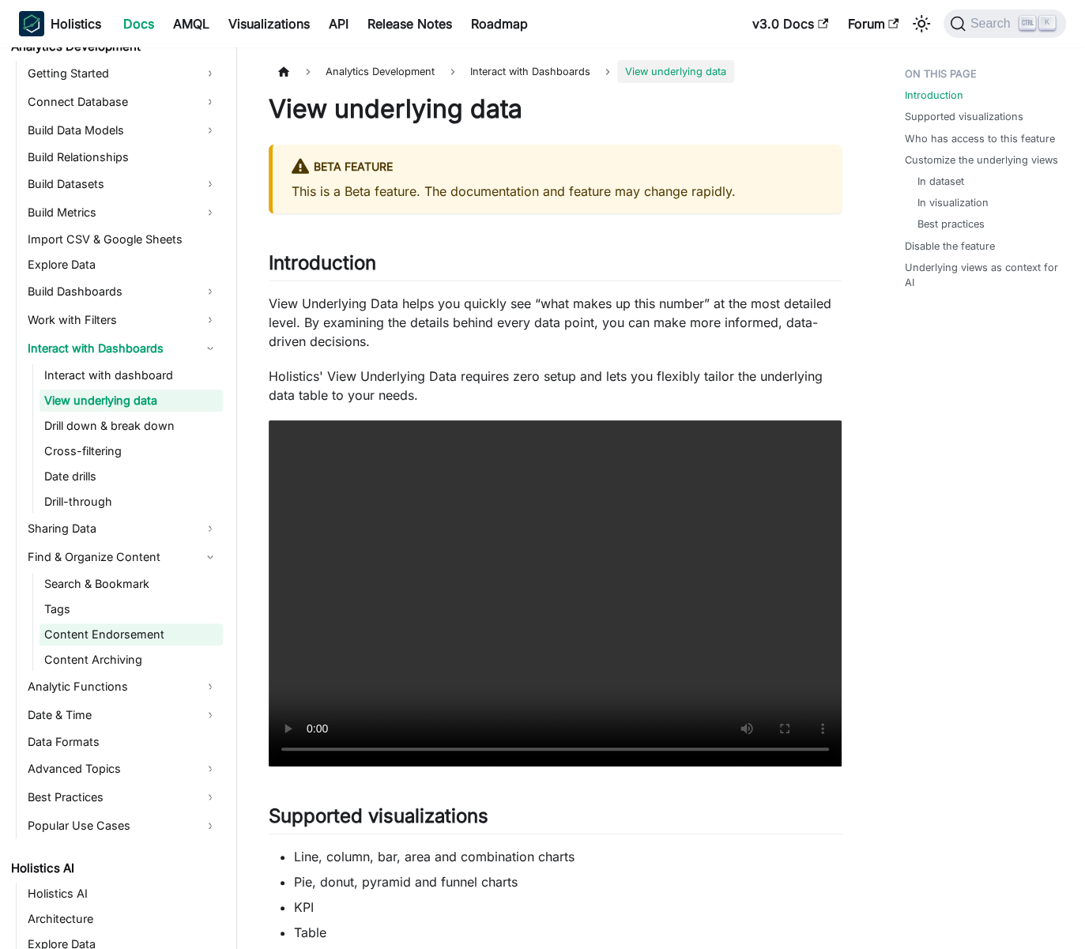
click at [119, 633] on link "Content Endorsement" at bounding box center [131, 635] width 183 height 22
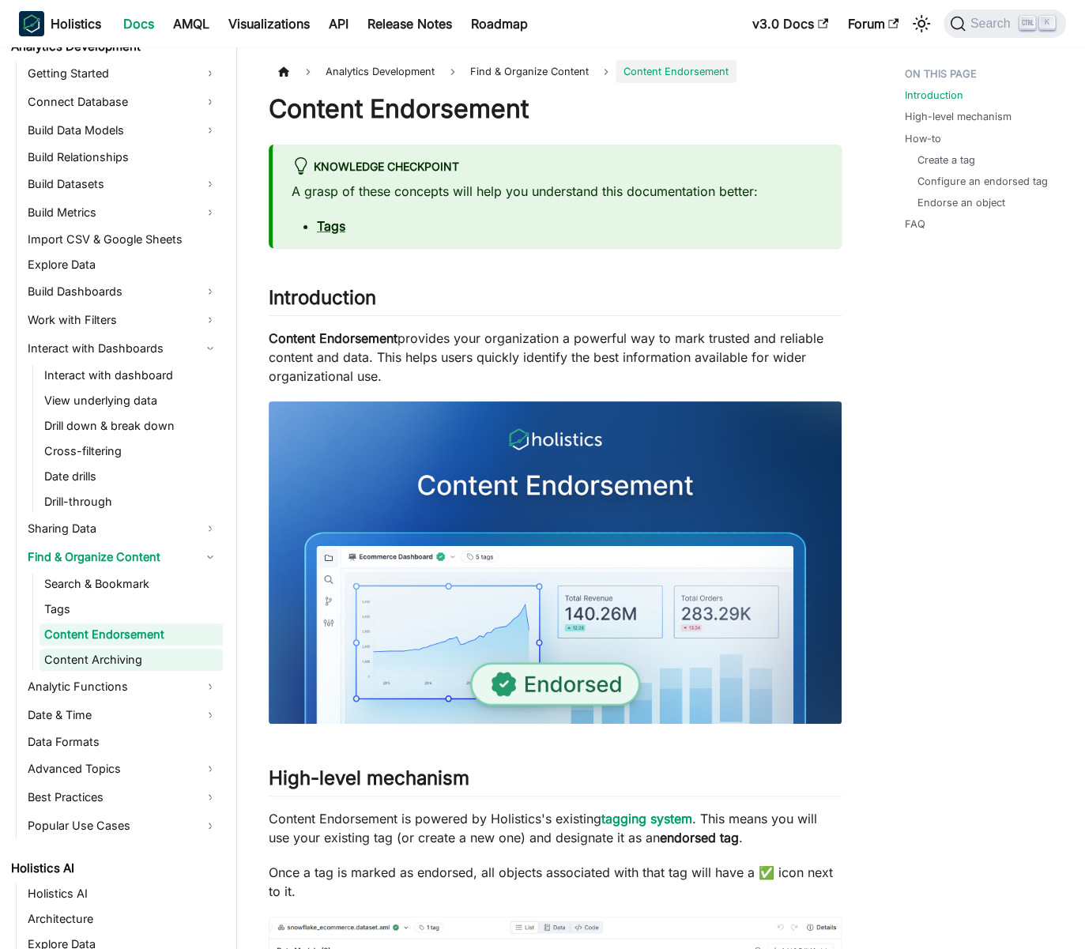
click at [129, 651] on link "Content Archiving" at bounding box center [131, 660] width 183 height 22
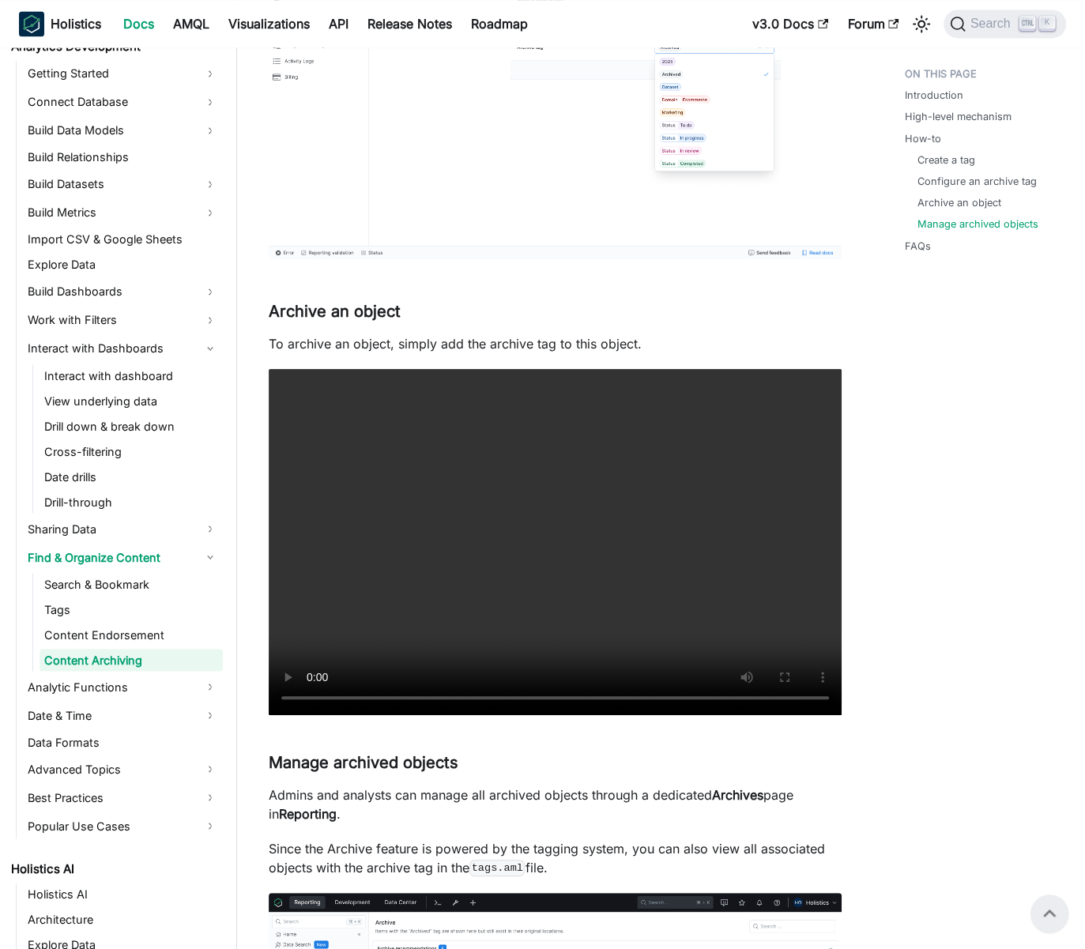
scroll to position [205, 0]
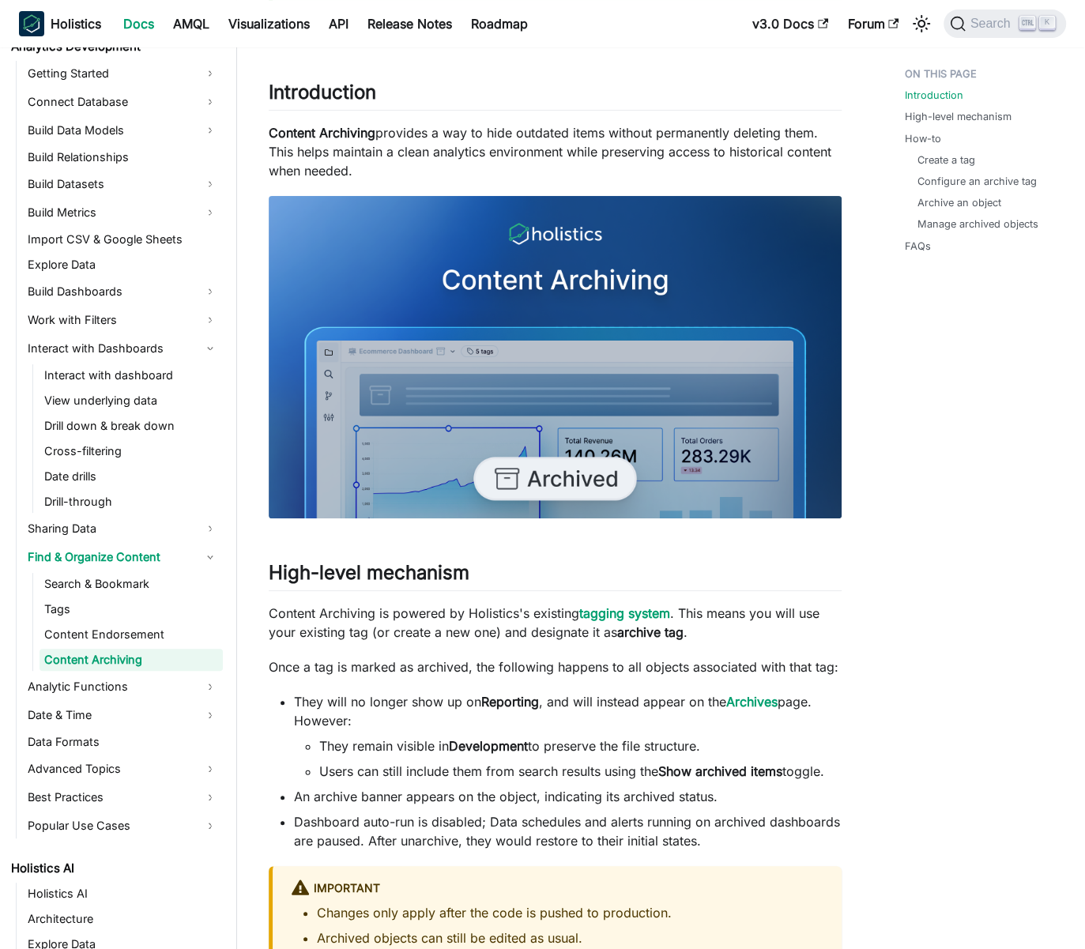
click at [733, 137] on p "Content Archiving provides a way to hide outdated items without permanently del…" at bounding box center [555, 151] width 573 height 57
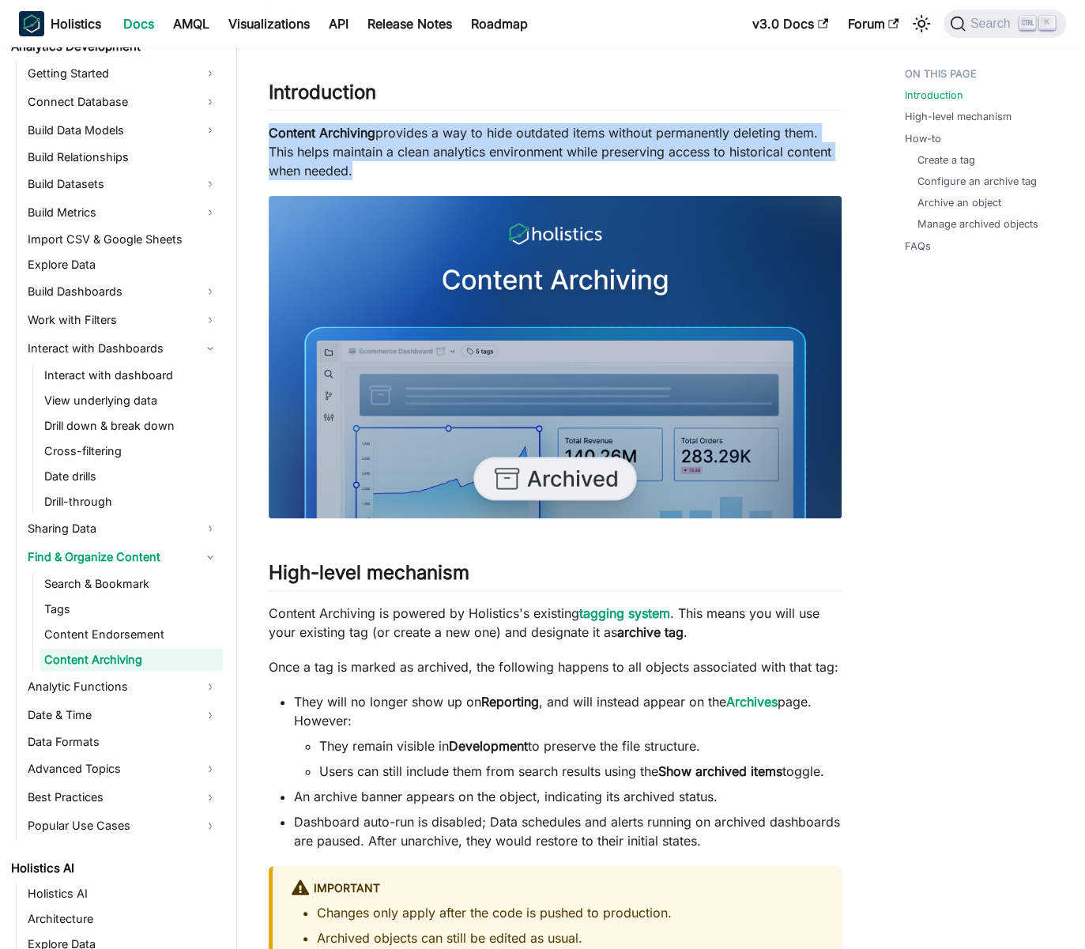
click at [733, 137] on p "Content Archiving provides a way to hide outdated items without permanently del…" at bounding box center [555, 151] width 573 height 57
click at [746, 141] on p "Content Archiving provides a way to hide outdated items without permanently del…" at bounding box center [555, 151] width 573 height 57
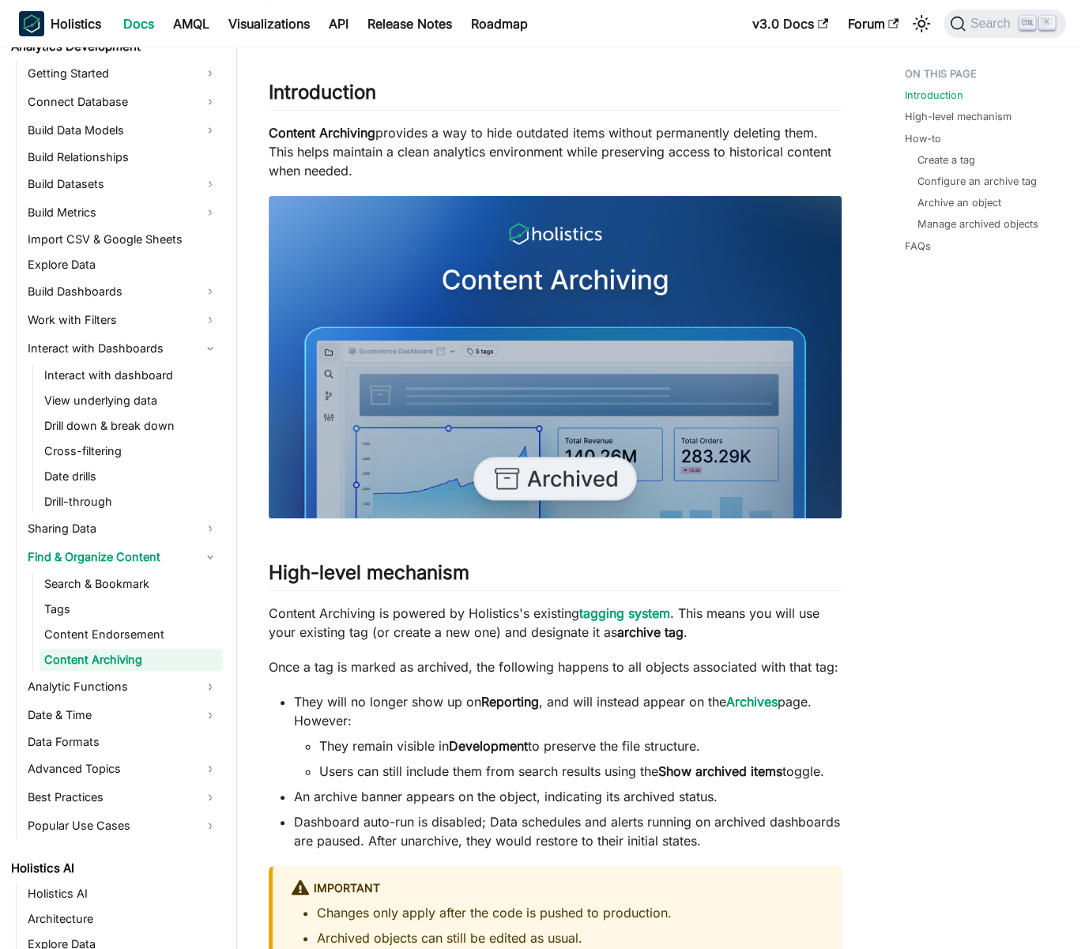
click at [567, 145] on p "Content Archiving provides a way to hide outdated items without permanently del…" at bounding box center [555, 151] width 573 height 57
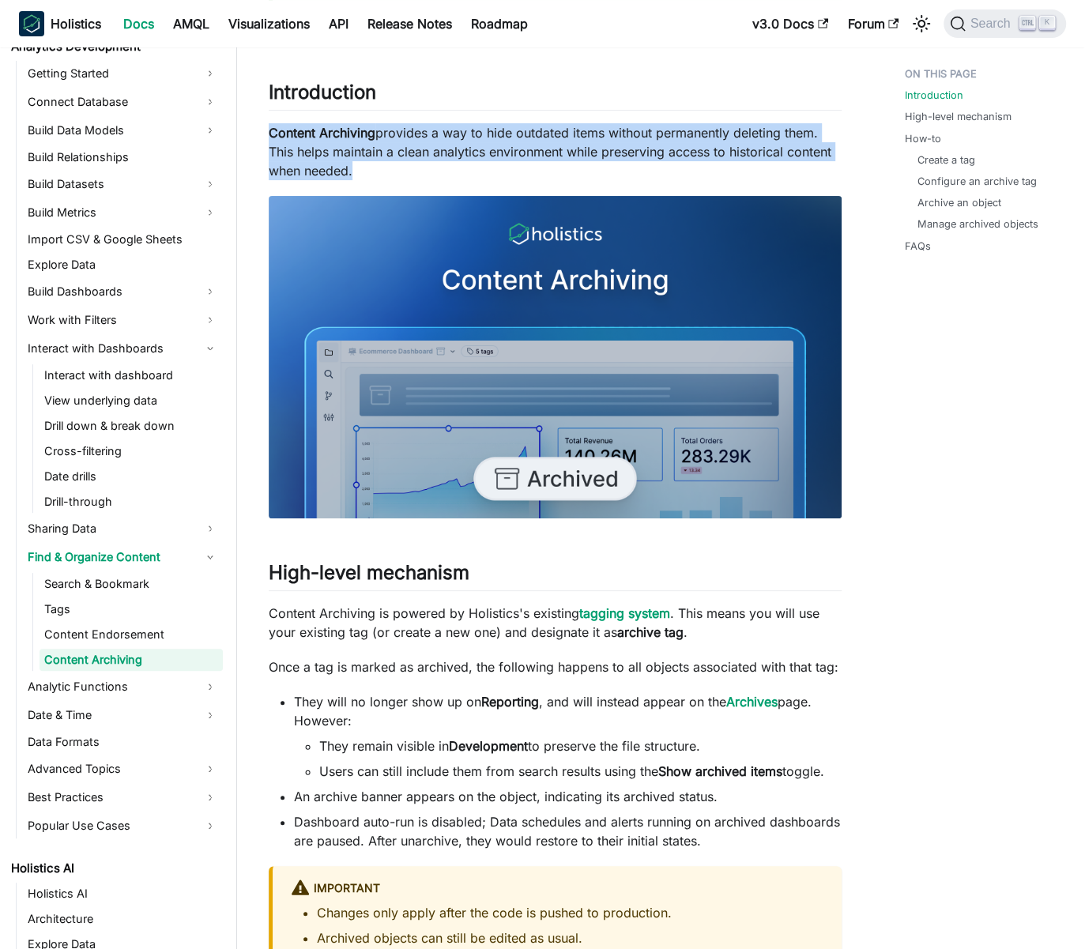
drag, startPoint x: 567, startPoint y: 145, endPoint x: 553, endPoint y: 143, distance: 14.3
click at [567, 145] on p "Content Archiving provides a way to hide outdated items without permanently del…" at bounding box center [555, 151] width 573 height 57
click at [553, 143] on p "Content Archiving provides a way to hide outdated items without permanently del…" at bounding box center [555, 151] width 573 height 57
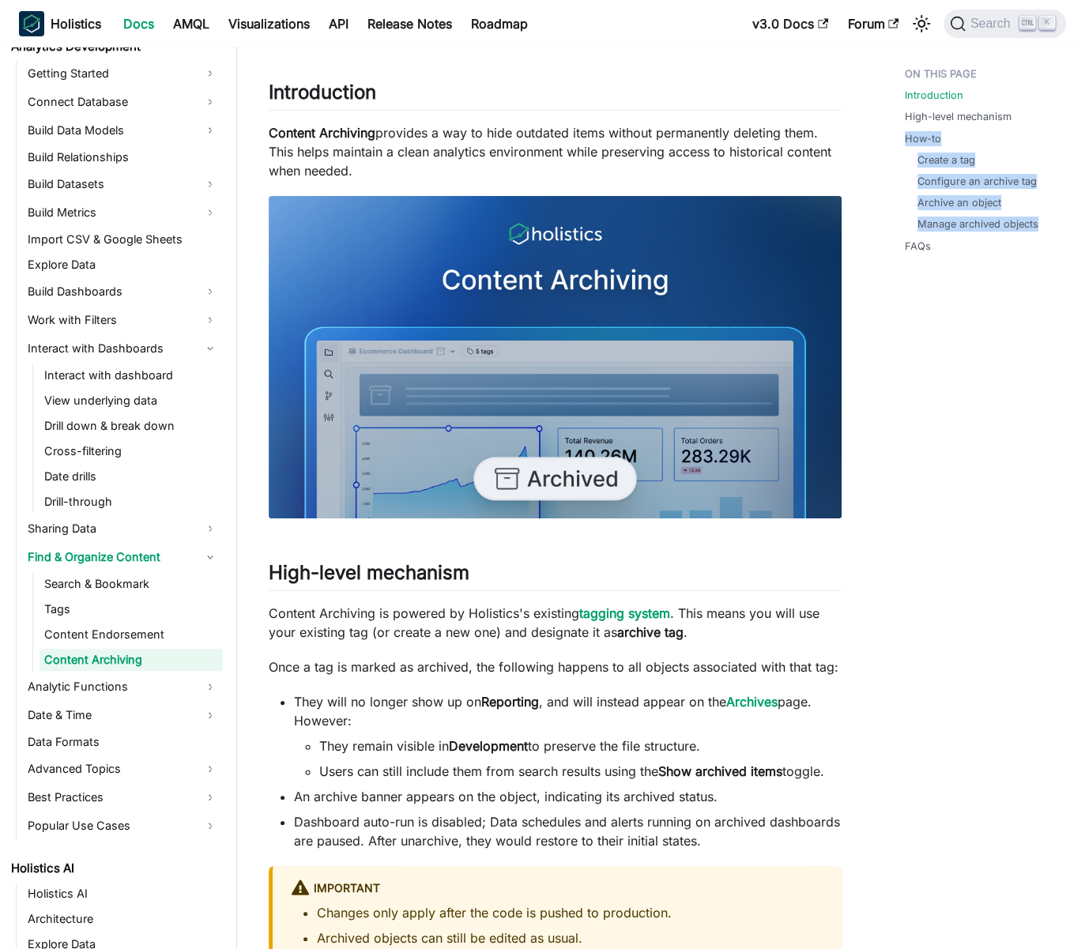
drag, startPoint x: 892, startPoint y: 134, endPoint x: 1046, endPoint y: 224, distance: 179.2
click at [908, 224] on ul "Introduction High-level mechanism How-to Create a tag Configure an archive tag …" at bounding box center [979, 163] width 174 height 206
click at [908, 224] on li "Manage archived objects" at bounding box center [986, 224] width 136 height 15
drag, startPoint x: 1051, startPoint y: 224, endPoint x: 905, endPoint y: 140, distance: 168.9
click at [905, 140] on li "How-to Create a tag Configure an archive tag Archive an object Manage archived …" at bounding box center [982, 181] width 155 height 101
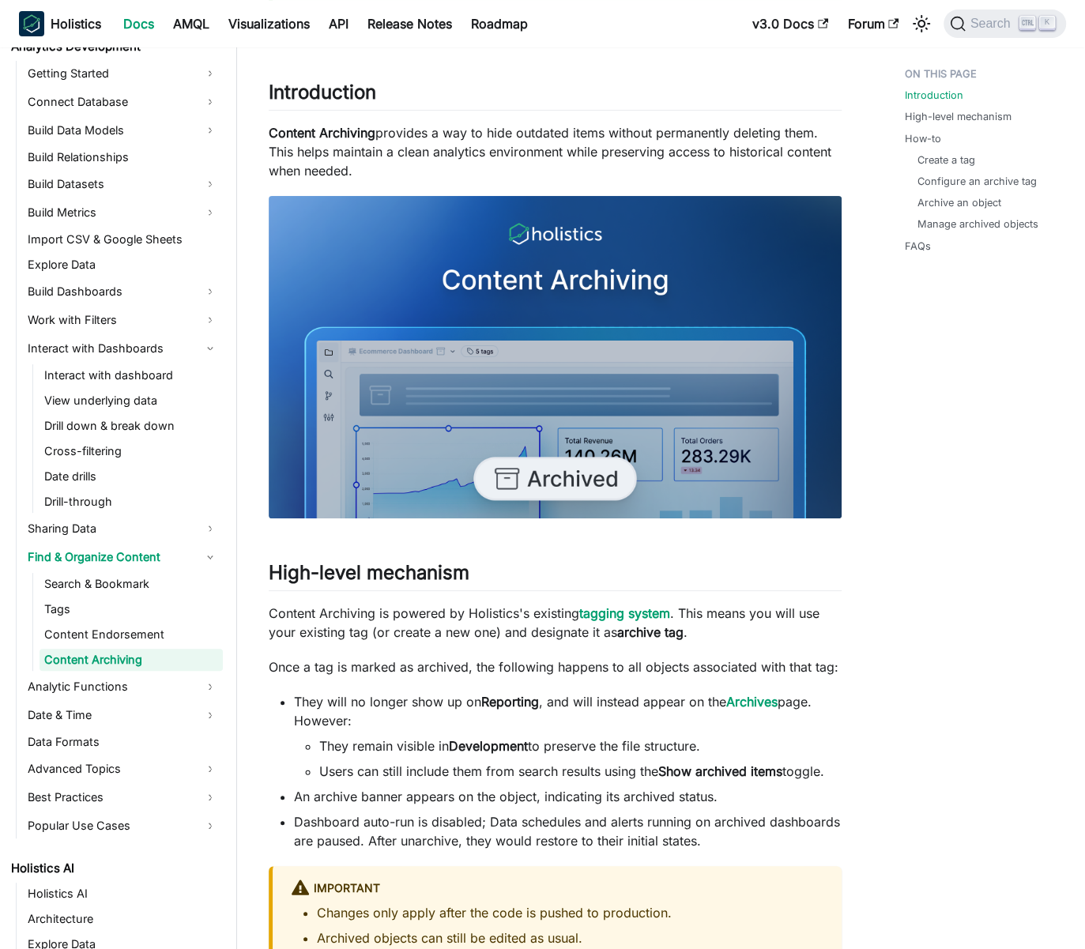
drag, startPoint x: 892, startPoint y: 90, endPoint x: 1039, endPoint y: 244, distance: 213.0
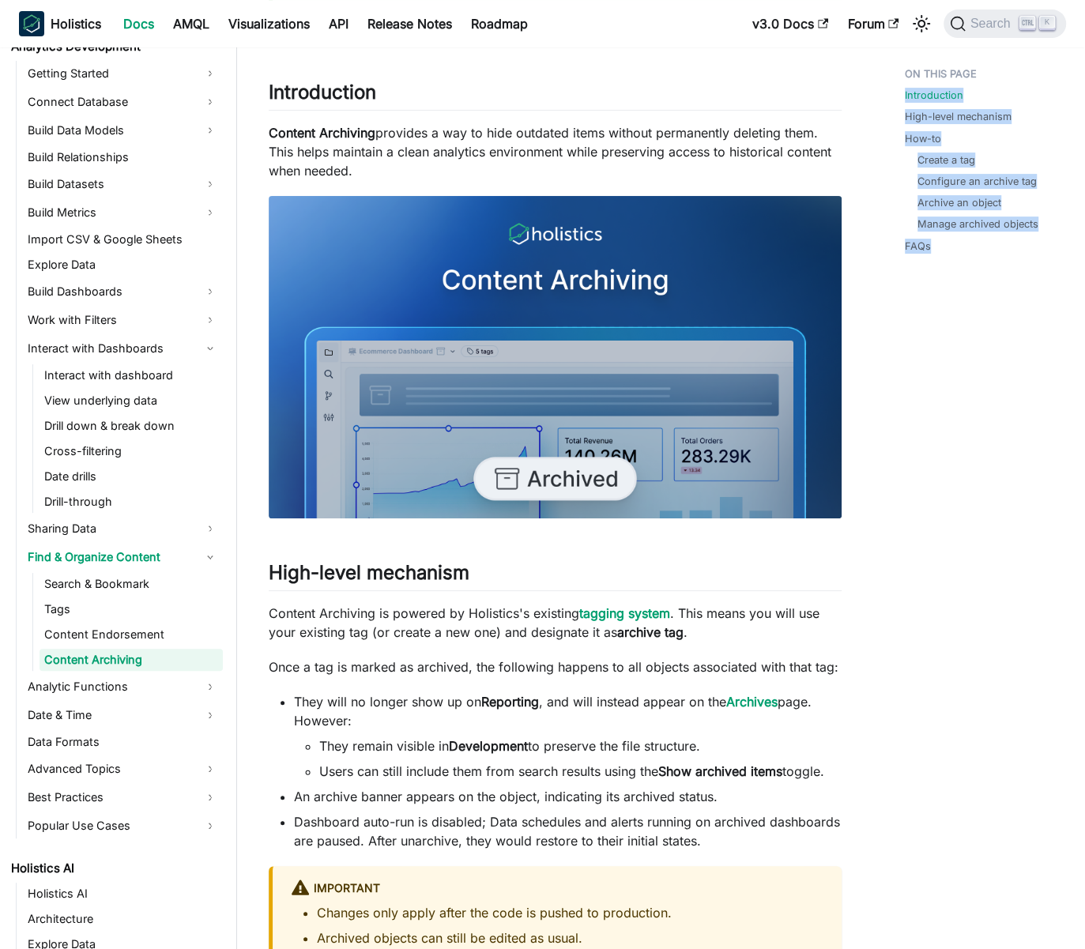
click at [908, 244] on ul "Introduction High-level mechanism How-to Create a tag Configure an archive tag …" at bounding box center [979, 163] width 174 height 206
drag, startPoint x: 965, startPoint y: 234, endPoint x: 880, endPoint y: 96, distance: 162.5
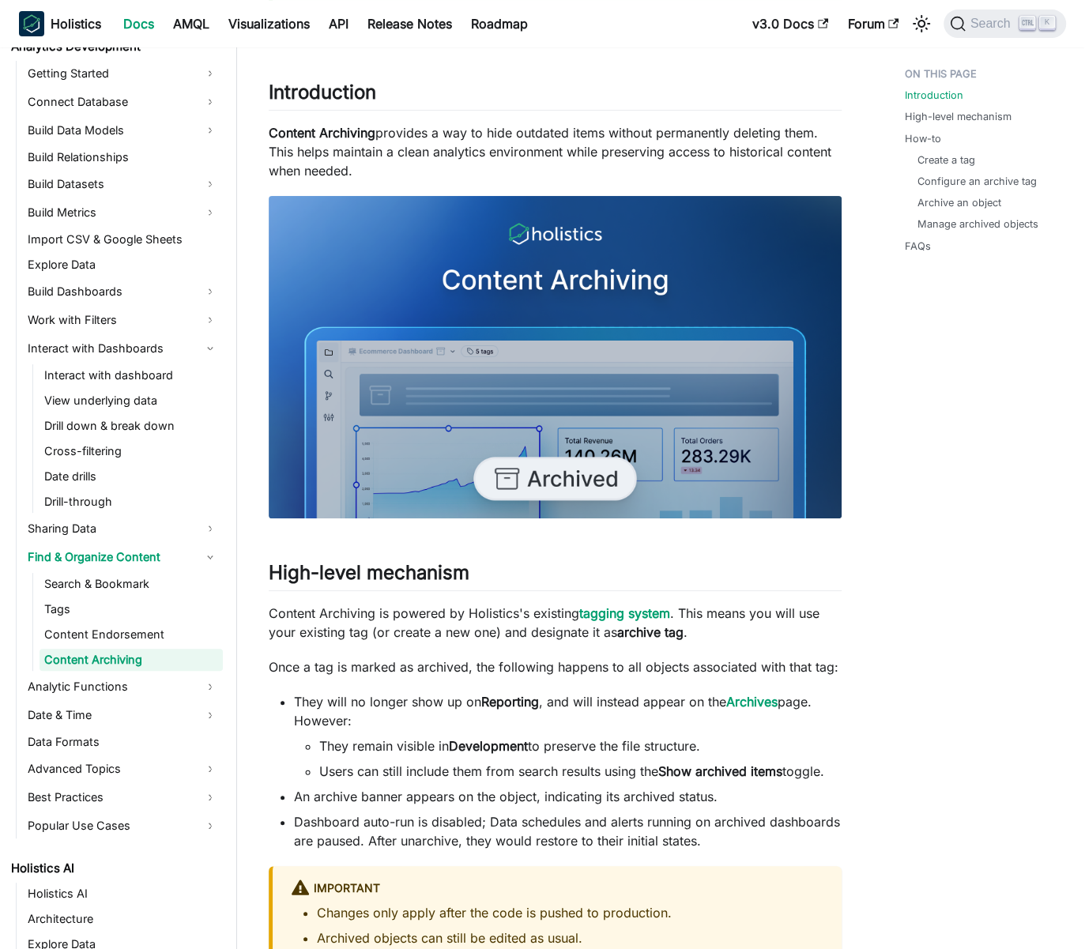
drag, startPoint x: 866, startPoint y: 92, endPoint x: 846, endPoint y: 88, distance: 20.1
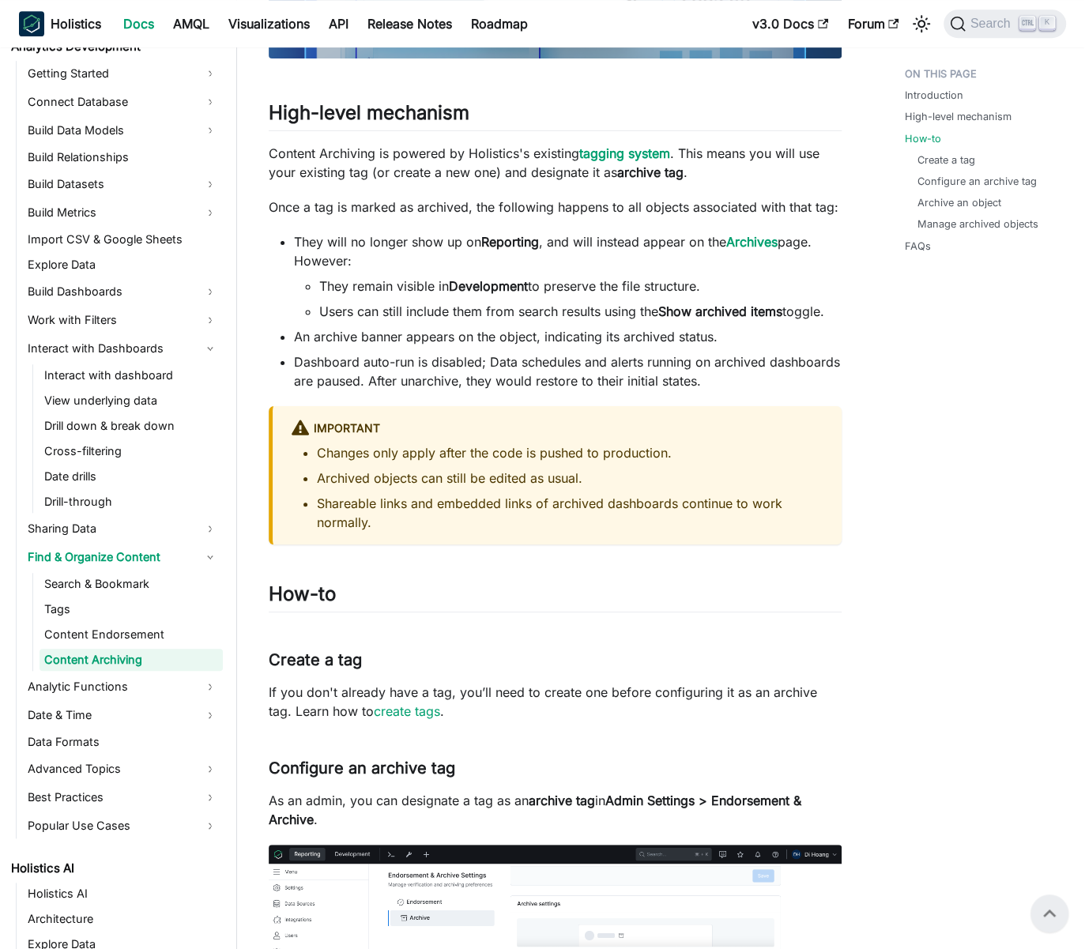
scroll to position [636, 0]
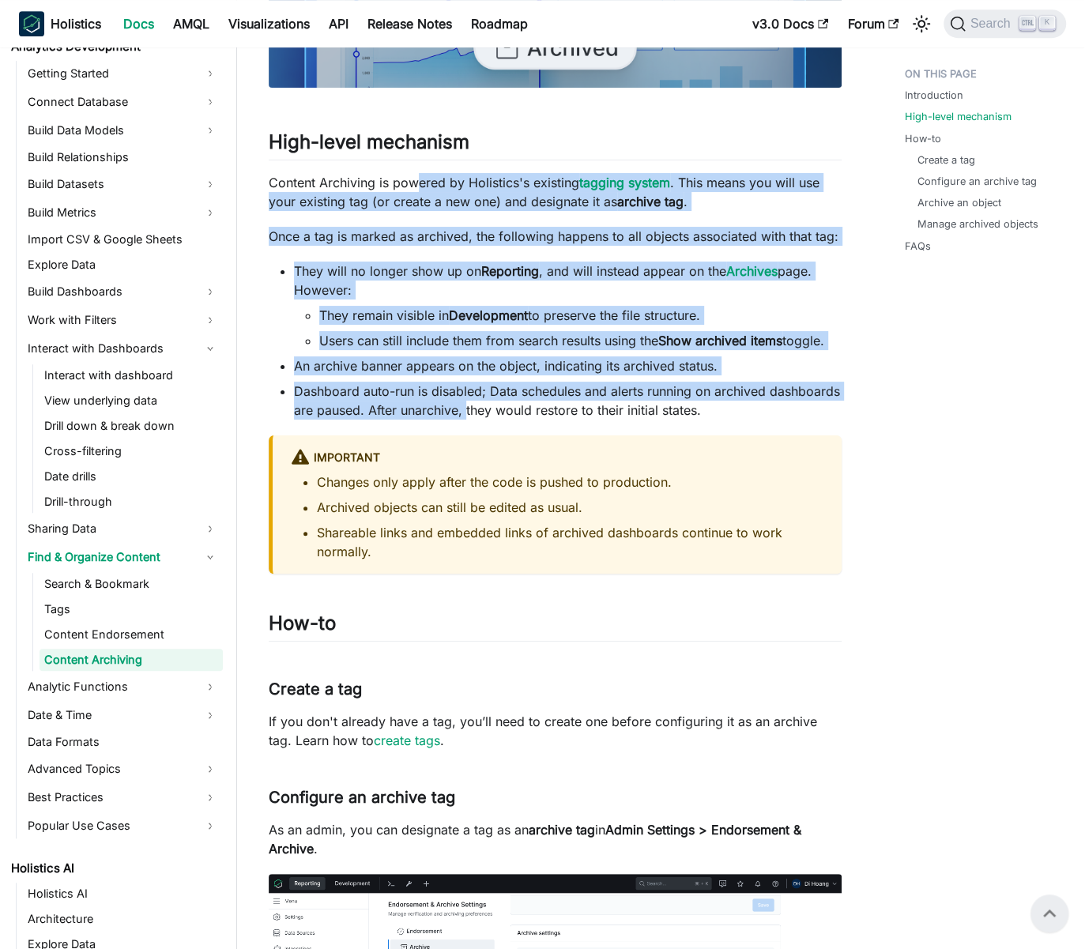
drag, startPoint x: 420, startPoint y: 187, endPoint x: 467, endPoint y: 401, distance: 220.0
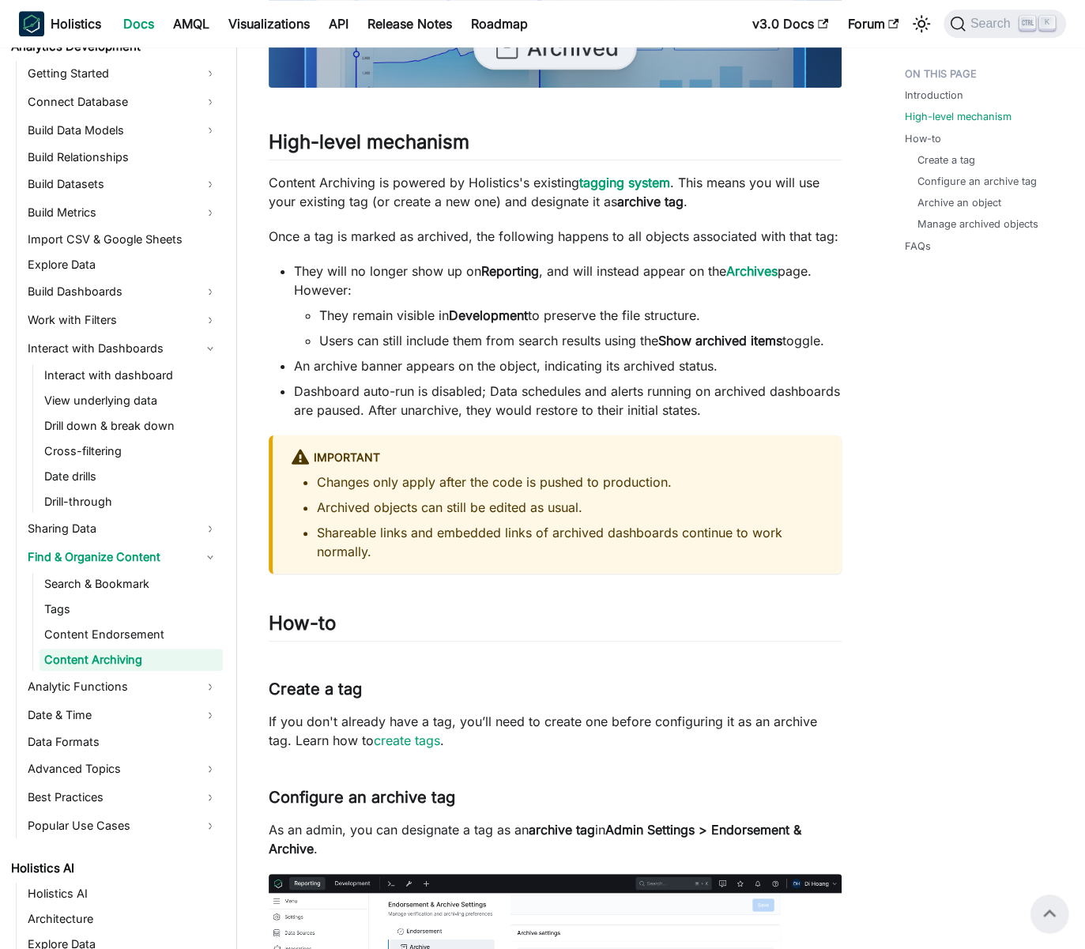
click at [468, 401] on li "Dashboard auto-run is disabled; Data schedules and alerts running on archived d…" at bounding box center [568, 401] width 548 height 38
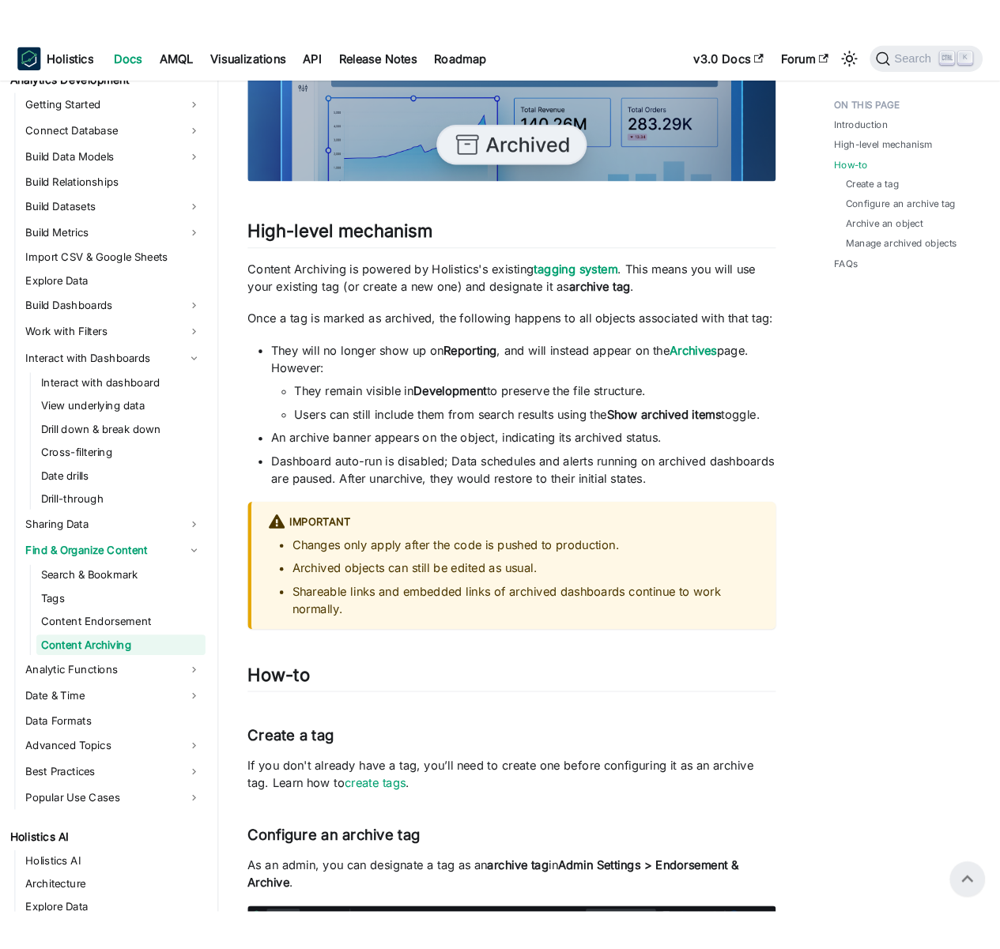
scroll to position [0, 0]
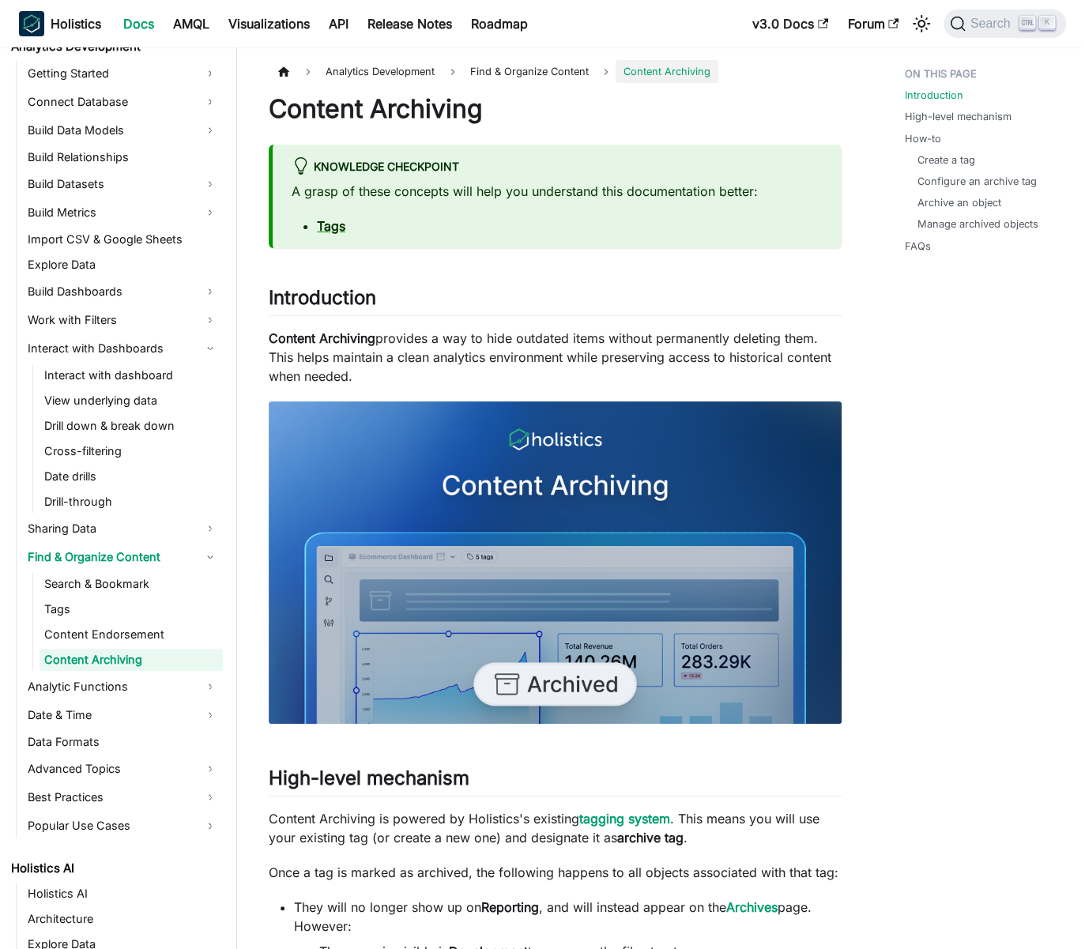
click at [461, 363] on p "Content Archiving provides a way to hide outdated items without permanently del…" at bounding box center [555, 357] width 573 height 57
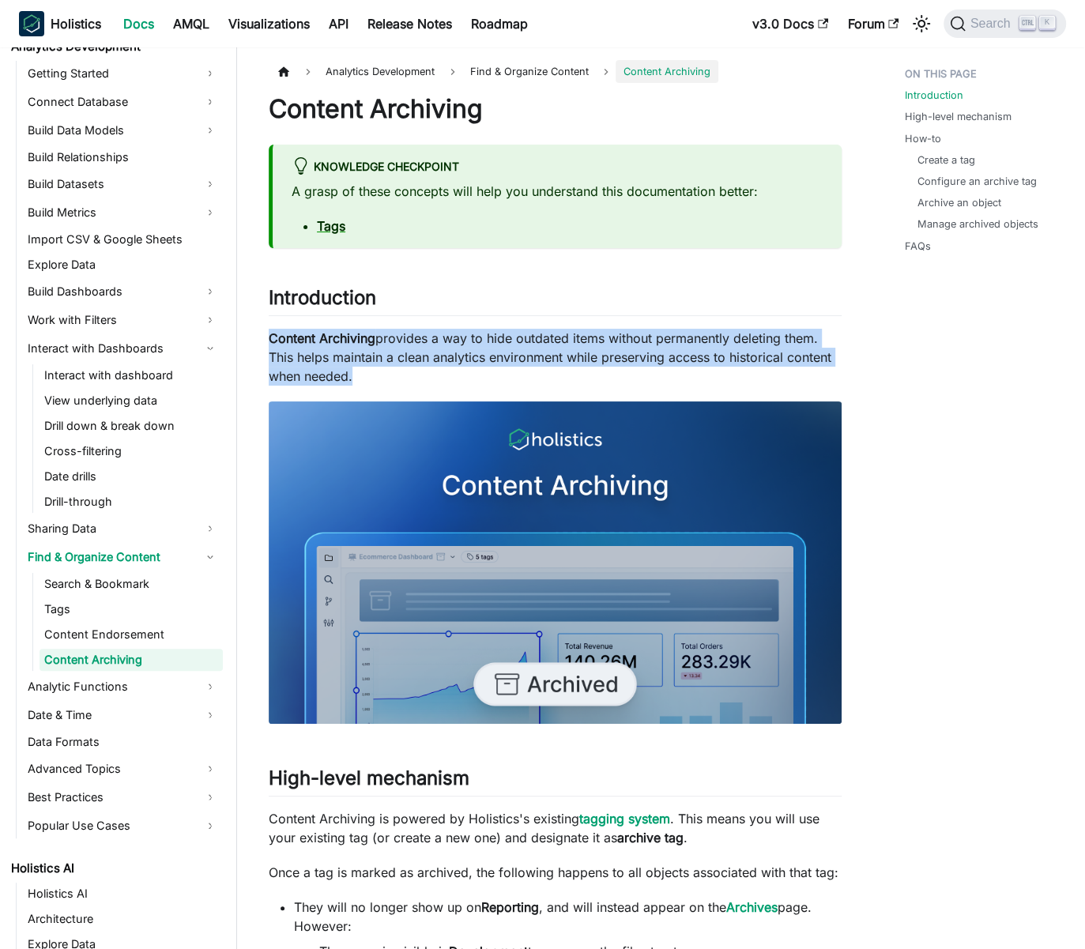
click at [461, 363] on p "Content Archiving provides a way to hide outdated items without permanently del…" at bounding box center [555, 357] width 573 height 57
click at [446, 360] on p "Content Archiving provides a way to hide outdated items without permanently del…" at bounding box center [555, 357] width 573 height 57
